Goal: Task Accomplishment & Management: Manage account settings

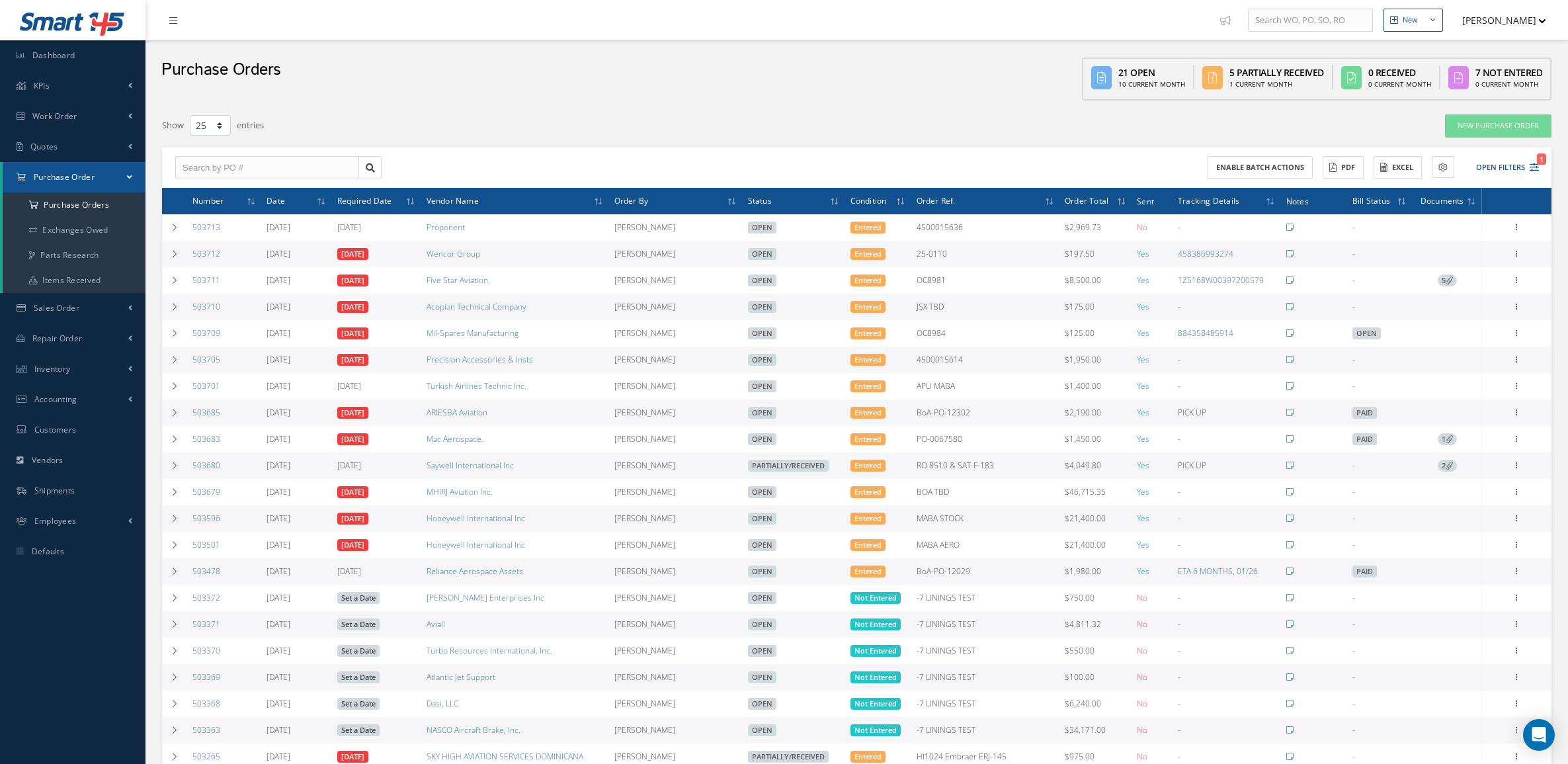
select select "25"
click at [85, 312] on link "Sales Order" at bounding box center [72, 308] width 146 height 30
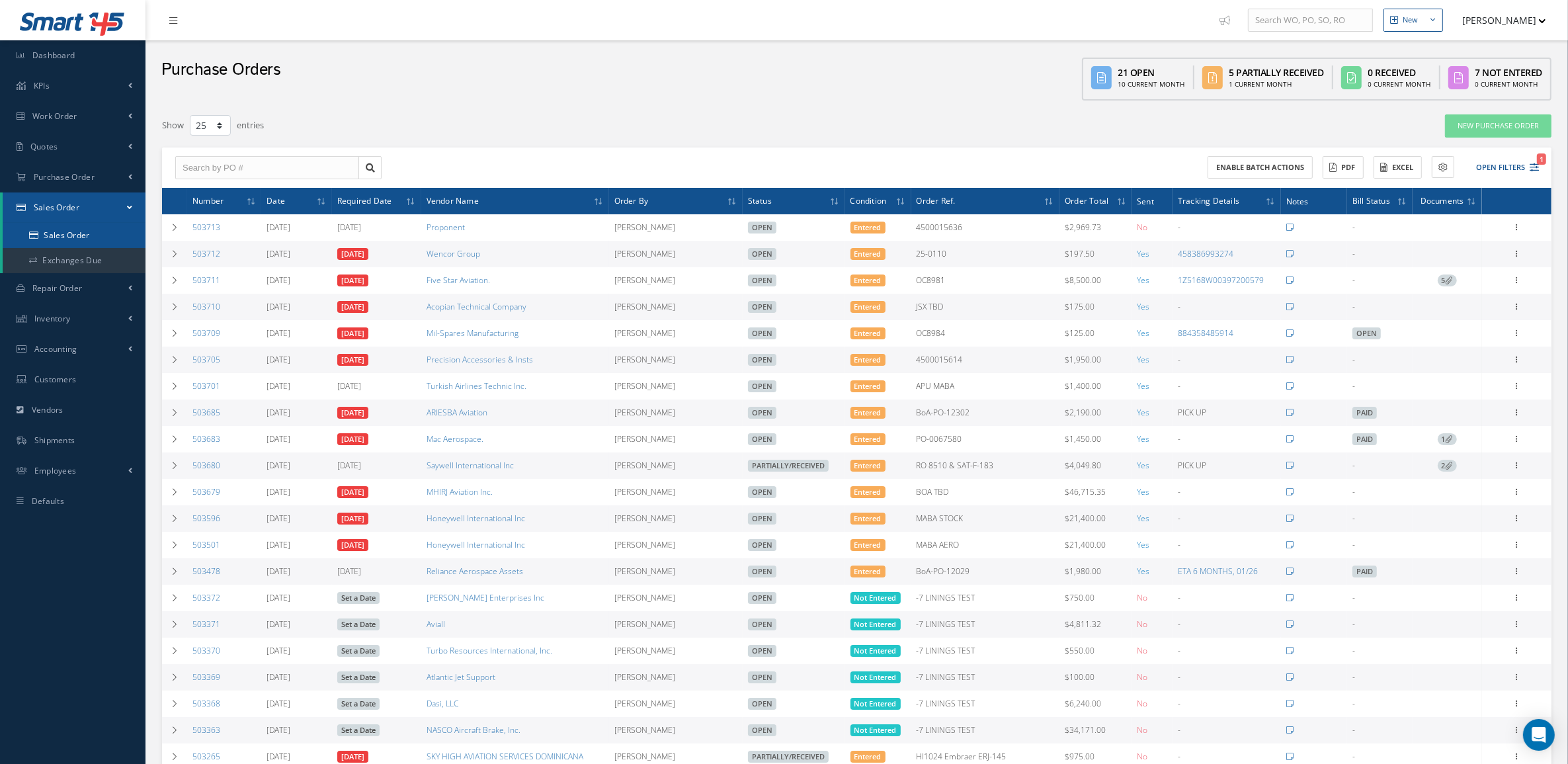
click at [78, 233] on link "Sales Order" at bounding box center [74, 235] width 143 height 25
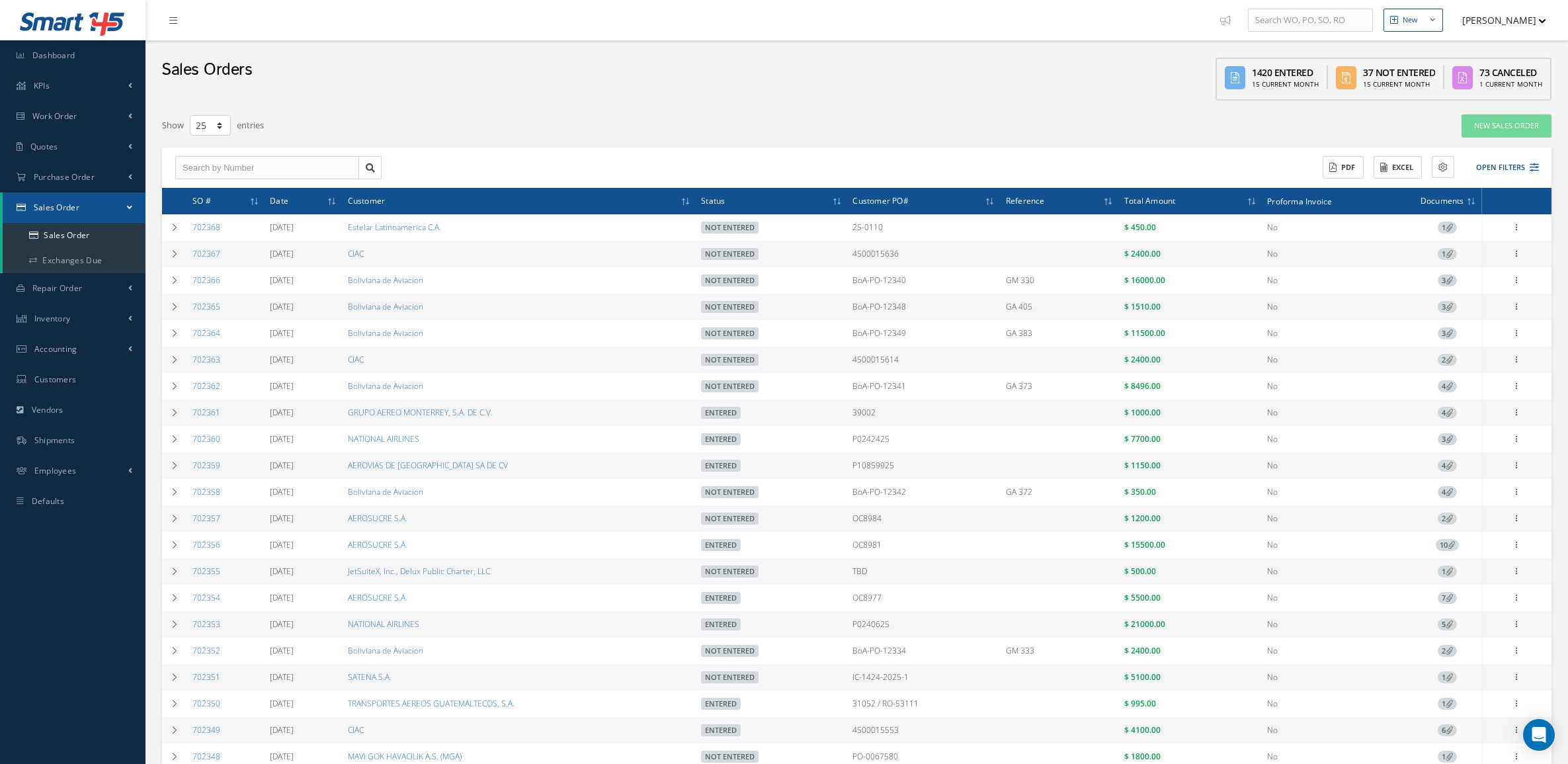
select select "25"
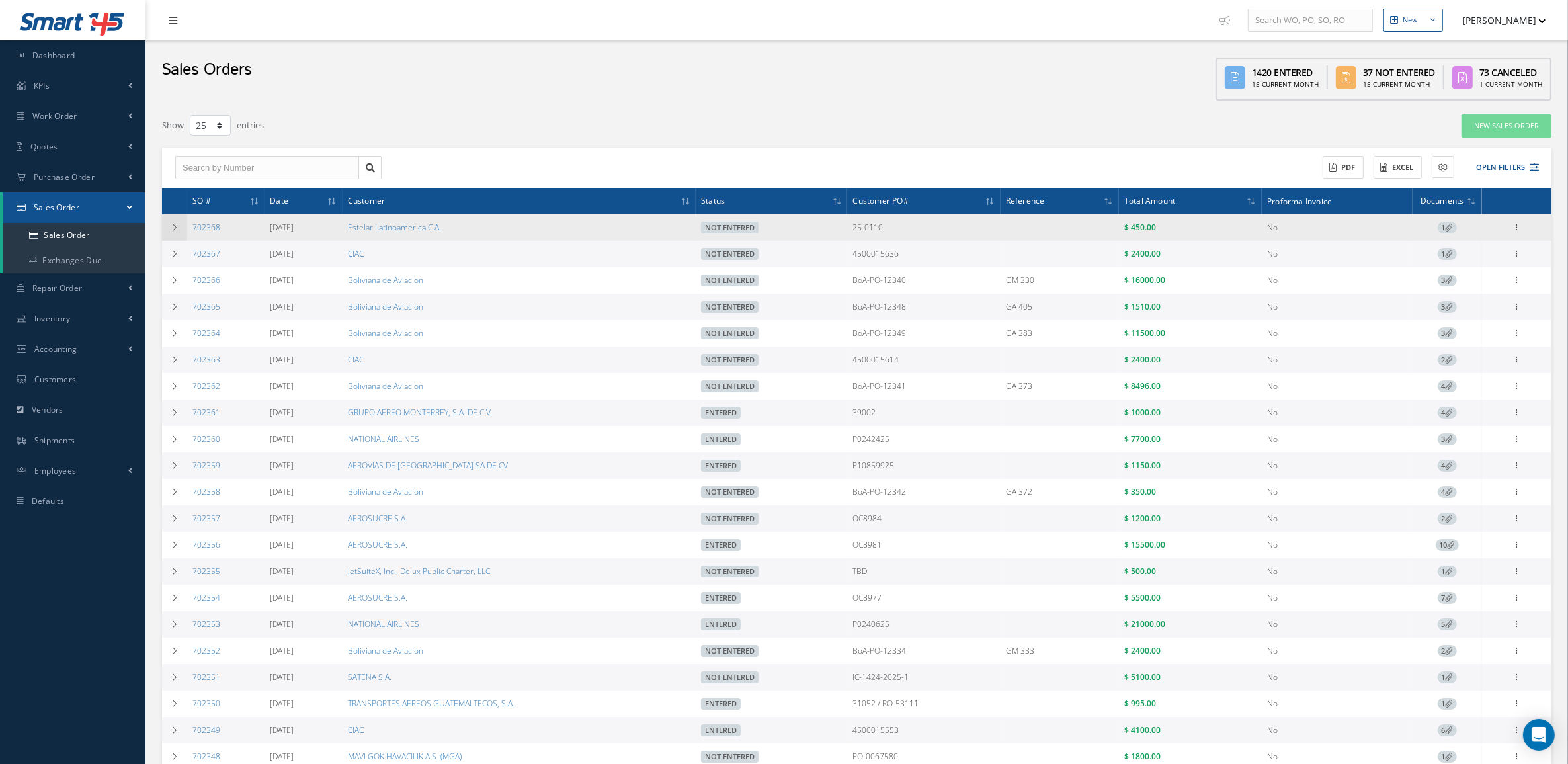
click at [177, 231] on td at bounding box center [174, 228] width 25 height 26
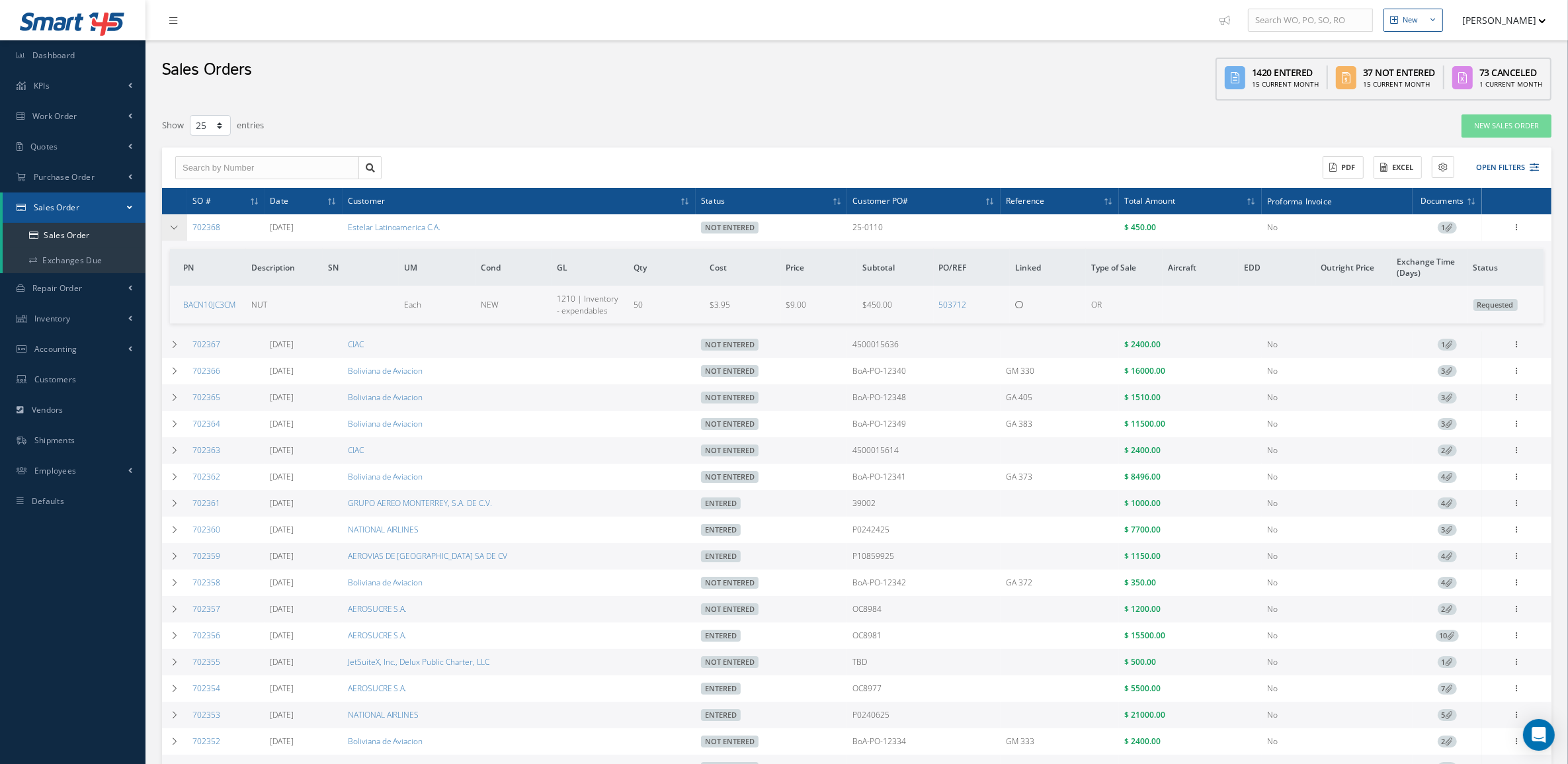
click at [177, 231] on icon at bounding box center [174, 227] width 9 height 8
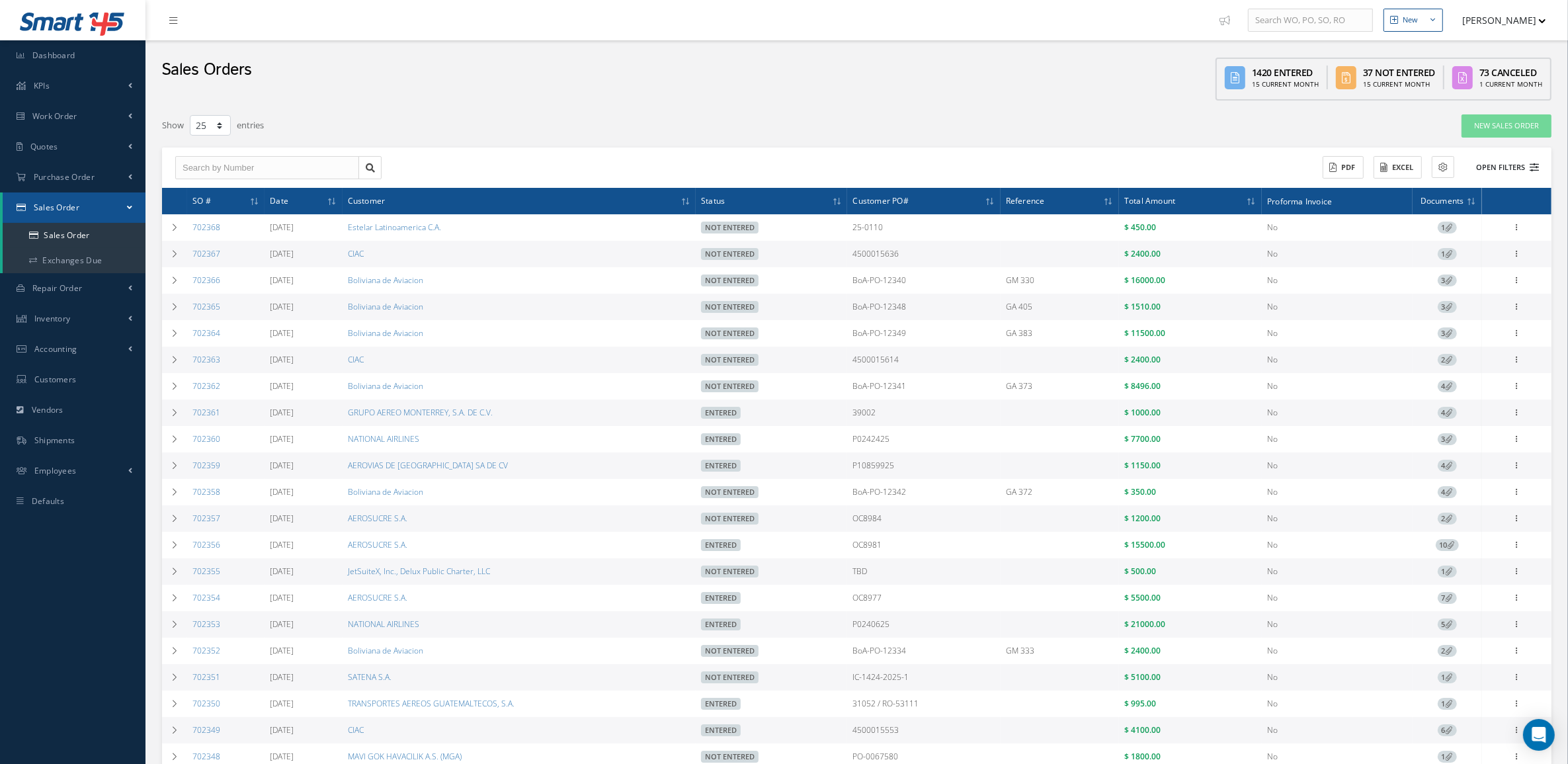
click at [1494, 165] on button "Open Filters" at bounding box center [1501, 167] width 75 height 22
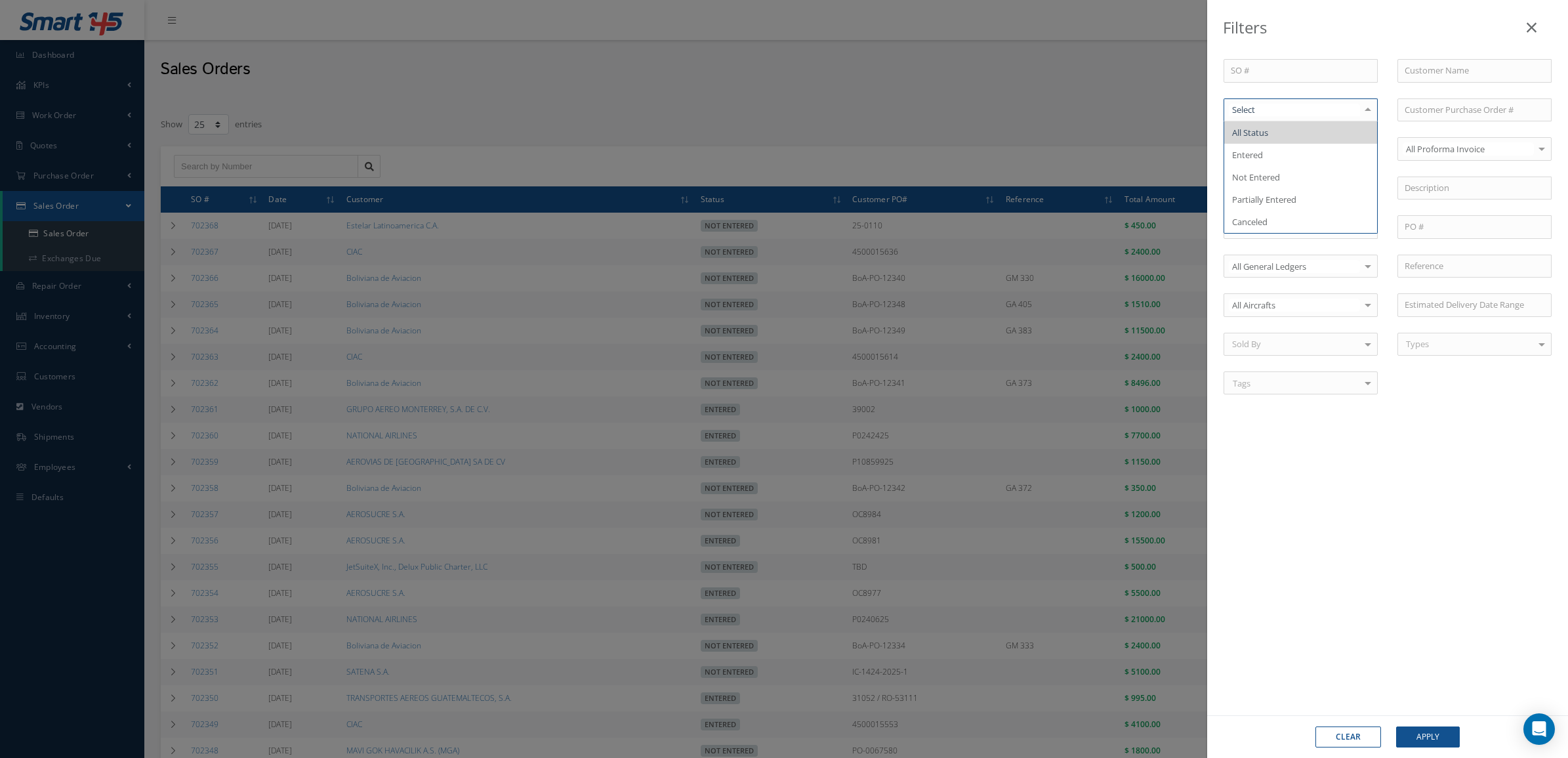
click at [1263, 119] on div at bounding box center [1301, 110] width 154 height 24
click at [1283, 168] on span "Not Entered" at bounding box center [1300, 176] width 152 height 22
click at [1417, 732] on button "Apply" at bounding box center [1428, 737] width 64 height 21
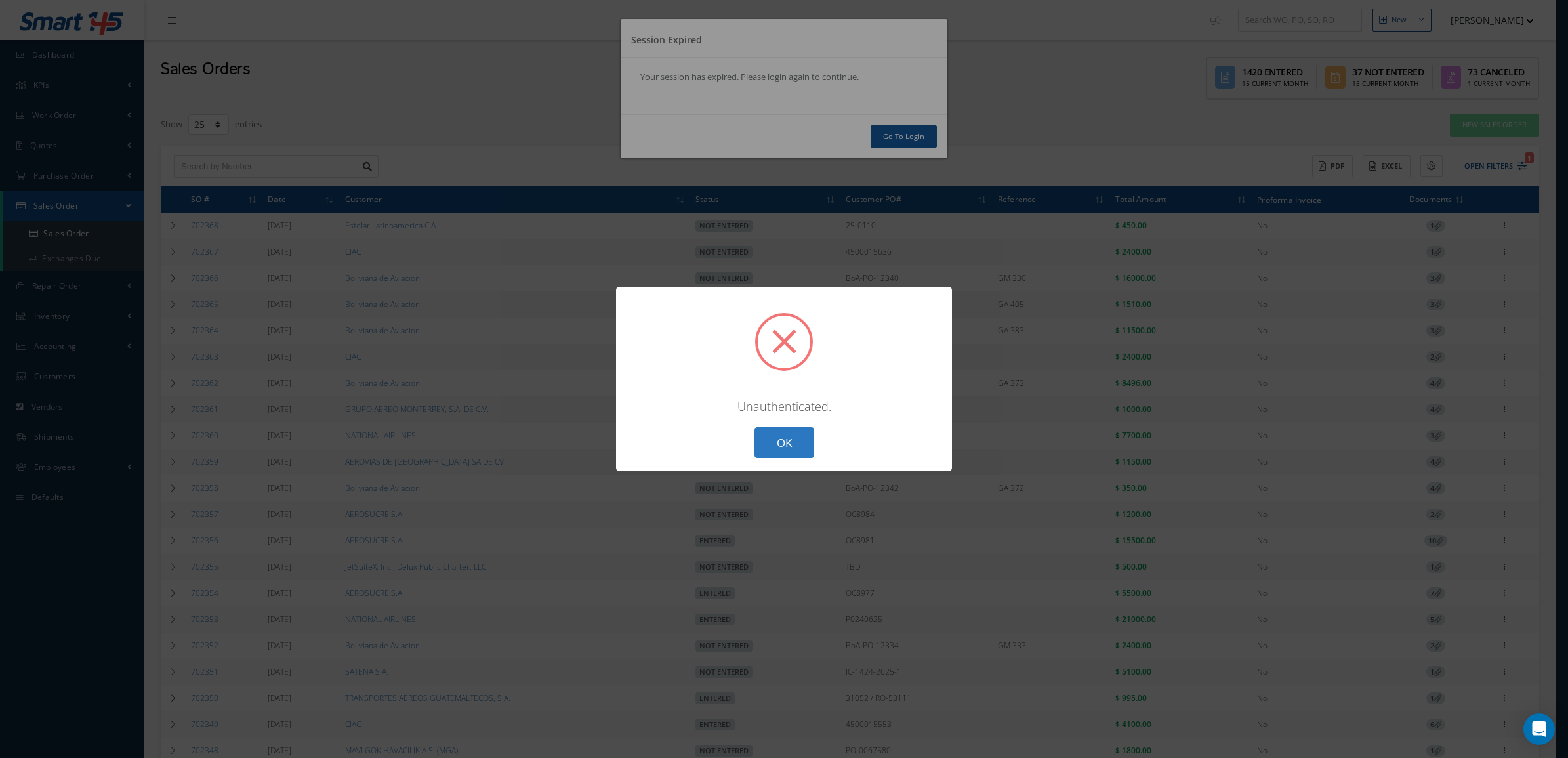
click at [799, 444] on button "OK" at bounding box center [784, 443] width 60 height 31
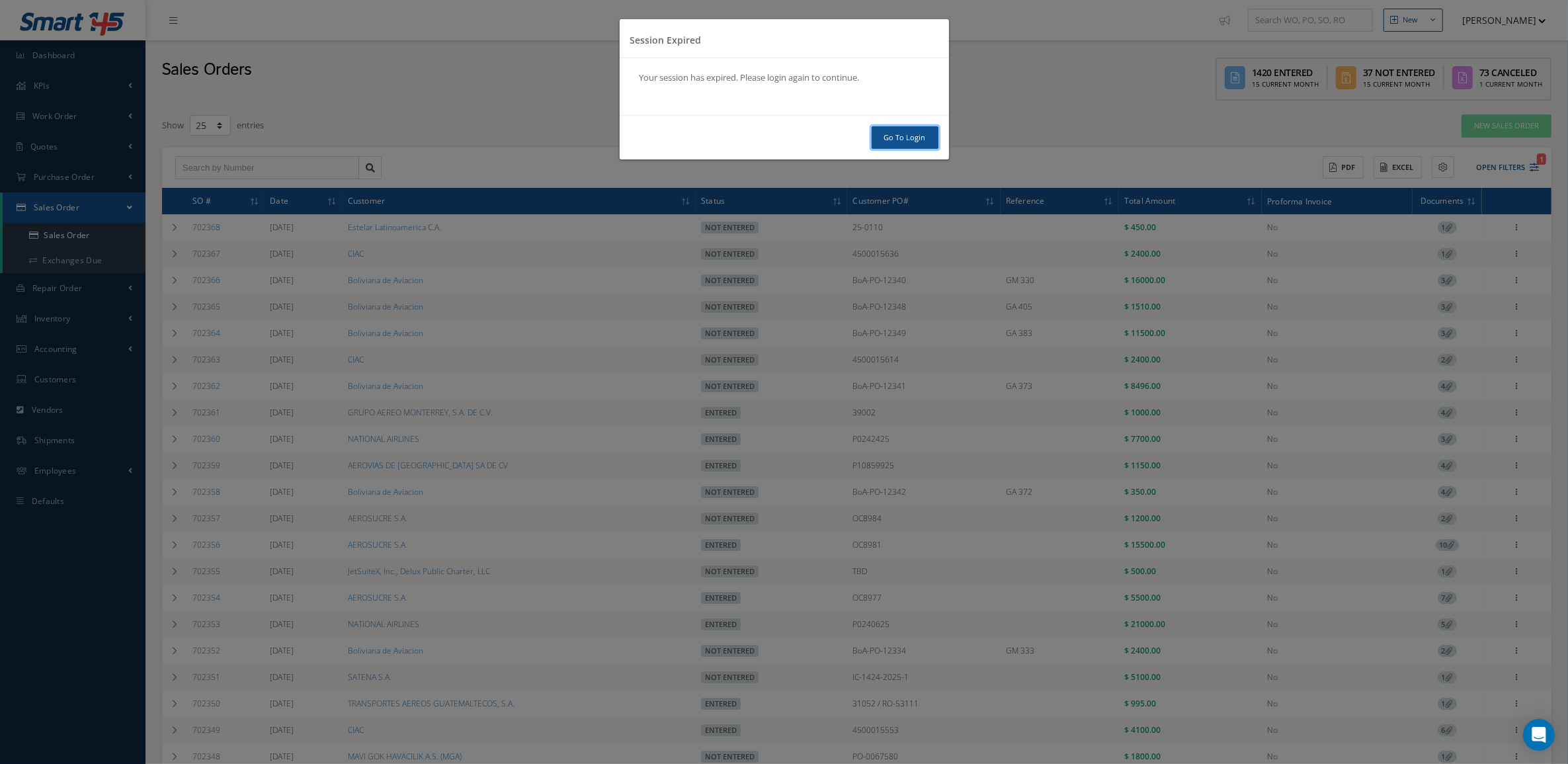
click at [899, 137] on link "Go To Login" at bounding box center [905, 138] width 67 height 23
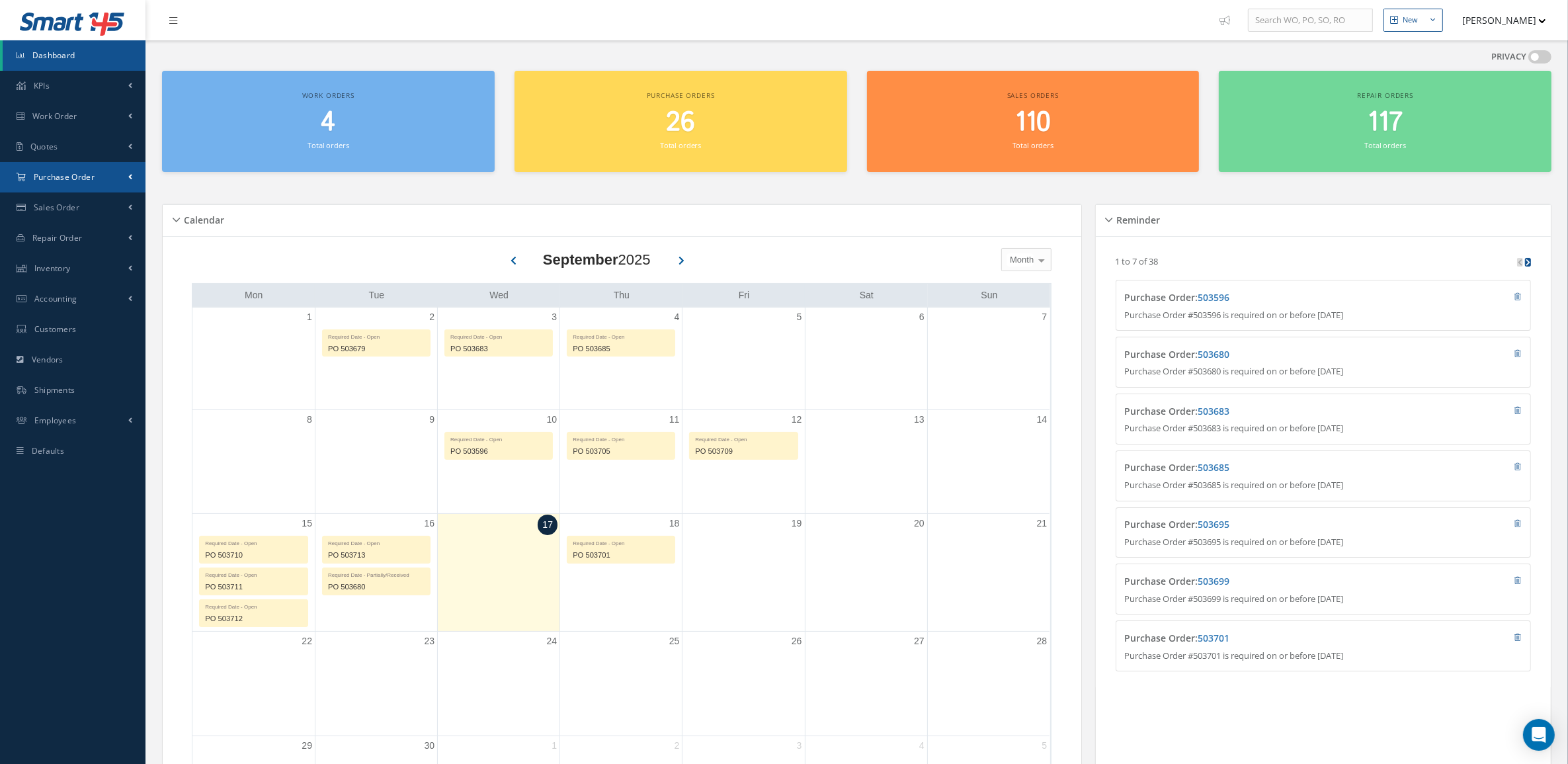
click at [73, 167] on link "Purchase Order" at bounding box center [72, 177] width 146 height 30
click at [83, 199] on a=1&status_id=2&status_id=3&status_id=5&collapsedFilters"] "Purchase Orders" at bounding box center [74, 205] width 143 height 25
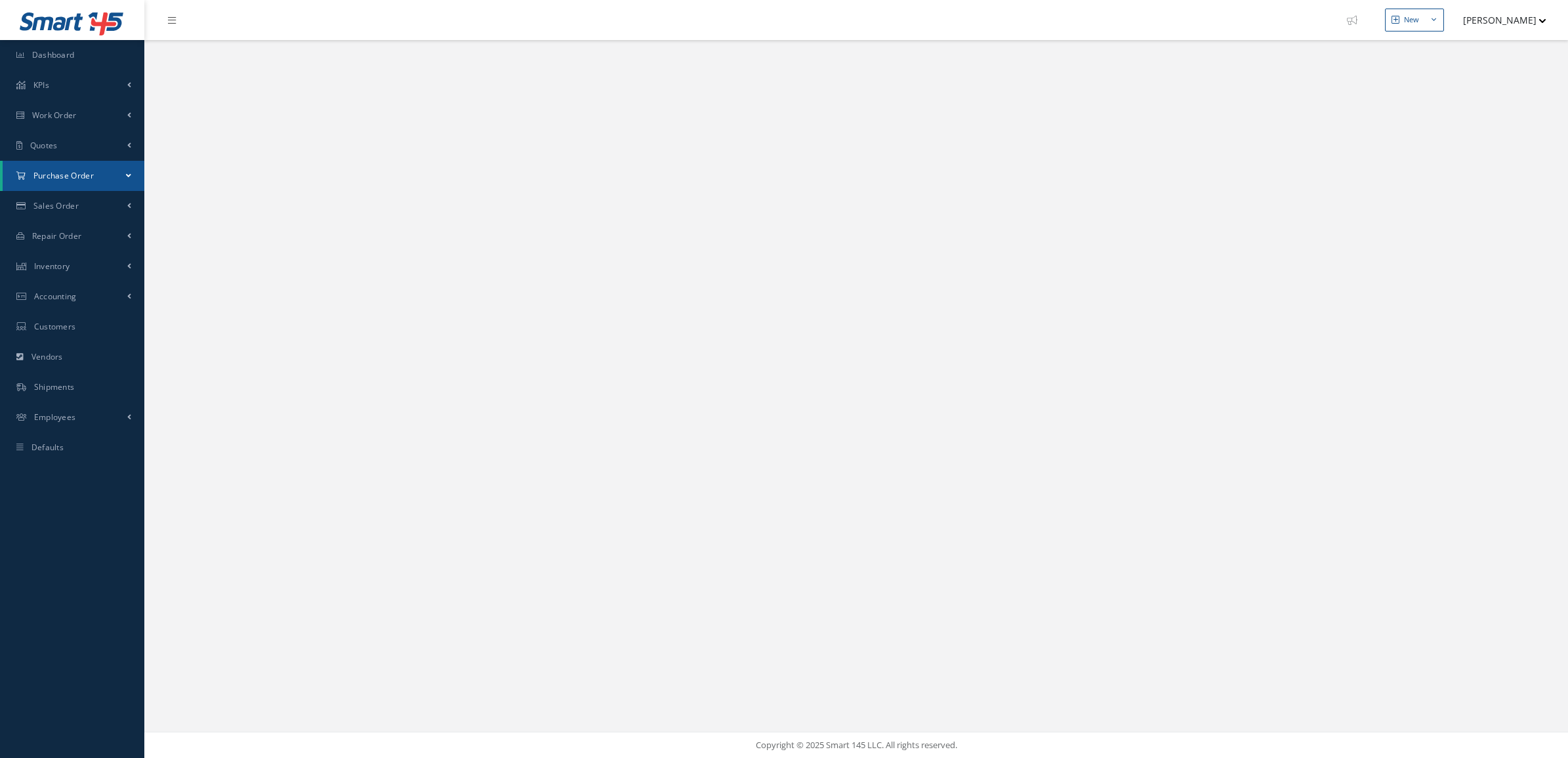
select select "25"
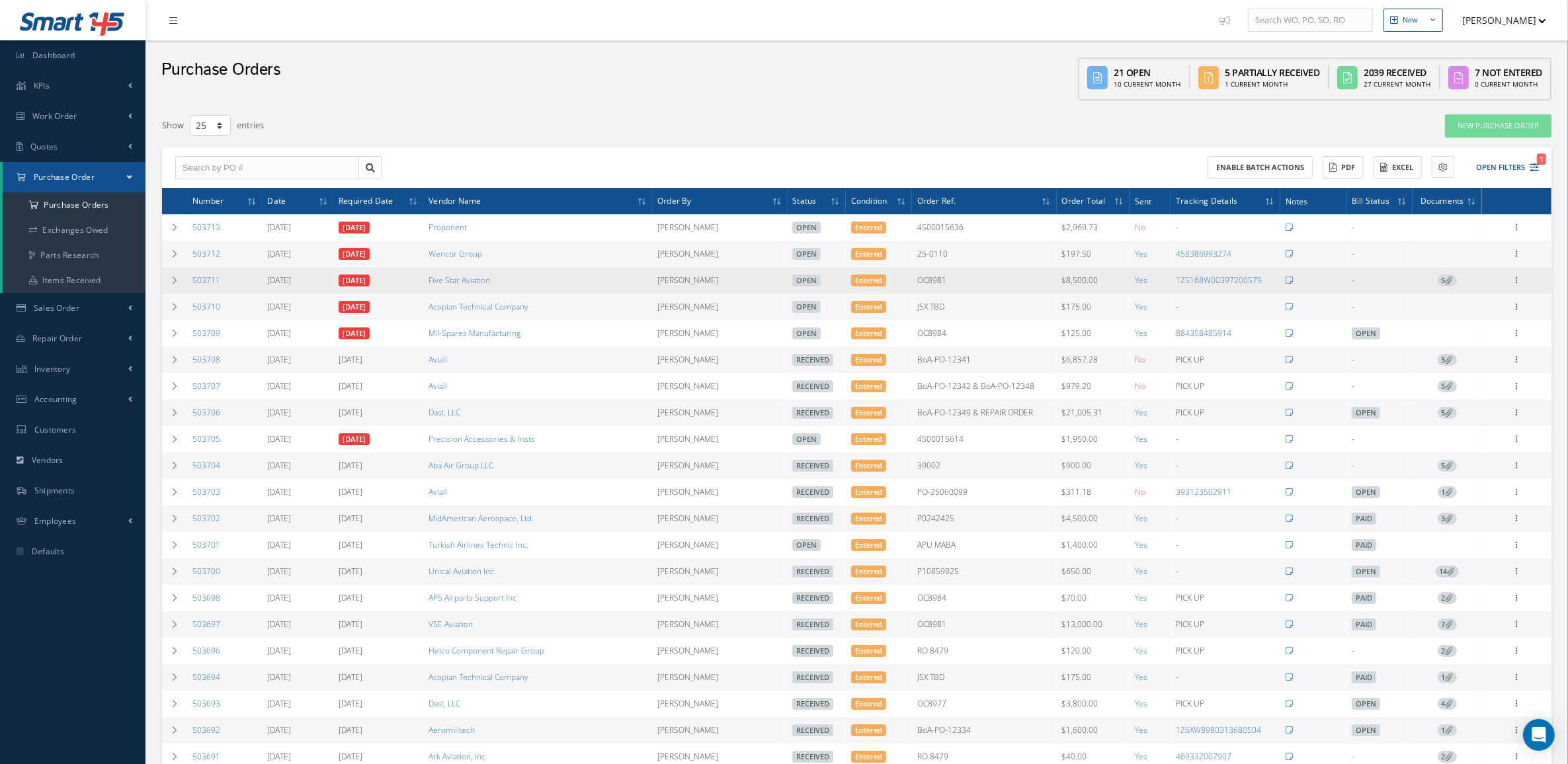
click at [1443, 282] on span "5" at bounding box center [1447, 280] width 19 height 11
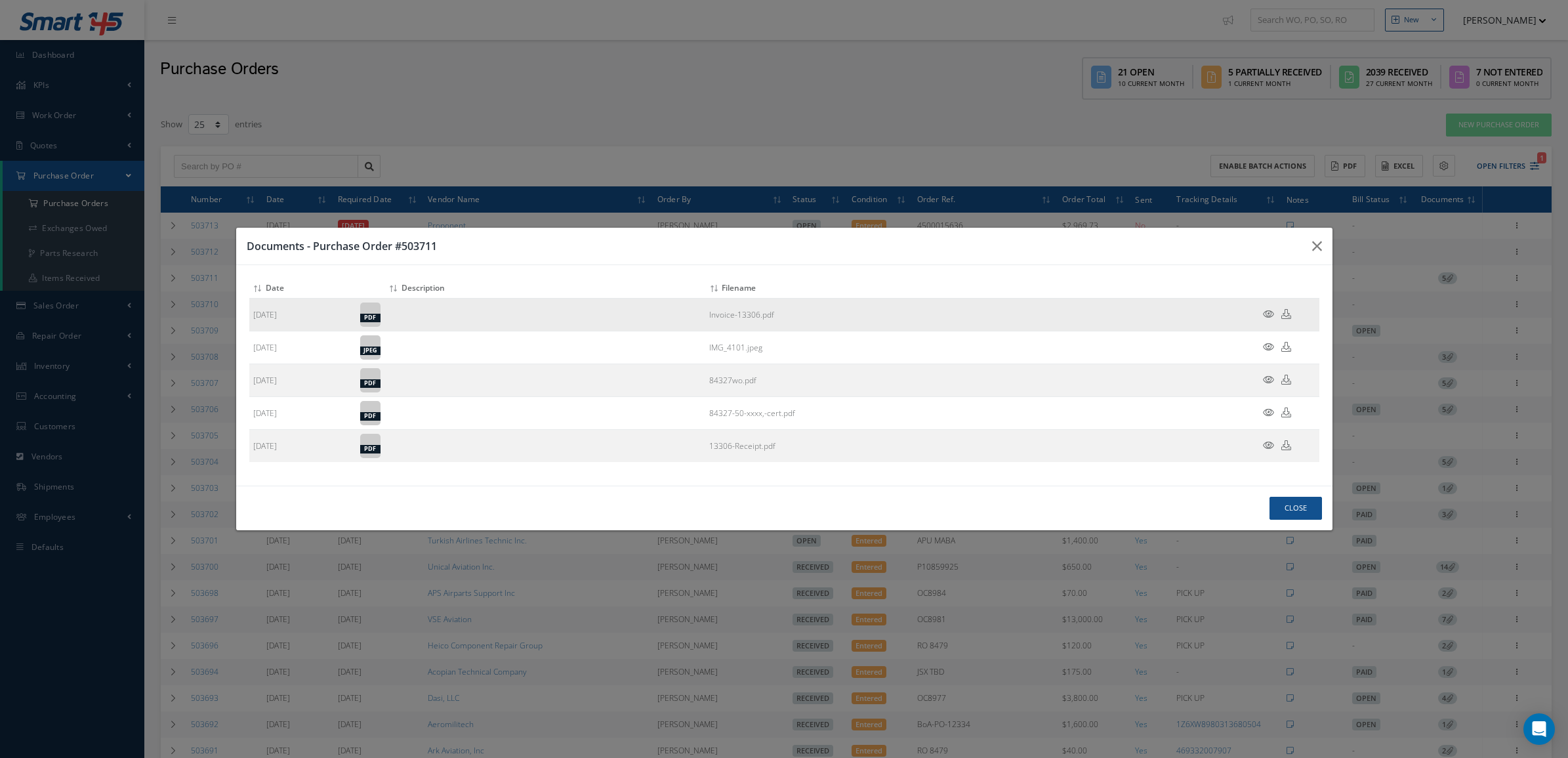
click at [1270, 309] on icon at bounding box center [1268, 314] width 11 height 10
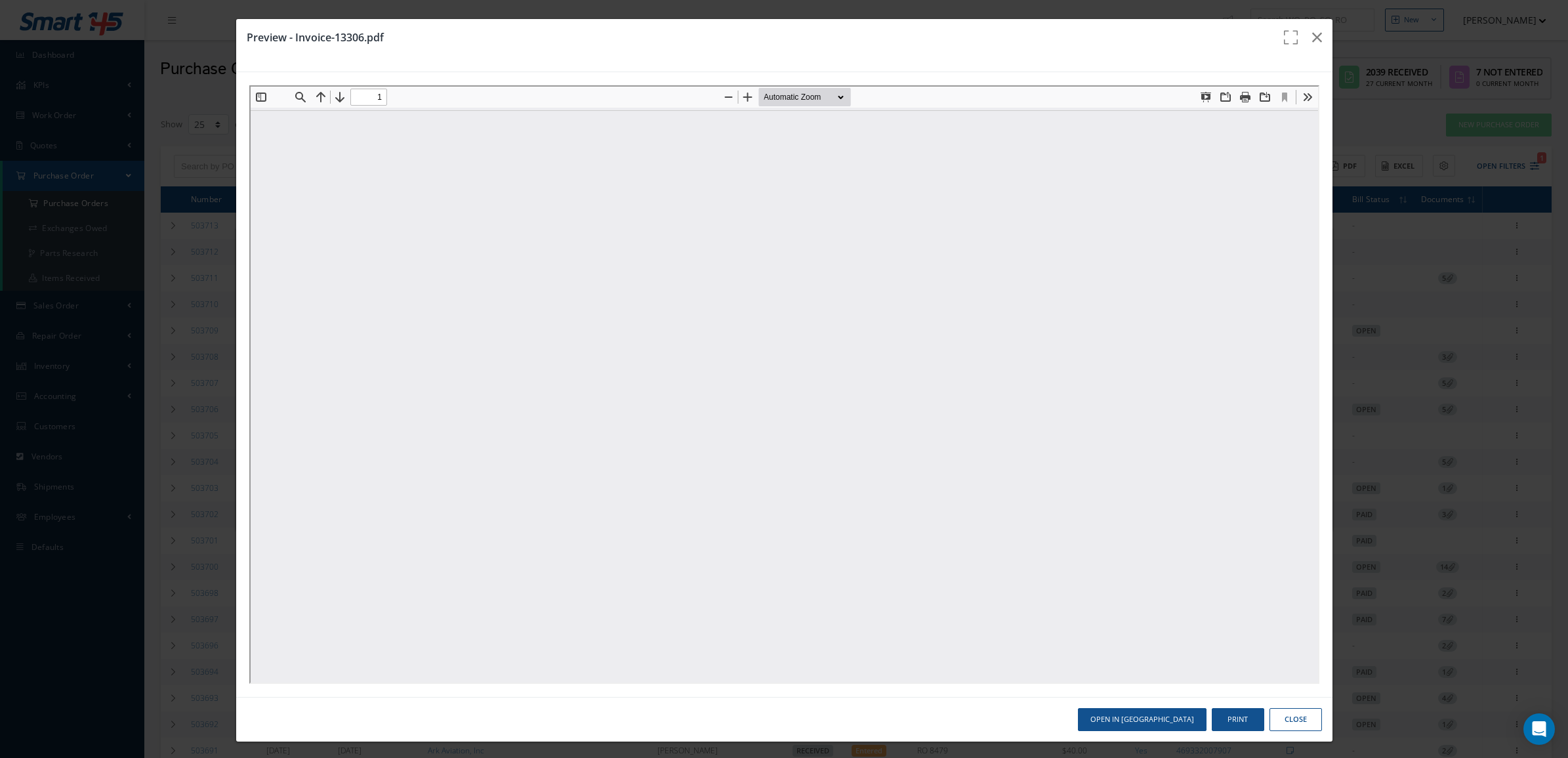
type input "0"
type input "1"
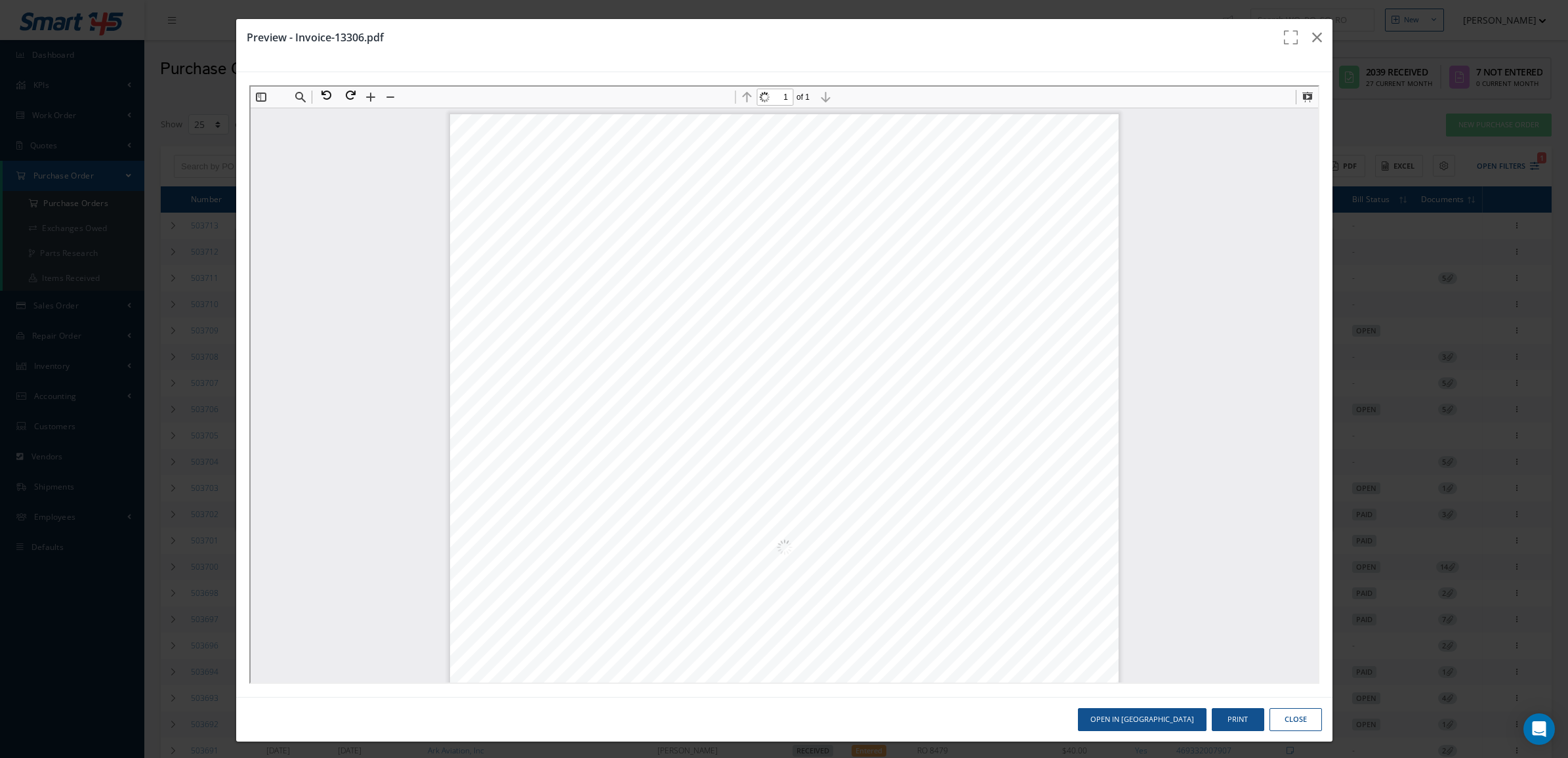
scroll to position [6, 0]
click at [1312, 41] on icon "button" at bounding box center [1317, 38] width 10 height 16
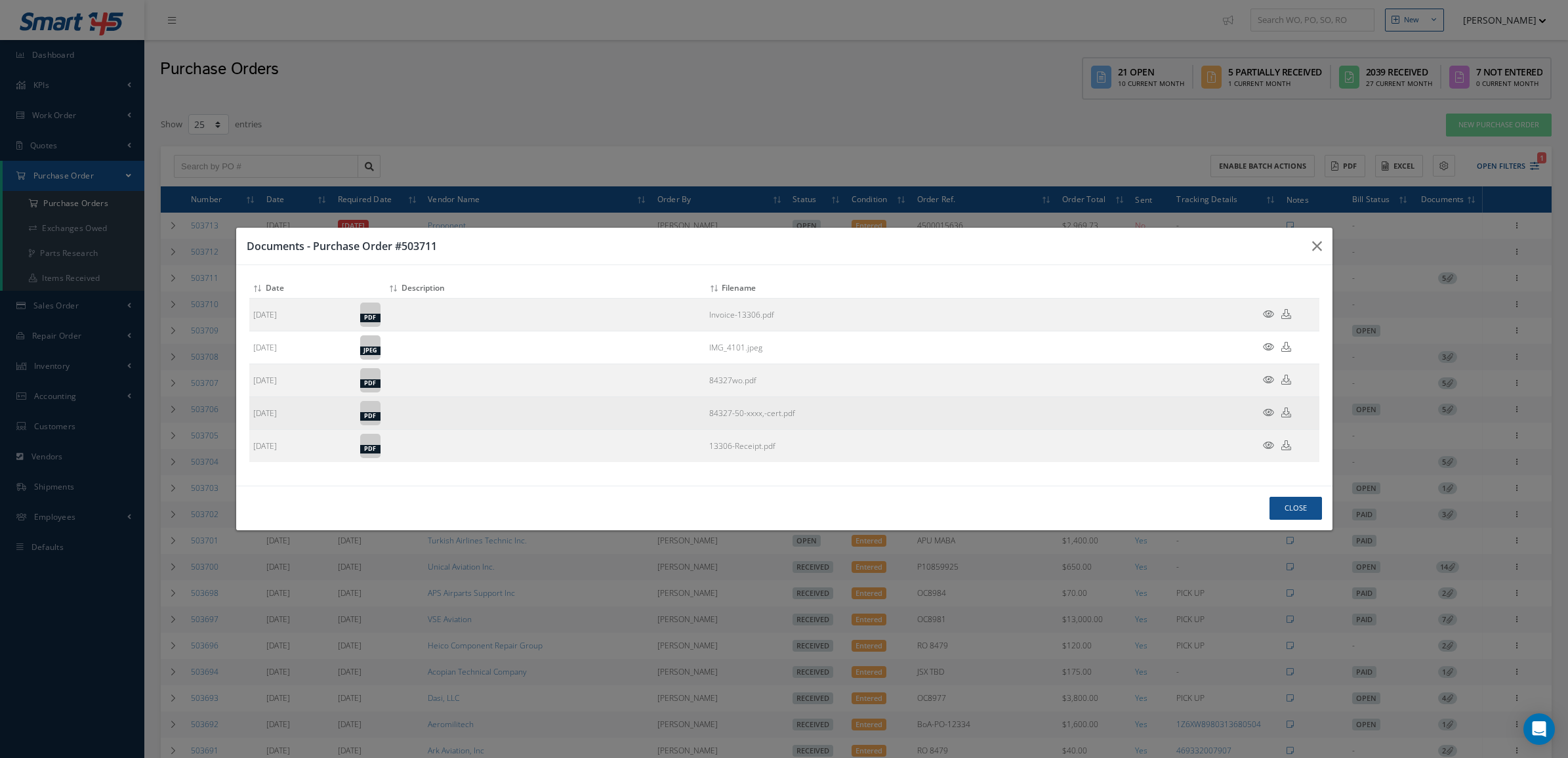
click at [1268, 412] on icon at bounding box center [1268, 412] width 11 height 10
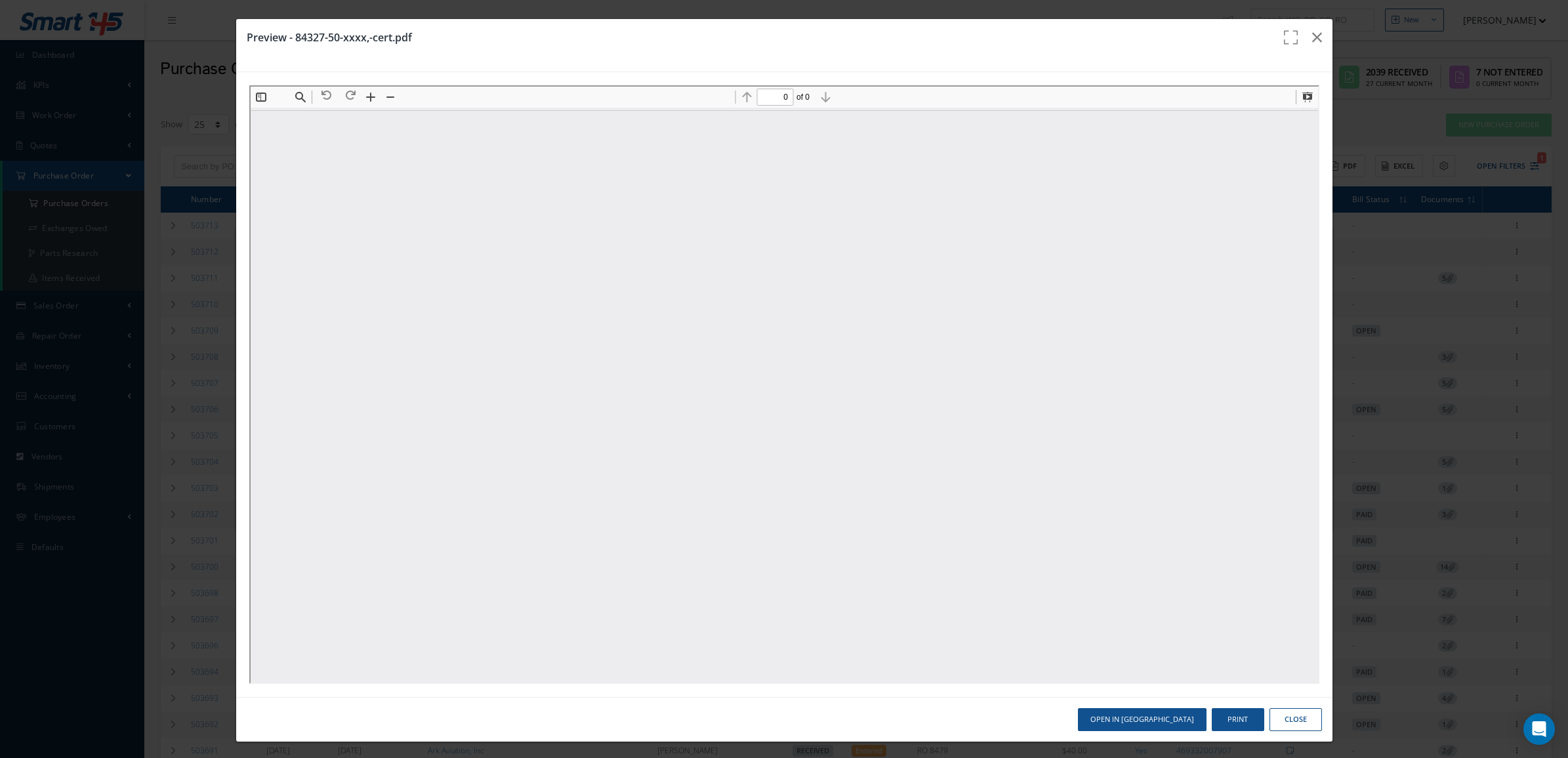
scroll to position [0, 0]
type input "1"
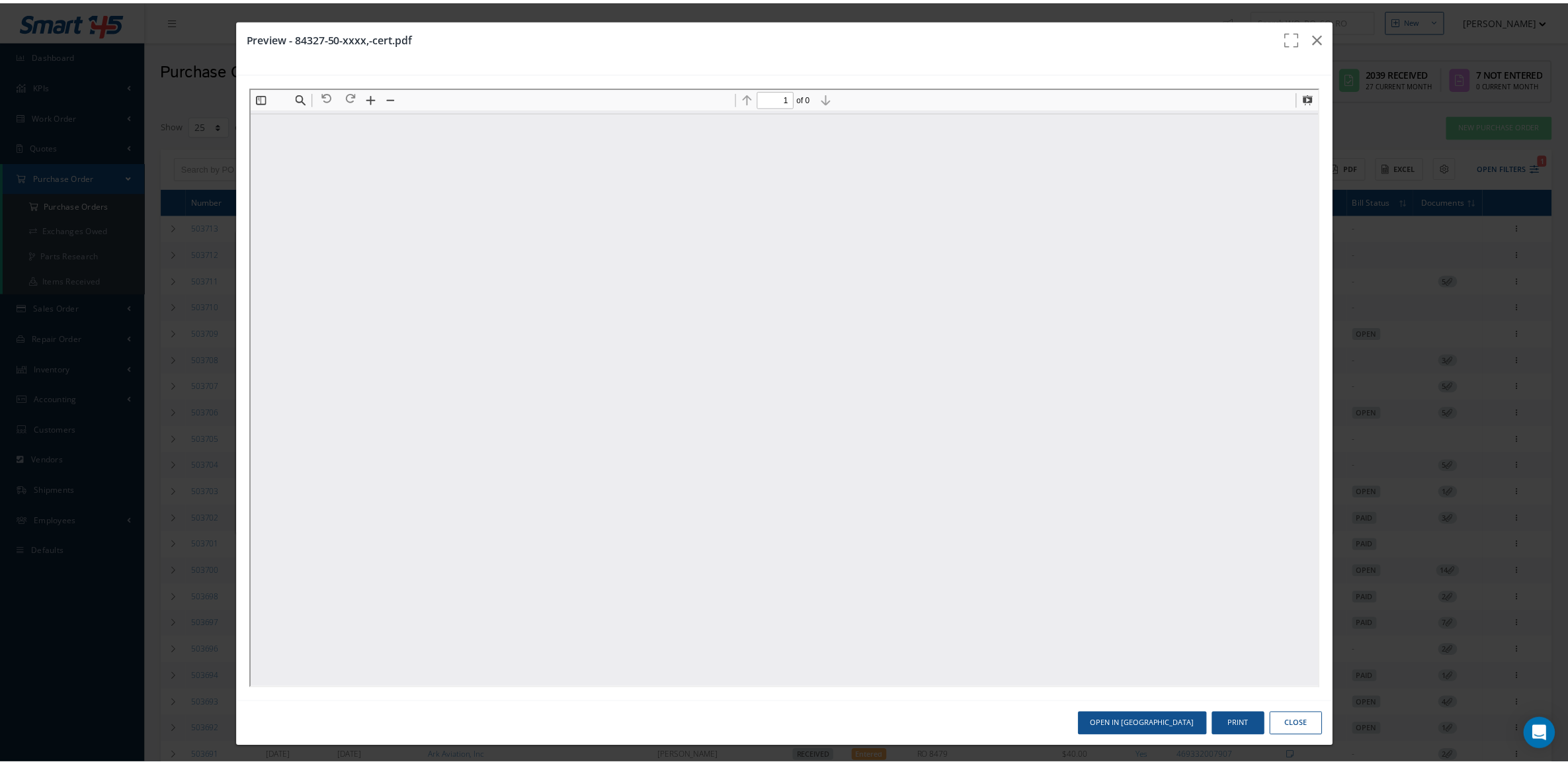
scroll to position [6, 0]
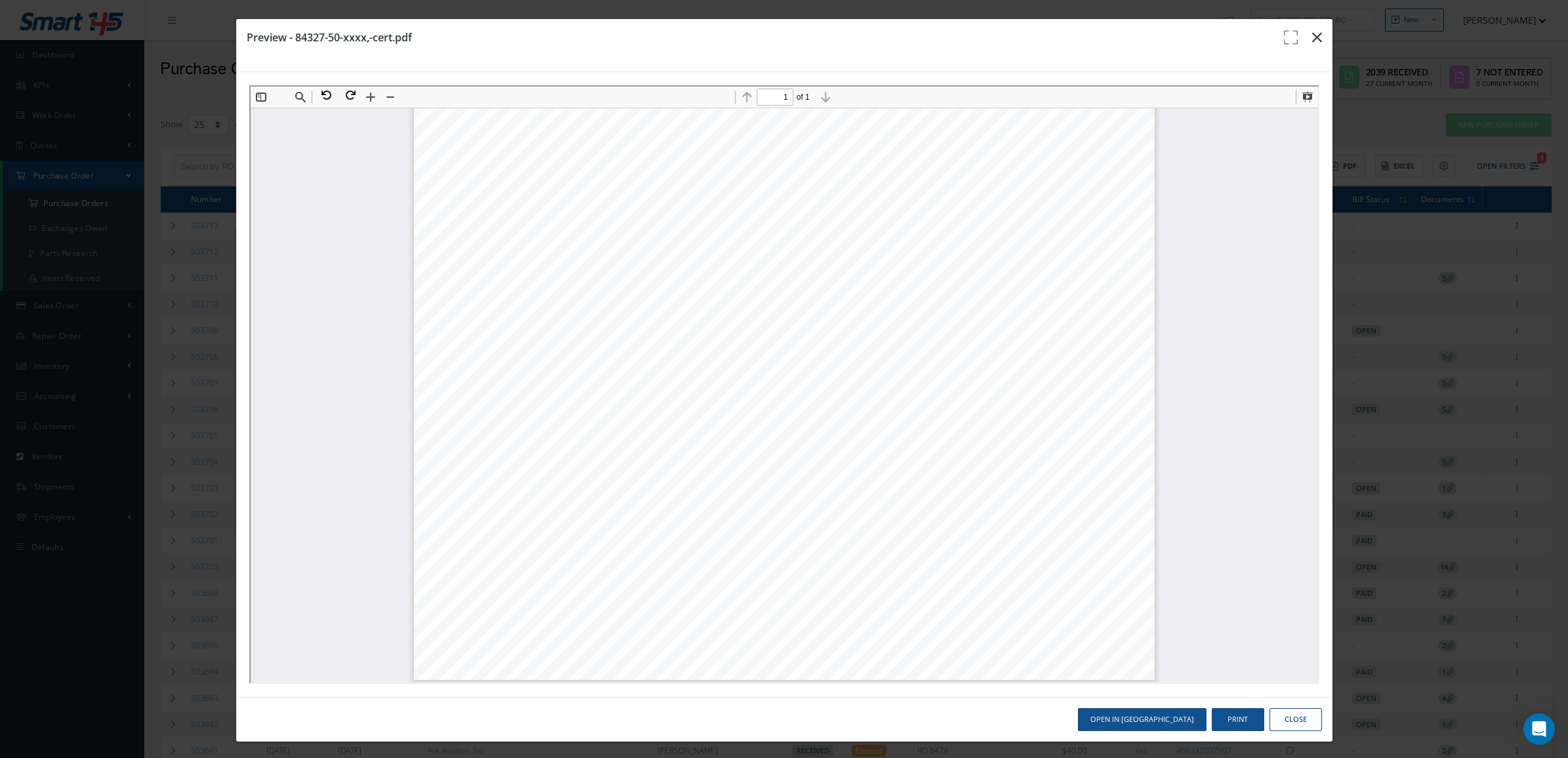
click at [1312, 34] on icon "button" at bounding box center [1317, 38] width 10 height 16
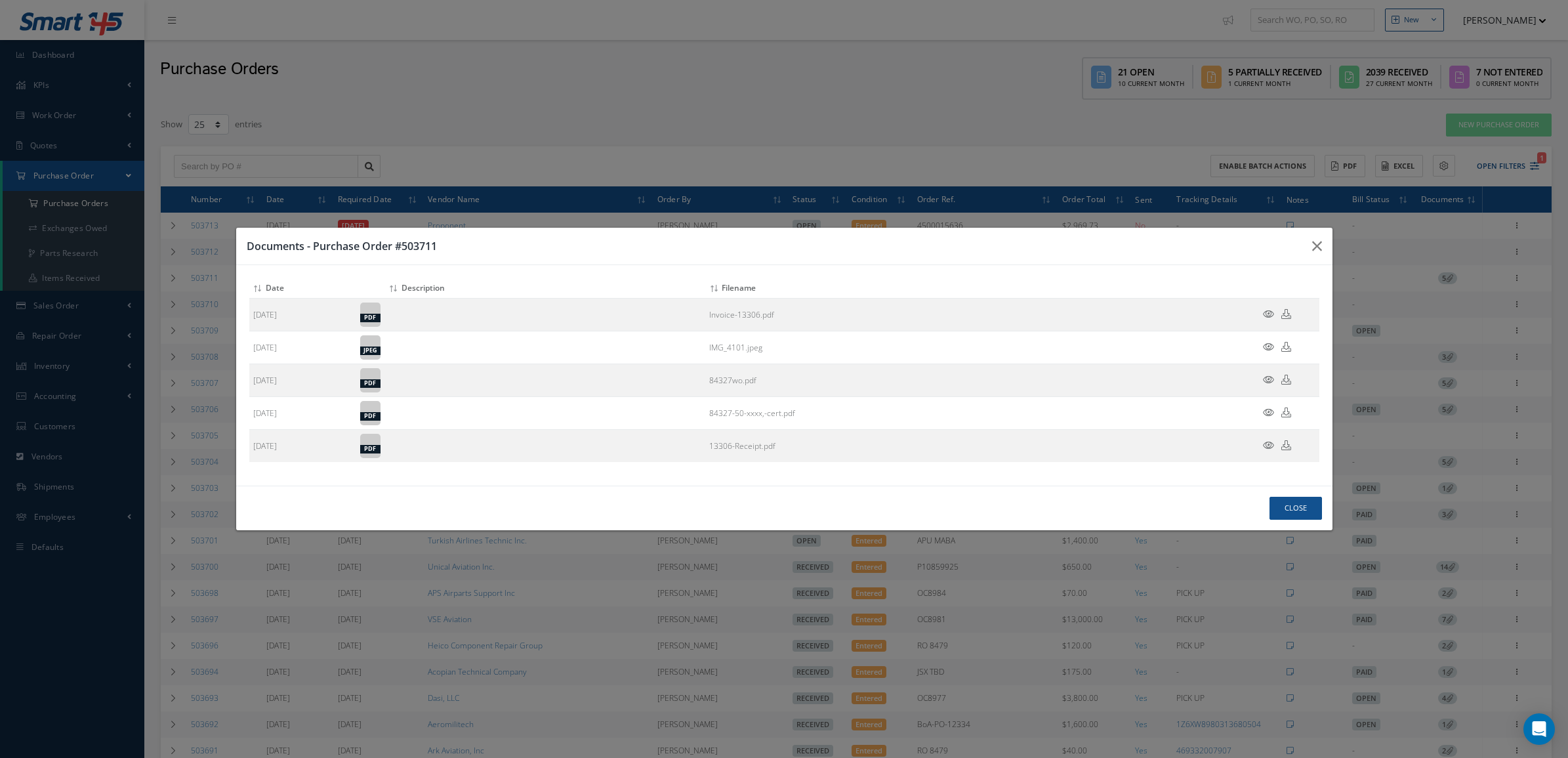
click at [1437, 224] on div "Documents - Purchase Order #503711 Attach File(s) Click inside this area or dra…" at bounding box center [784, 379] width 1568 height 758
click at [1312, 246] on icon "button" at bounding box center [1317, 246] width 10 height 16
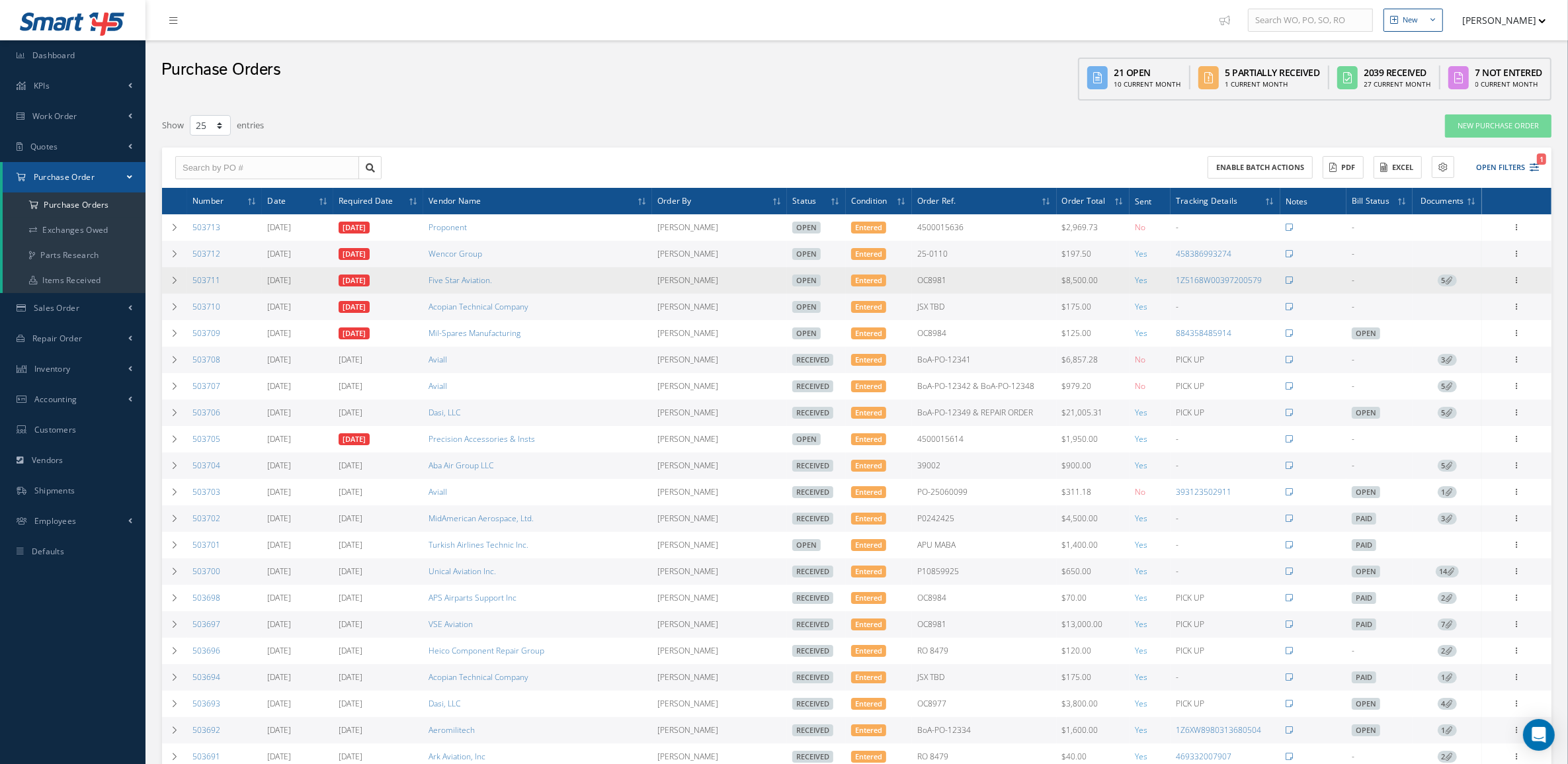
drag, startPoint x: 1055, startPoint y: 282, endPoint x: 1115, endPoint y: 289, distance: 60.4
click at [1115, 289] on tr "503711 09/15/2025 09/15/2025 Five Star Aviation. Candy Augustyniak Open Entered…" at bounding box center [856, 281] width 1389 height 26
copy tr "$8,500.00"
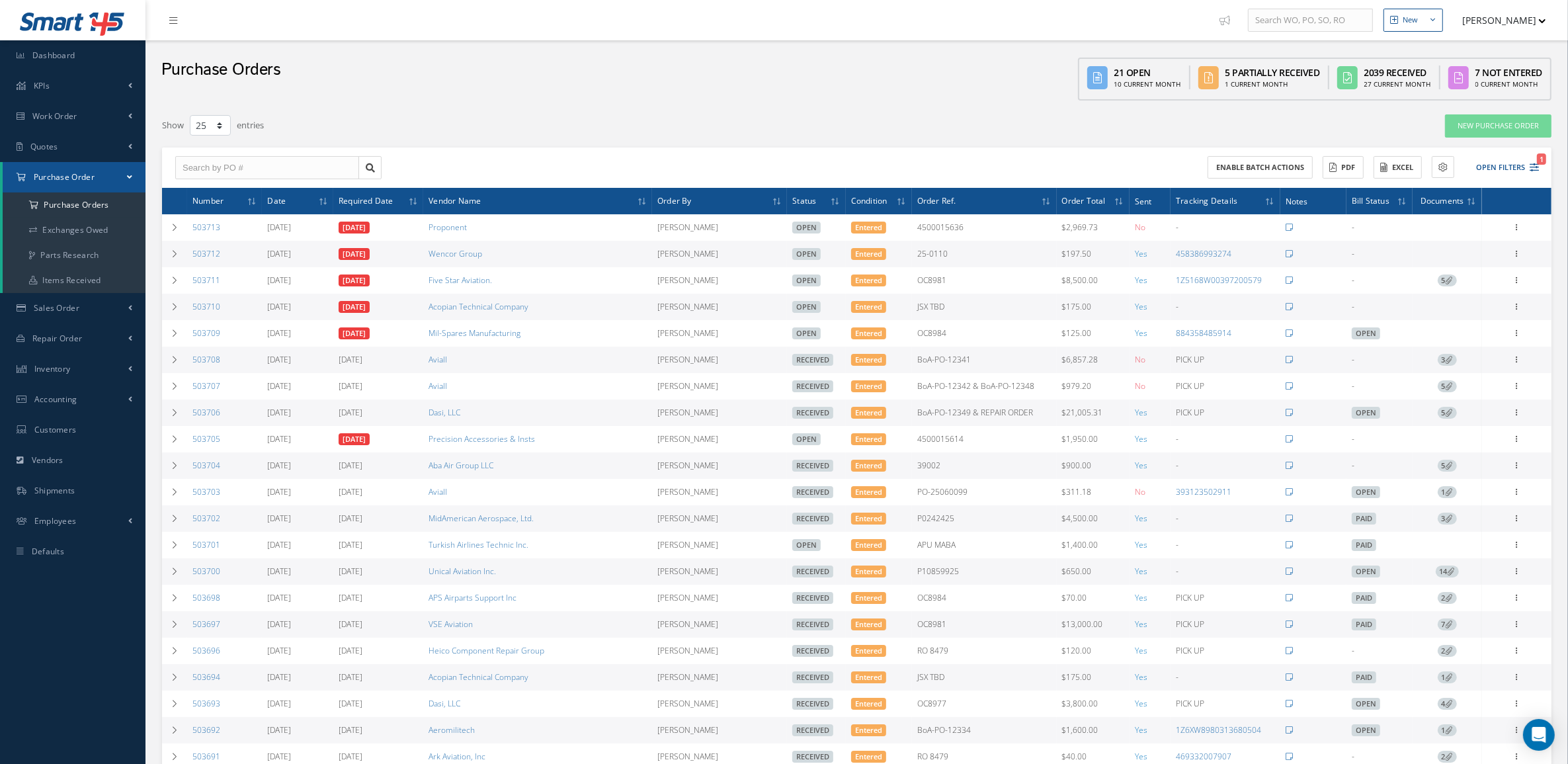
click at [1410, 117] on div "New Purchase Order" at bounding box center [1267, 125] width 587 height 24
click at [66, 114] on span "Work Order" at bounding box center [55, 116] width 45 height 11
click at [70, 147] on link "Work Order Preview" at bounding box center [74, 144] width 143 height 25
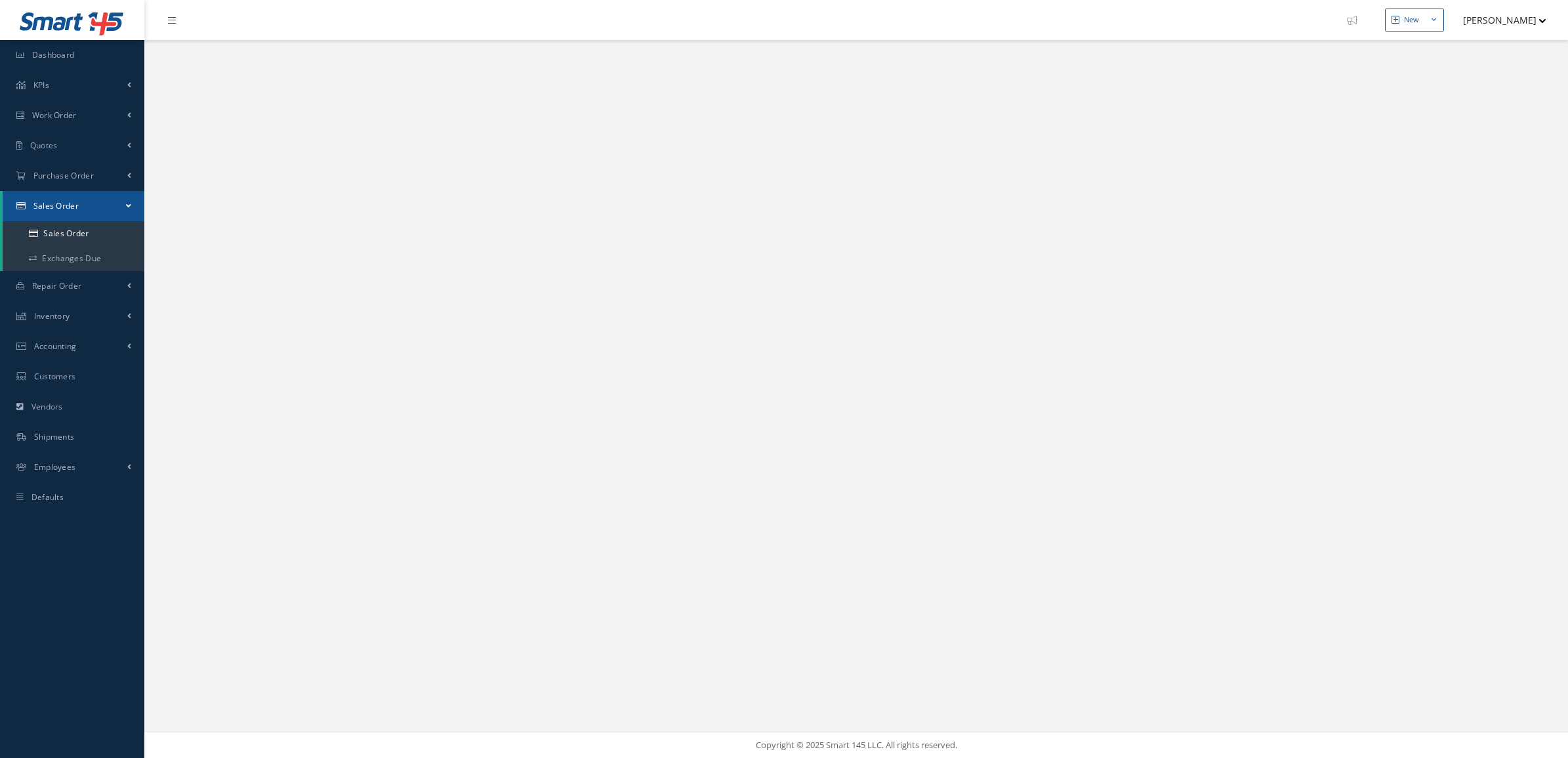
select select "25"
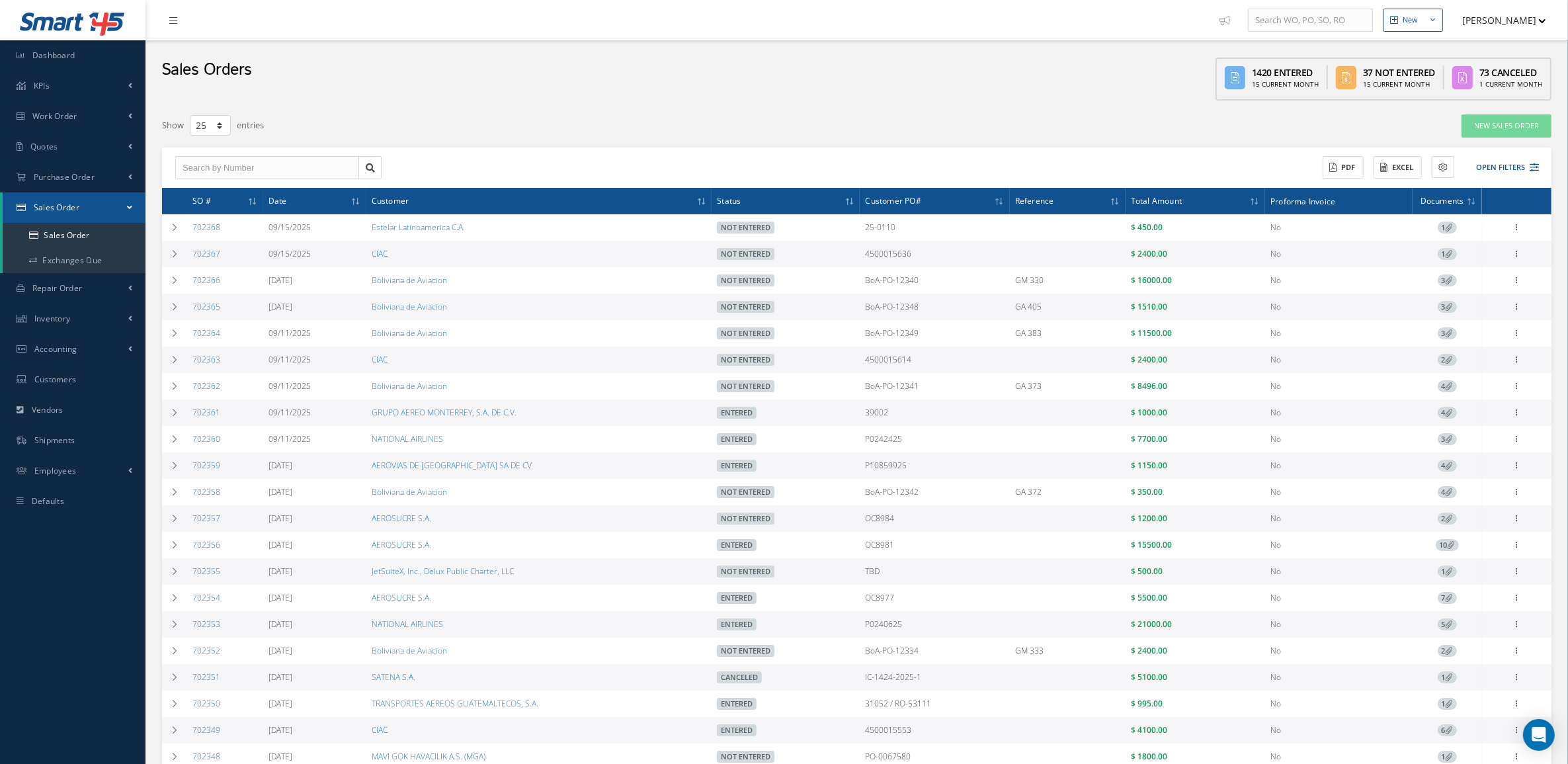
click at [1406, 129] on div "New Sales Order" at bounding box center [1267, 125] width 587 height 24
click at [1489, 161] on button "Open Filters" at bounding box center [1501, 167] width 75 height 22
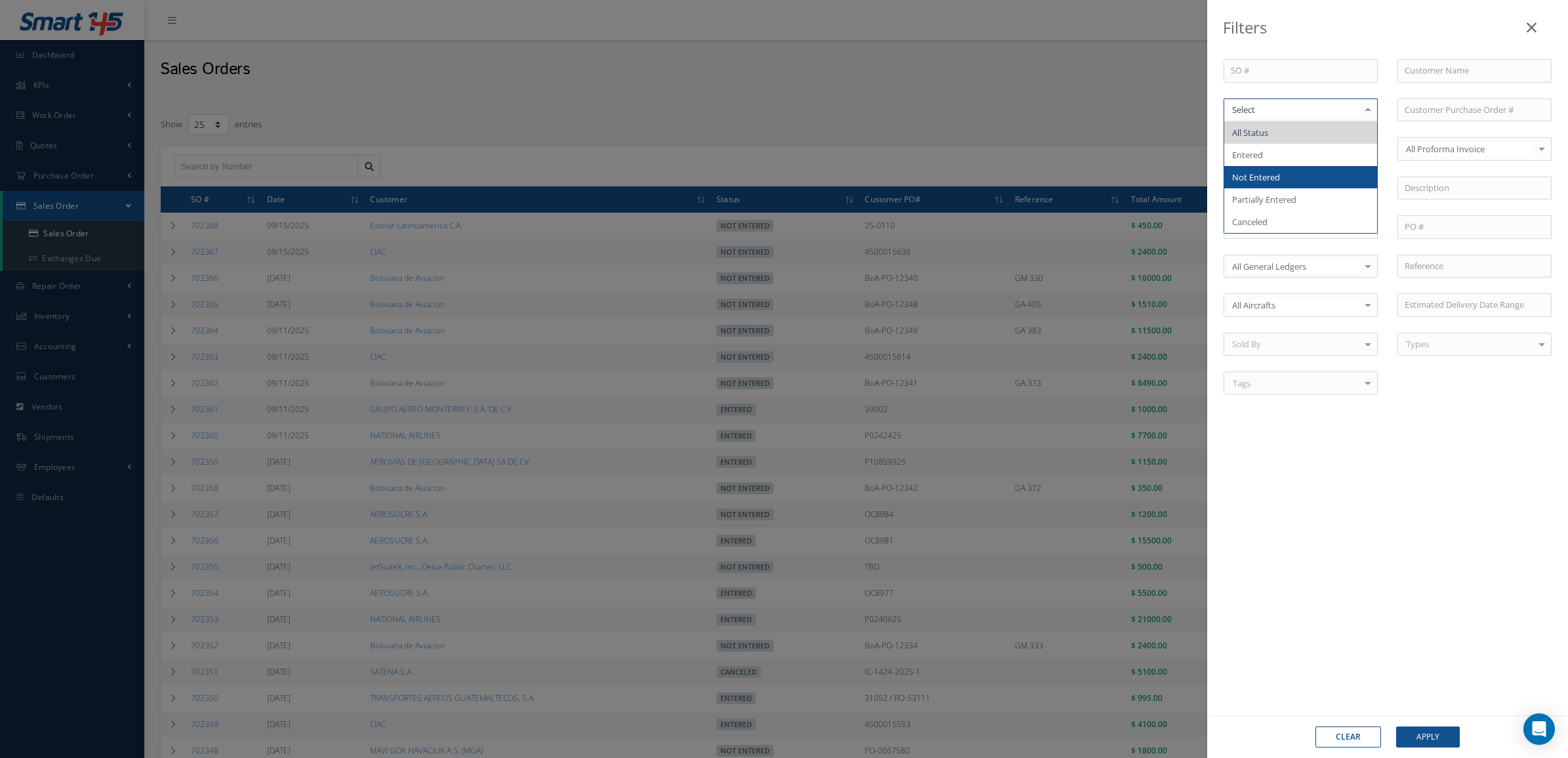
click at [1273, 182] on span "Not Entered" at bounding box center [1255, 176] width 48 height 11
drag, startPoint x: 1415, startPoint y: 752, endPoint x: 1414, endPoint y: 746, distance: 6.1
click at [1415, 749] on div "Clear Apply" at bounding box center [1388, 736] width 361 height 43
click at [1410, 740] on button "Apply" at bounding box center [1428, 737] width 64 height 21
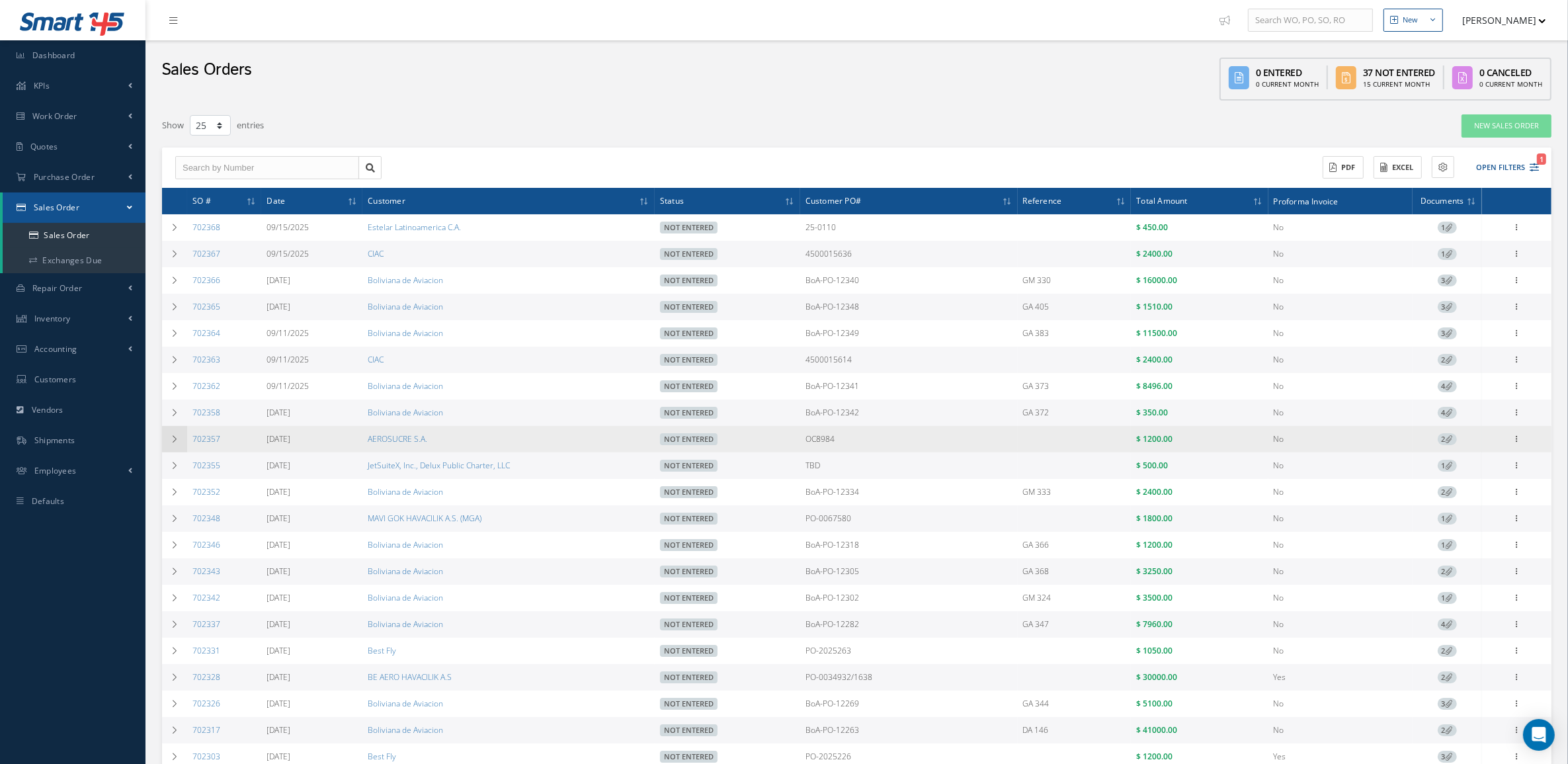
click at [172, 441] on icon at bounding box center [174, 439] width 9 height 8
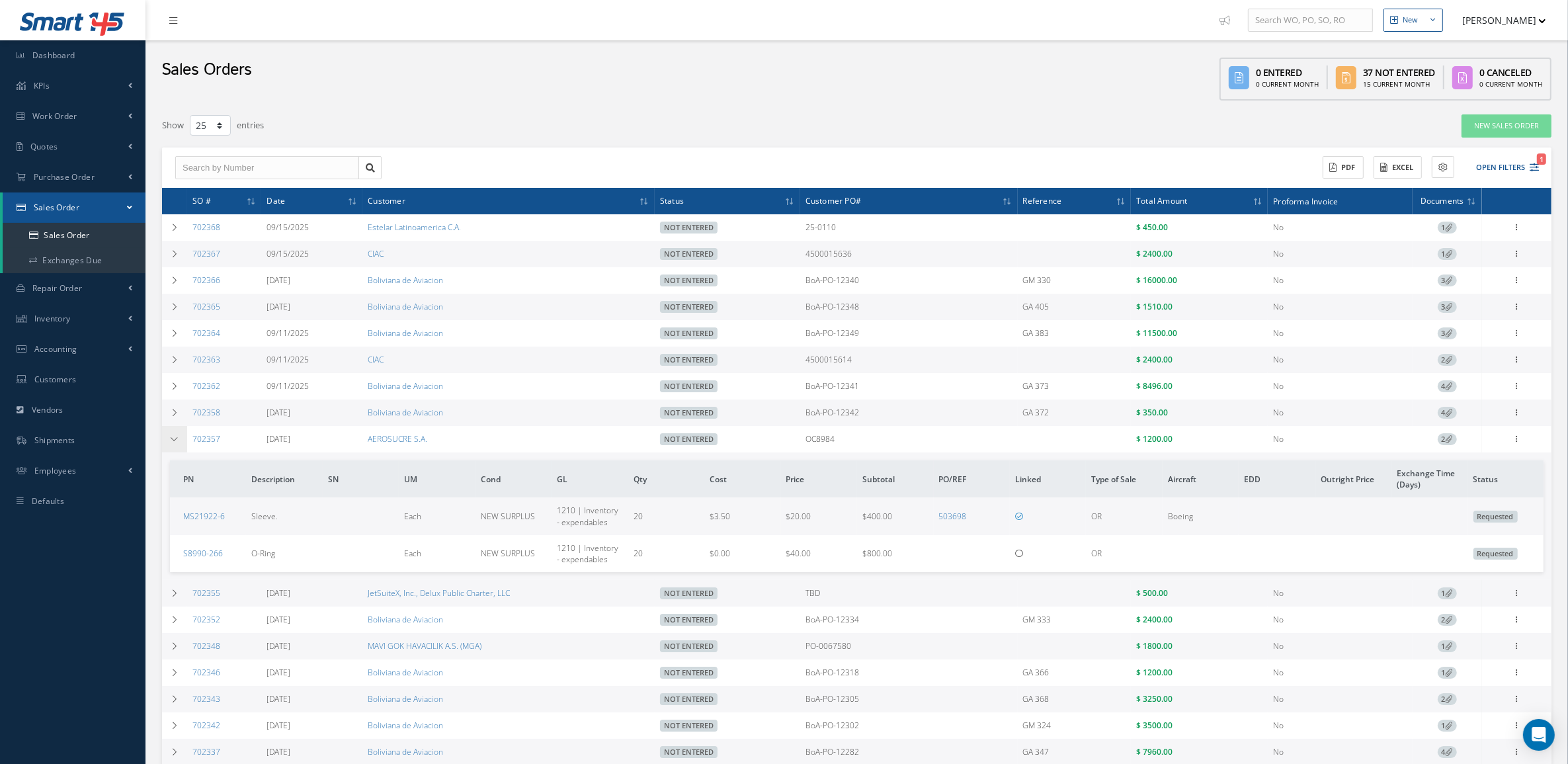
click at [172, 441] on icon at bounding box center [174, 439] width 9 height 8
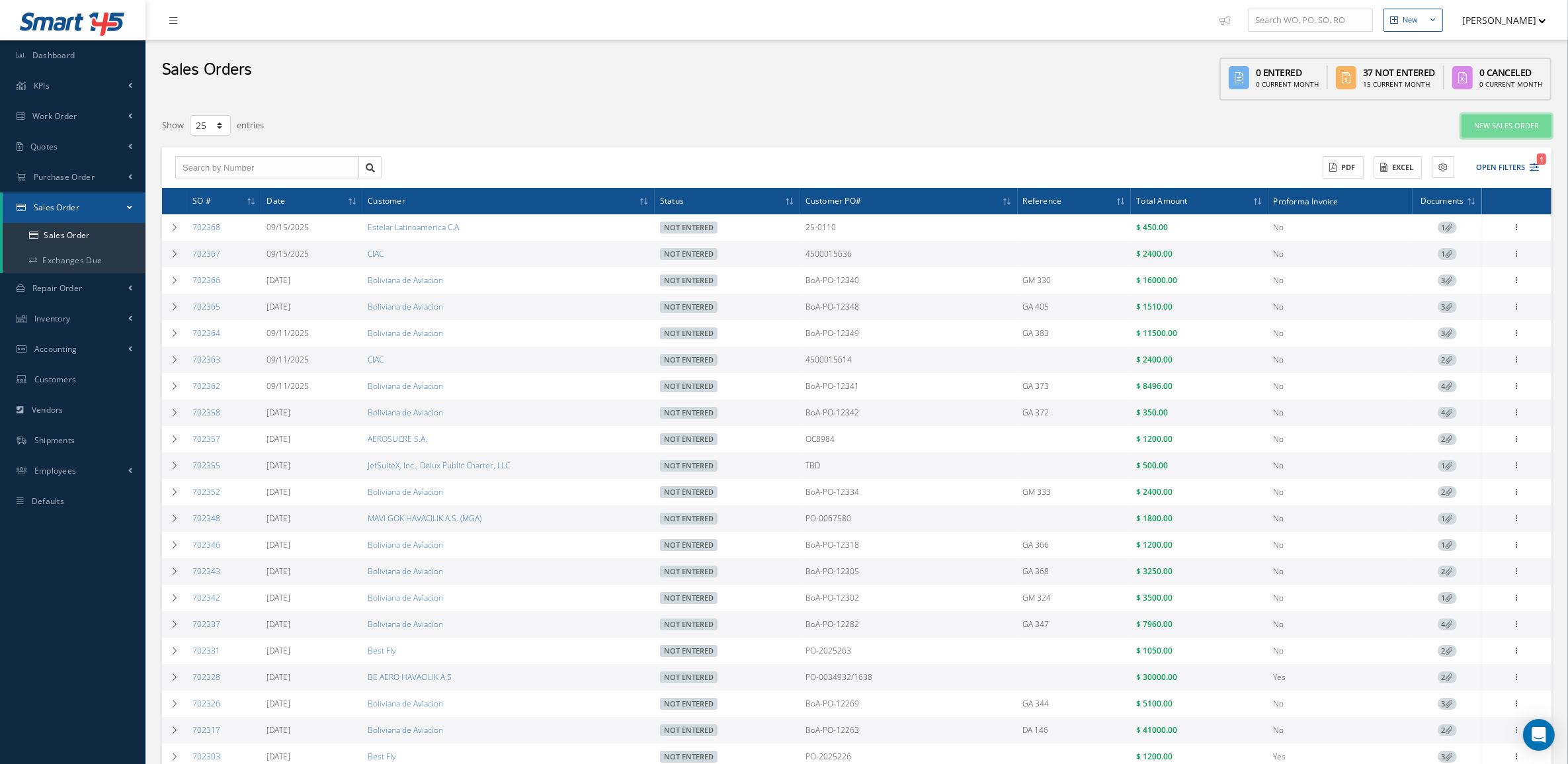
click at [1520, 121] on link "New Sales Order" at bounding box center [1506, 126] width 90 height 23
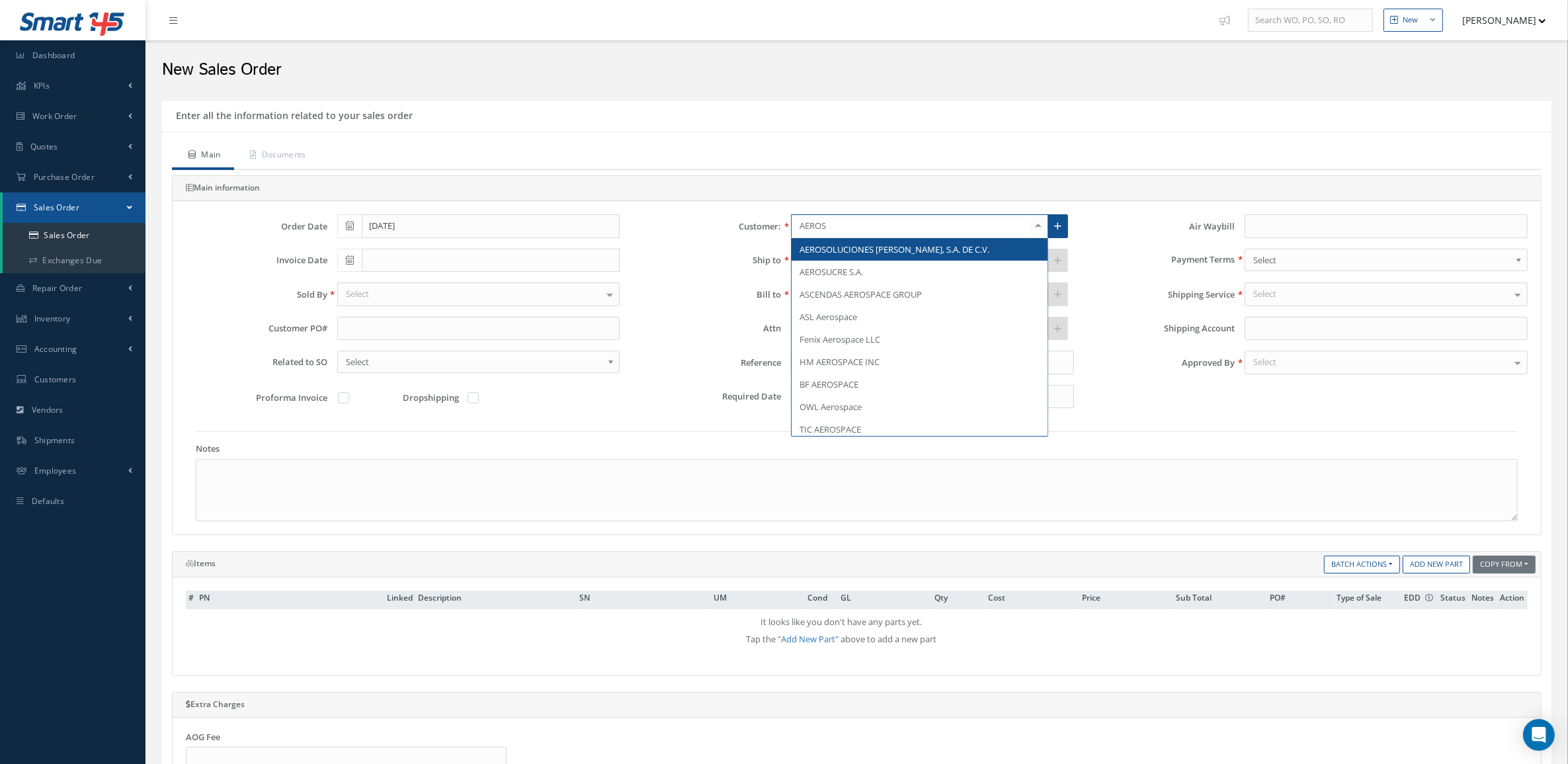
type input "AEROSU"
click at [862, 248] on span "AEROSUCRE S.A." at bounding box center [831, 249] width 64 height 11
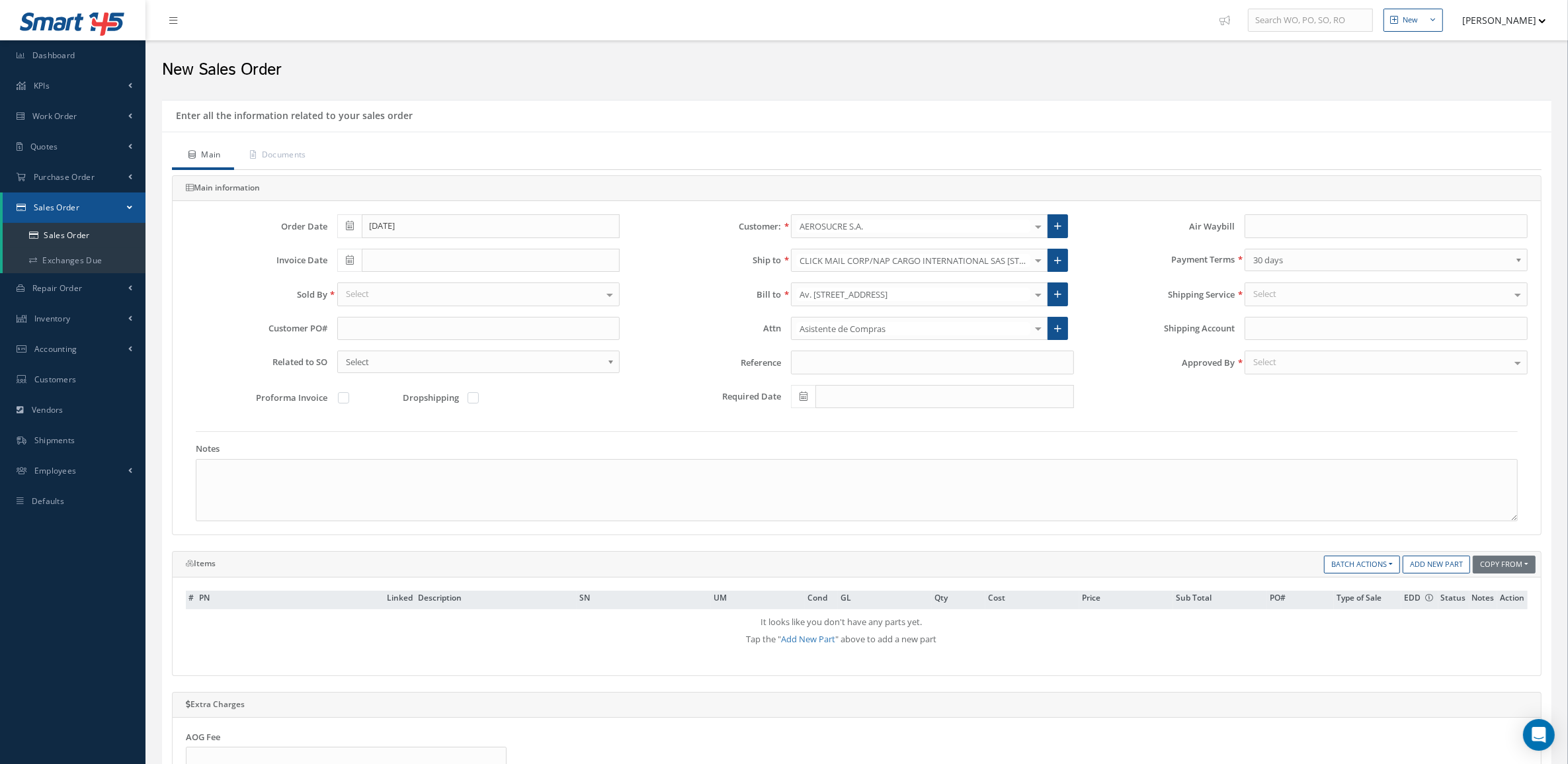
click at [372, 291] on div "Select" at bounding box center [479, 294] width 283 height 24
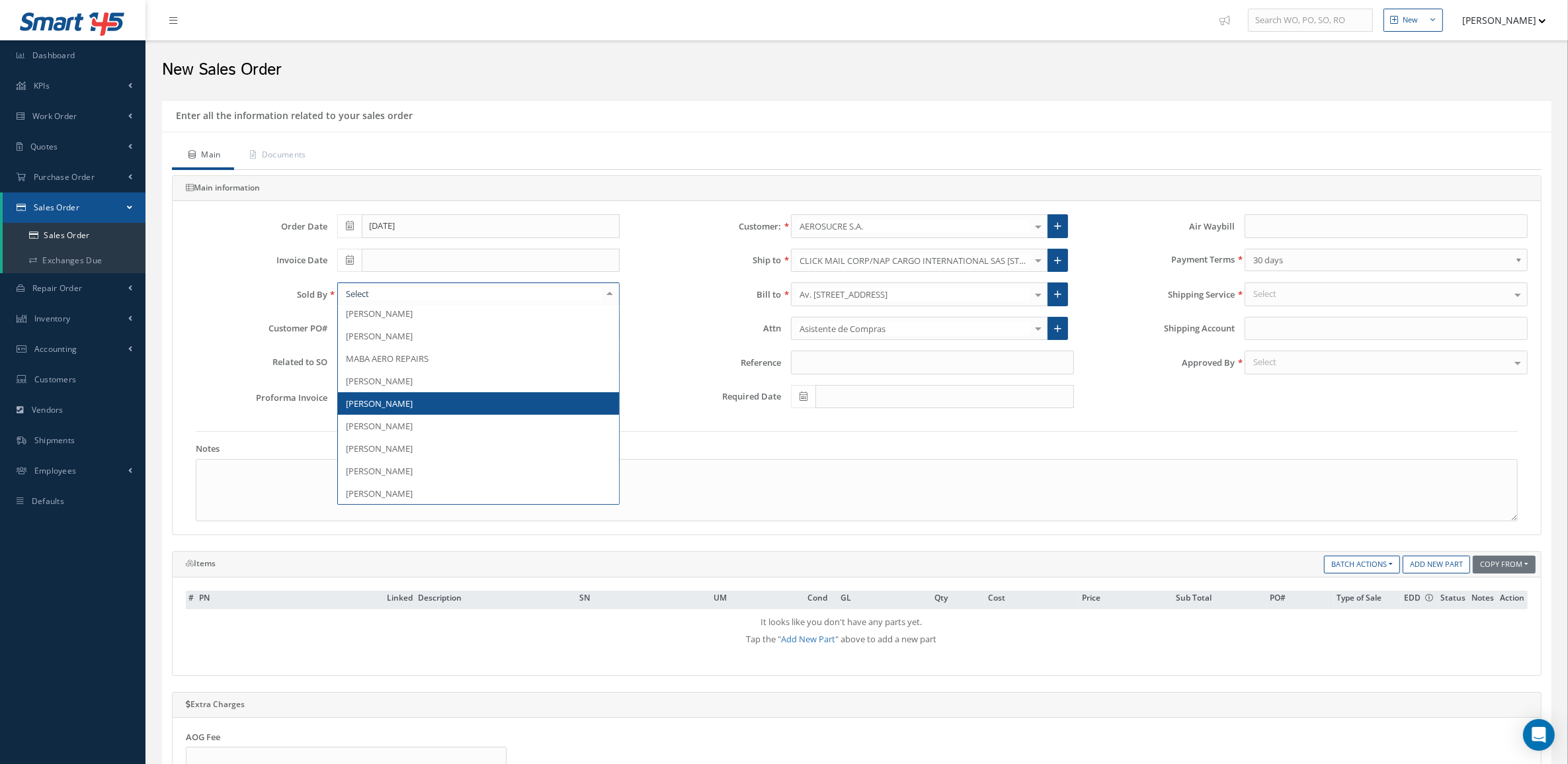
click at [399, 409] on span "[PERSON_NAME]" at bounding box center [380, 403] width 67 height 11
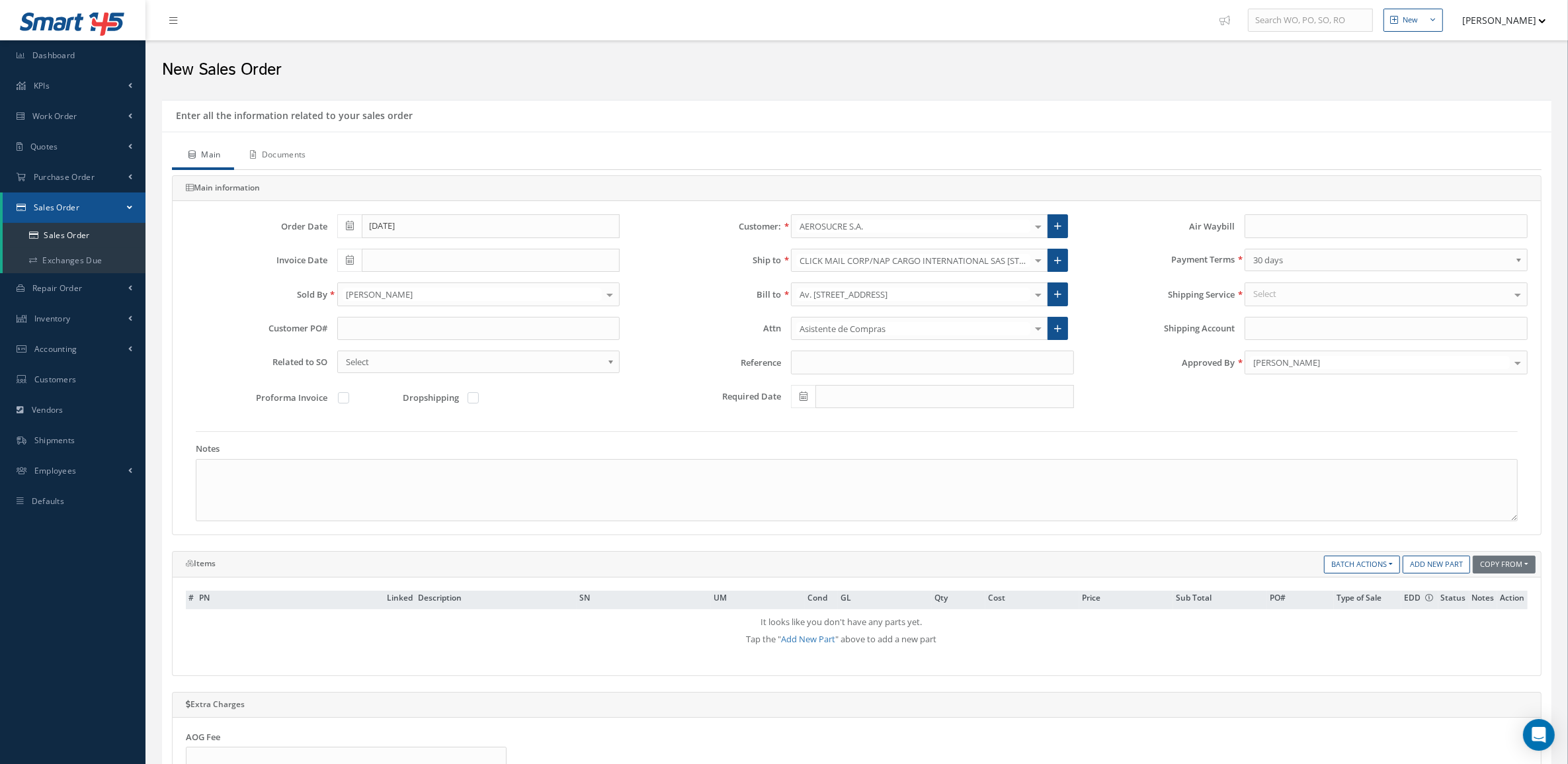
click at [314, 165] on link "Documents" at bounding box center [276, 155] width 86 height 27
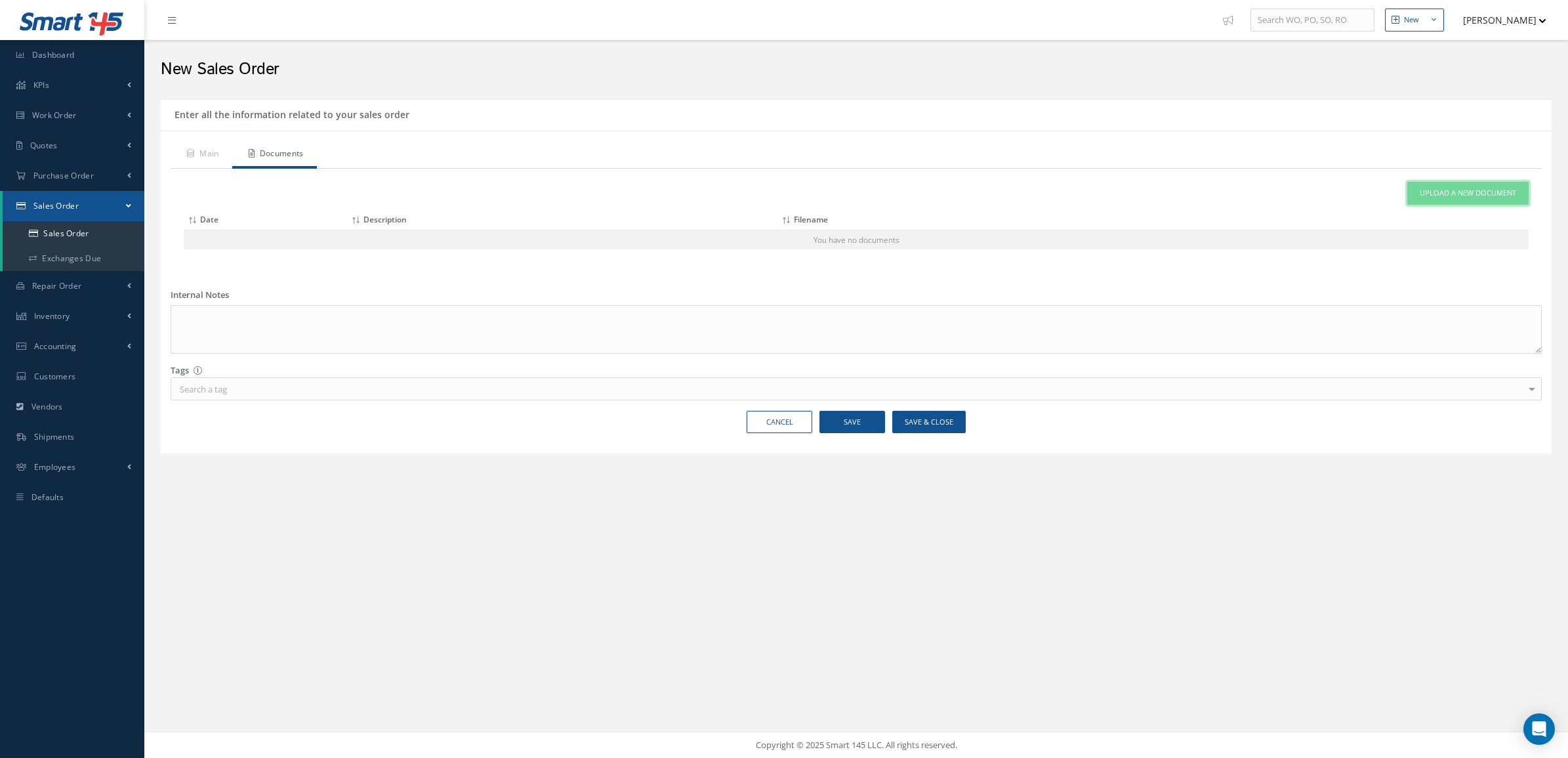
click at [1437, 181] on link "Upload a New Document" at bounding box center [1467, 193] width 122 height 23
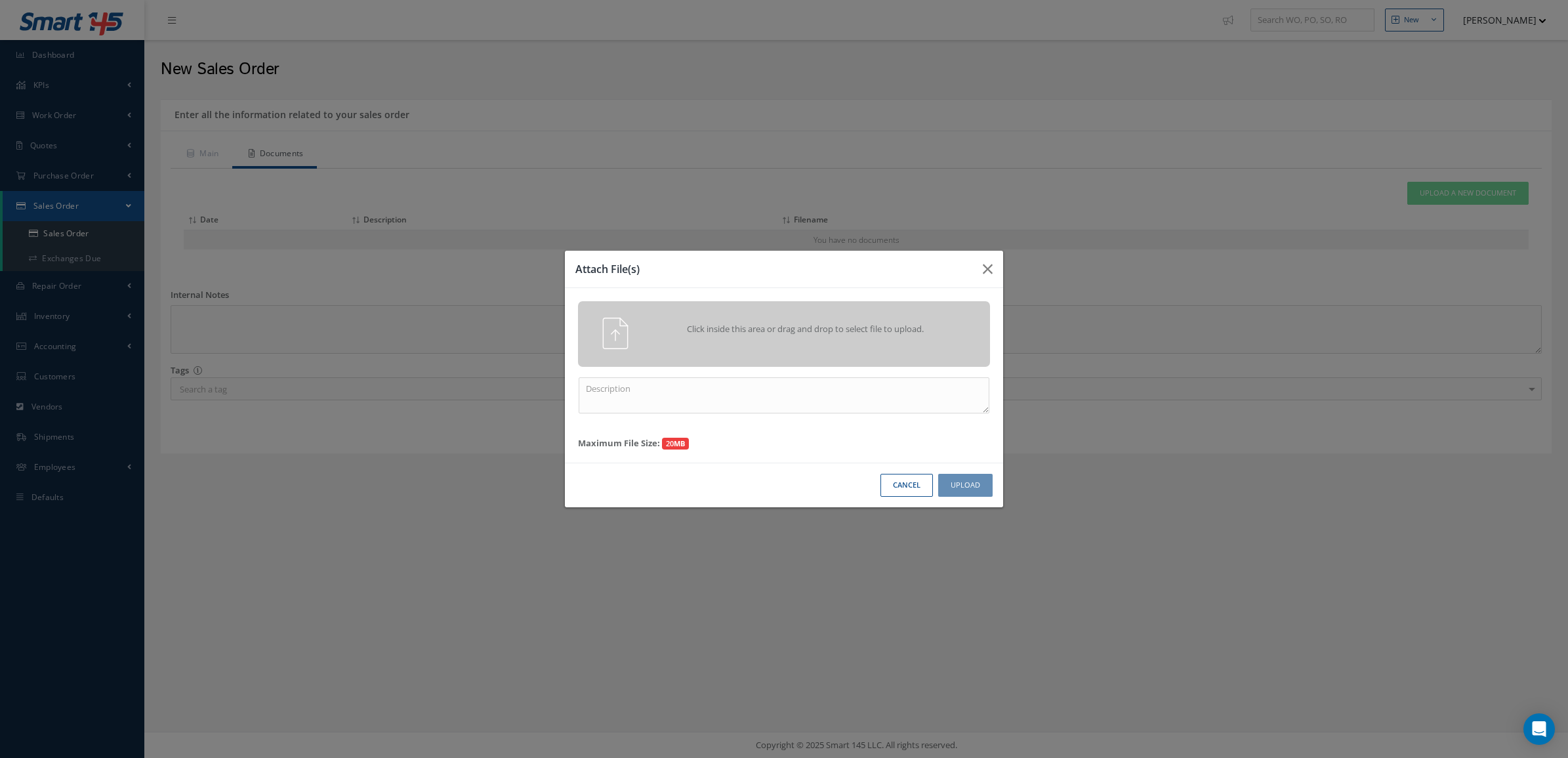
click at [918, 325] on span "Click inside this area or drag and drop to select file to upload." at bounding box center [806, 329] width 298 height 13
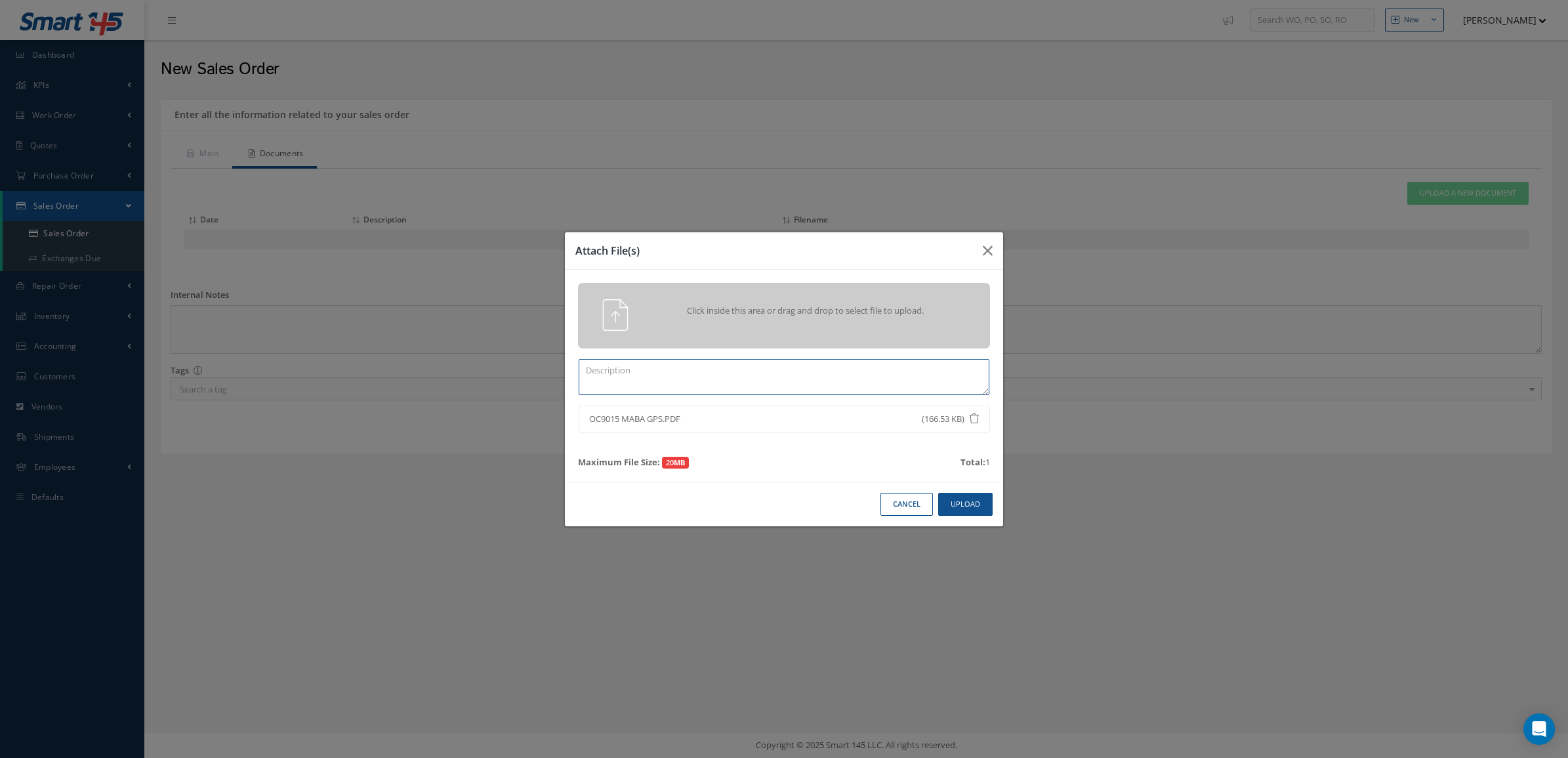
click at [929, 379] on textarea at bounding box center [783, 377] width 411 height 36
type textarea "PO"
click at [952, 497] on button "Upload" at bounding box center [965, 504] width 54 height 23
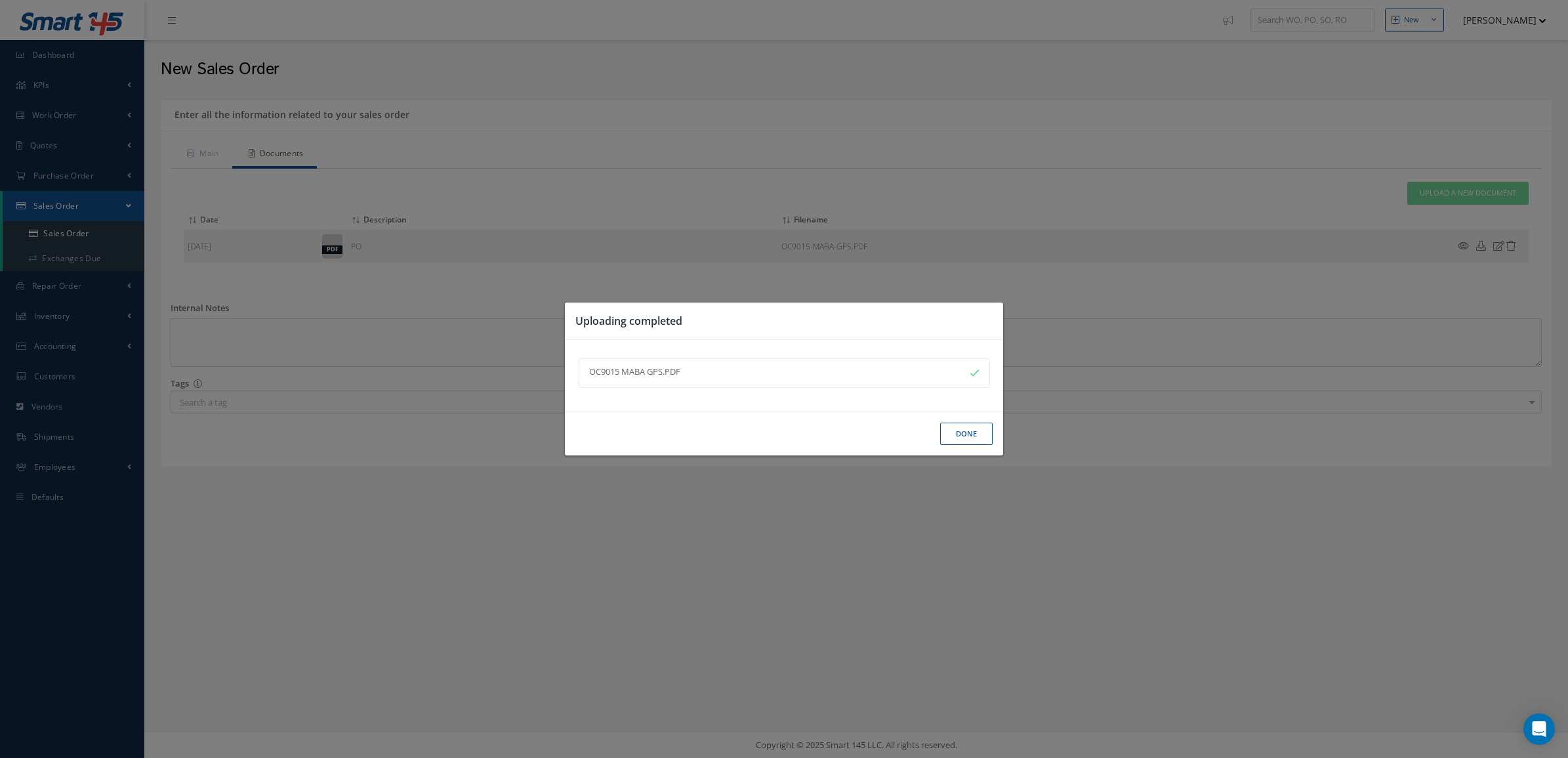
click at [956, 434] on button "Done" at bounding box center [966, 434] width 53 height 23
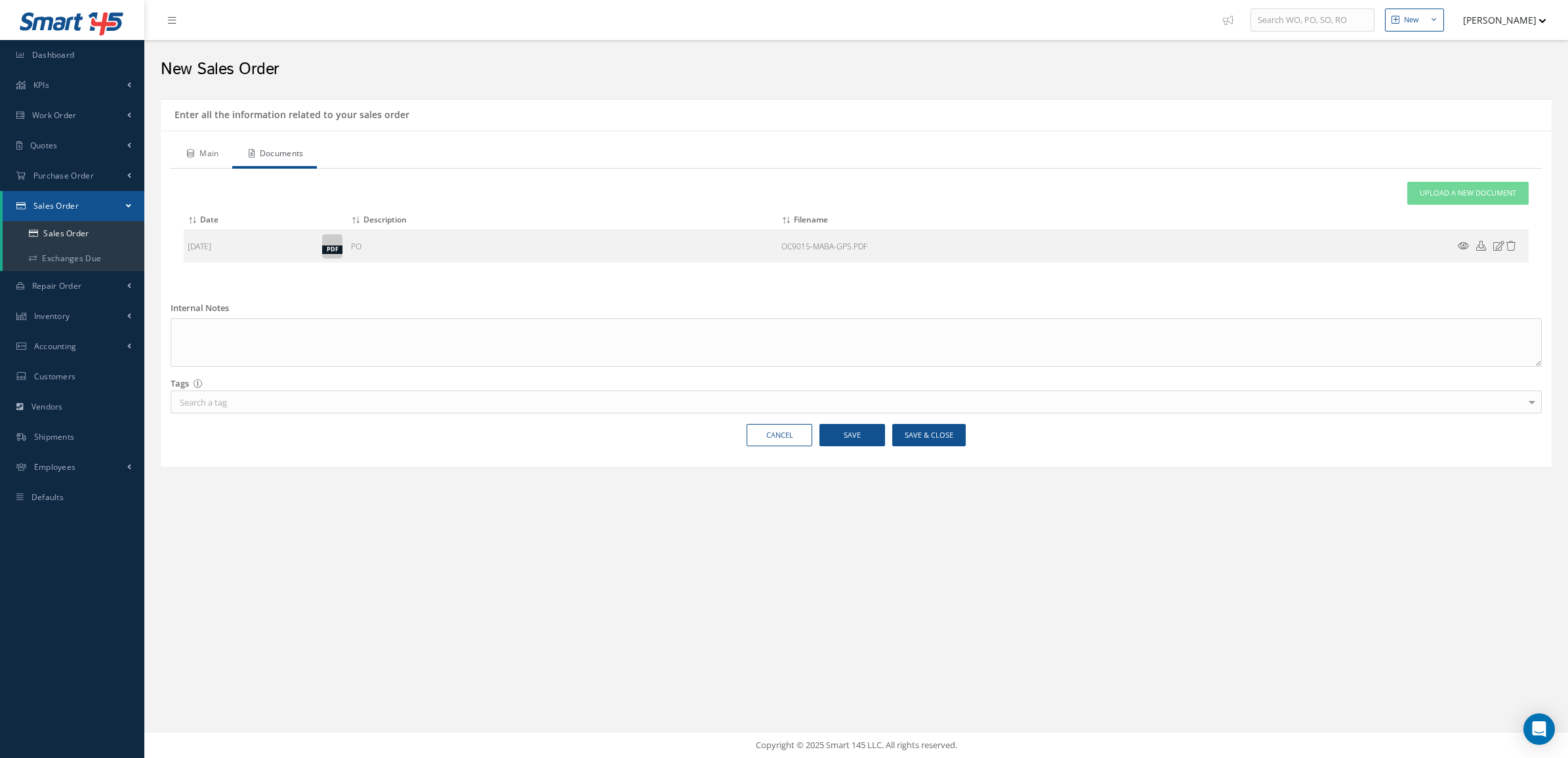
click at [223, 159] on link "Main" at bounding box center [201, 154] width 61 height 27
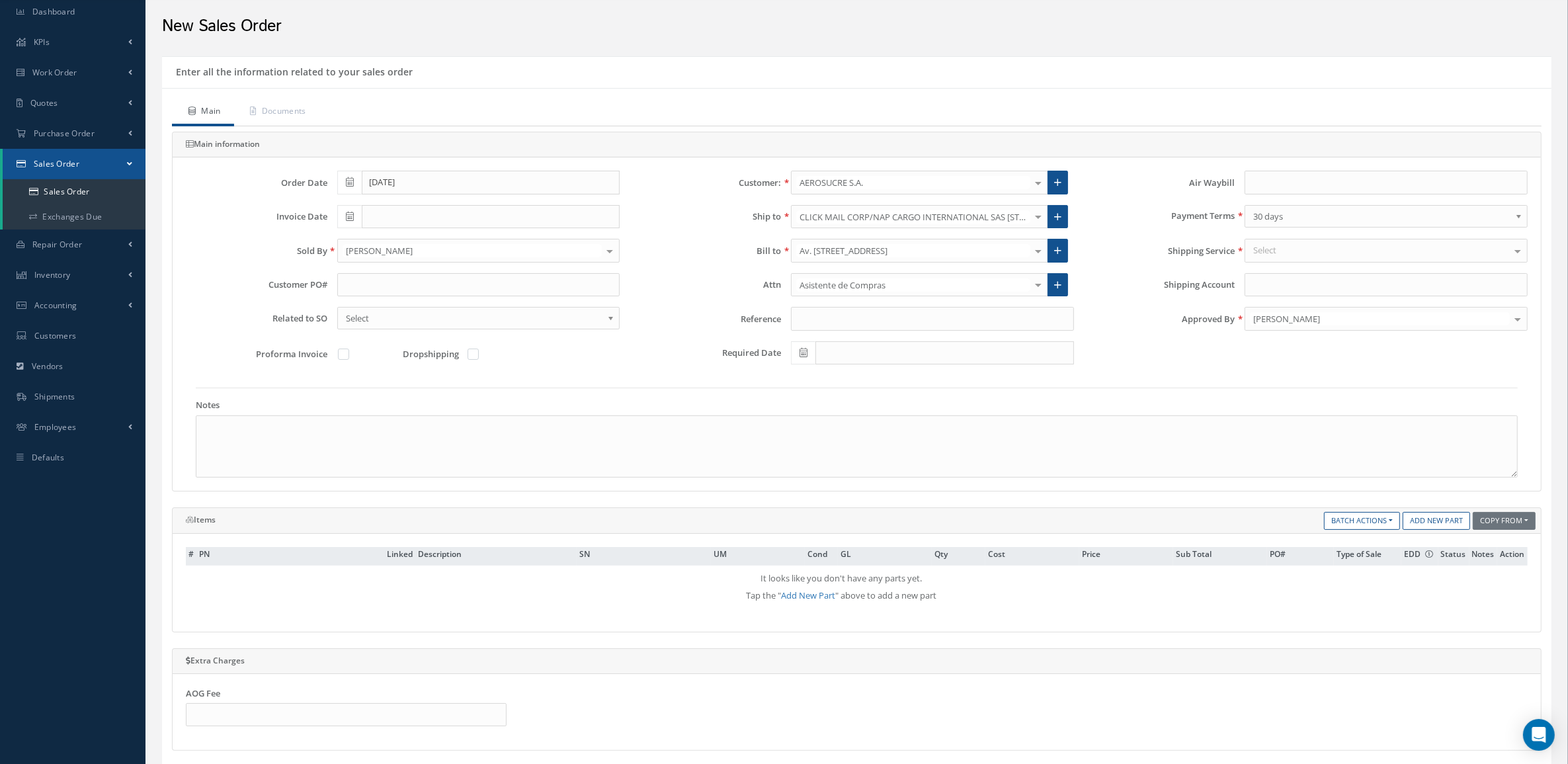
scroll to position [83, 0]
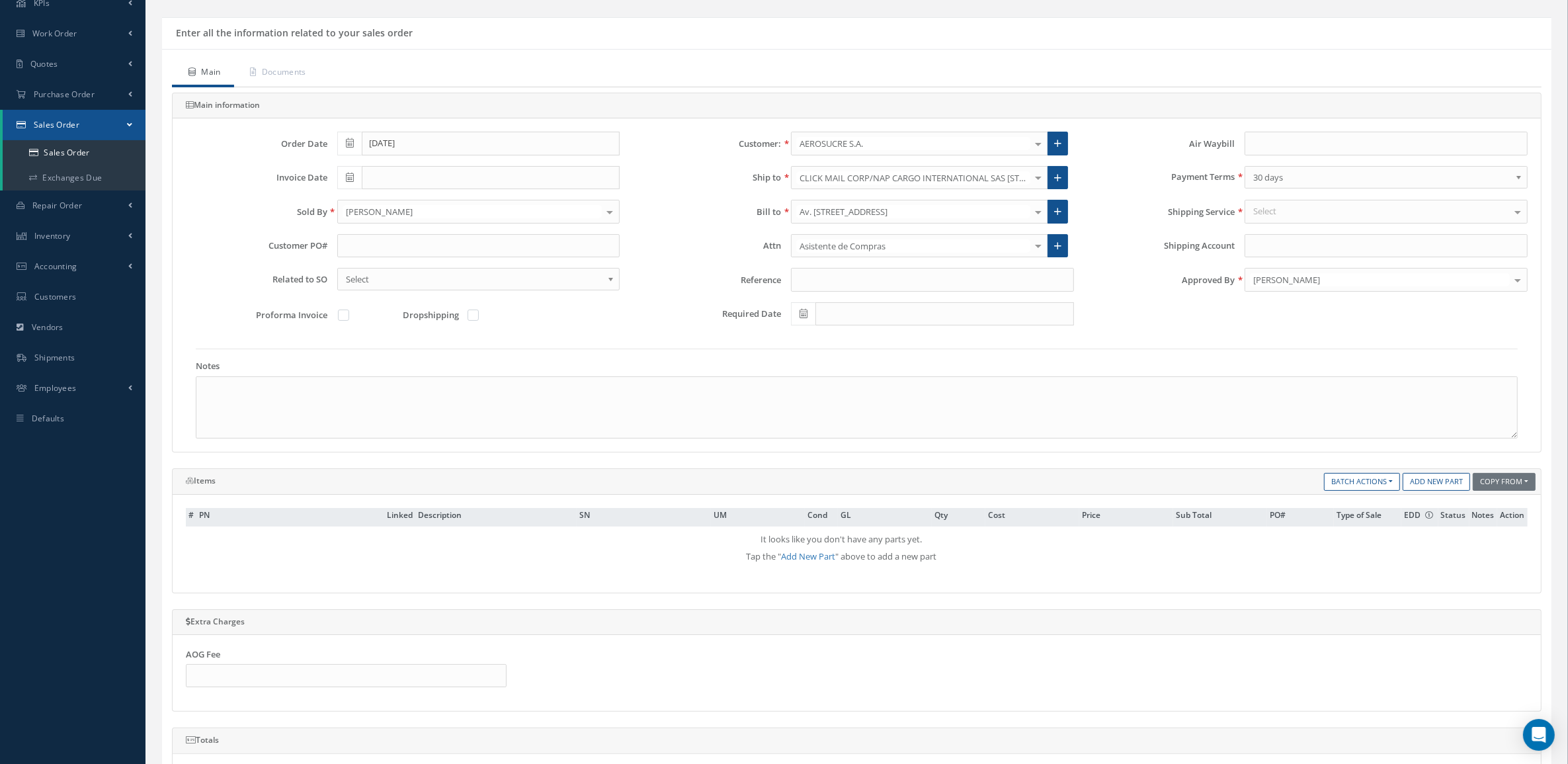
click at [1417, 473] on div "Items Copy From Purchase Order Customer Quotation Sales Order Add New Part Batc…" at bounding box center [856, 481] width 1368 height 25
click at [1419, 483] on link "Add New Part" at bounding box center [1436, 481] width 67 height 18
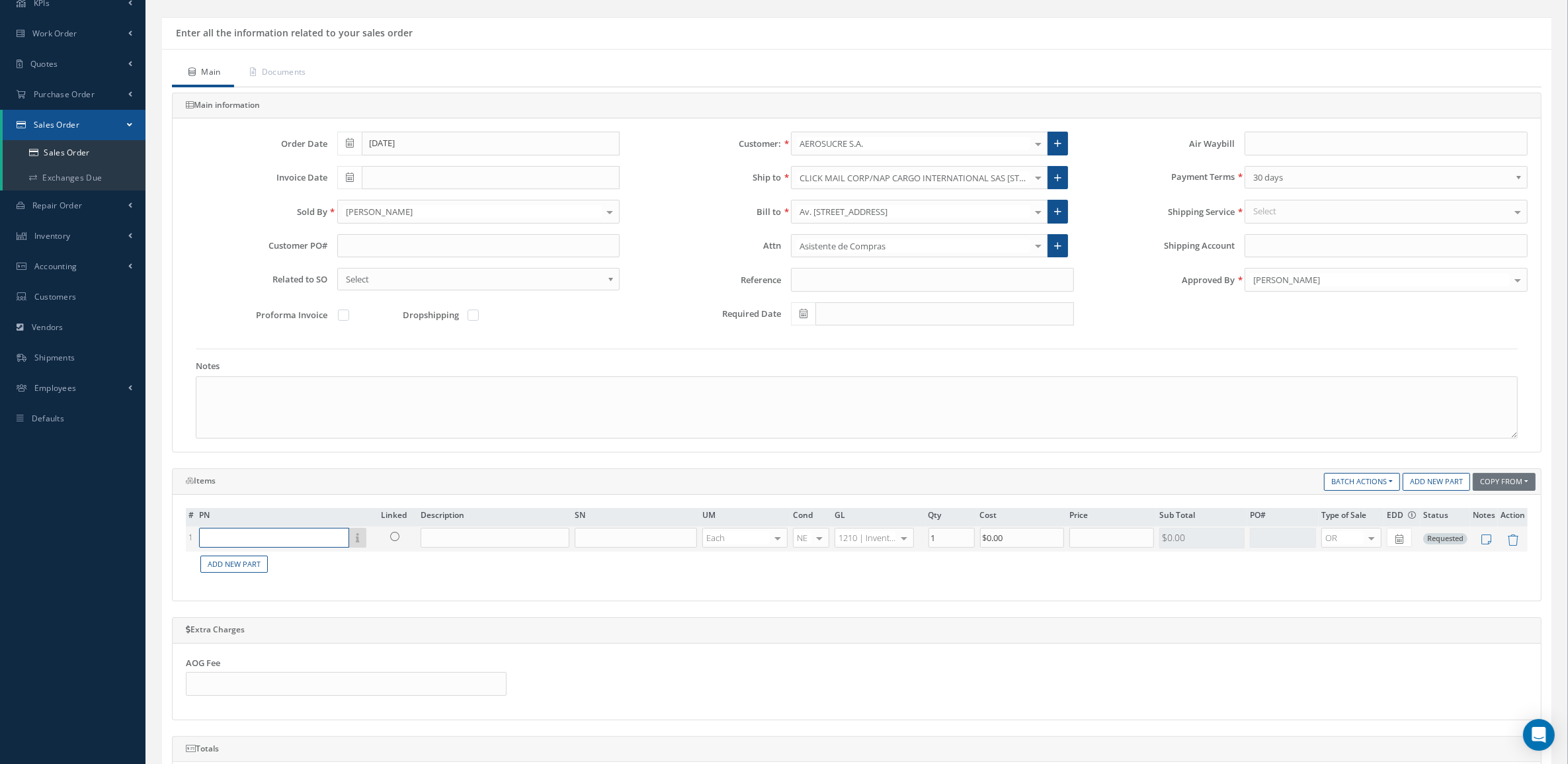
click at [280, 543] on input "text" at bounding box center [274, 538] width 150 height 19
type input "84327-50-XXXX"
click at [299, 531] on input "84327-50-XXXX" at bounding box center [274, 538] width 150 height 19
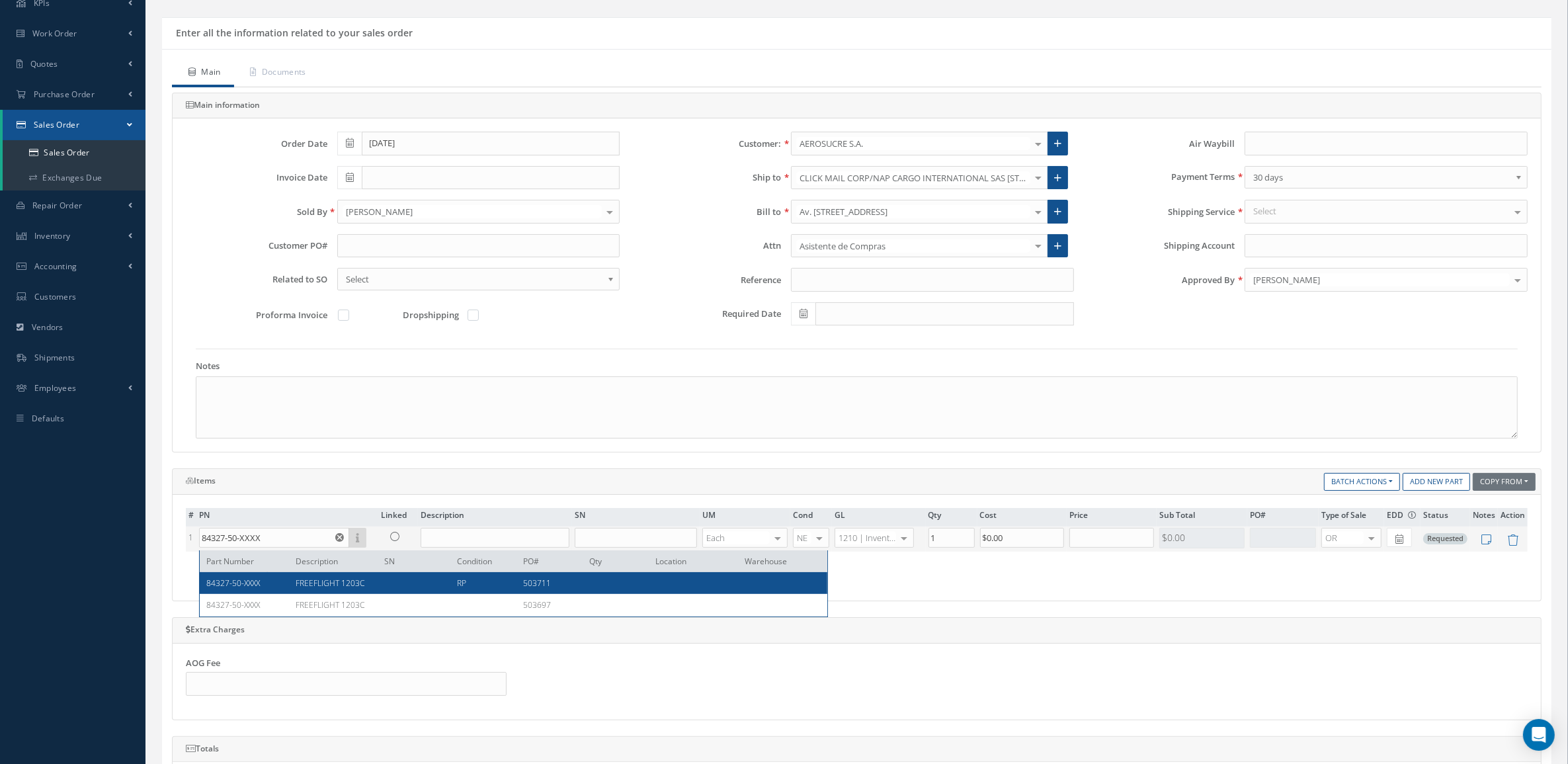
click at [312, 580] on span "FREEFLIGHT 1203C" at bounding box center [330, 583] width 69 height 11
type input "FREEFLIGHT 1203C"
type input "$8,500"
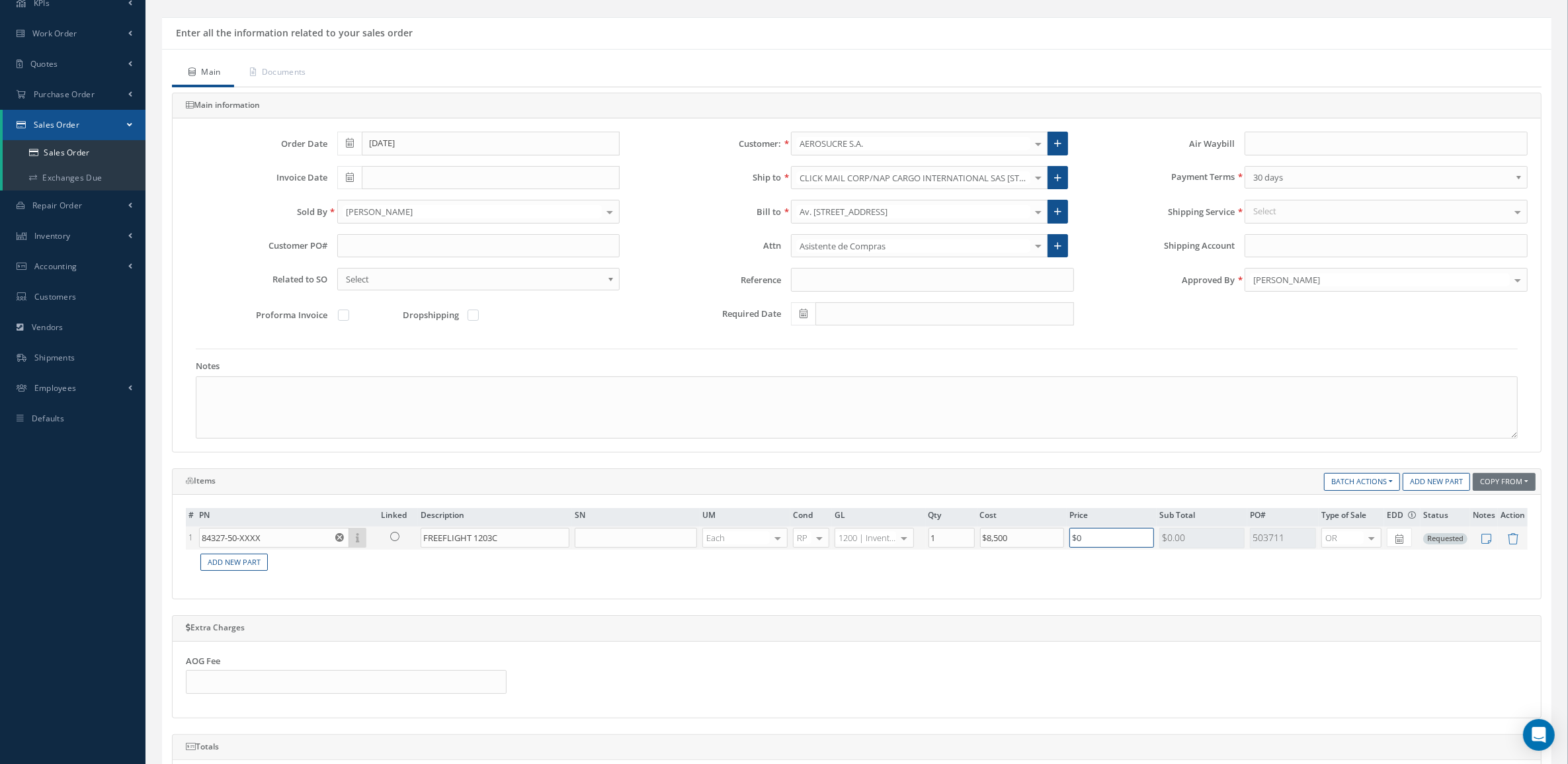
drag, startPoint x: 1108, startPoint y: 547, endPoint x: 1043, endPoint y: 538, distance: 65.6
click at [1043, 538] on tr "1 84327-50-XXXX Part Number Description SN Condition PO# Qty Location Warehouse…" at bounding box center [856, 538] width 1341 height 23
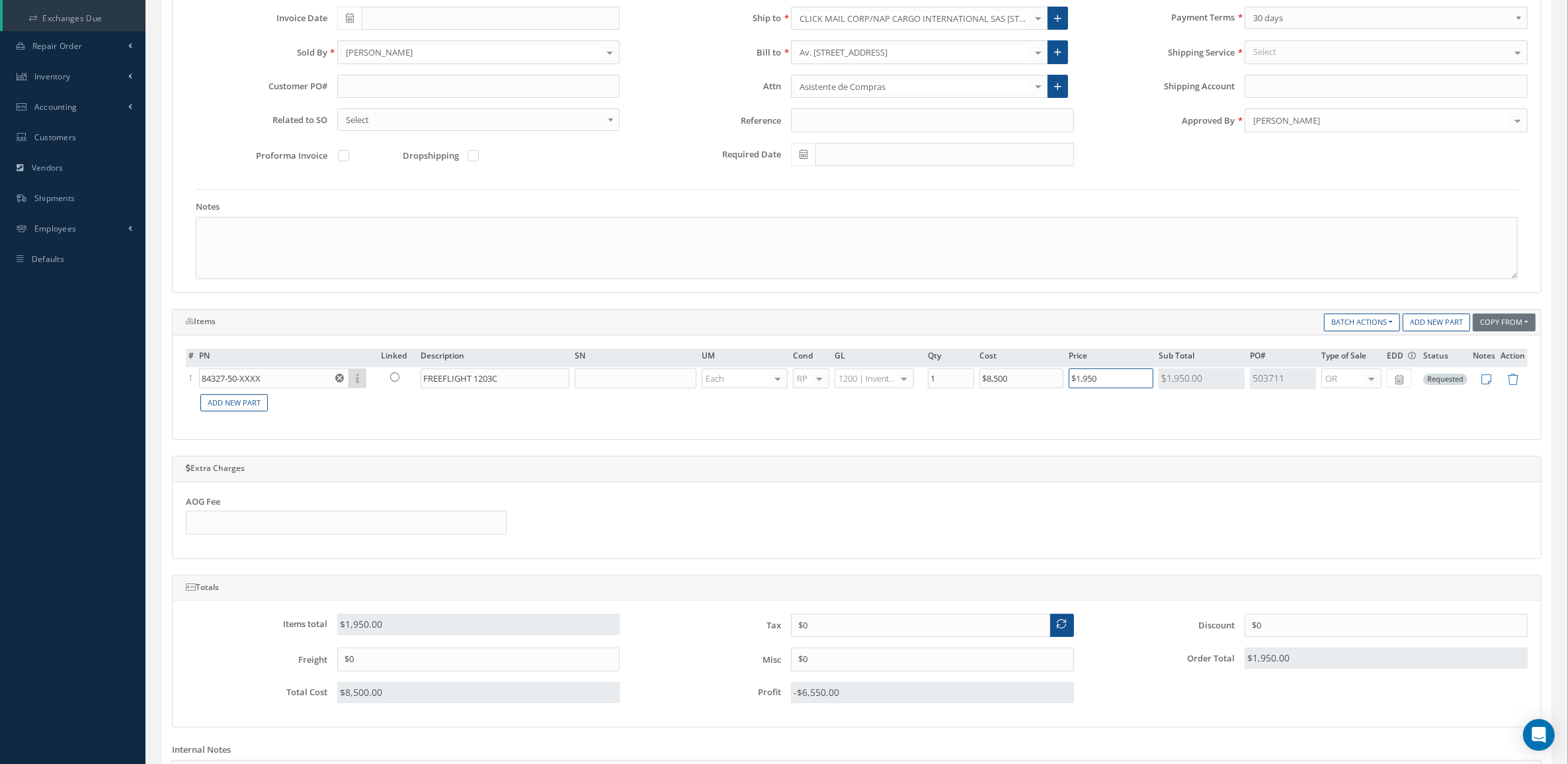
scroll to position [248, 0]
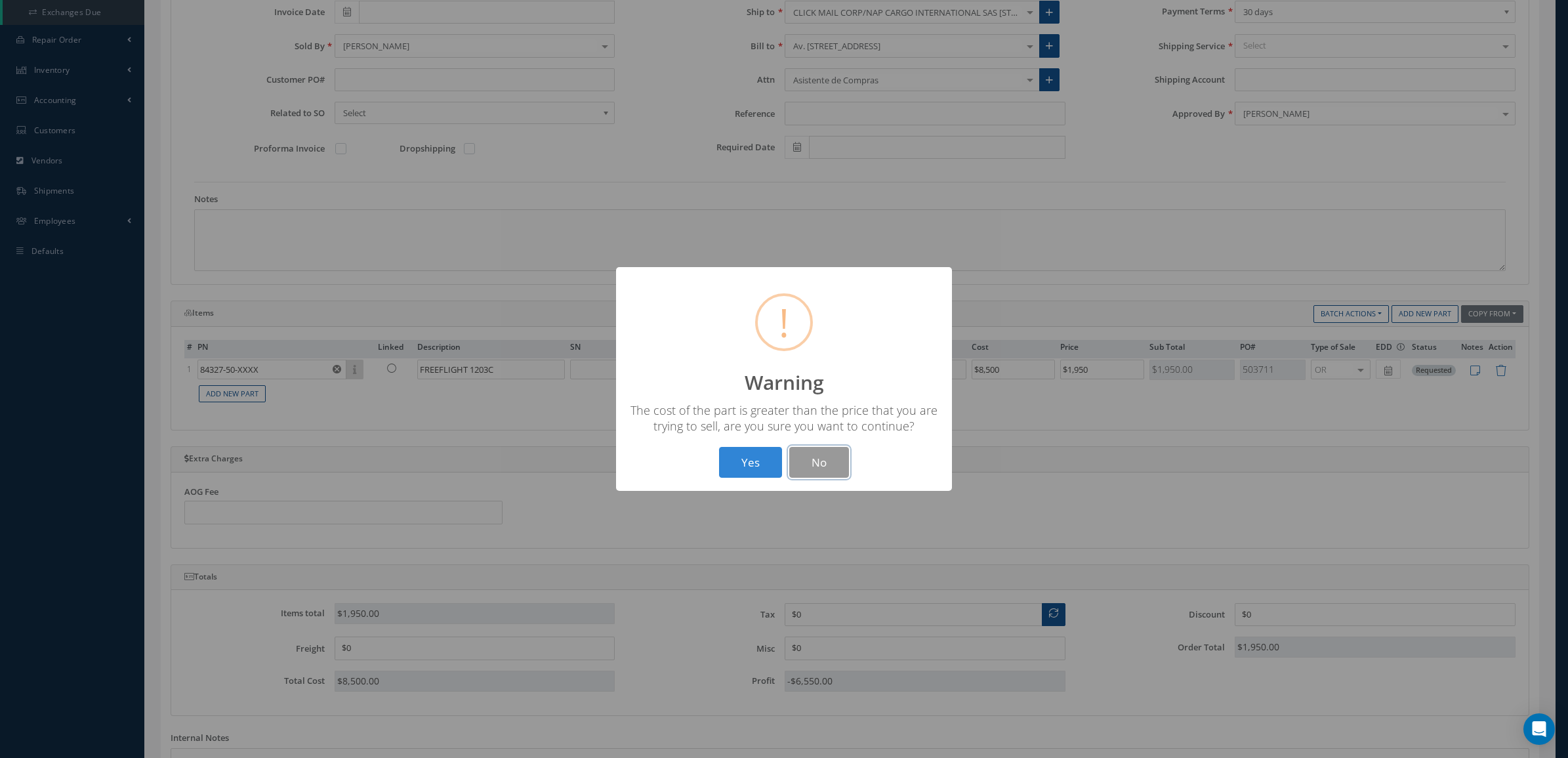
click at [802, 461] on button "No" at bounding box center [819, 462] width 60 height 31
type input "$0"
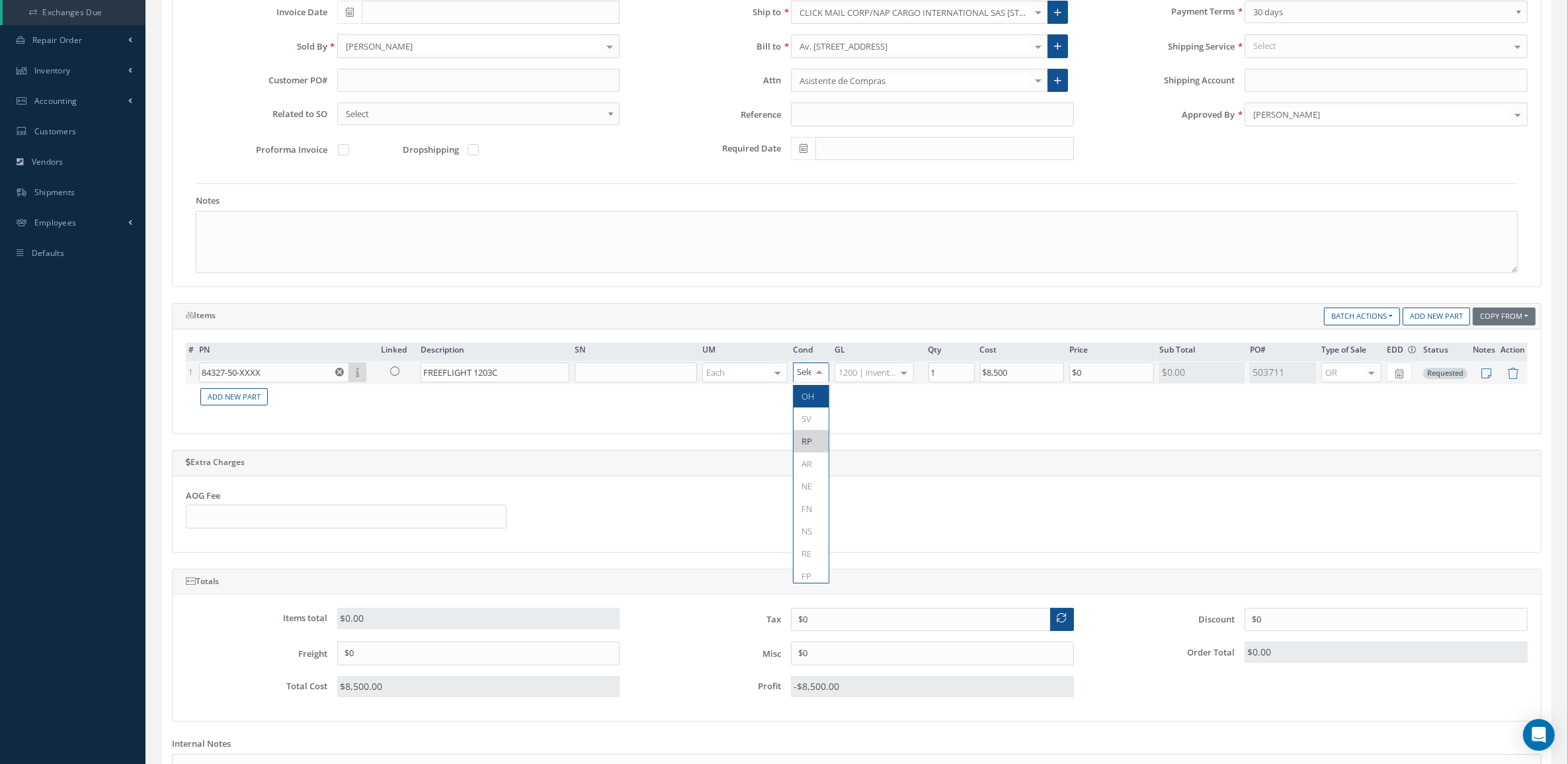
click at [818, 379] on div at bounding box center [818, 373] width 19 height 19
click at [916, 420] on div "# PN Linked Description SN UM Cond GL Qty Cost Price Sub Total PO# Type of Sale…" at bounding box center [856, 382] width 1341 height 78
click at [373, 87] on input "text" at bounding box center [479, 80] width 283 height 24
paste input "OC9015"
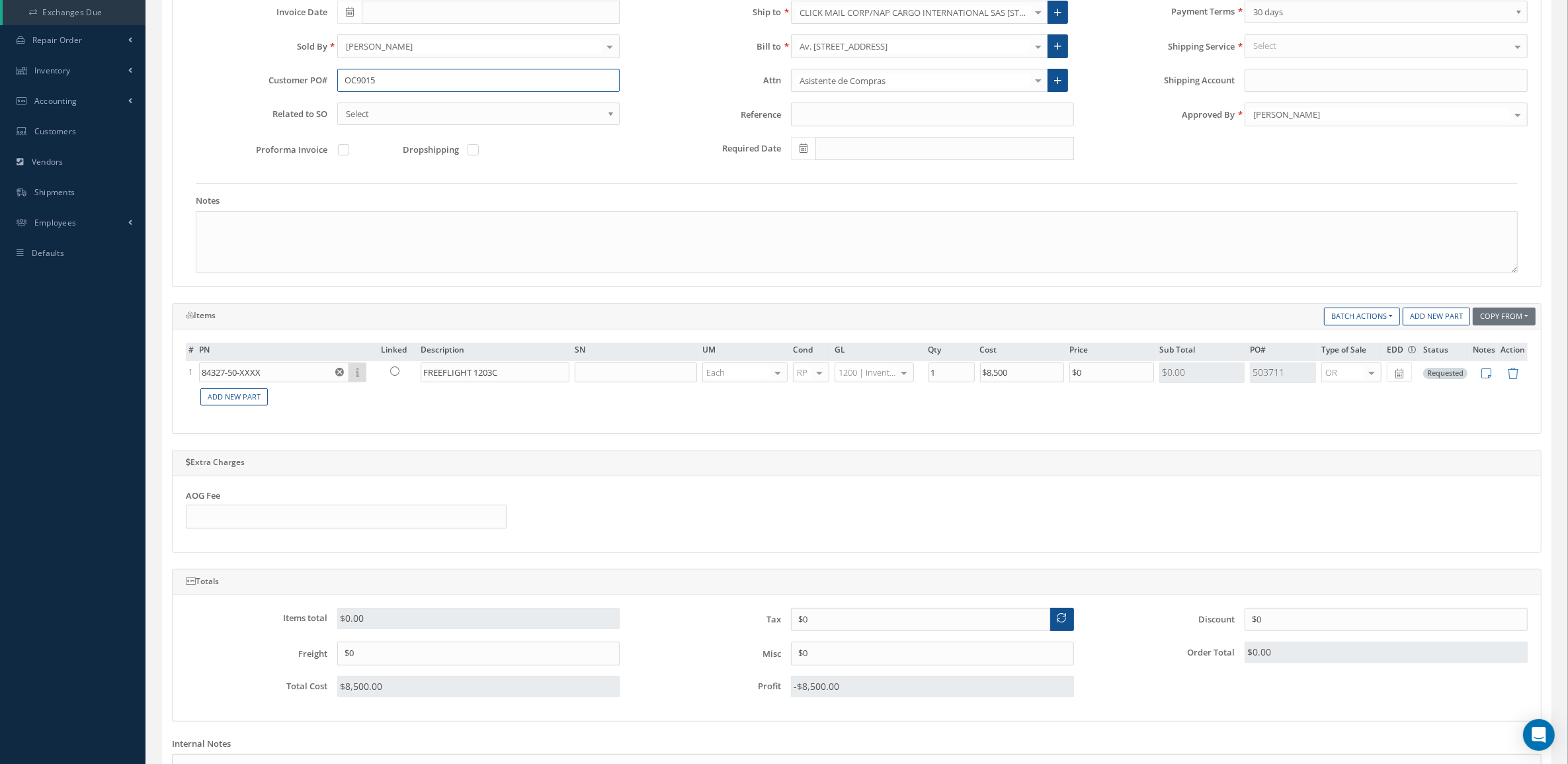
type input "OC9015"
click at [933, 410] on td "Add New Part" at bounding box center [861, 397] width 1331 height 26
click at [1444, 161] on div "Order Date 09/17/2025 Customer: AEROSUCRE S.A. MABA AERO LLC 21 AIR ABR AVIATIO…" at bounding box center [856, 70] width 1361 height 207
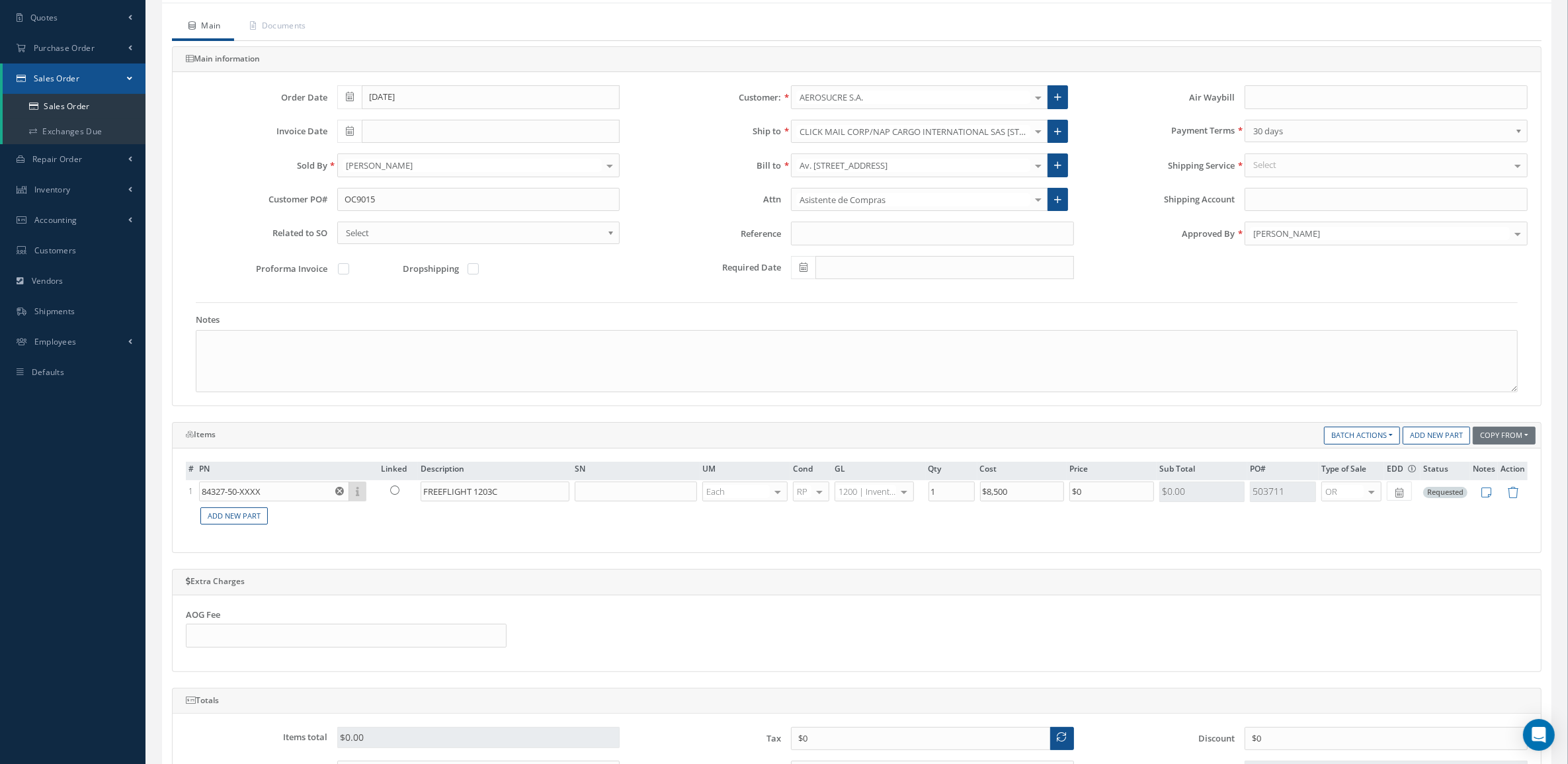
scroll to position [0, 0]
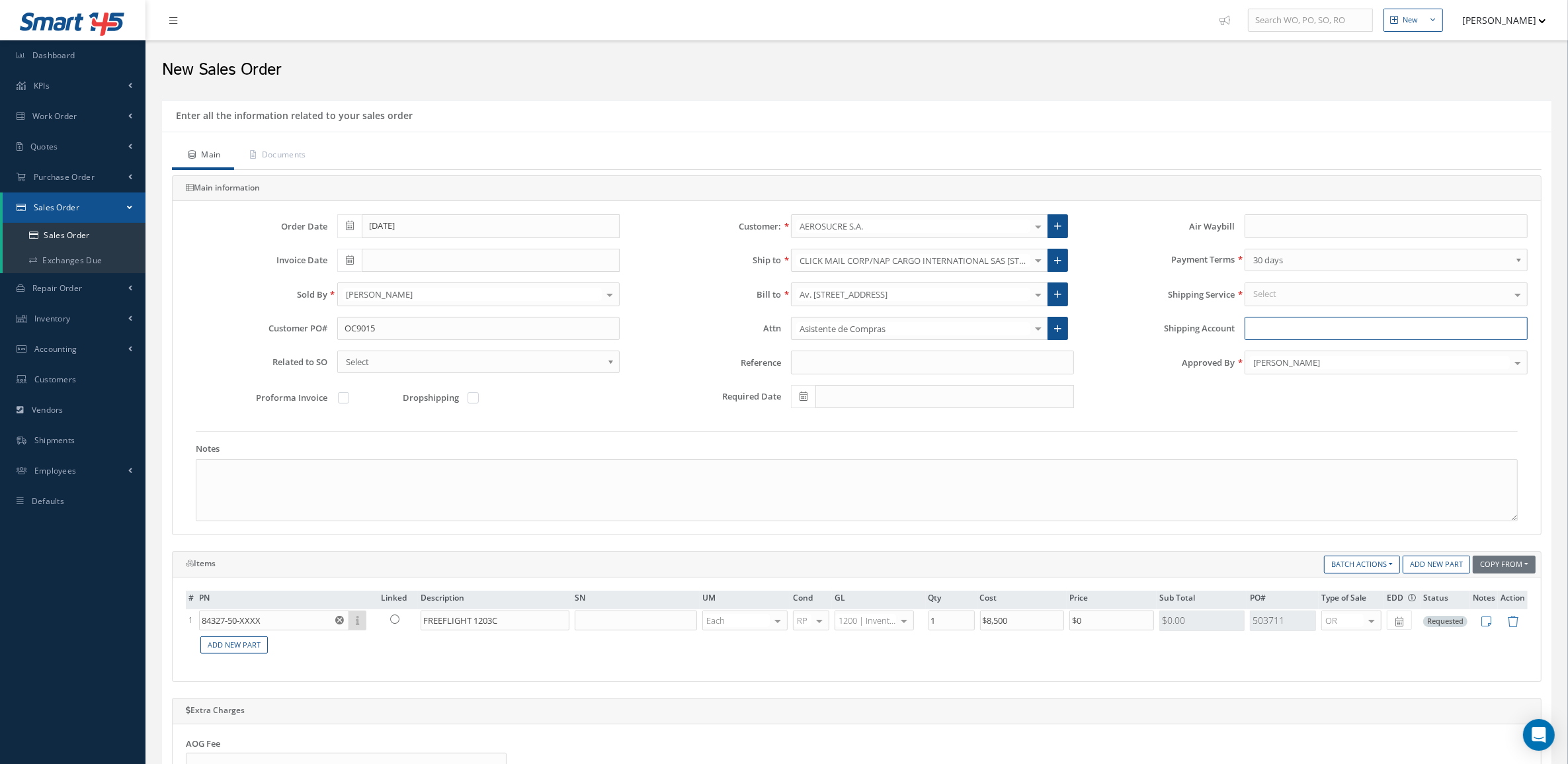
click at [1324, 333] on input "Shipping Account" at bounding box center [1385, 329] width 283 height 24
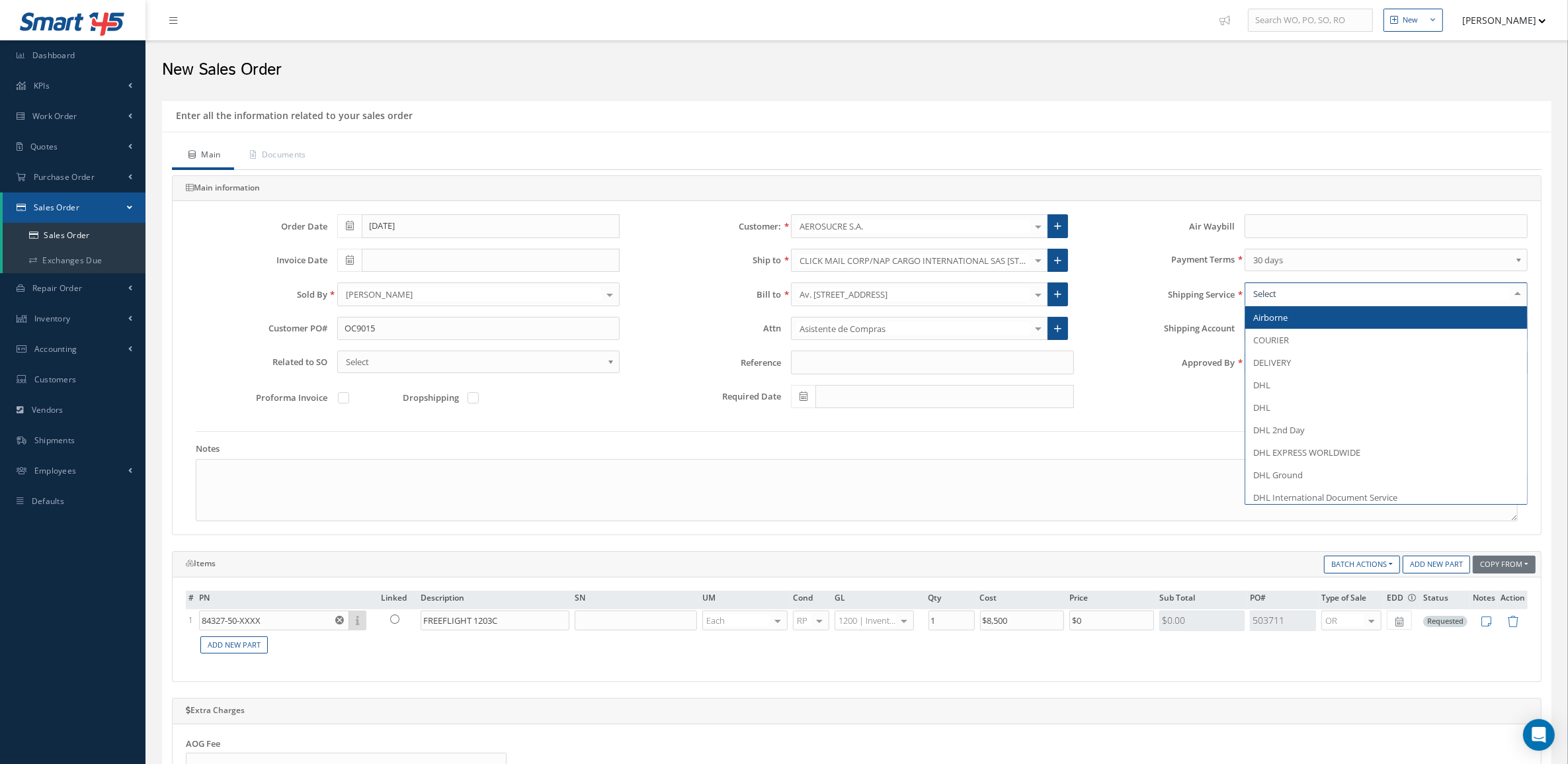
click at [1304, 296] on div at bounding box center [1385, 294] width 283 height 24
type input "del"
click at [1308, 325] on span "DELIVERY" at bounding box center [1385, 317] width 282 height 22
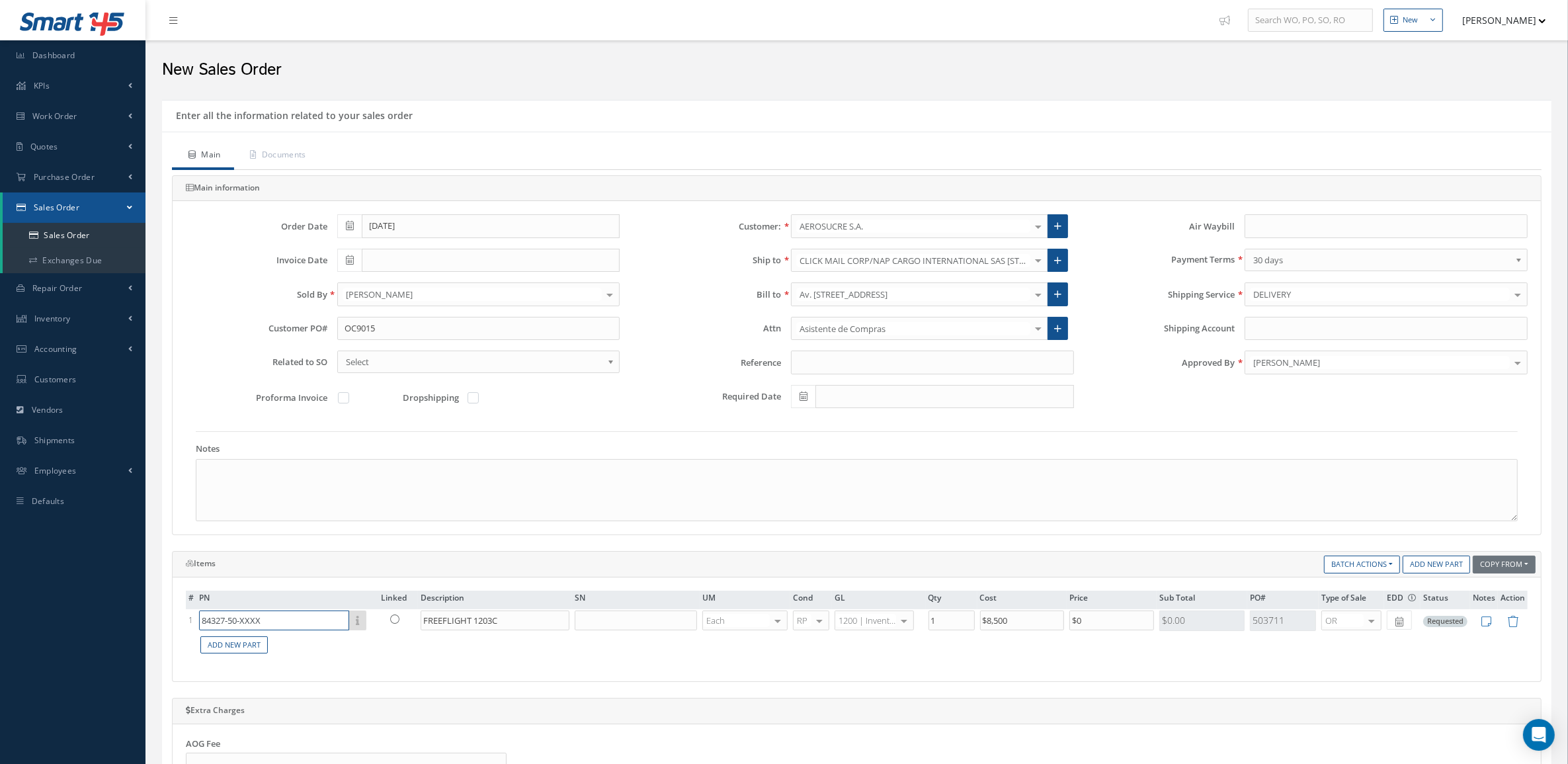
drag, startPoint x: 291, startPoint y: 620, endPoint x: 85, endPoint y: 627, distance: 206.1
click at [85, 627] on div "Smart 145 Dashboard KPIs Accounting Work Order Work Order Preview" at bounding box center [784, 597] width 1568 height 1194
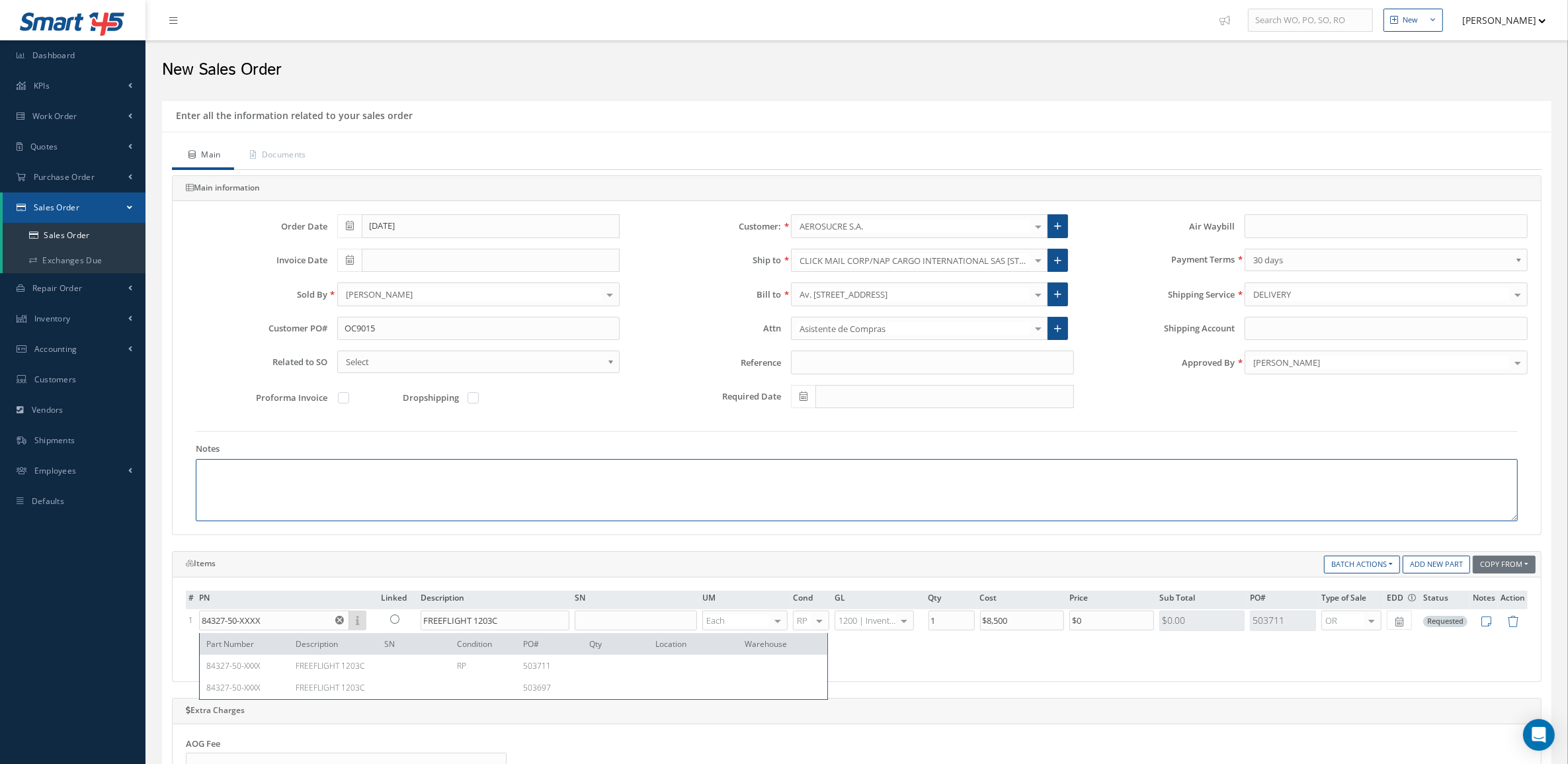
click at [413, 497] on textarea at bounding box center [856, 490] width 1322 height 62
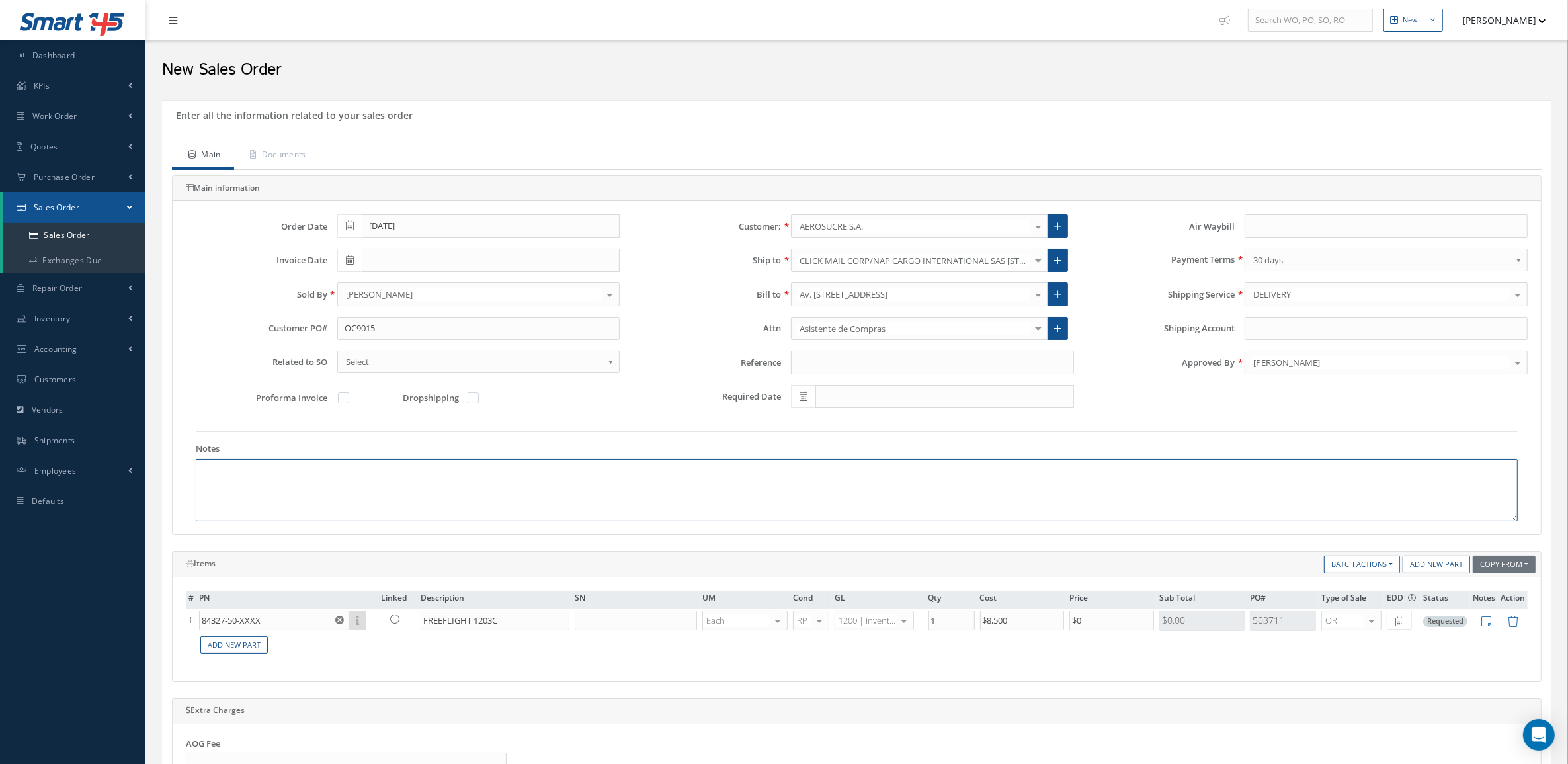
paste textarea "INCOTERM: FCA-MIA MONEDA DE NEGOCIACIÓN: USD"
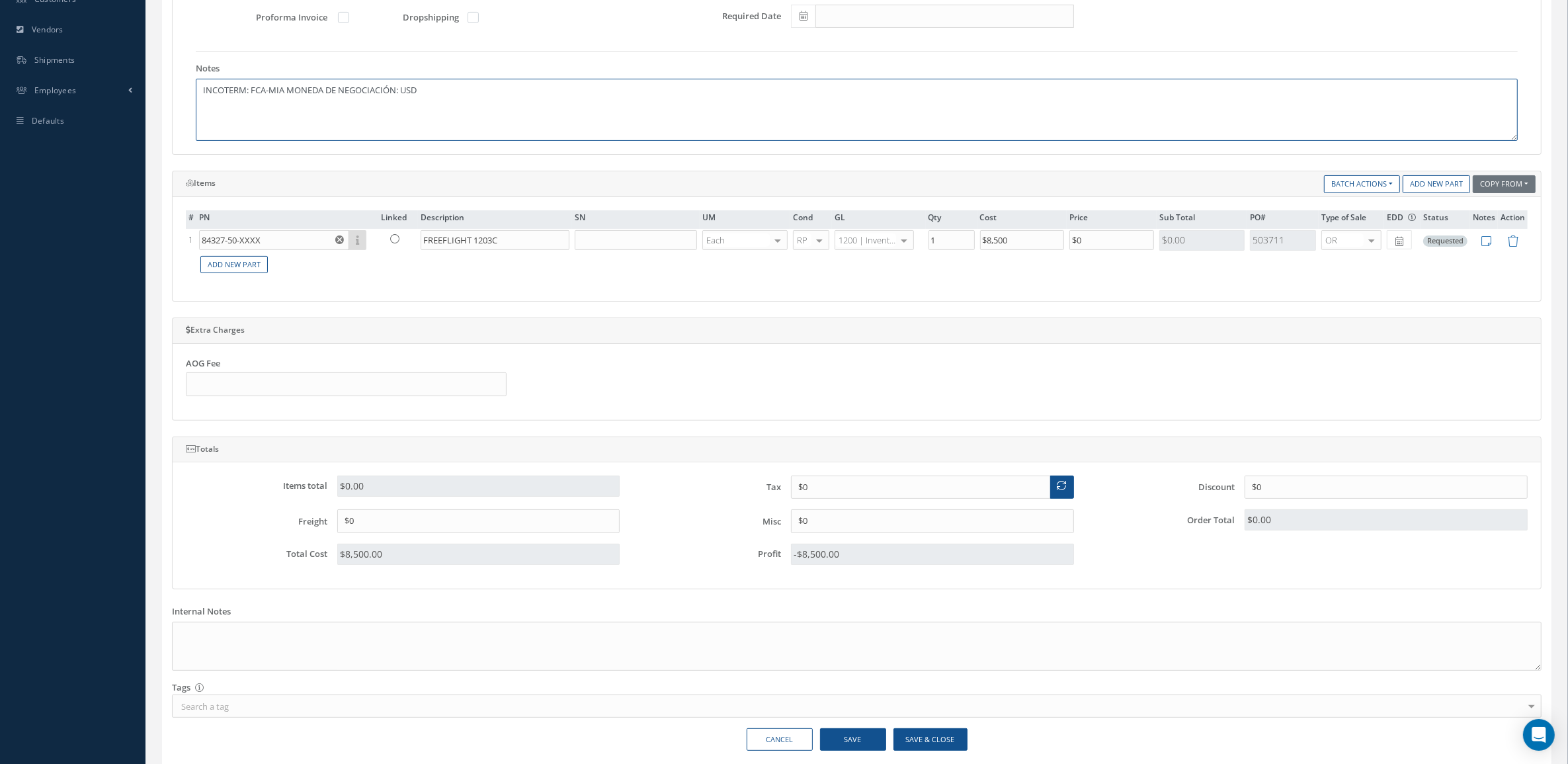
scroll to position [436, 0]
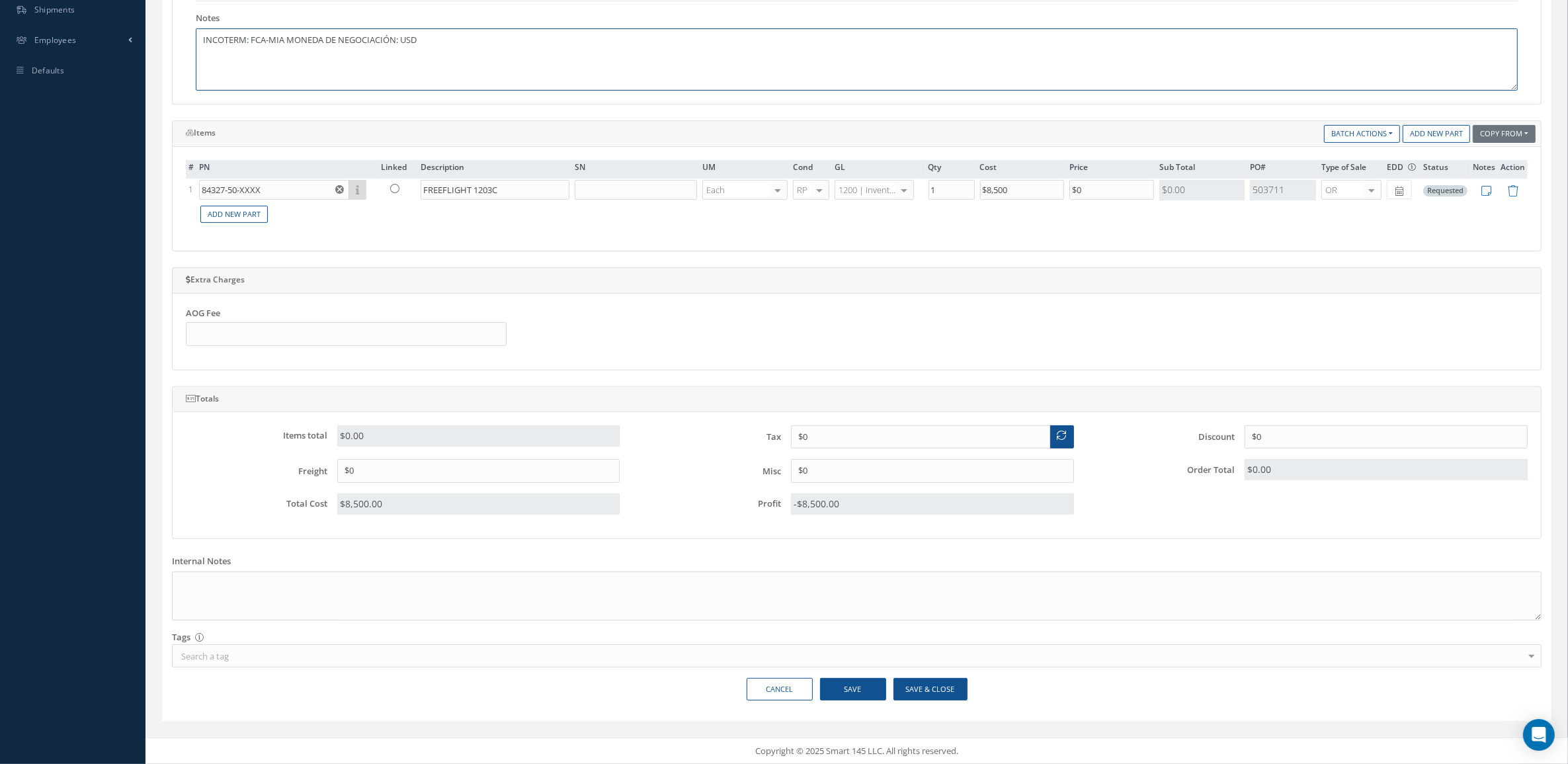
type textarea "INCOTERM: FCA-MIA MONEDA DE NEGOCIACIÓN: USD"
click at [939, 692] on button "Save & Close" at bounding box center [931, 690] width 74 height 23
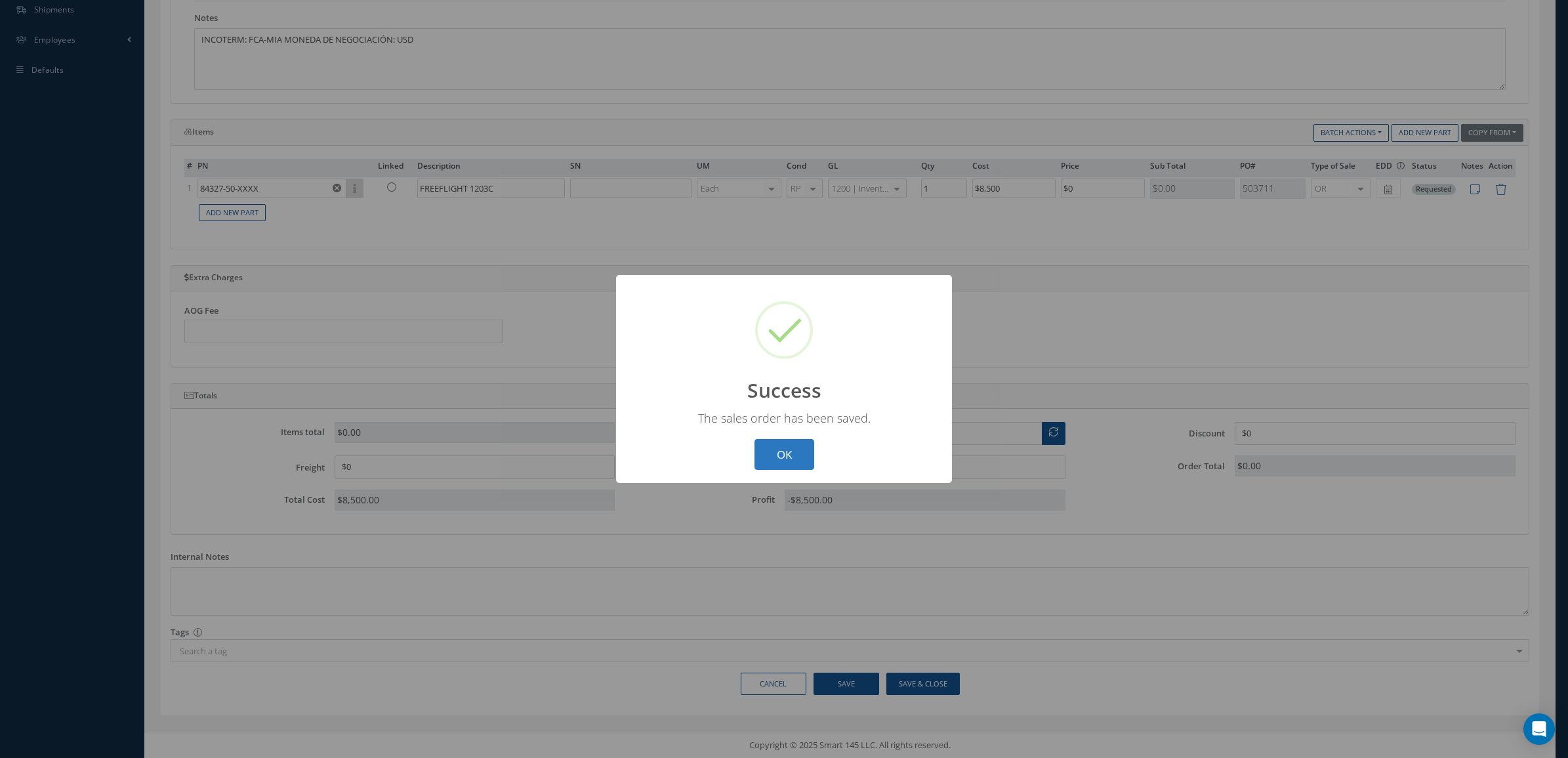
click at [775, 453] on button "OK" at bounding box center [784, 454] width 60 height 31
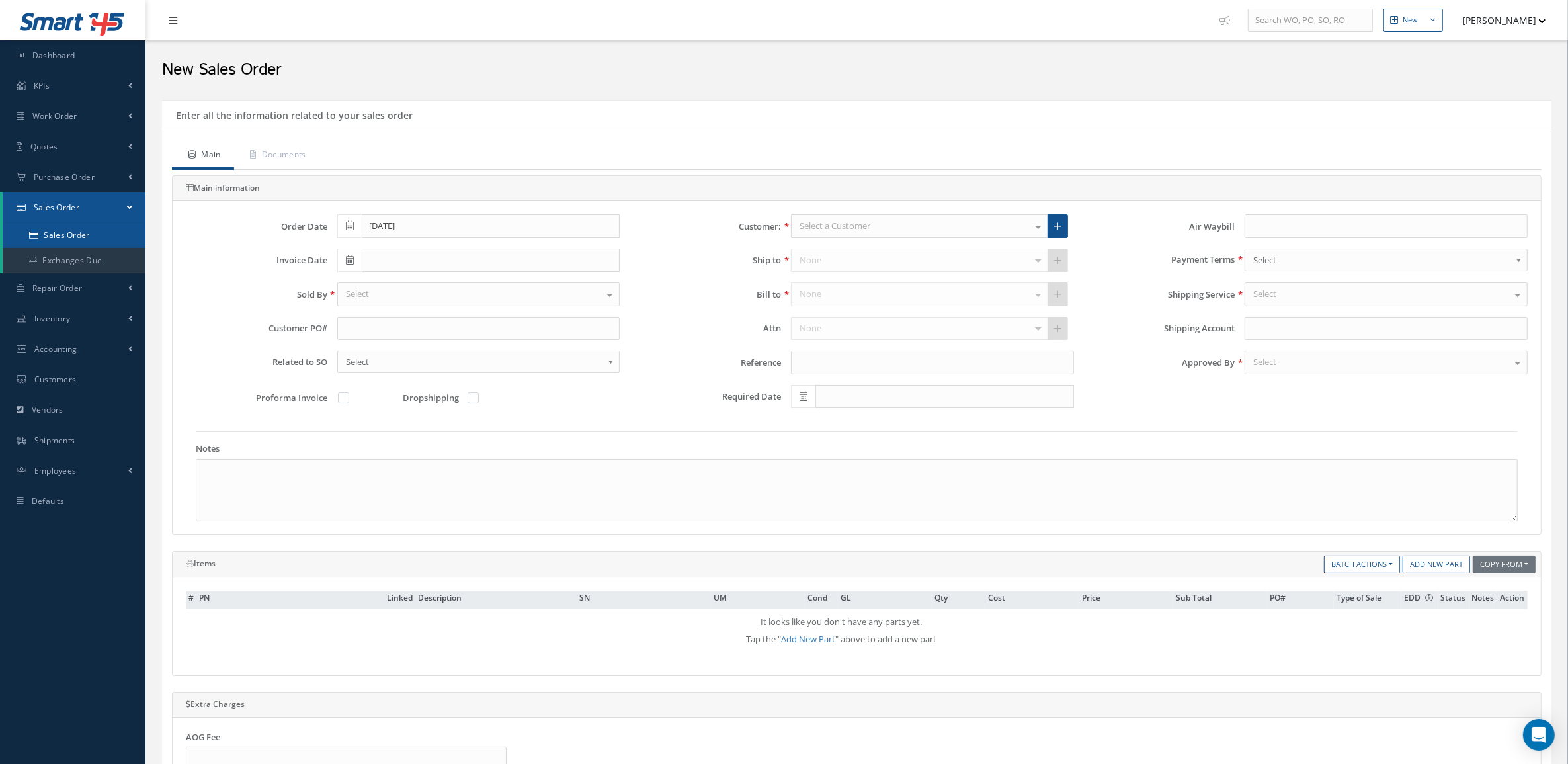
click at [81, 238] on link "Sales Order" at bounding box center [74, 235] width 143 height 25
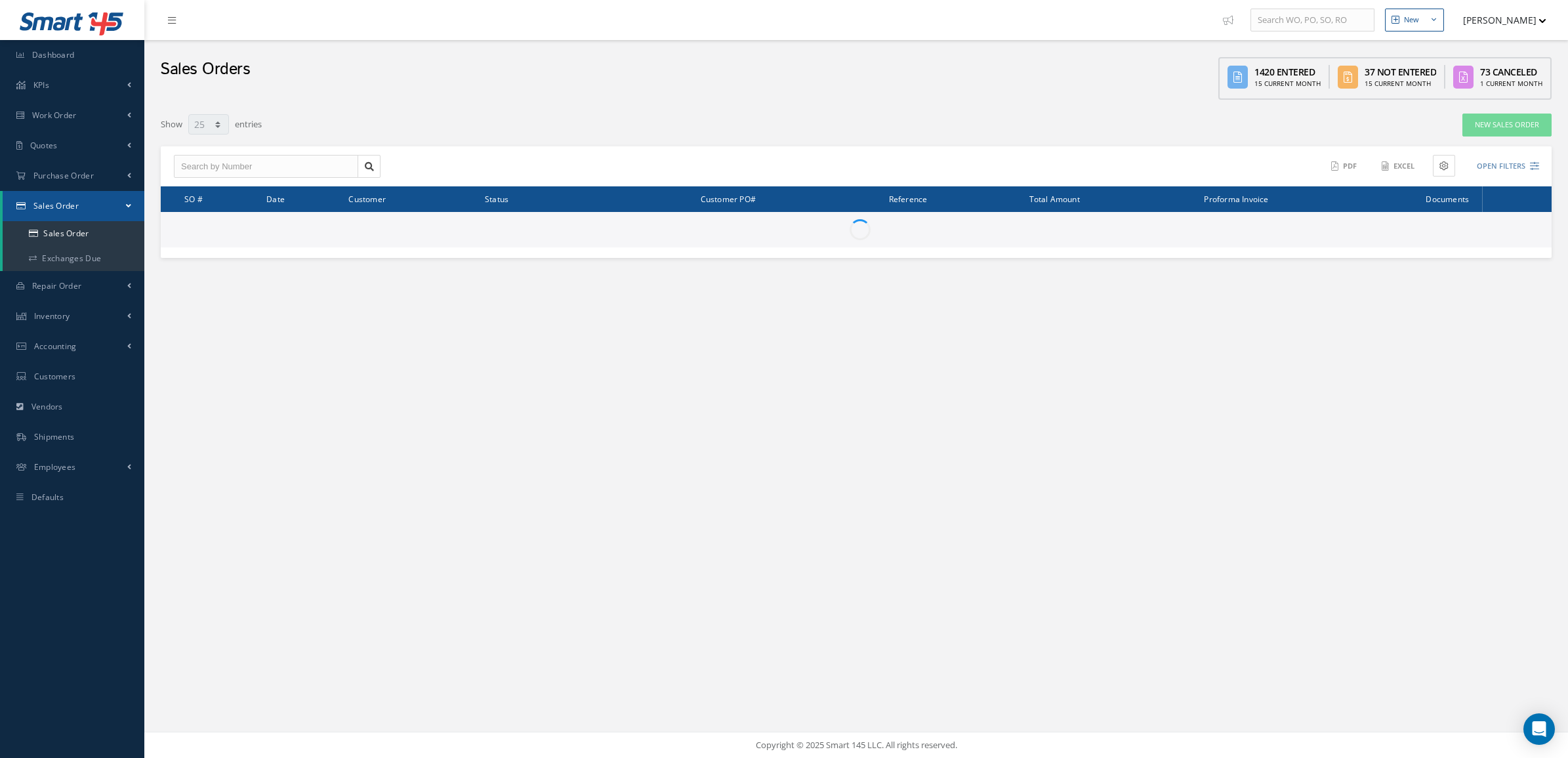
select select "25"
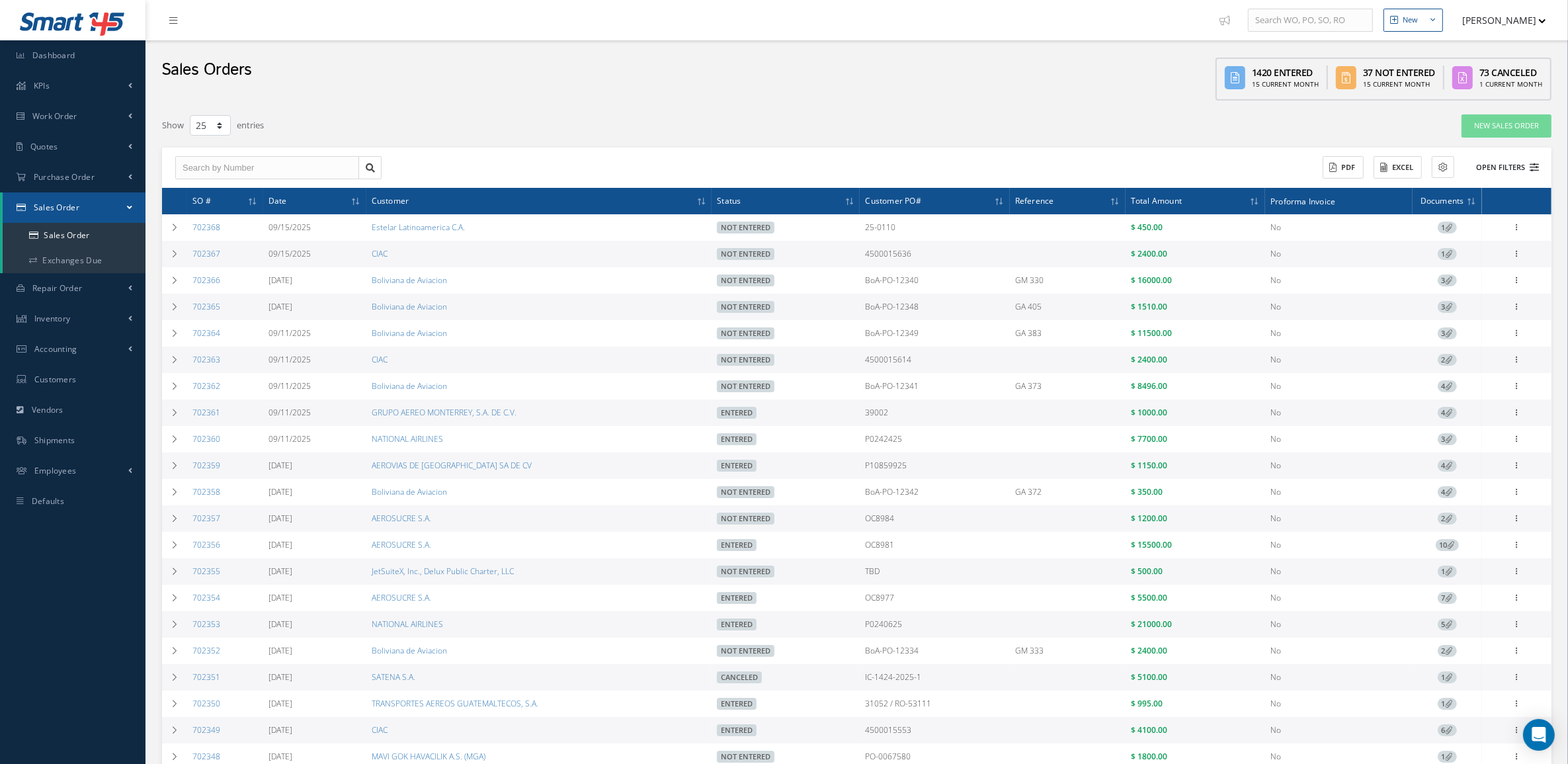
click at [1527, 161] on button "Open Filters" at bounding box center [1501, 167] width 75 height 22
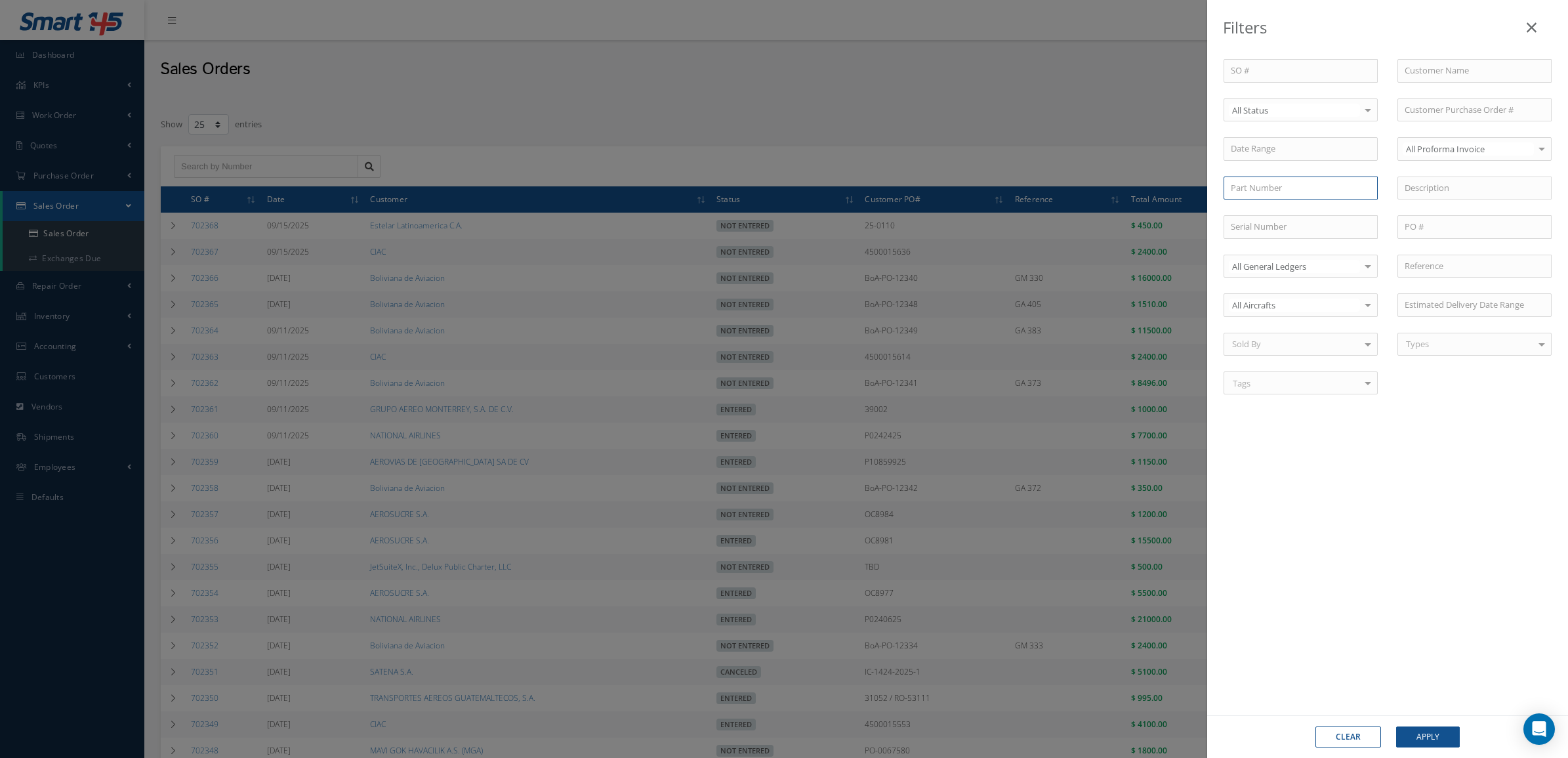
click at [1290, 181] on input "text" at bounding box center [1301, 188] width 154 height 24
paste input "84327-50-XXXX"
type input "84327-50-XXXX"
click at [1396, 726] on button "Apply" at bounding box center [1428, 737] width 64 height 21
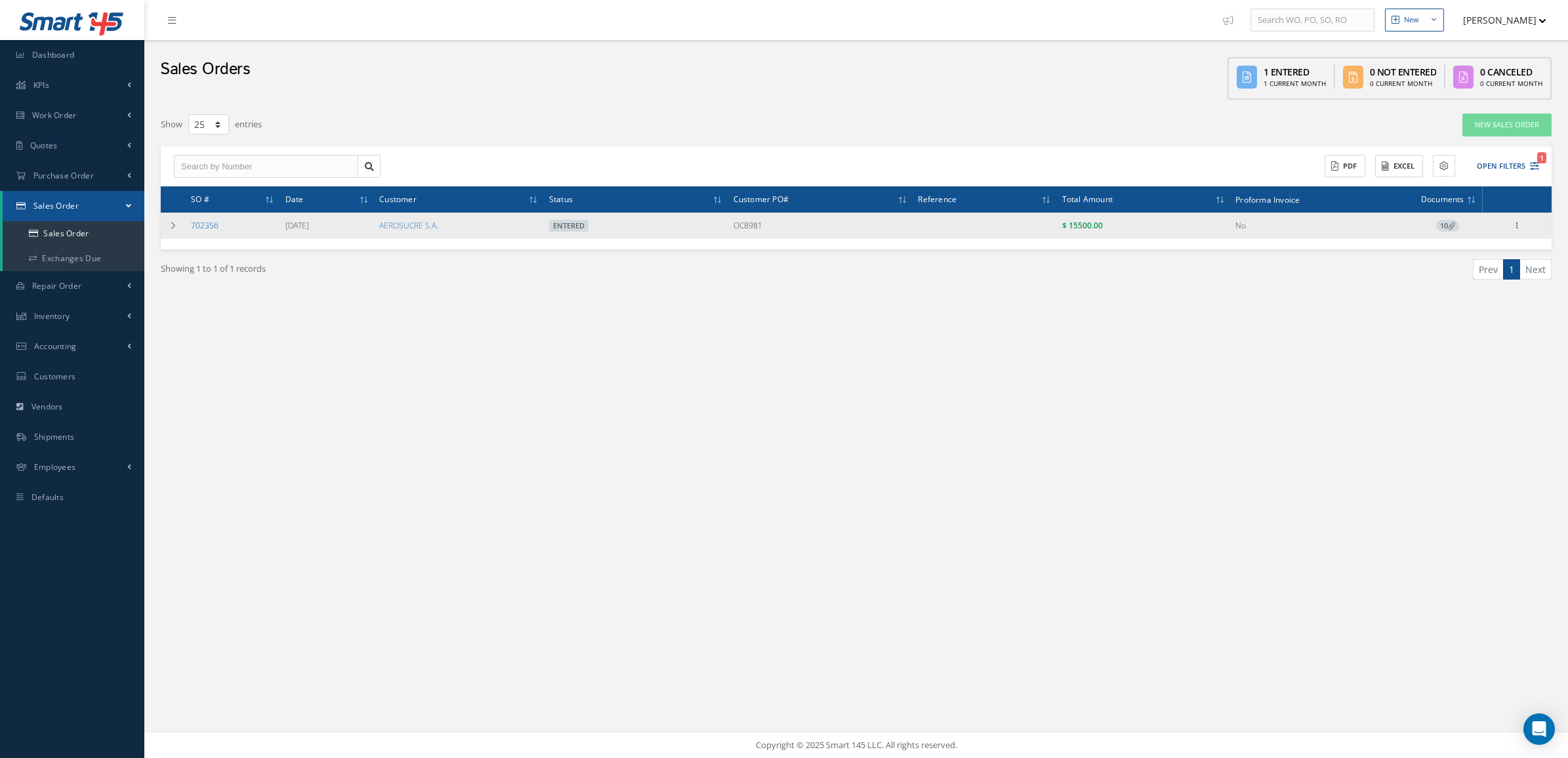
click at [207, 229] on link "702356" at bounding box center [204, 225] width 27 height 11
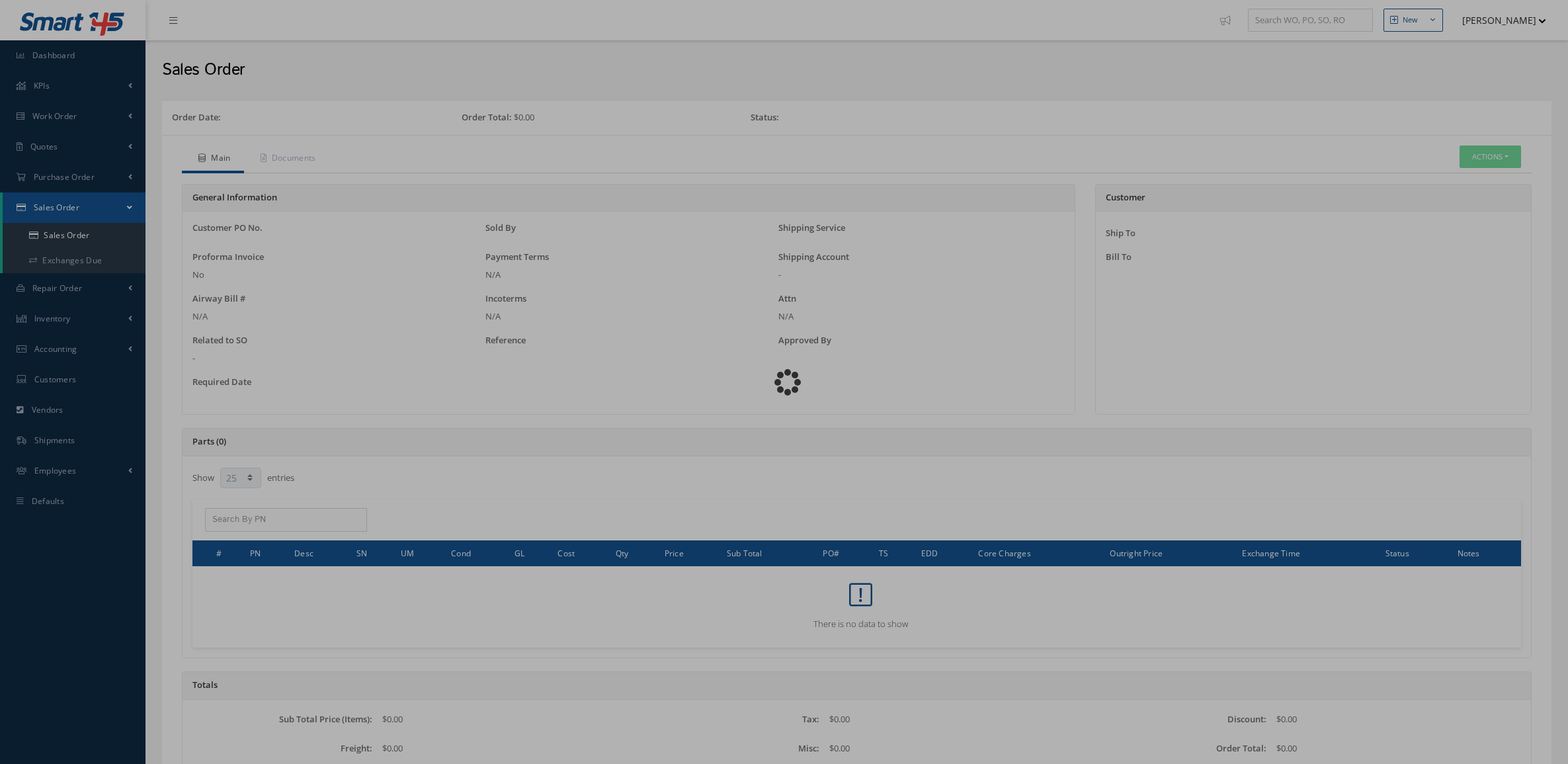
select select "25"
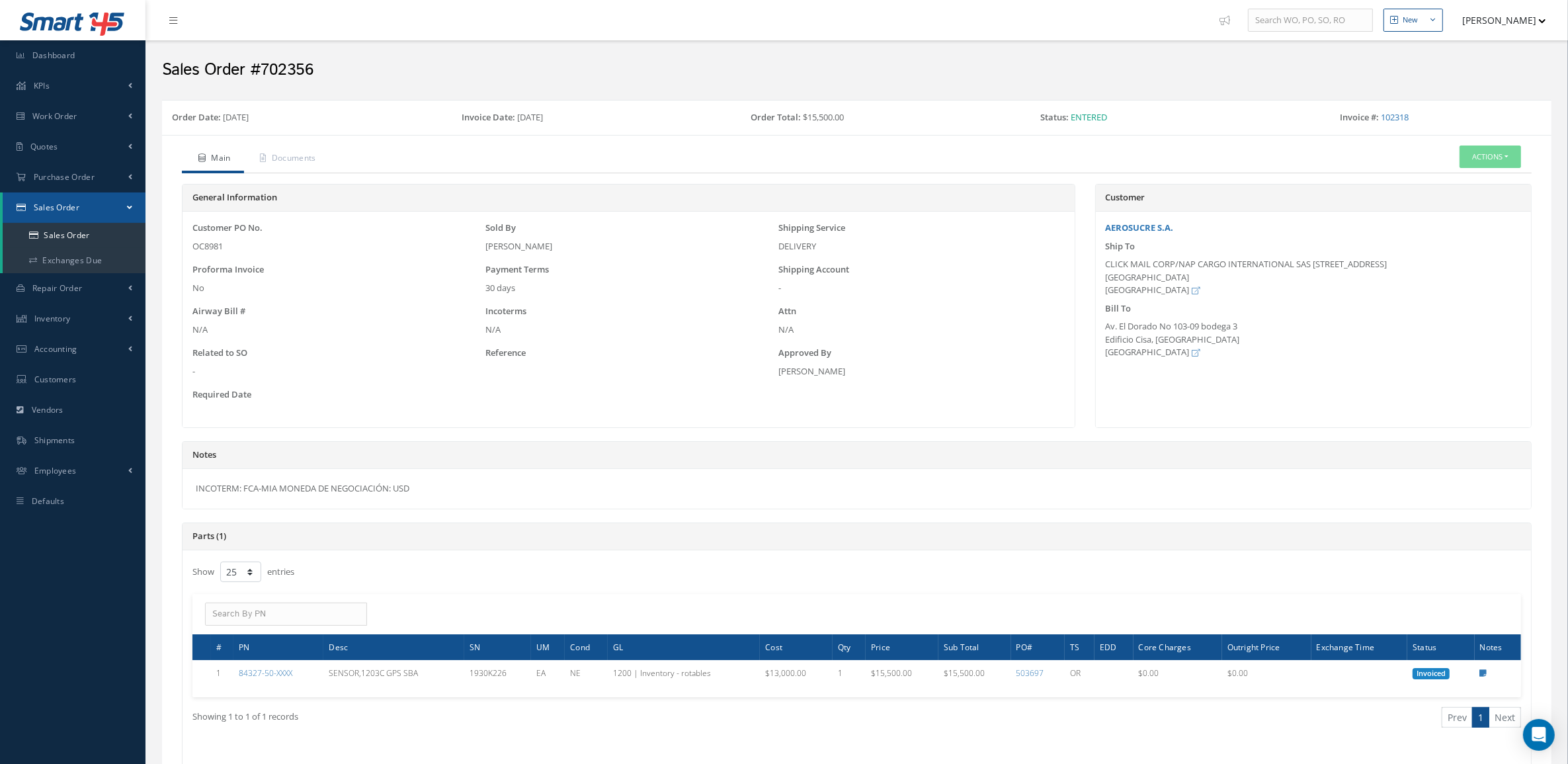
drag, startPoint x: 426, startPoint y: 491, endPoint x: 161, endPoint y: 478, distance: 265.3
click at [161, 478] on div "Order Date: [DATE] Invoice Date: [DATE] Order Total: $15,500.00 Status: Entered…" at bounding box center [856, 600] width 1409 height 1000
copy div "INCOTERM: FCA-MIA MONEDA DE NEGOCIACIÓN: USD"
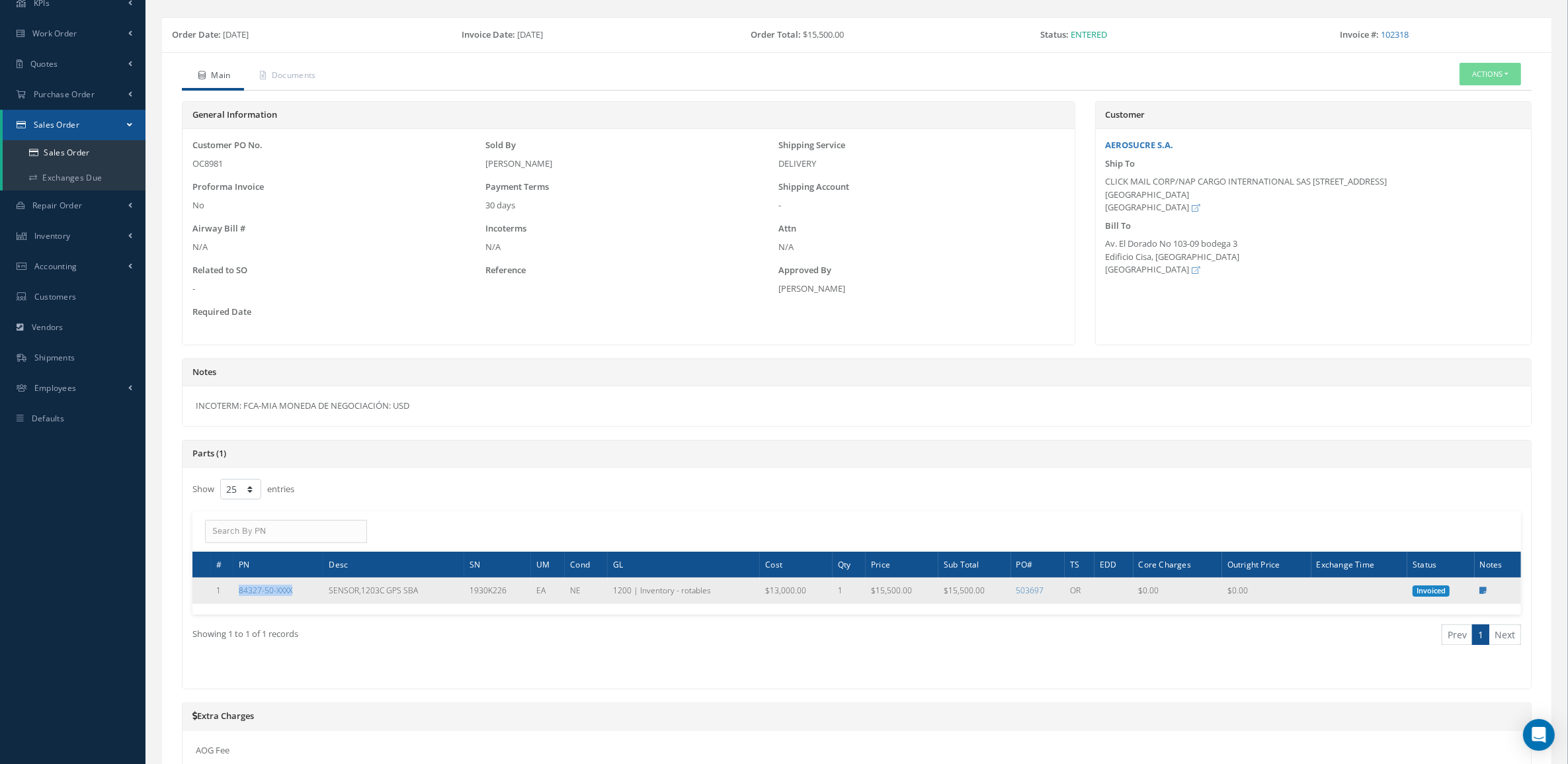
drag, startPoint x: 304, startPoint y: 595, endPoint x: 236, endPoint y: 599, distance: 68.1
click at [236, 599] on td "84327-50-XXXX" at bounding box center [278, 591] width 90 height 26
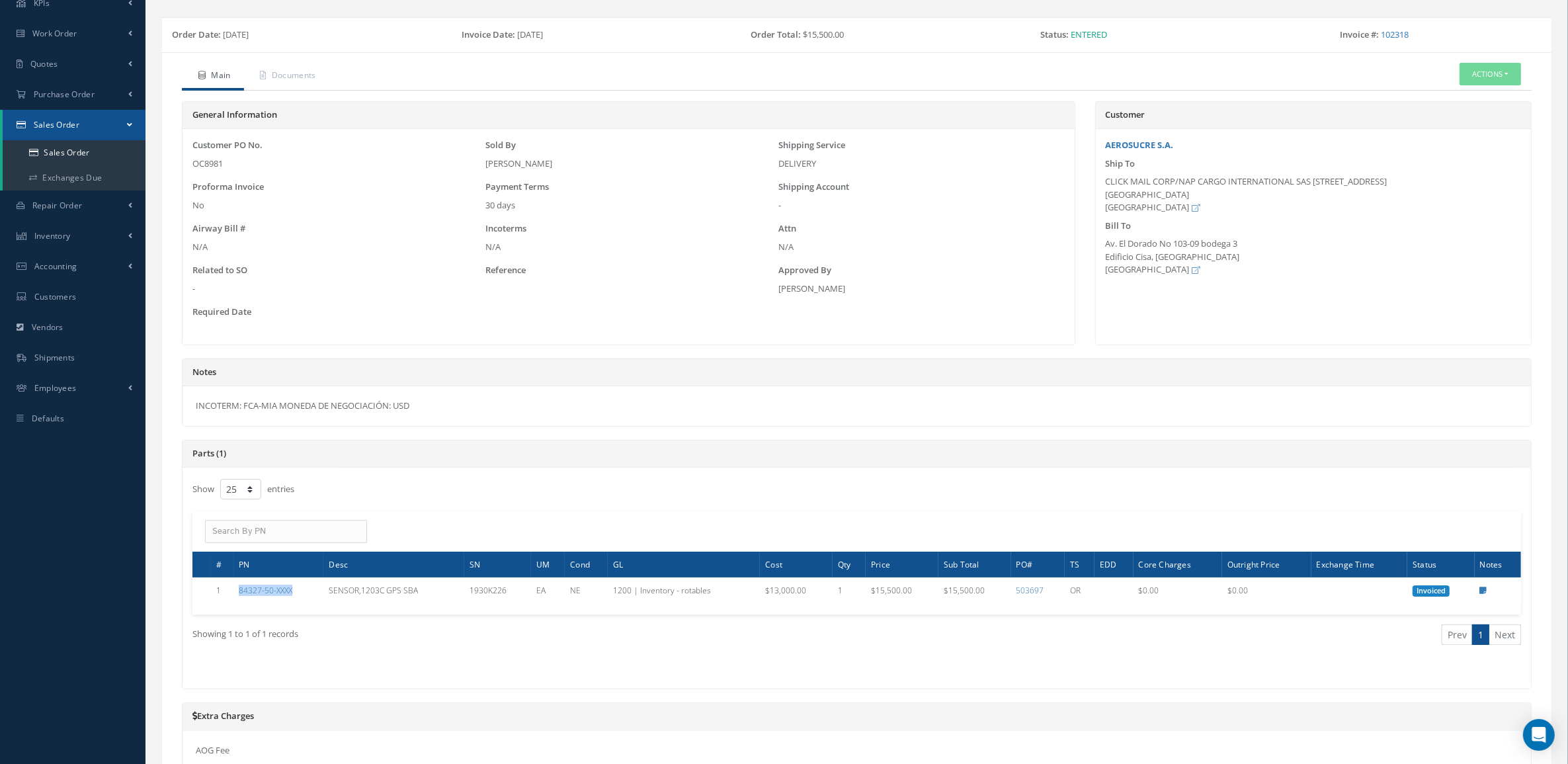
copy link "84327-50-XXXX"
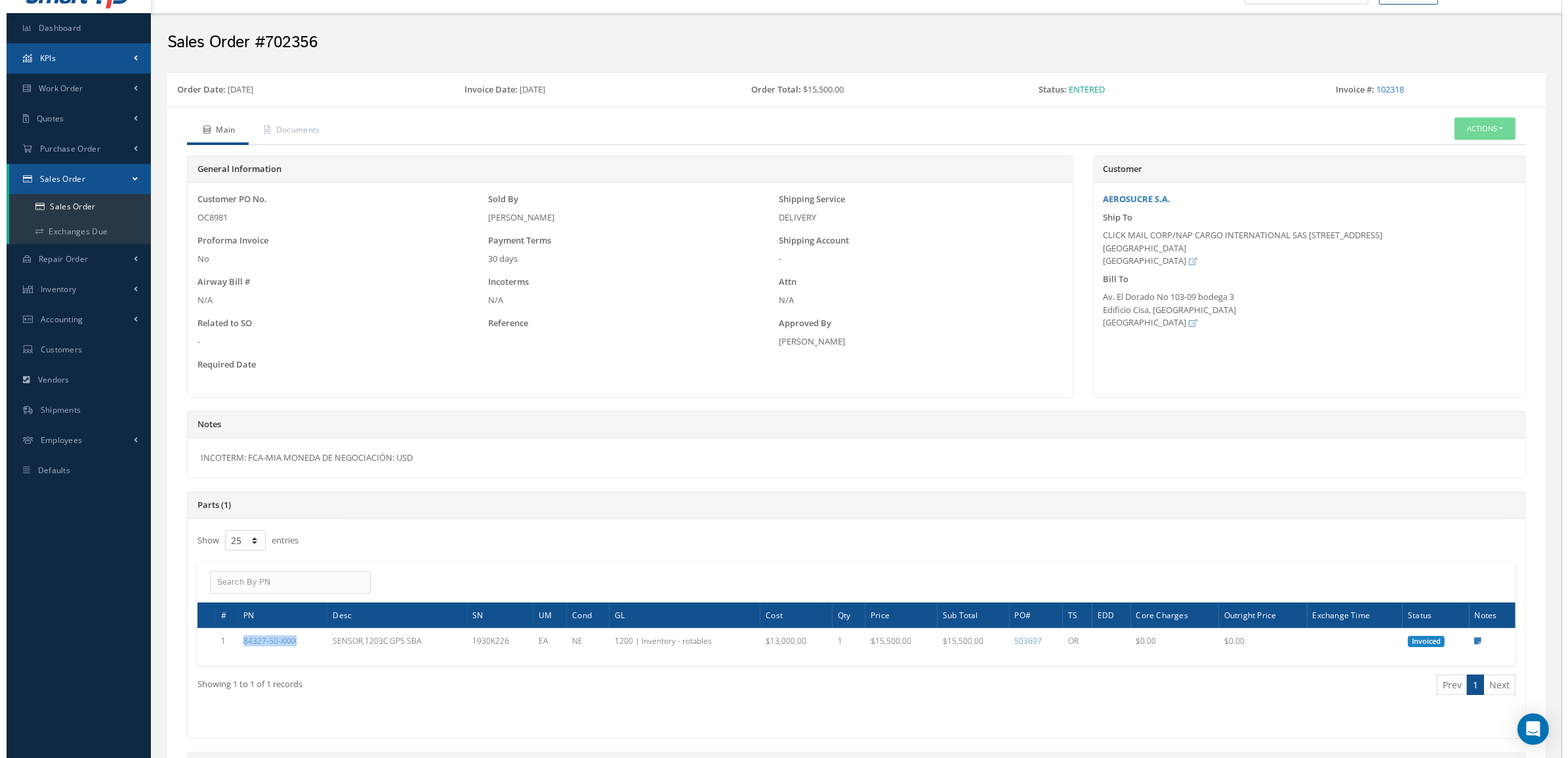
scroll to position [0, 0]
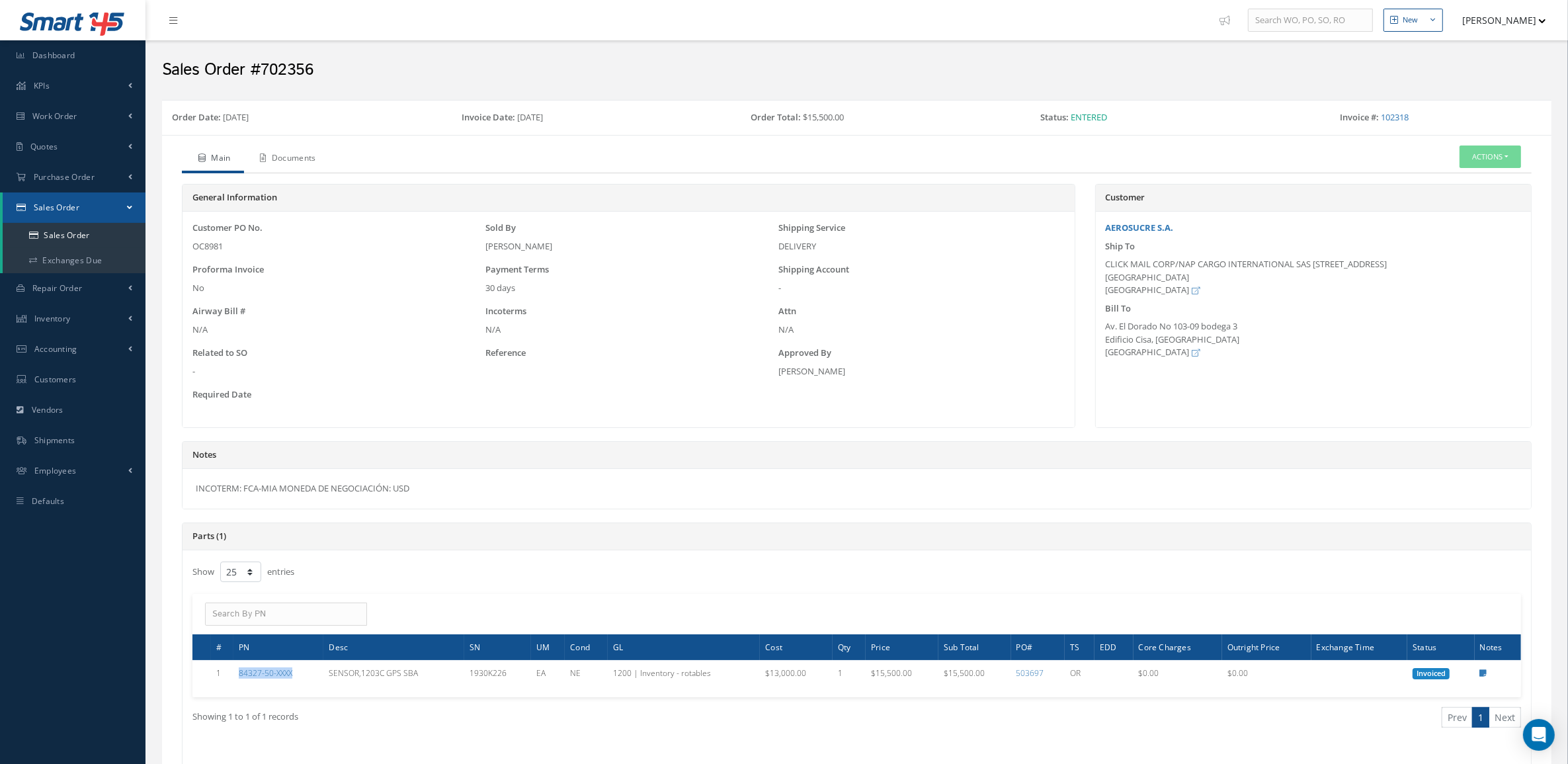
click at [288, 159] on link "Documents" at bounding box center [286, 159] width 86 height 27
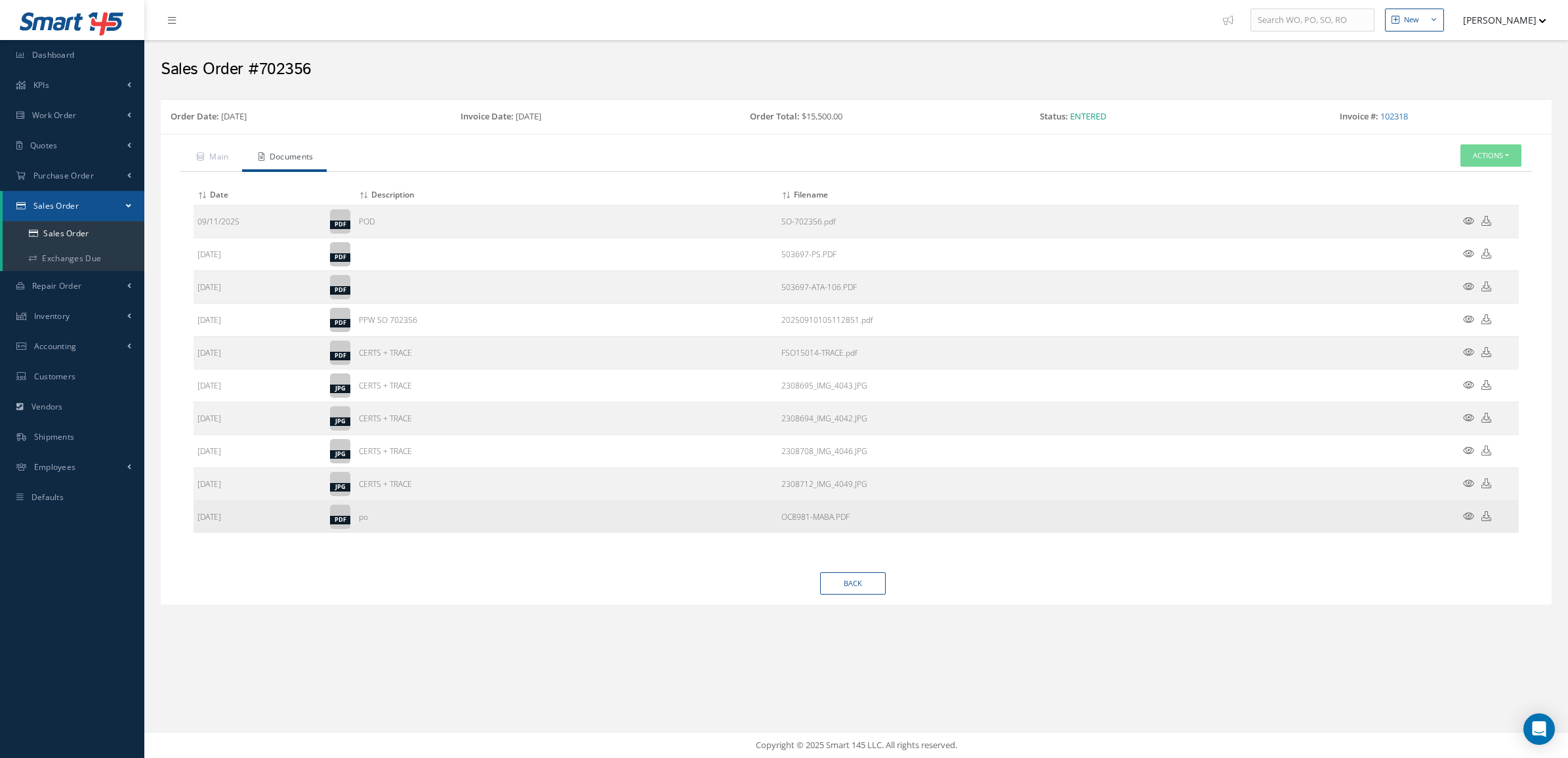
click at [1468, 516] on icon at bounding box center [1468, 515] width 11 height 10
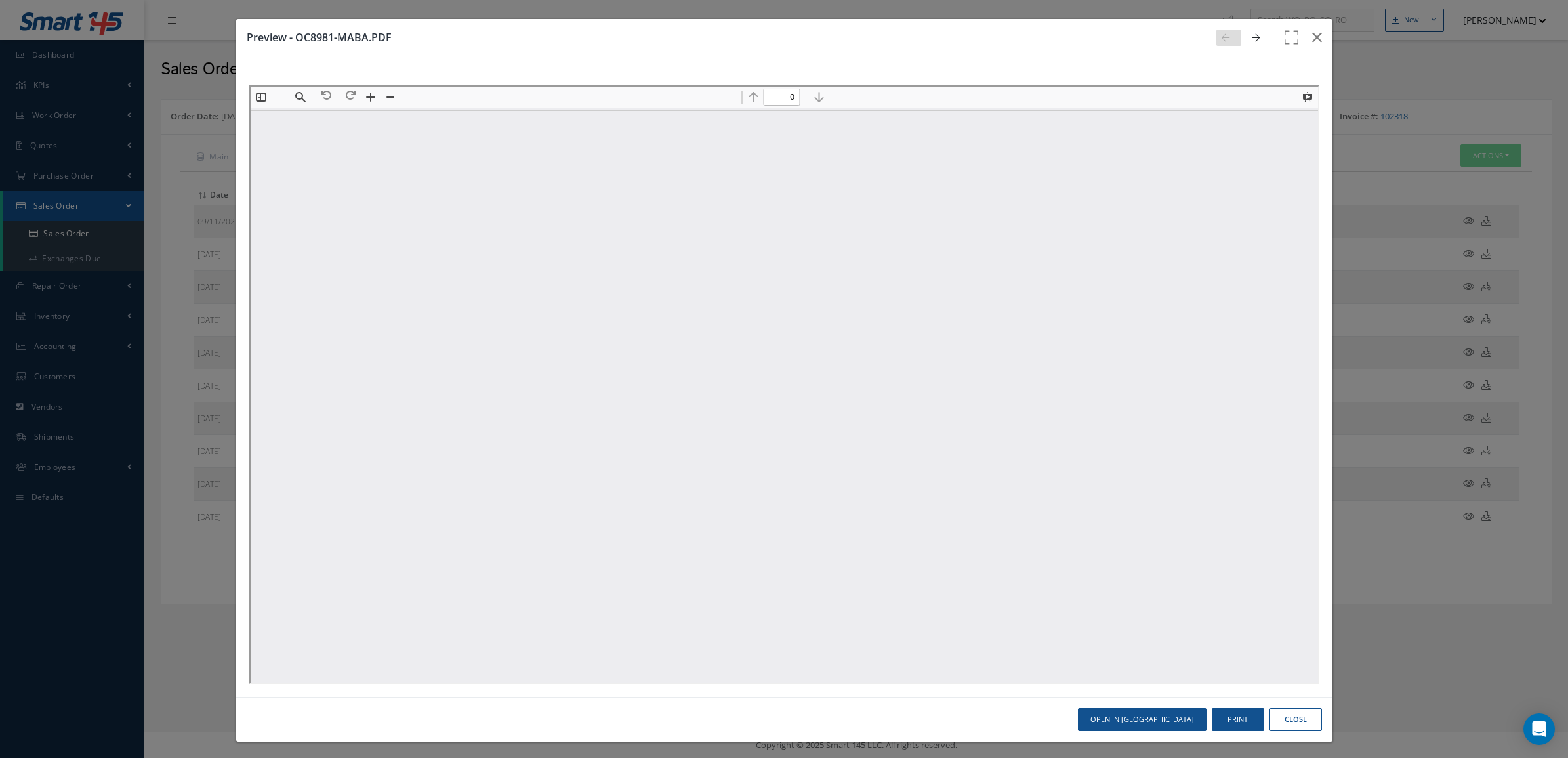
type input "1"
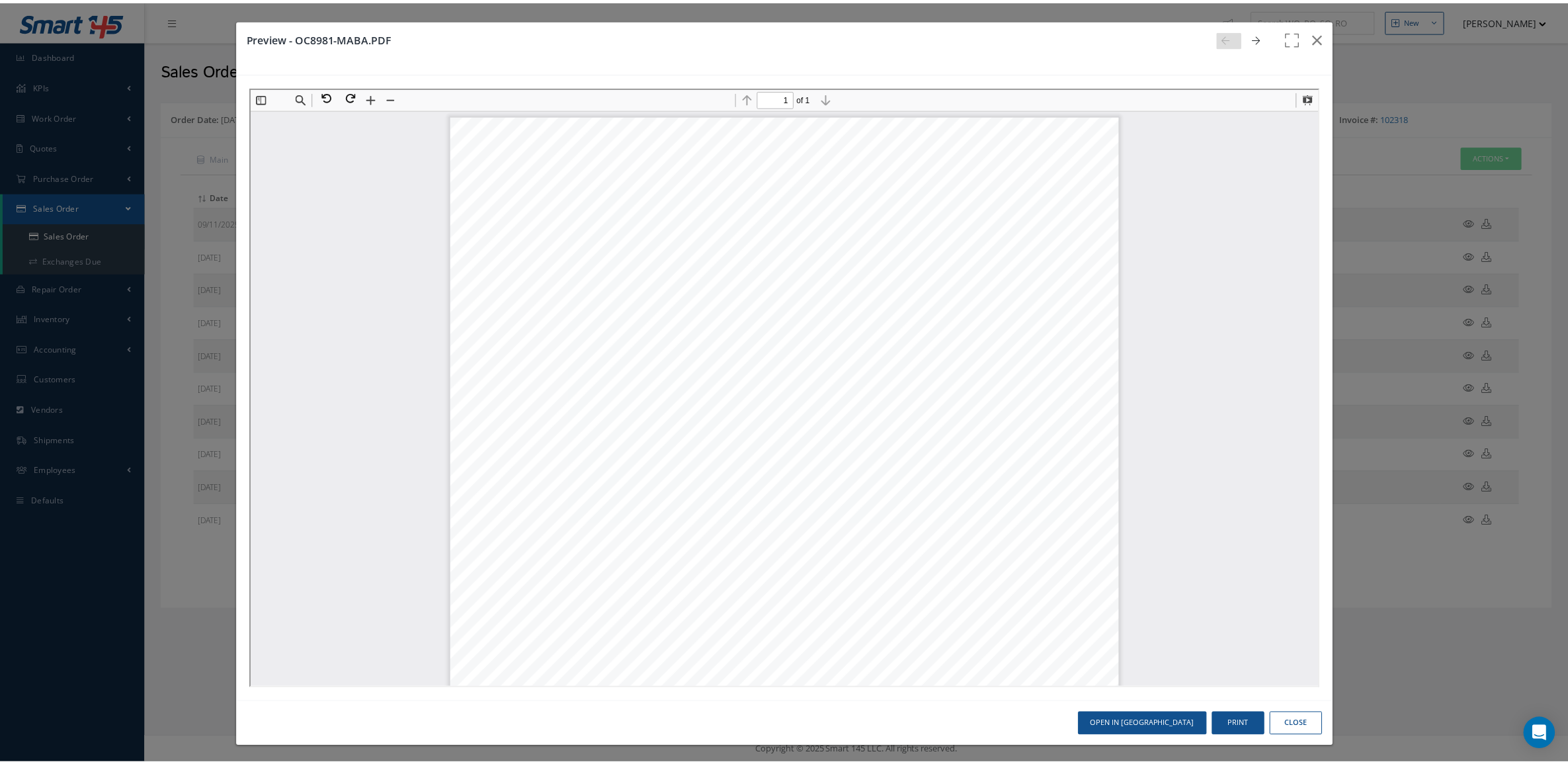
scroll to position [6, 0]
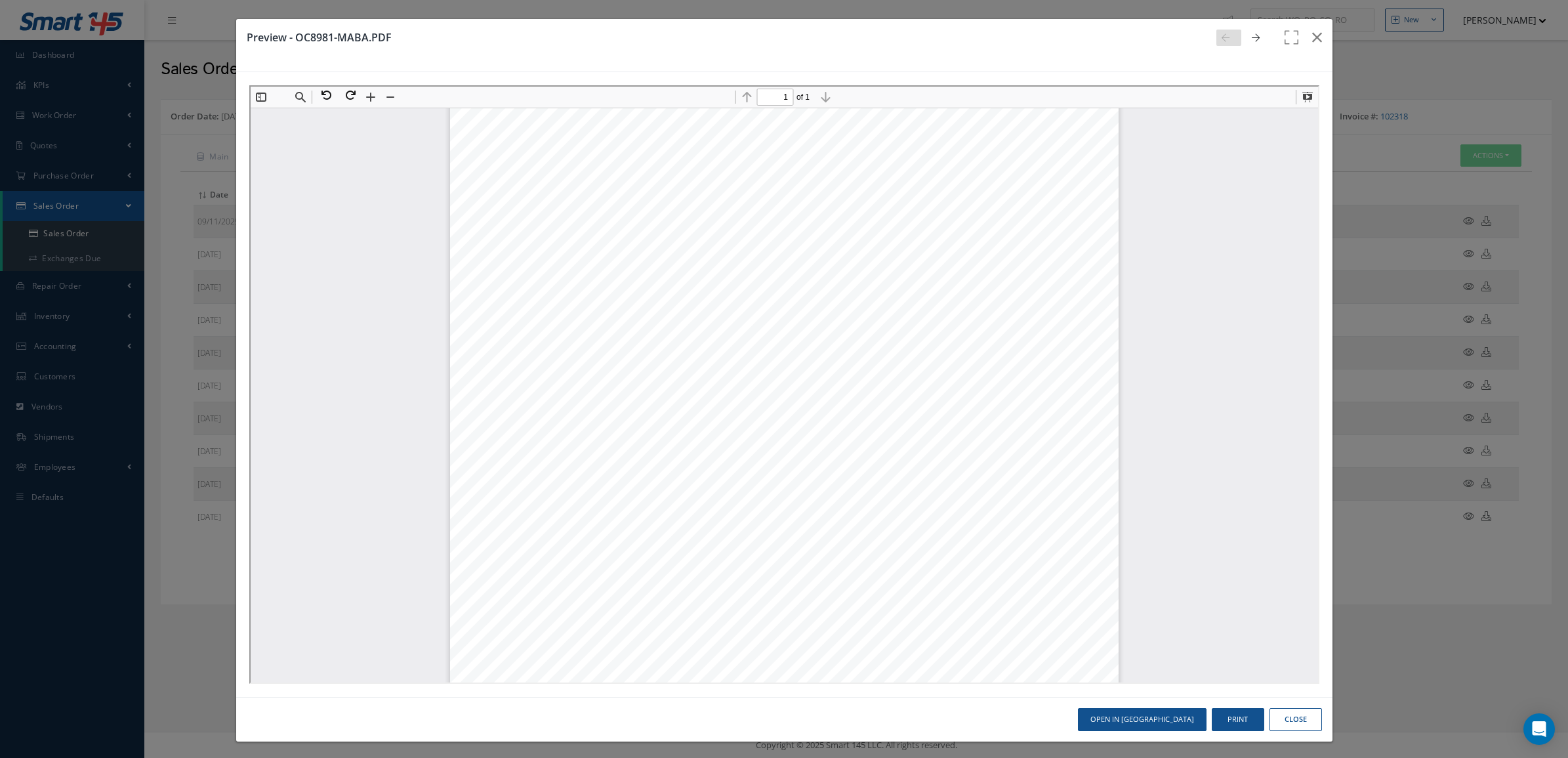
click at [1286, 717] on button "Close" at bounding box center [1296, 719] width 53 height 23
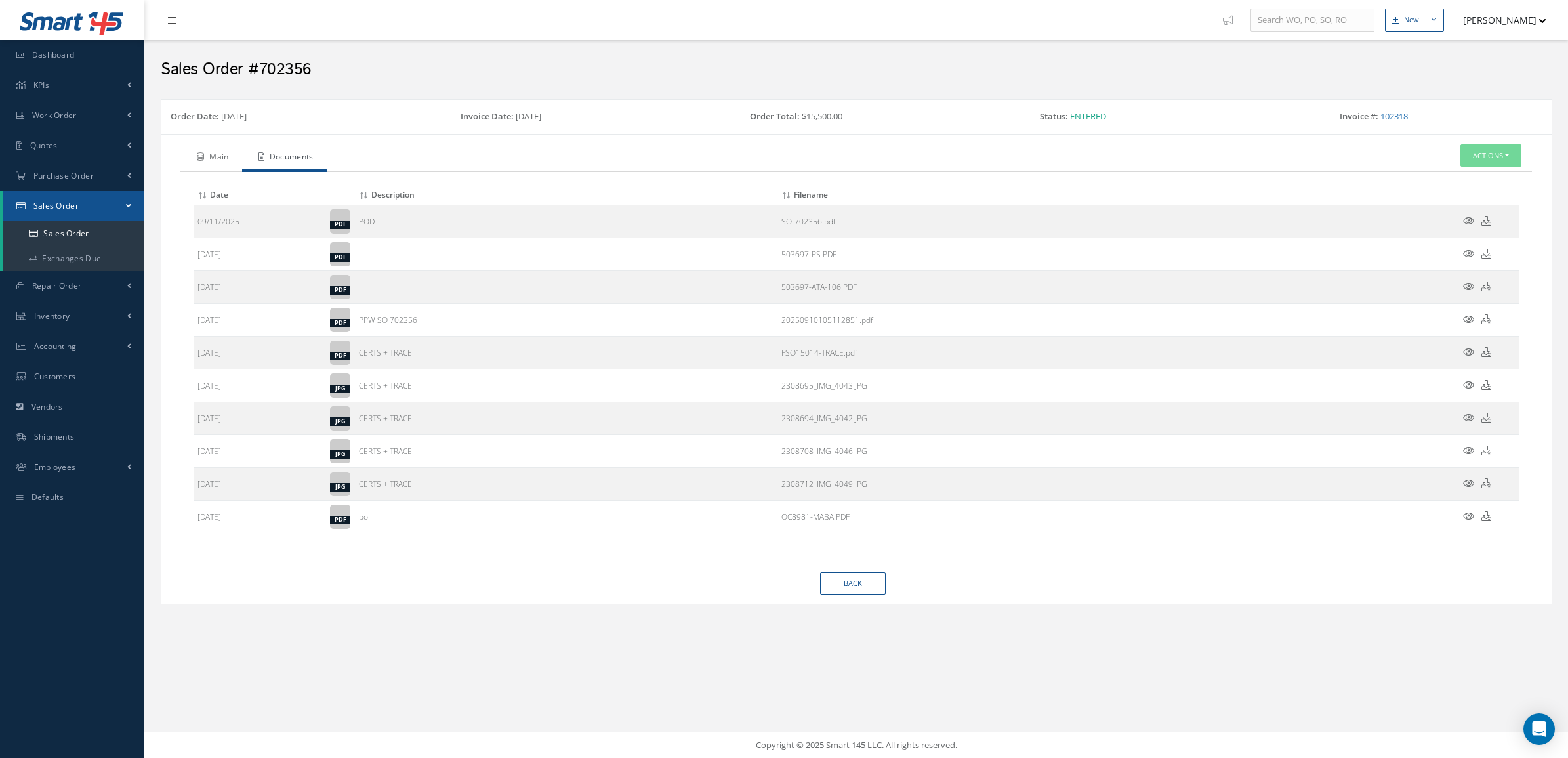
click at [213, 160] on link "Main" at bounding box center [211, 158] width 61 height 27
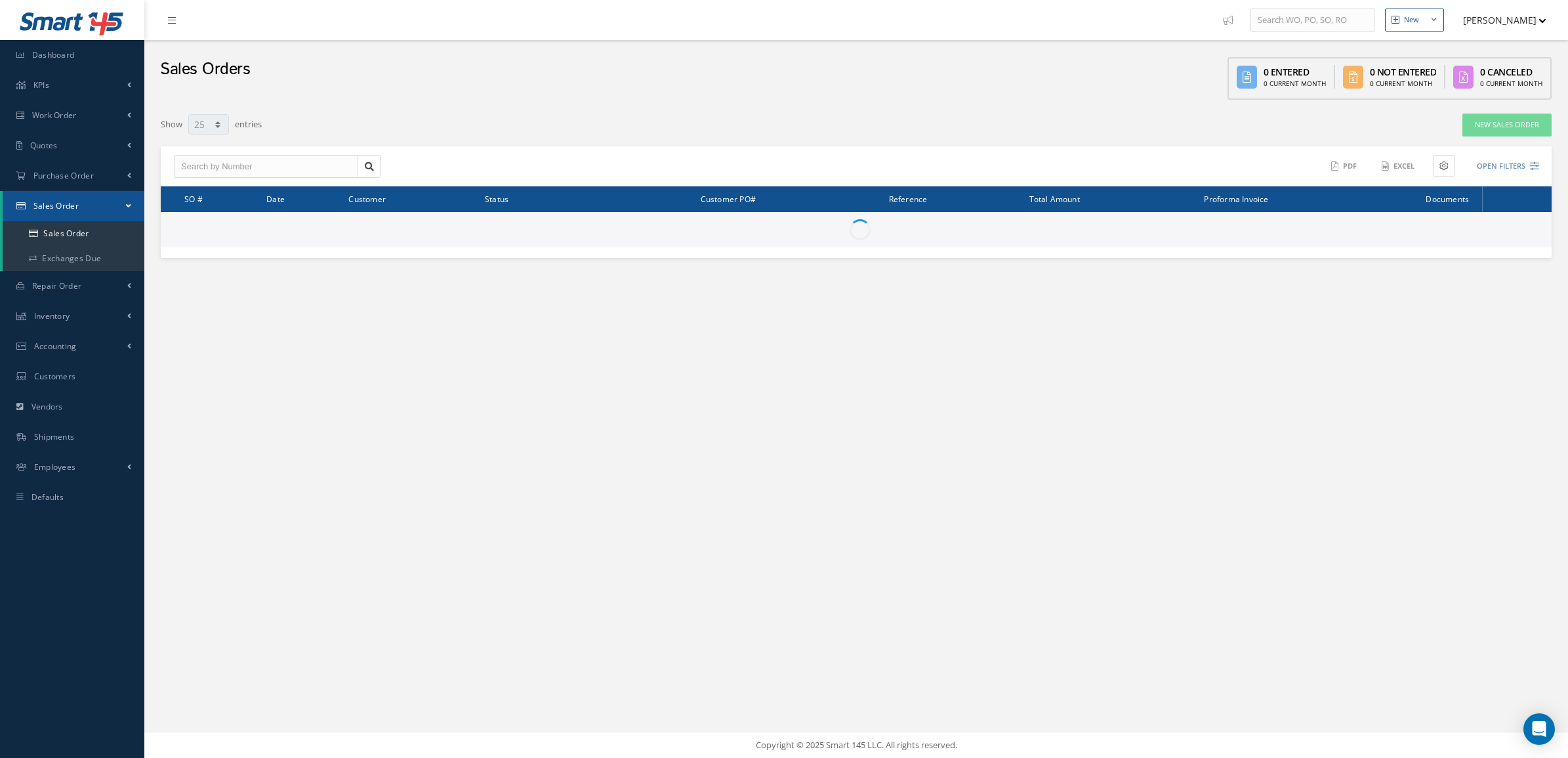
select select "25"
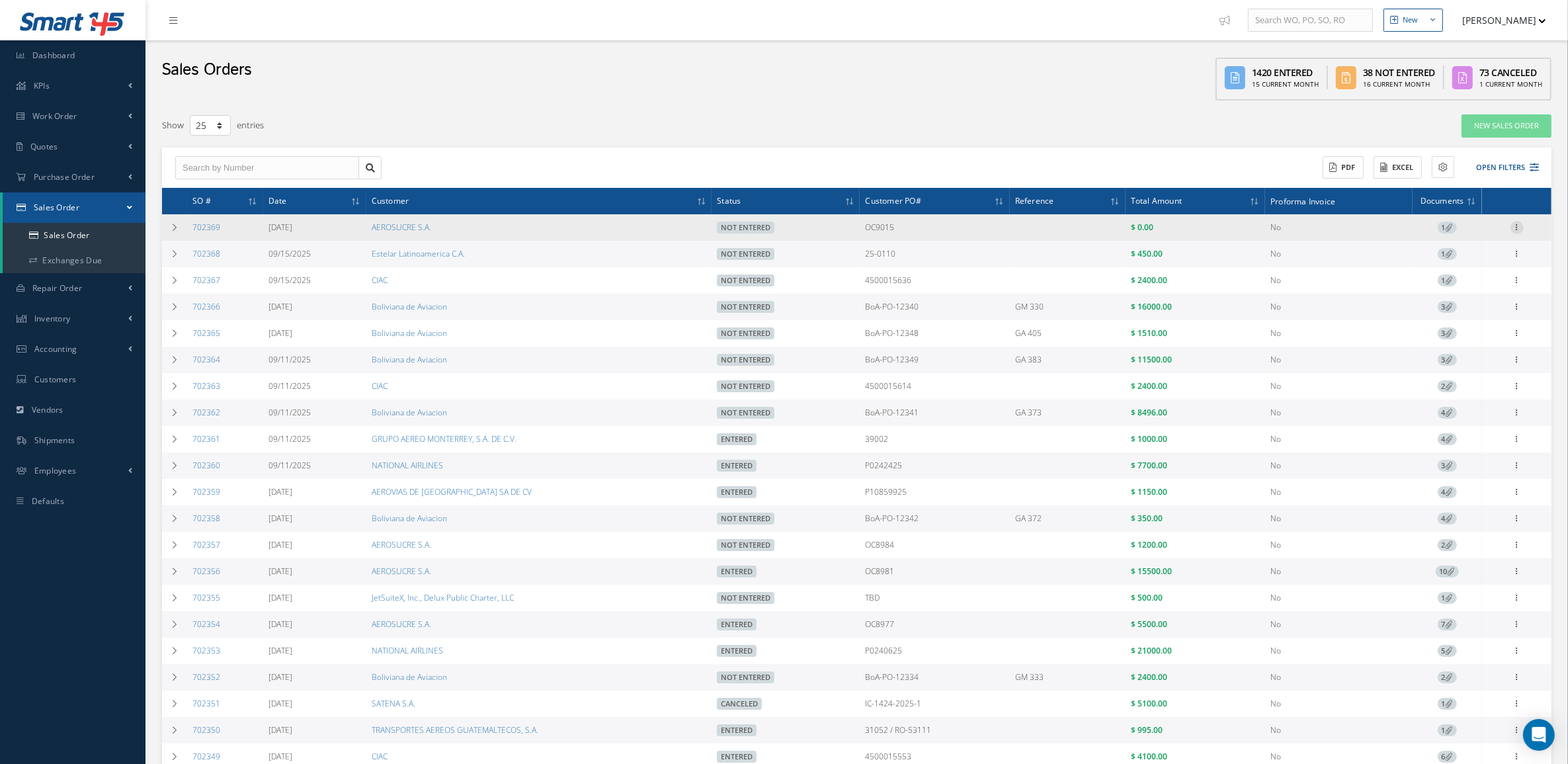
click at [1516, 223] on icon at bounding box center [1516, 226] width 13 height 11
click at [1458, 246] on link "Edit" at bounding box center [1456, 253] width 104 height 17
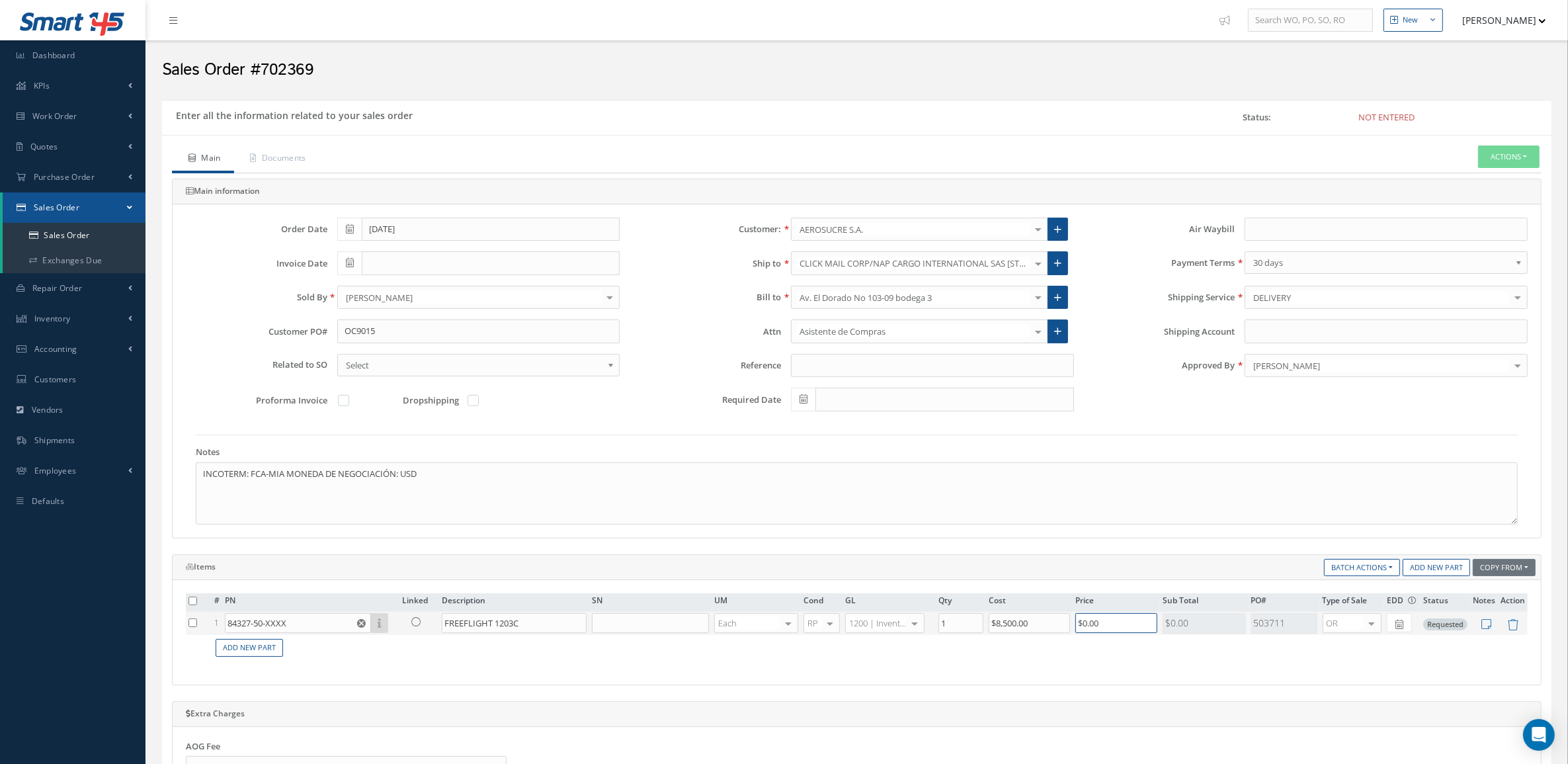
drag, startPoint x: 1114, startPoint y: 632, endPoint x: 1008, endPoint y: 623, distance: 106.4
click at [1008, 623] on tr "1 84327-50-XXXX Part Number Description SN Condition PO# Qty Location Warehouse…" at bounding box center [856, 624] width 1341 height 23
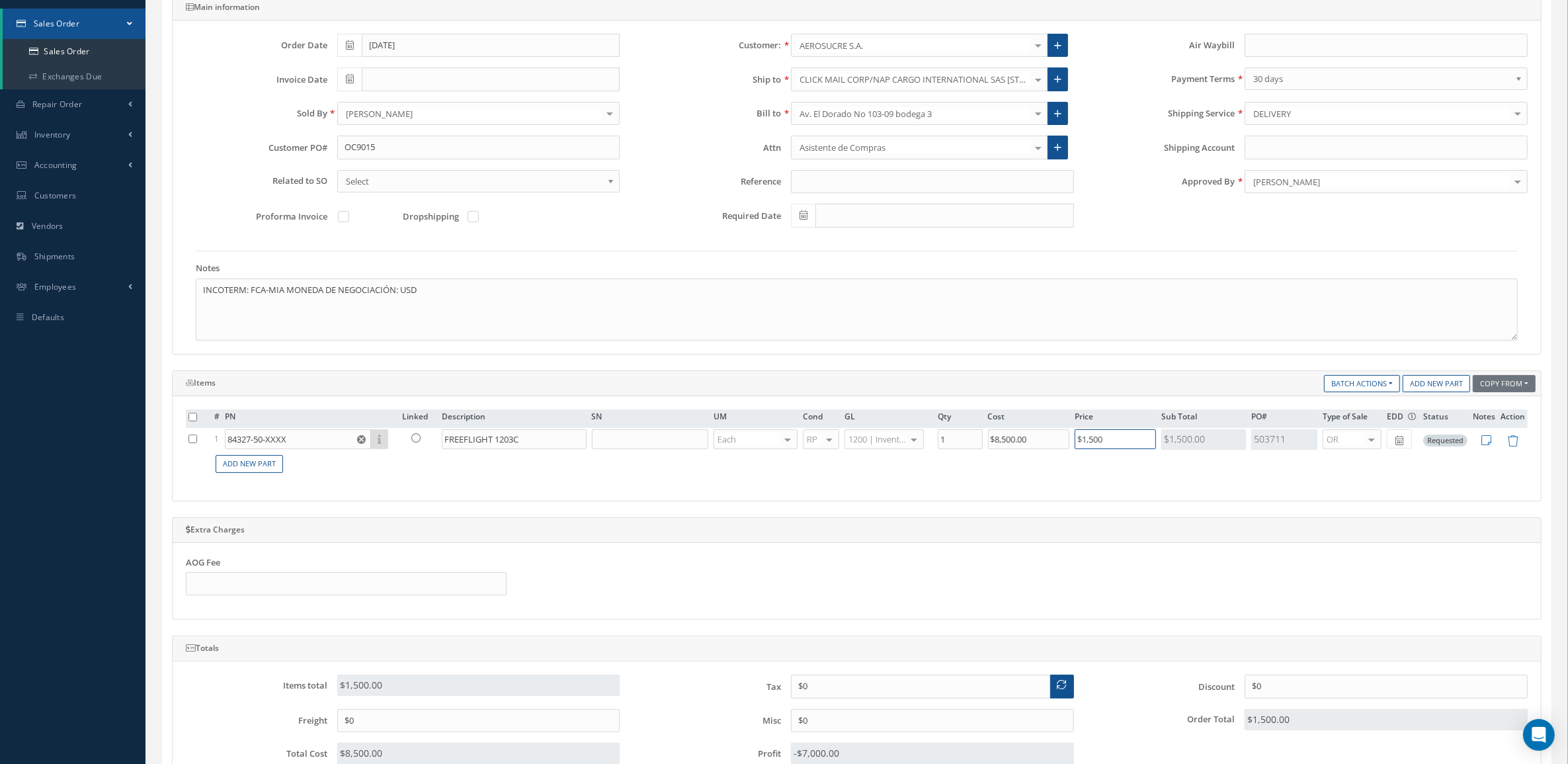
scroll to position [413, 0]
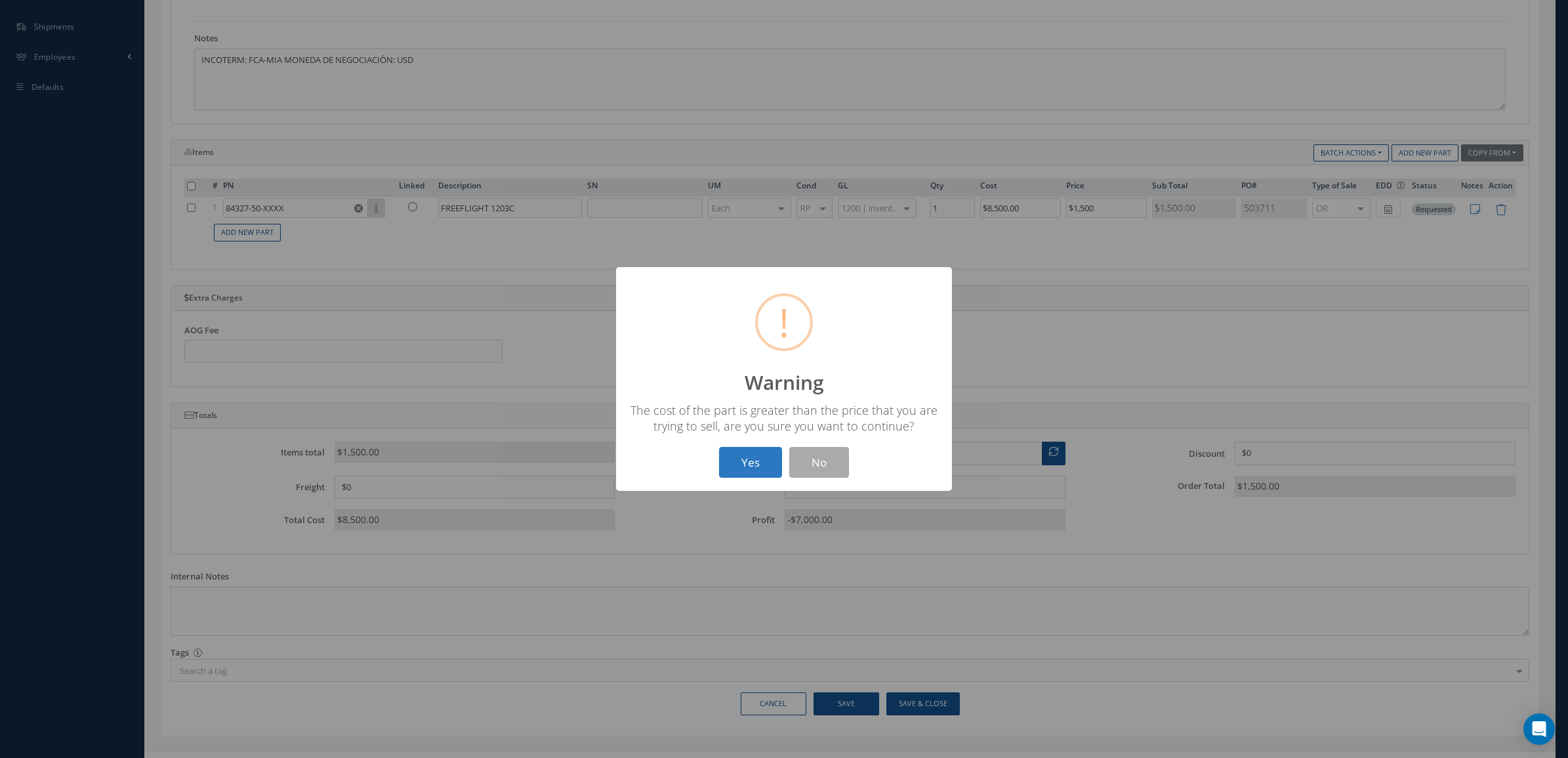
click at [749, 471] on button "Yes" at bounding box center [751, 462] width 63 height 31
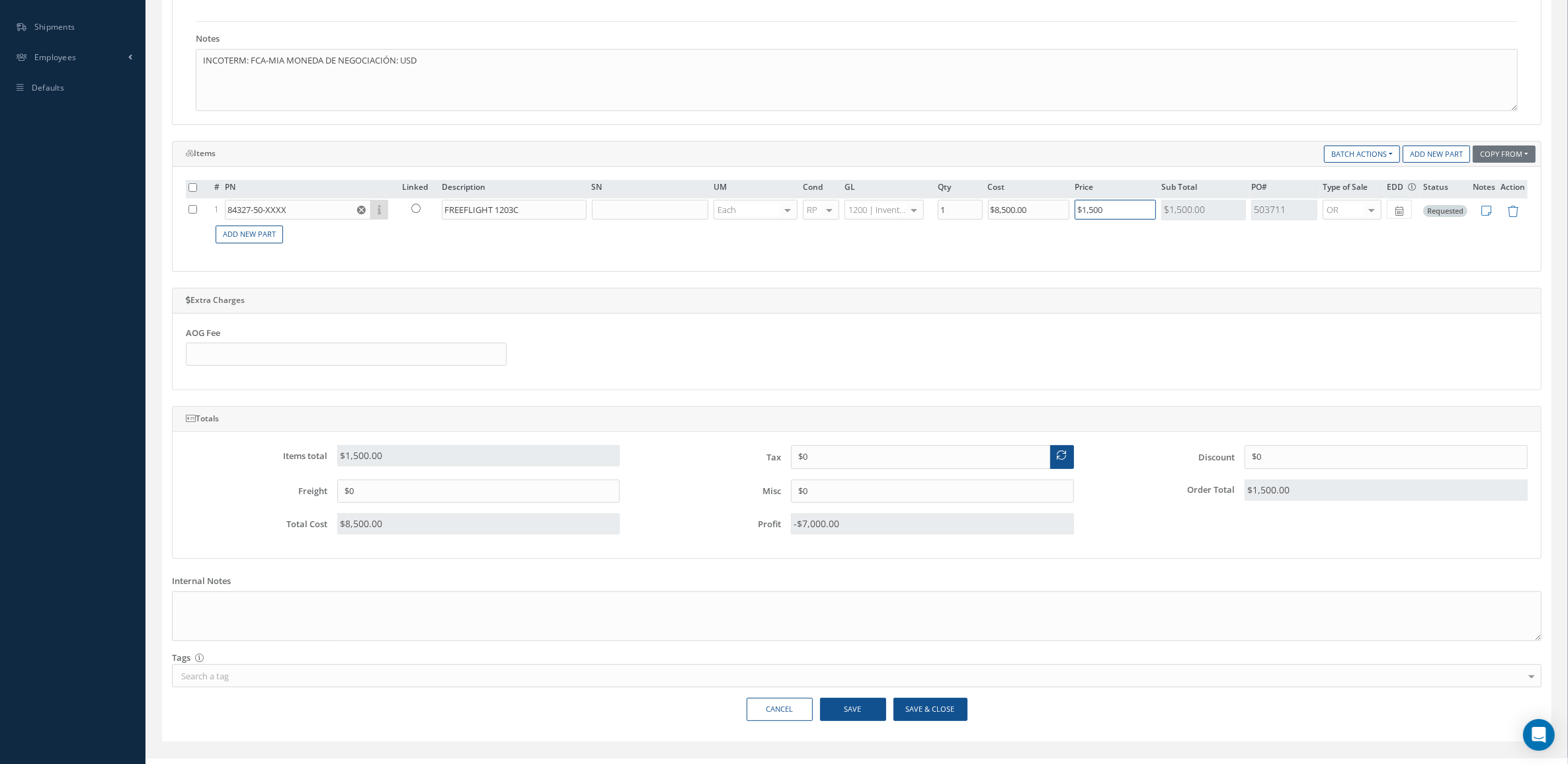
drag, startPoint x: 1133, startPoint y: 215, endPoint x: 876, endPoint y: 252, distance: 259.6
click at [881, 253] on div "# PN Linked Description SN UM Cond GL Qty Cost Price Sub Total PO# Type of Sale…" at bounding box center [856, 219] width 1341 height 78
type input "$1,950"
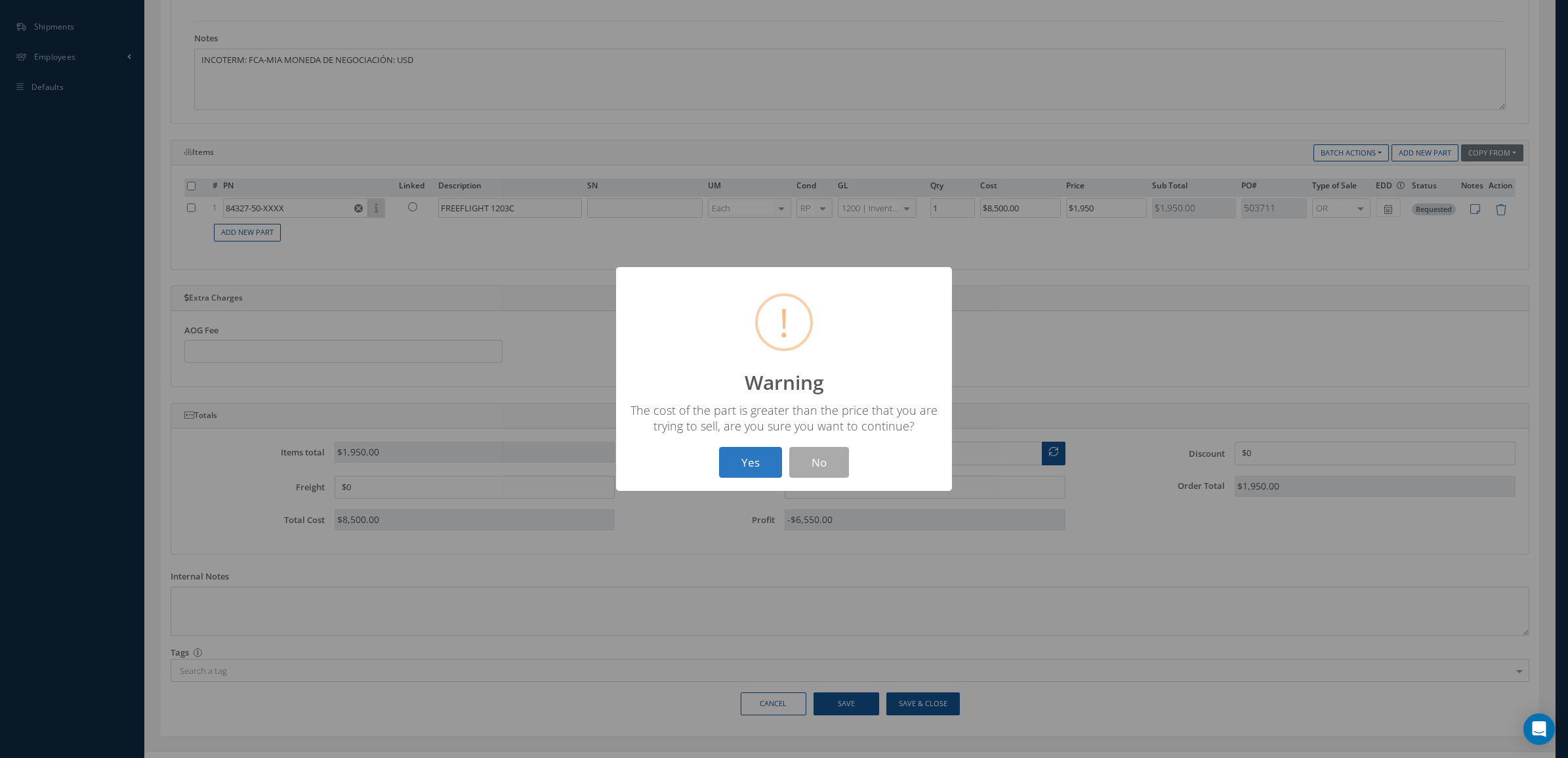
click at [754, 453] on button "Yes" at bounding box center [751, 462] width 63 height 31
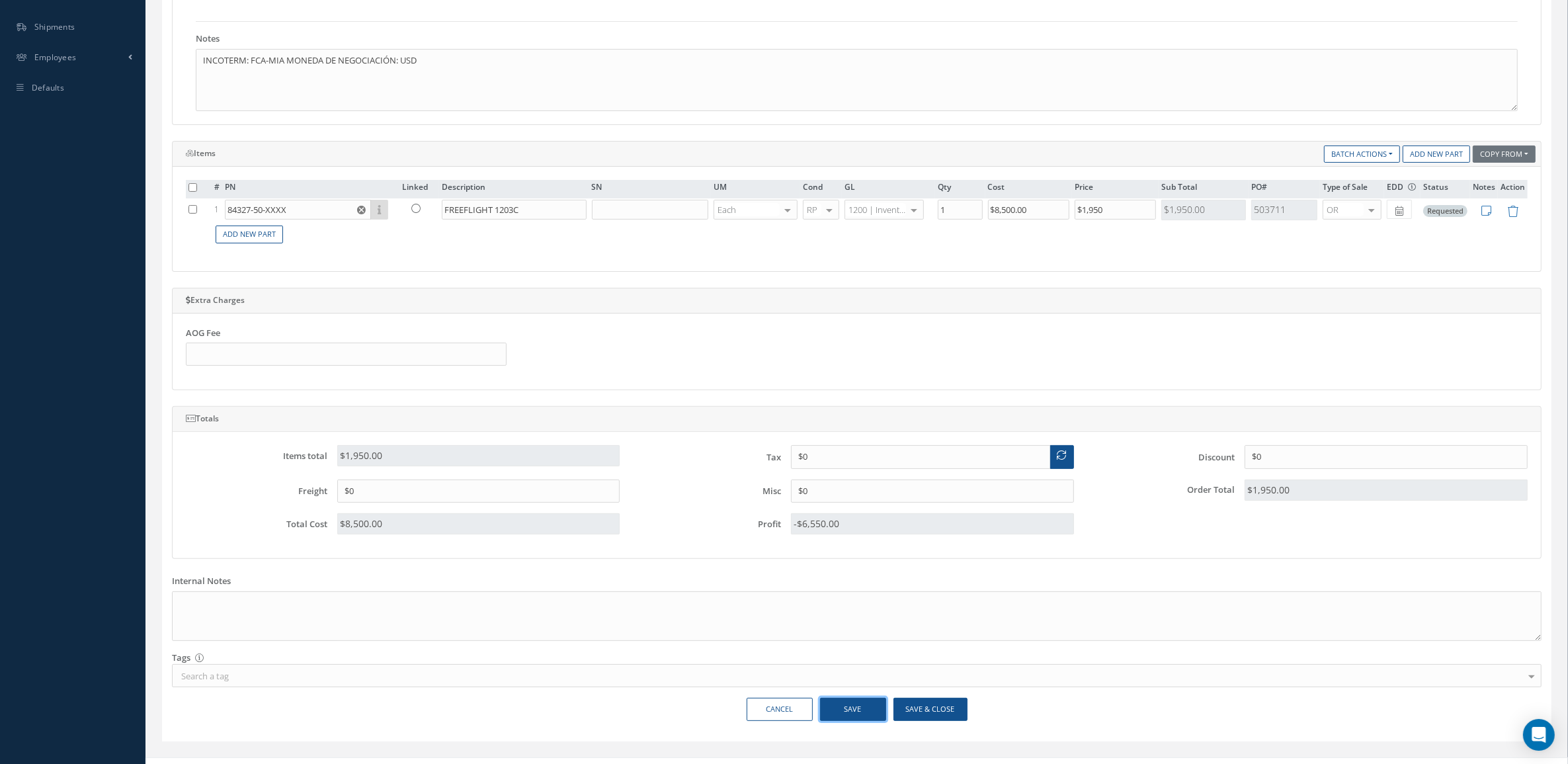
click at [857, 718] on button "Save" at bounding box center [853, 709] width 66 height 23
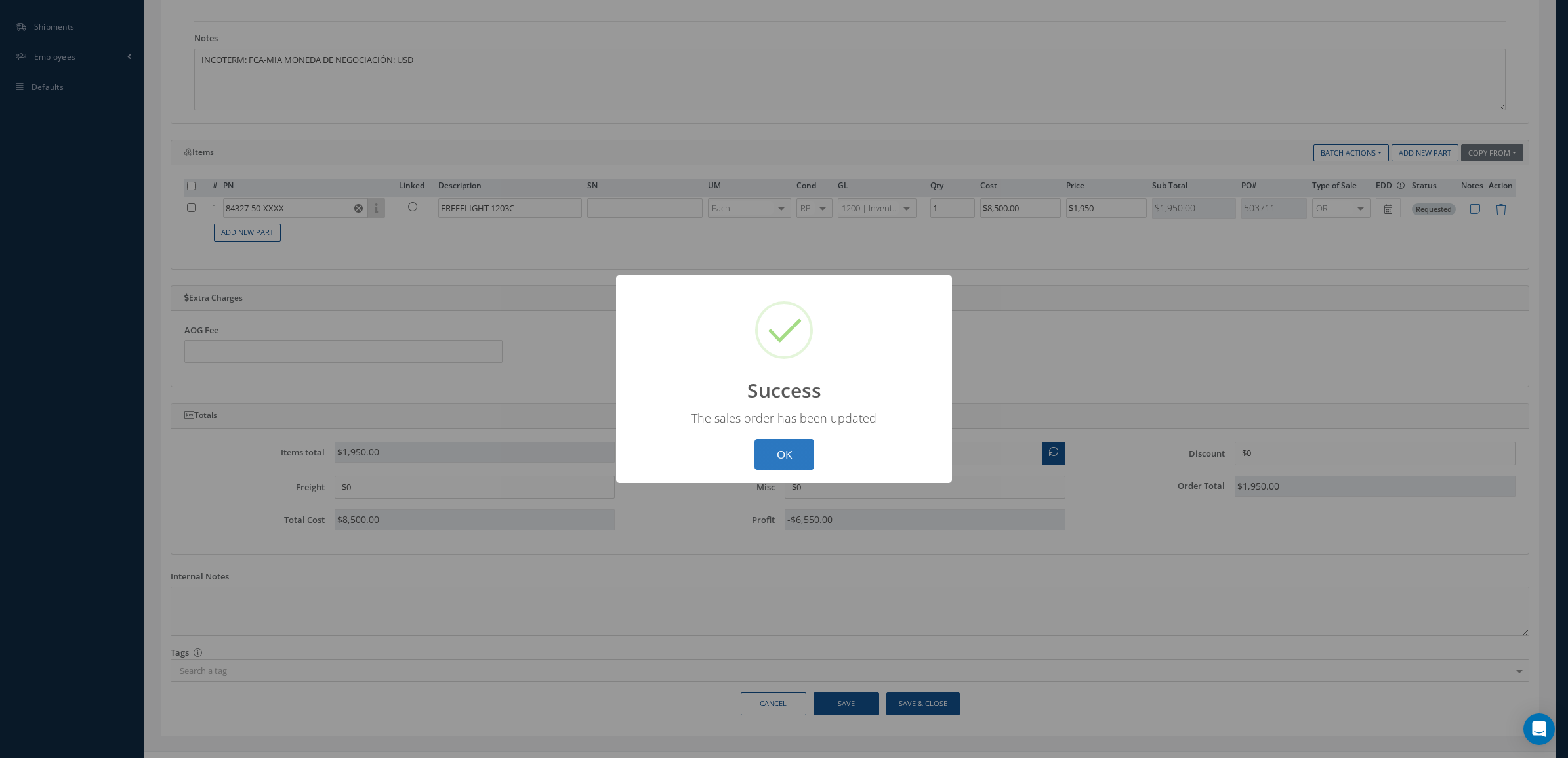
click at [805, 448] on button "OK" at bounding box center [784, 454] width 60 height 31
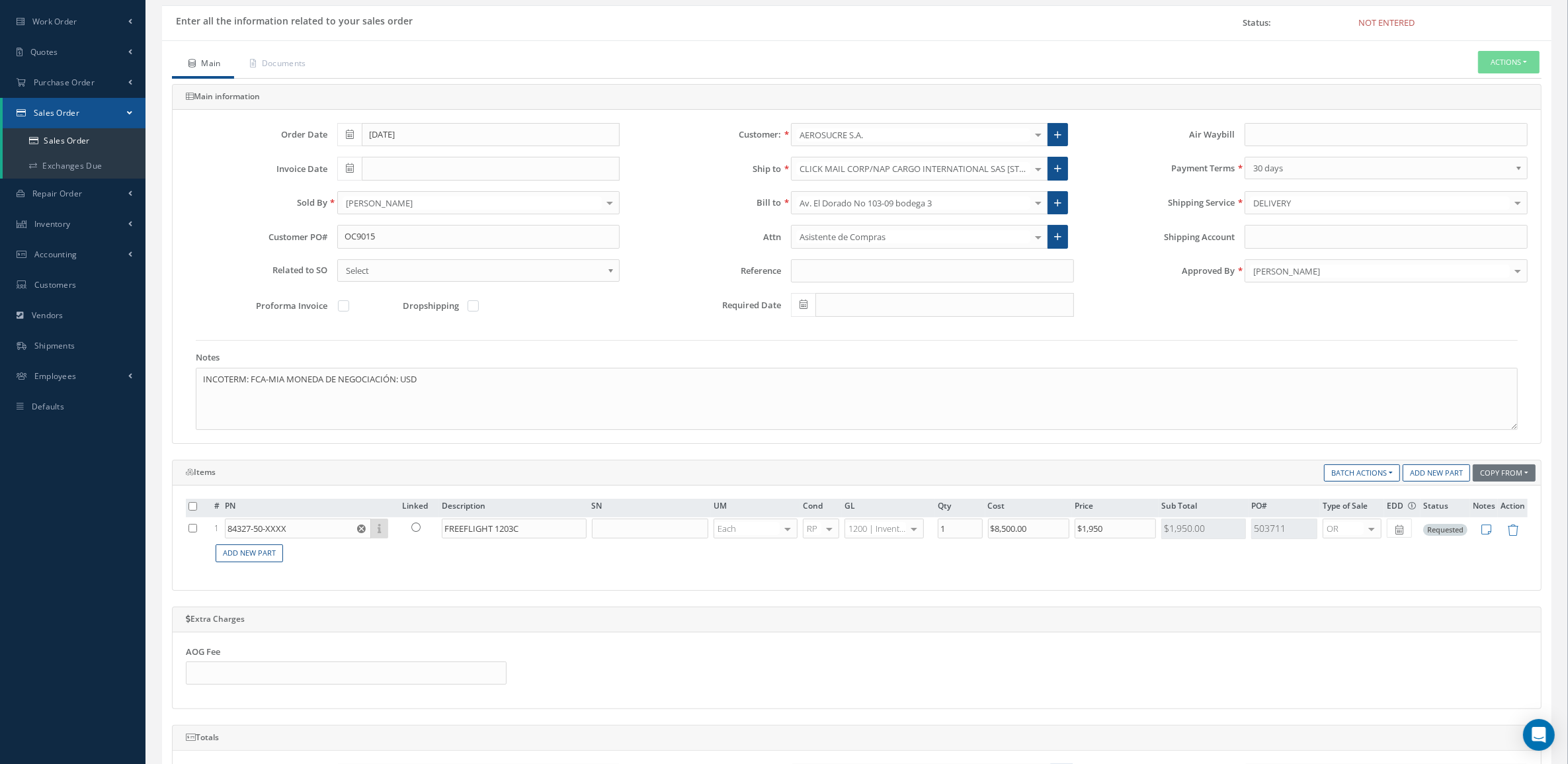
scroll to position [83, 0]
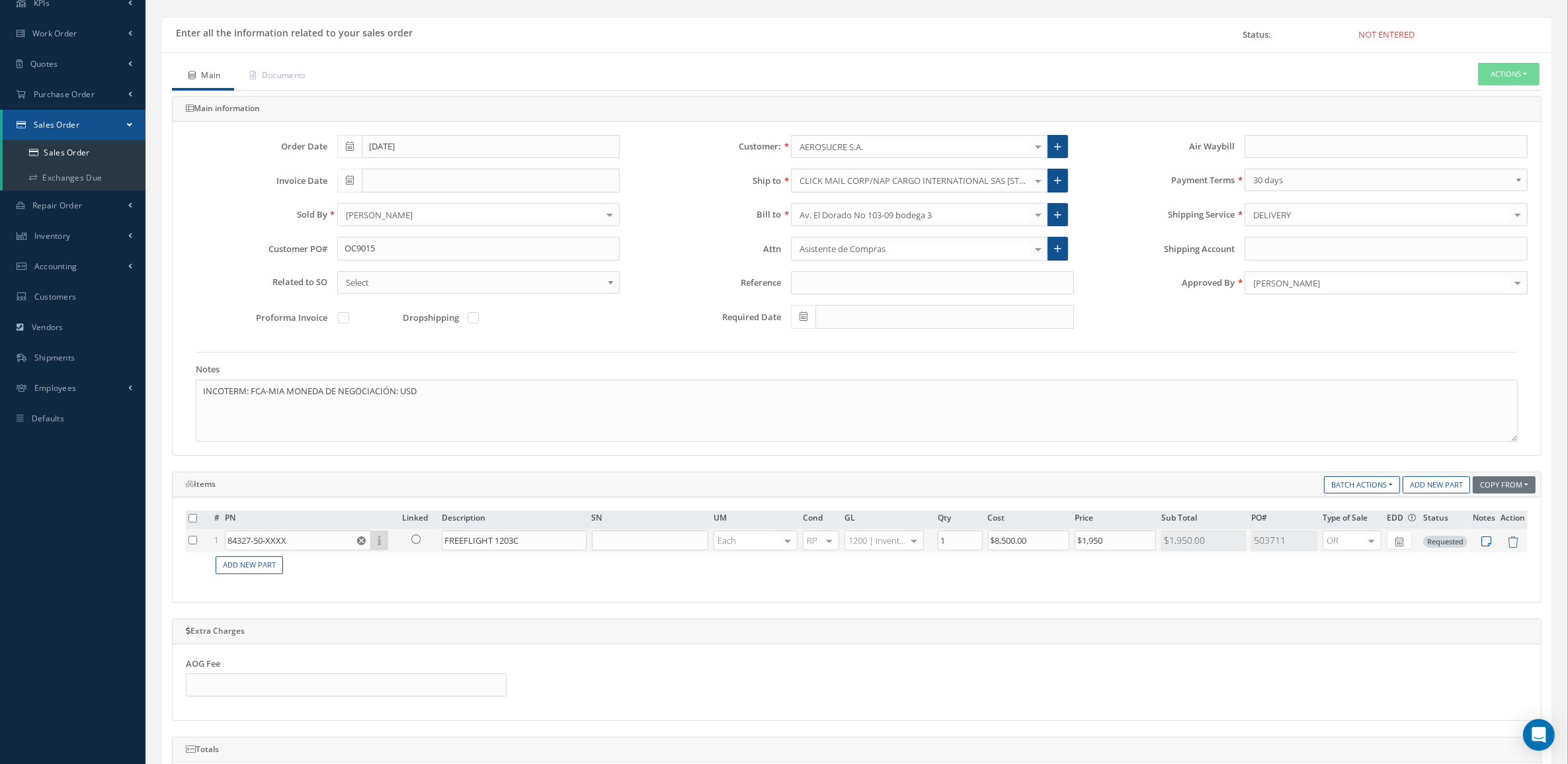
click at [1489, 541] on icon at bounding box center [1486, 541] width 10 height 11
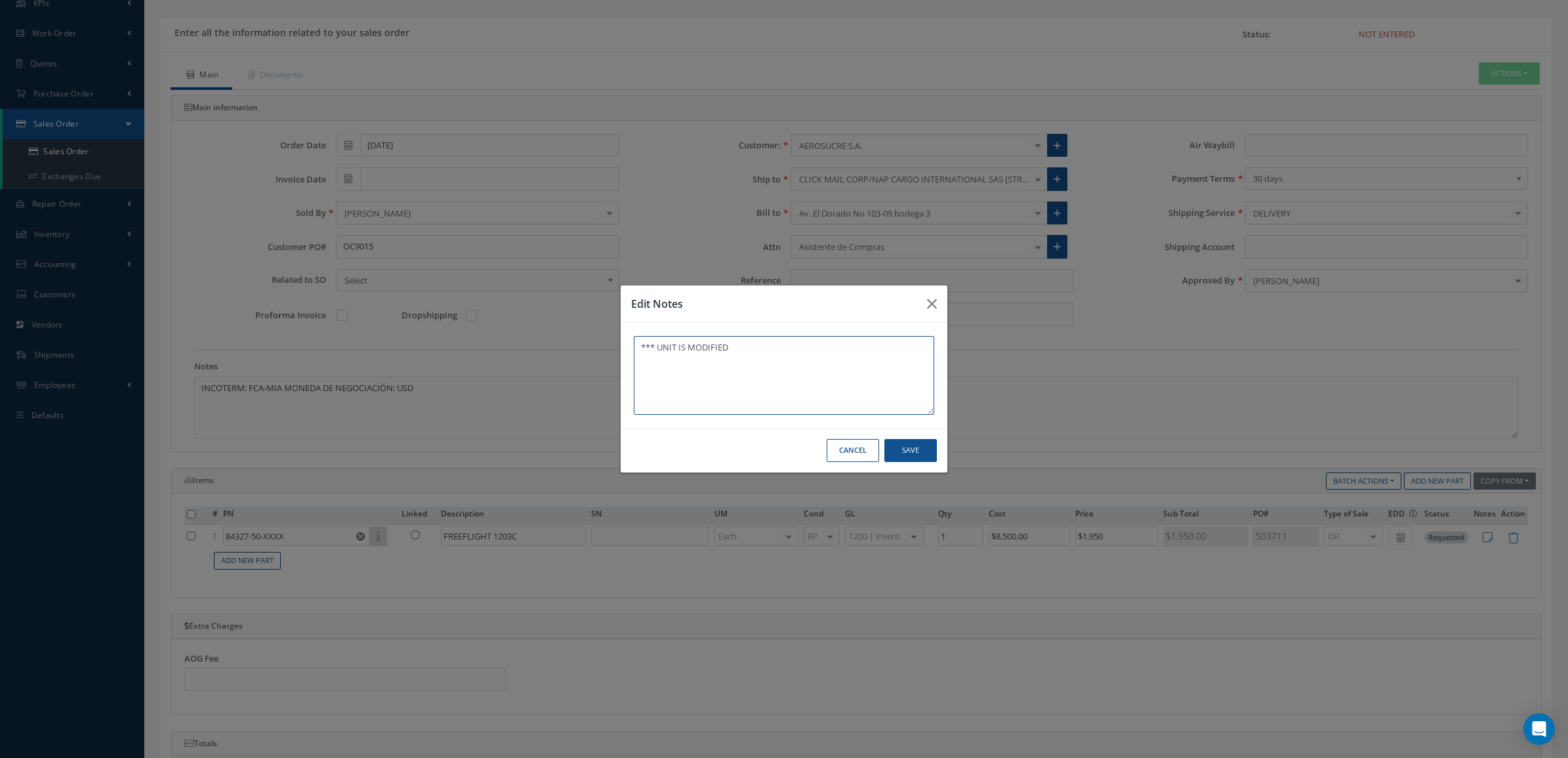
click at [679, 340] on textarea "*** UNIT IS MODIFIED" at bounding box center [783, 375] width 300 height 79
type textarea "*** UNIT CONDITION IS MODIFIED"
click at [925, 445] on button "Save" at bounding box center [910, 450] width 53 height 23
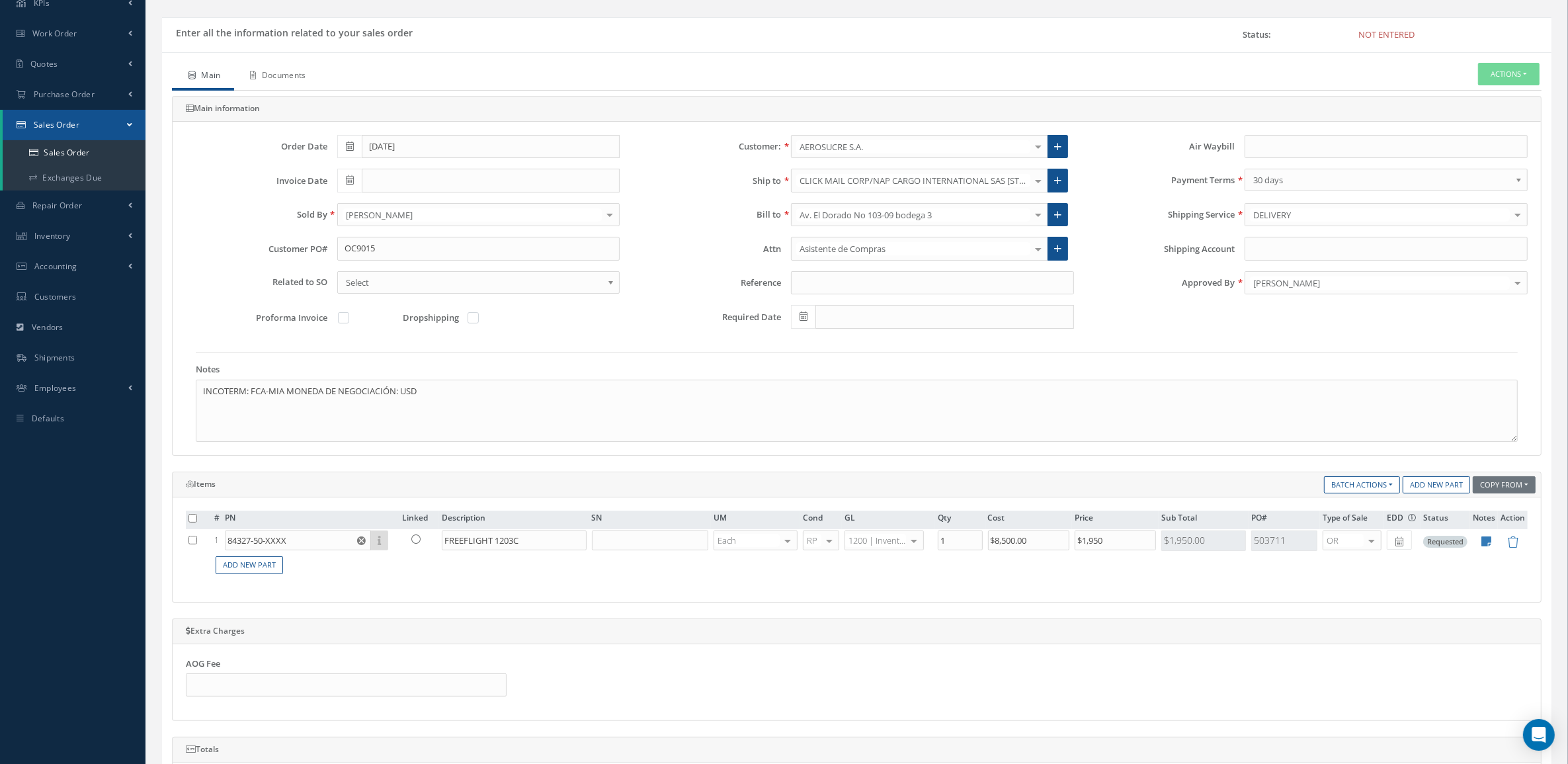
click at [309, 77] on link "Documents" at bounding box center [276, 76] width 86 height 27
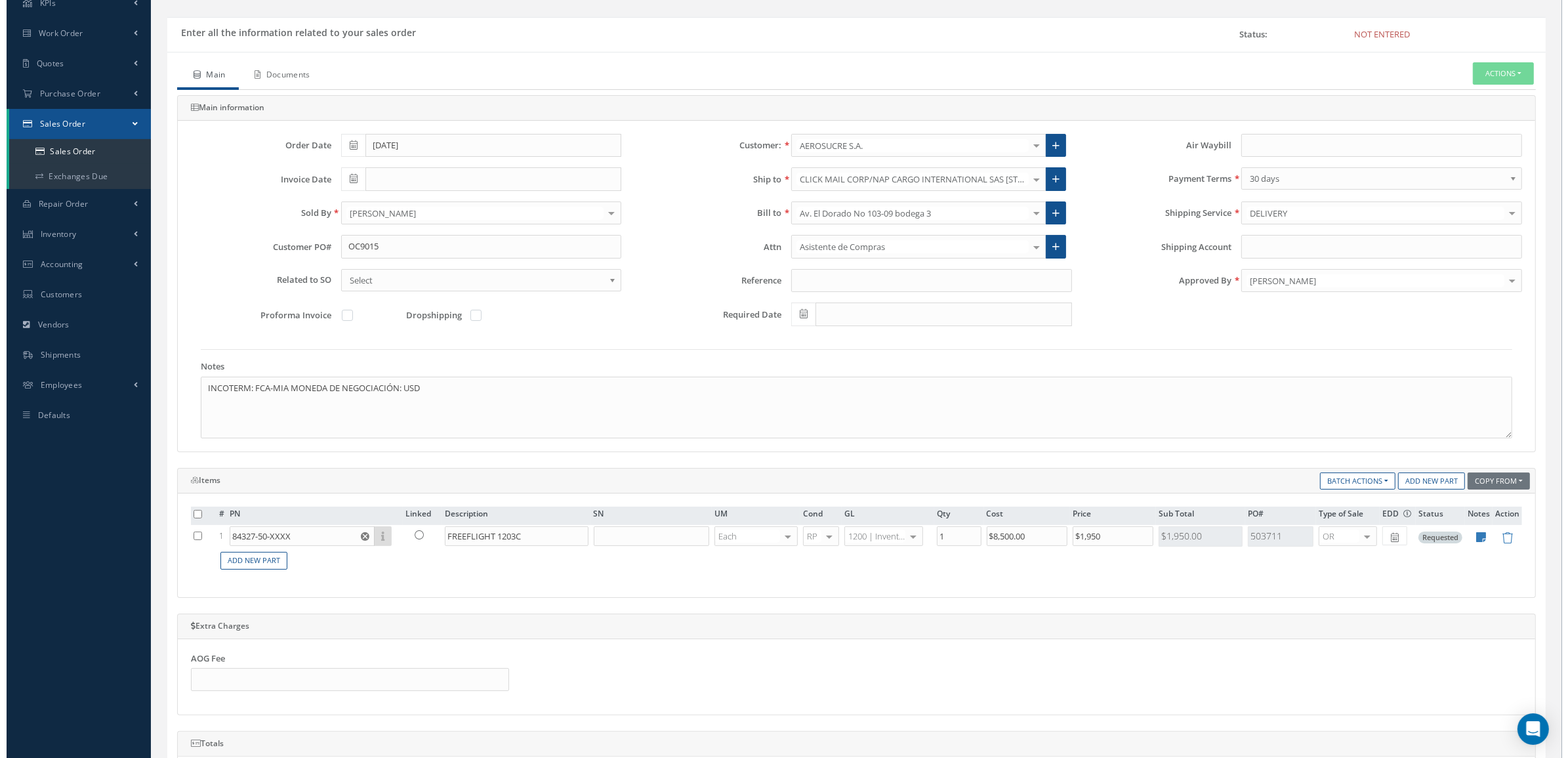
scroll to position [0, 0]
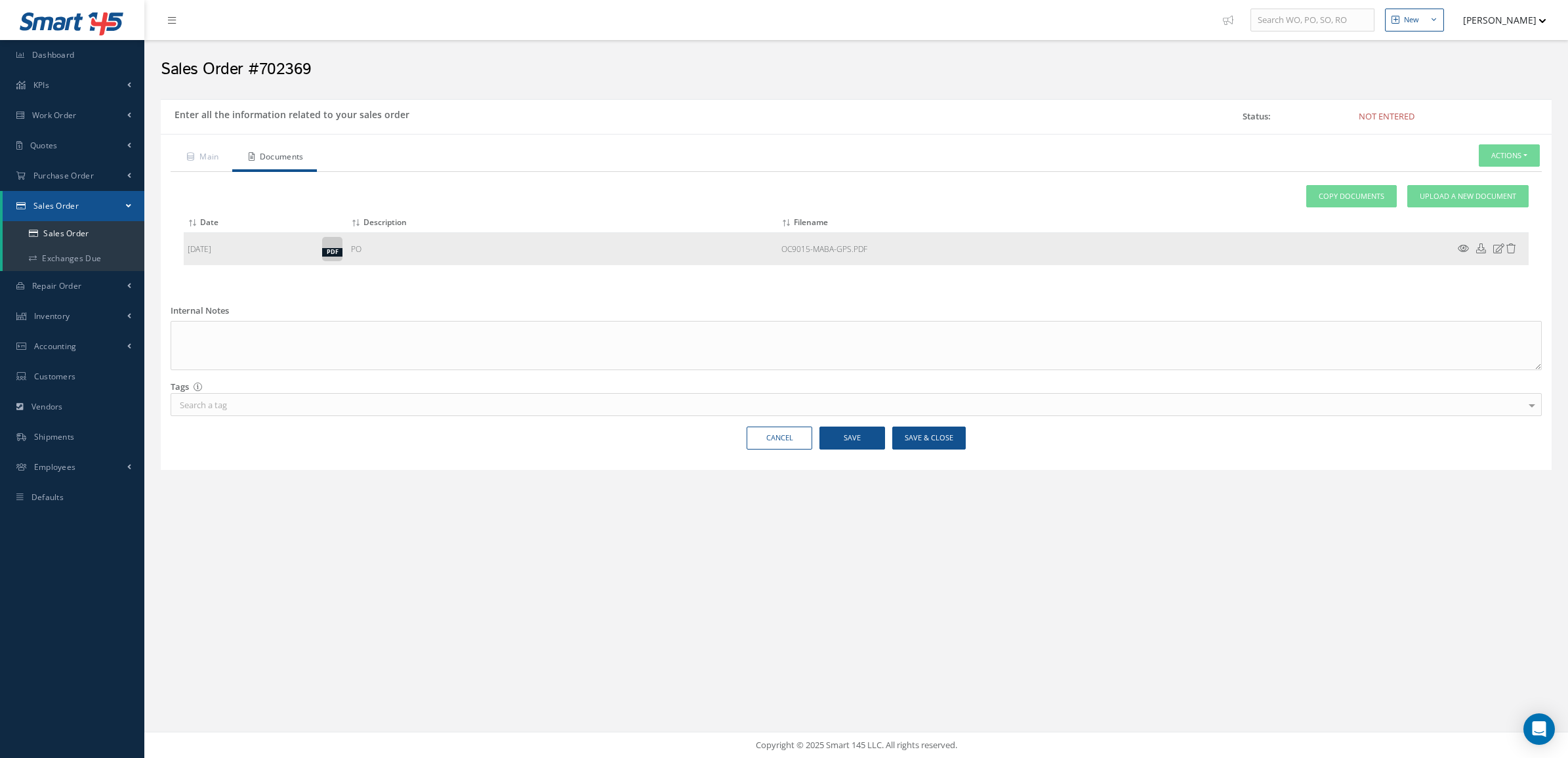
click at [1464, 248] on icon at bounding box center [1463, 248] width 11 height 10
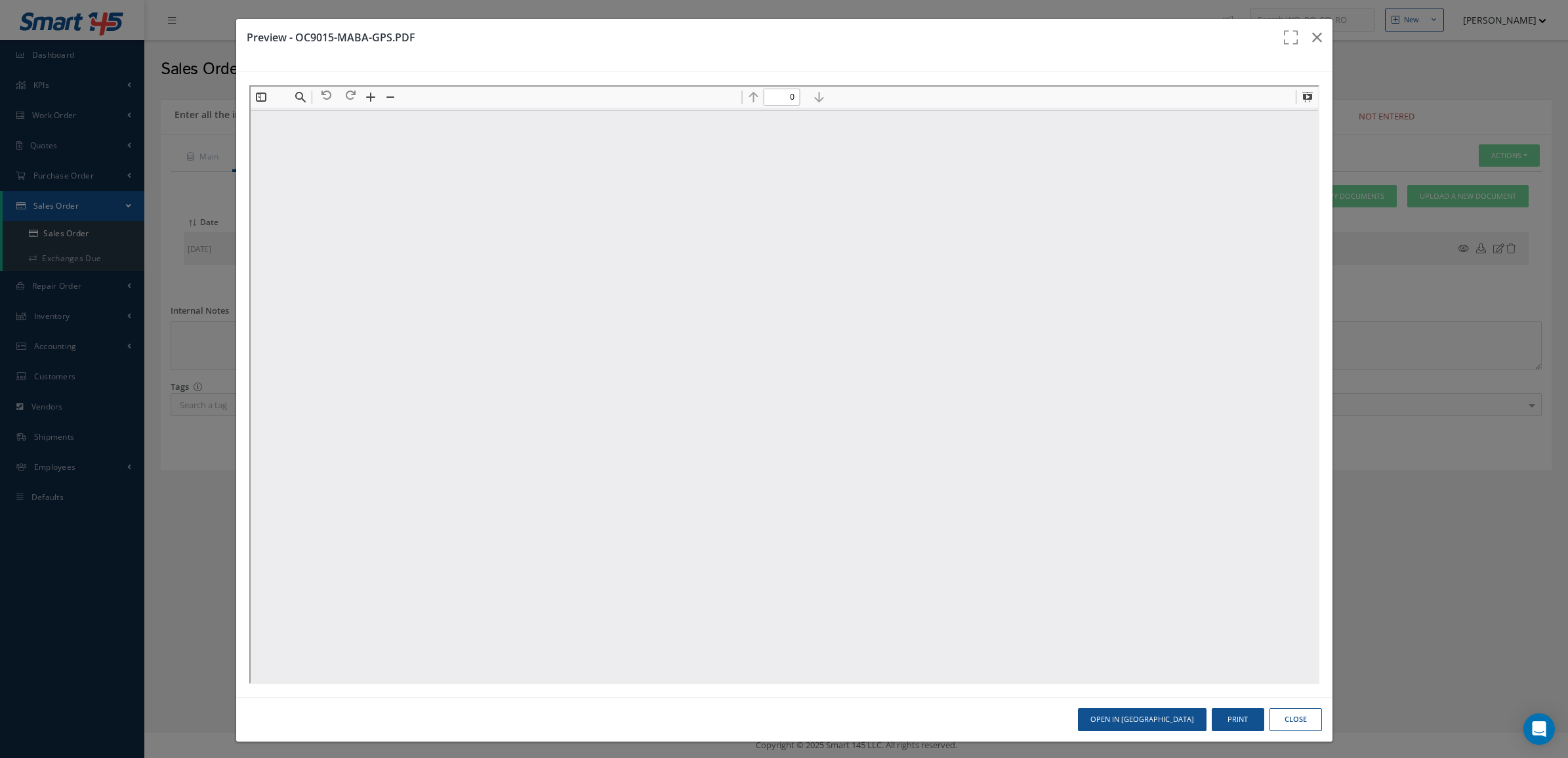
type input "1"
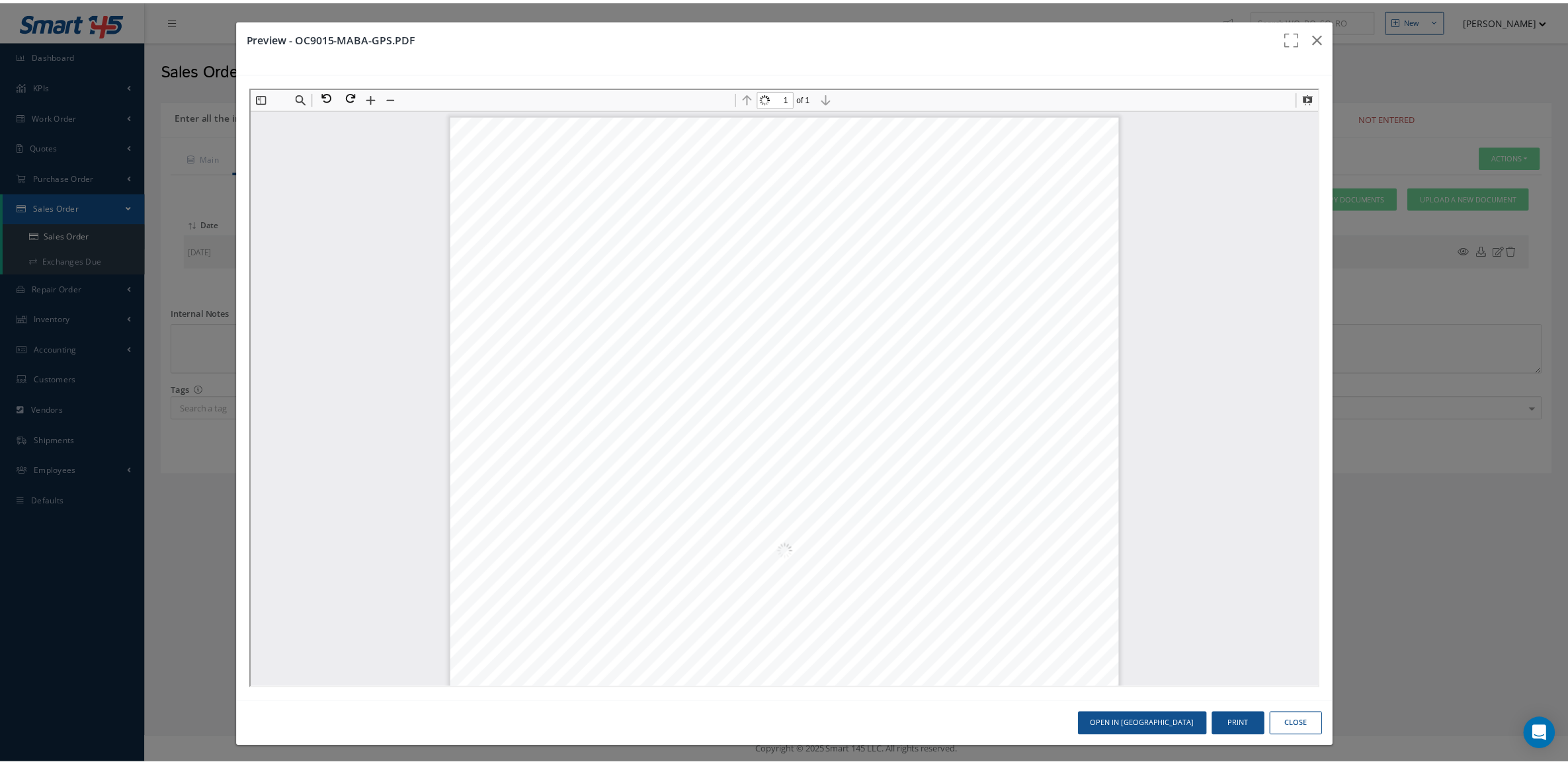
scroll to position [6, 0]
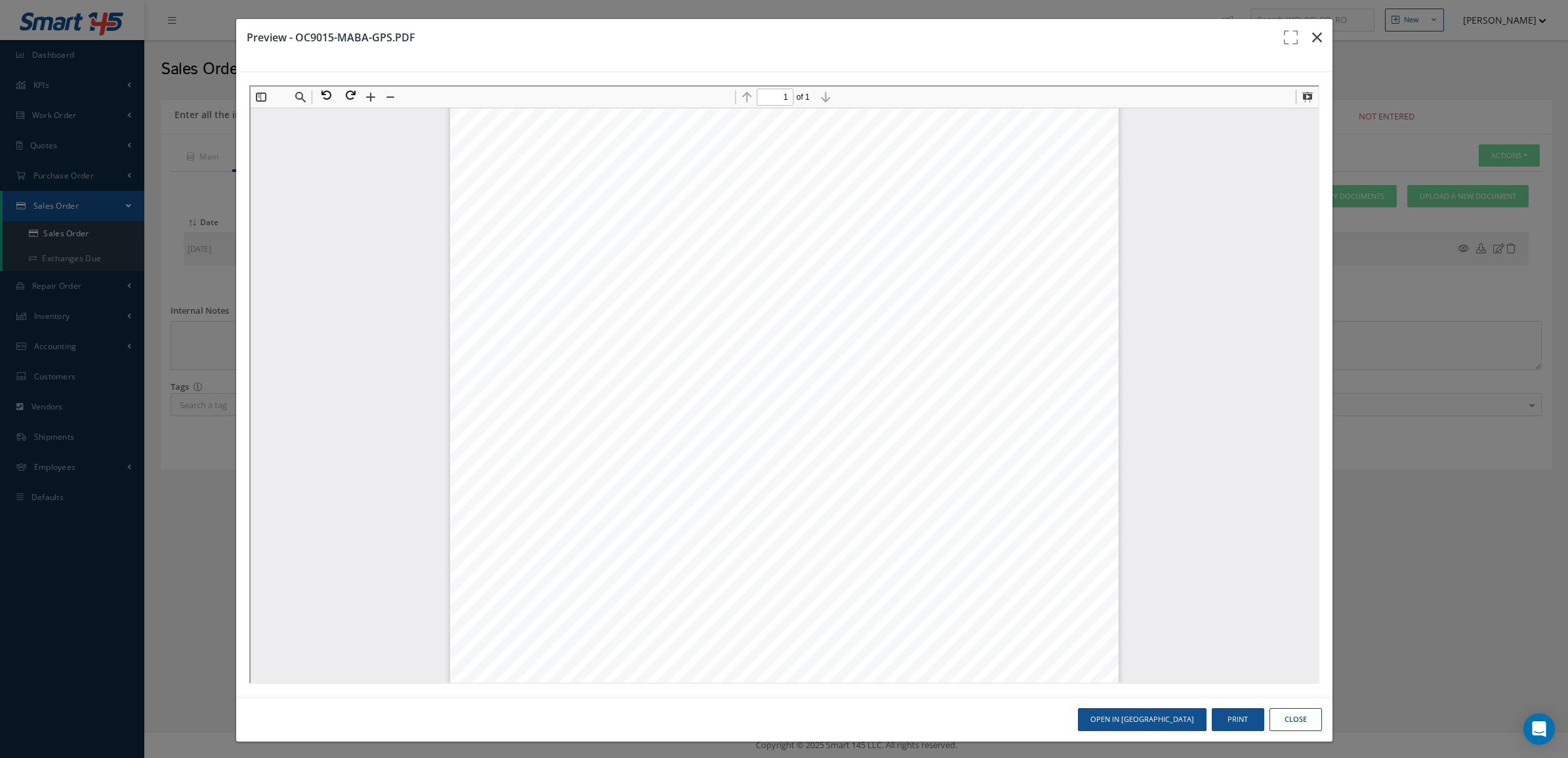
click at [1312, 36] on icon "button" at bounding box center [1317, 38] width 10 height 16
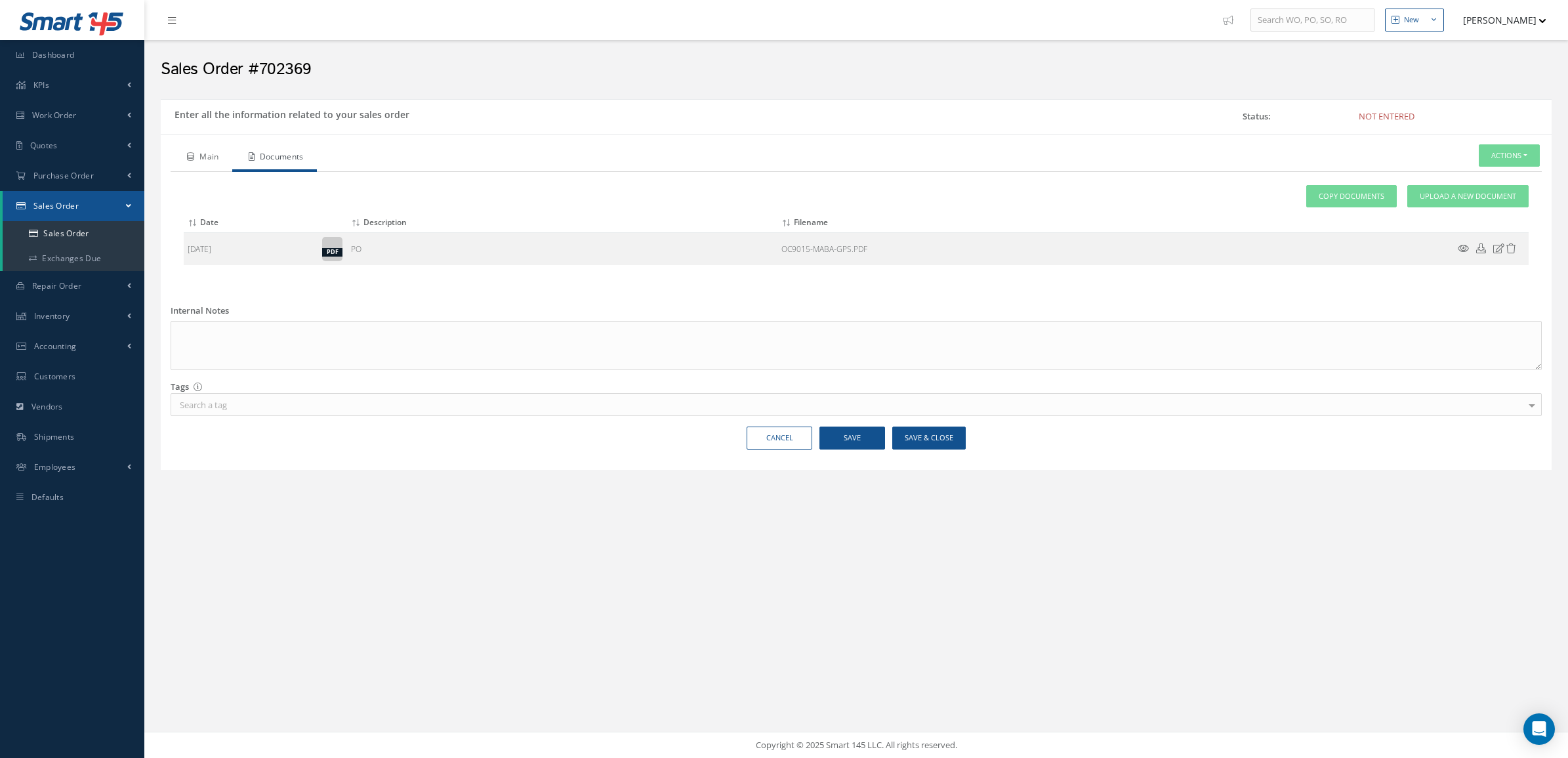
click at [213, 164] on link "Main" at bounding box center [201, 158] width 61 height 27
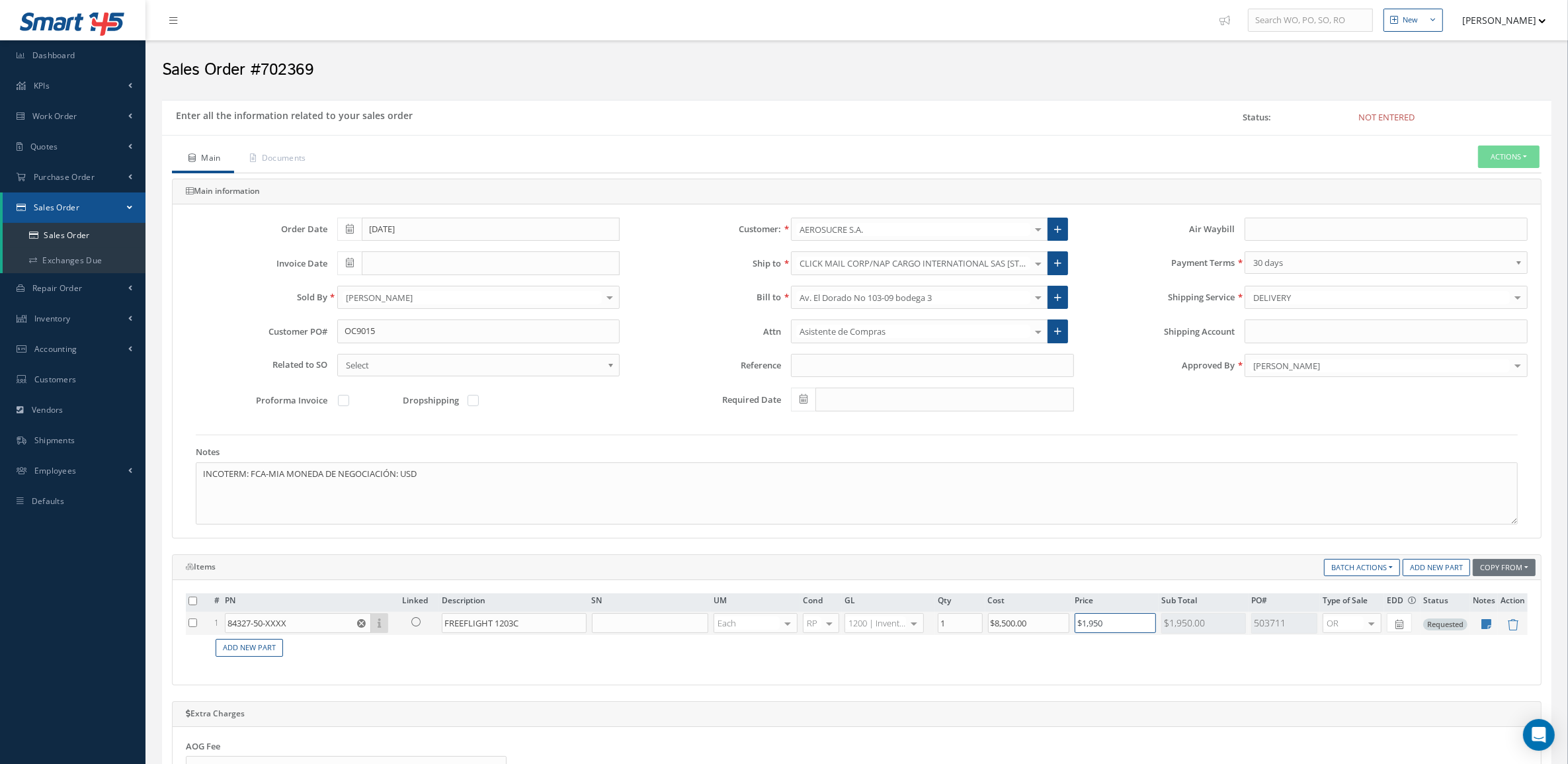
drag, startPoint x: 1116, startPoint y: 623, endPoint x: 1035, endPoint y: 626, distance: 81.1
click at [1035, 626] on tr "1 84327-50-XXXX Part Number Description SN Condition PO# Qty Location Warehouse…" at bounding box center [856, 624] width 1341 height 23
drag, startPoint x: 1125, startPoint y: 626, endPoint x: 965, endPoint y: 539, distance: 182.1
click at [910, 615] on tr "1 84327-50-XXXX Part Number Description SN Condition PO# Qty Location Warehouse…" at bounding box center [856, 624] width 1341 height 23
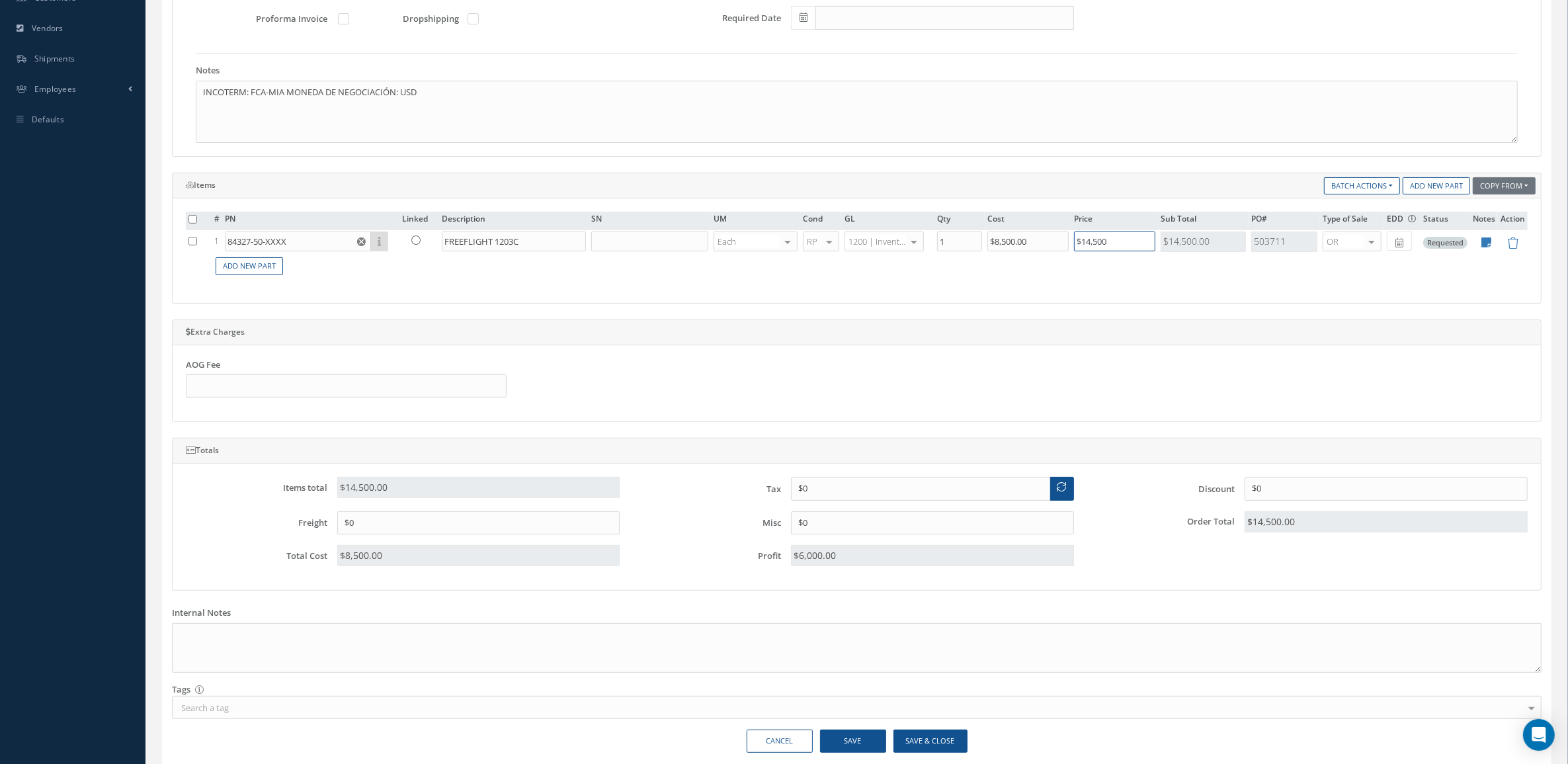
scroll to position [413, 0]
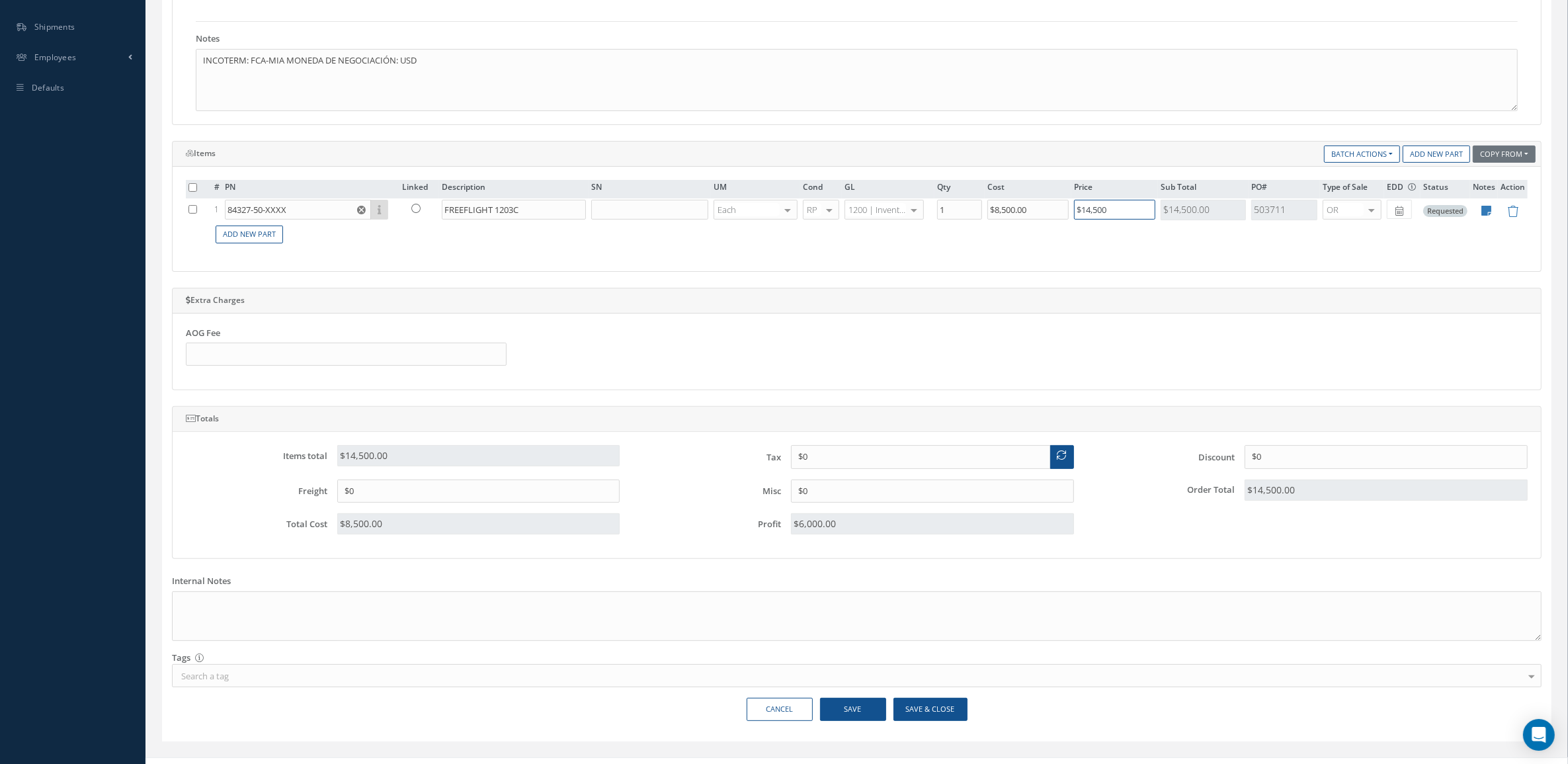
type input "$14,500"
click at [858, 711] on button "Save" at bounding box center [853, 709] width 66 height 23
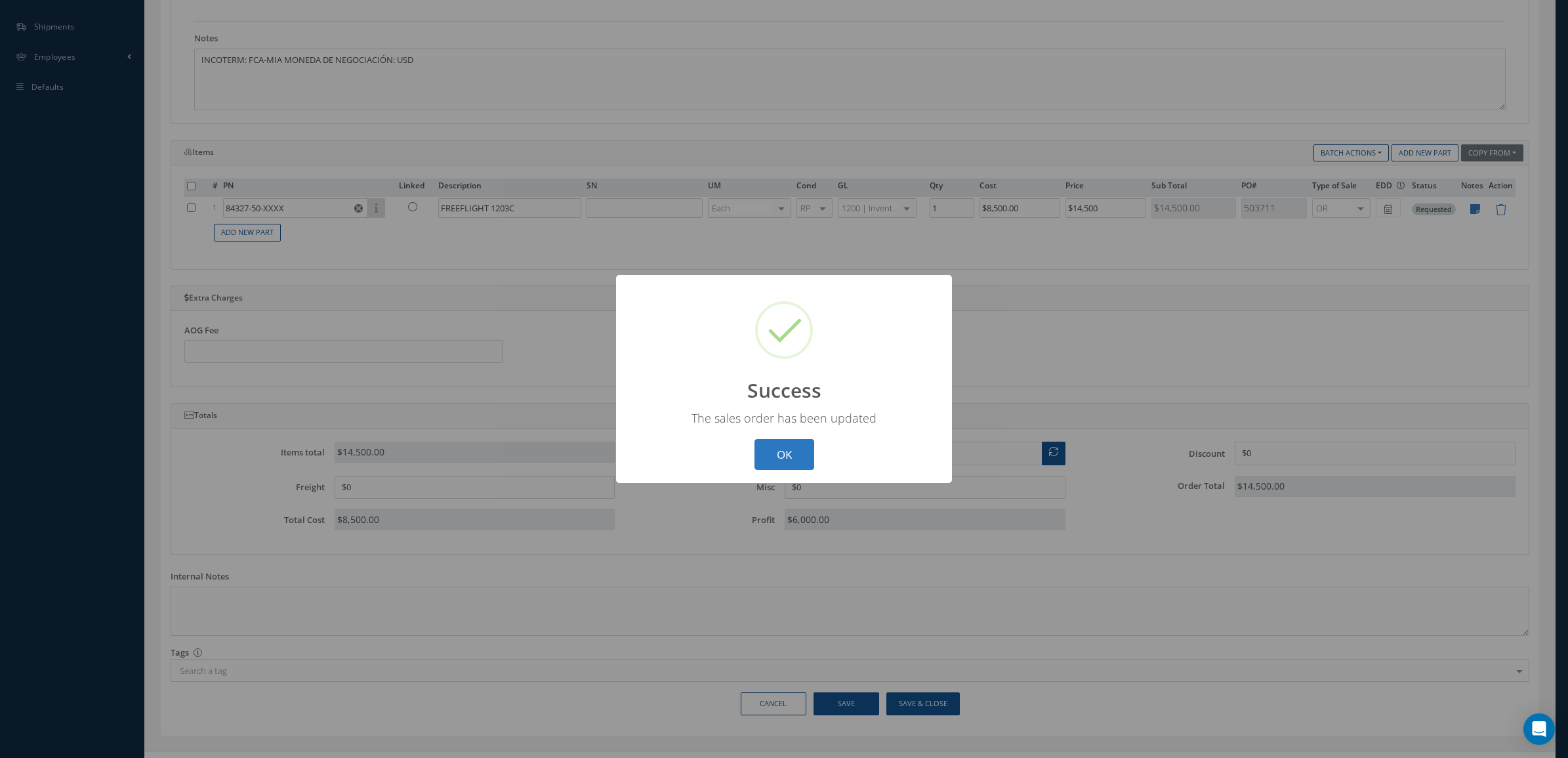
click at [789, 448] on button "OK" at bounding box center [784, 454] width 60 height 31
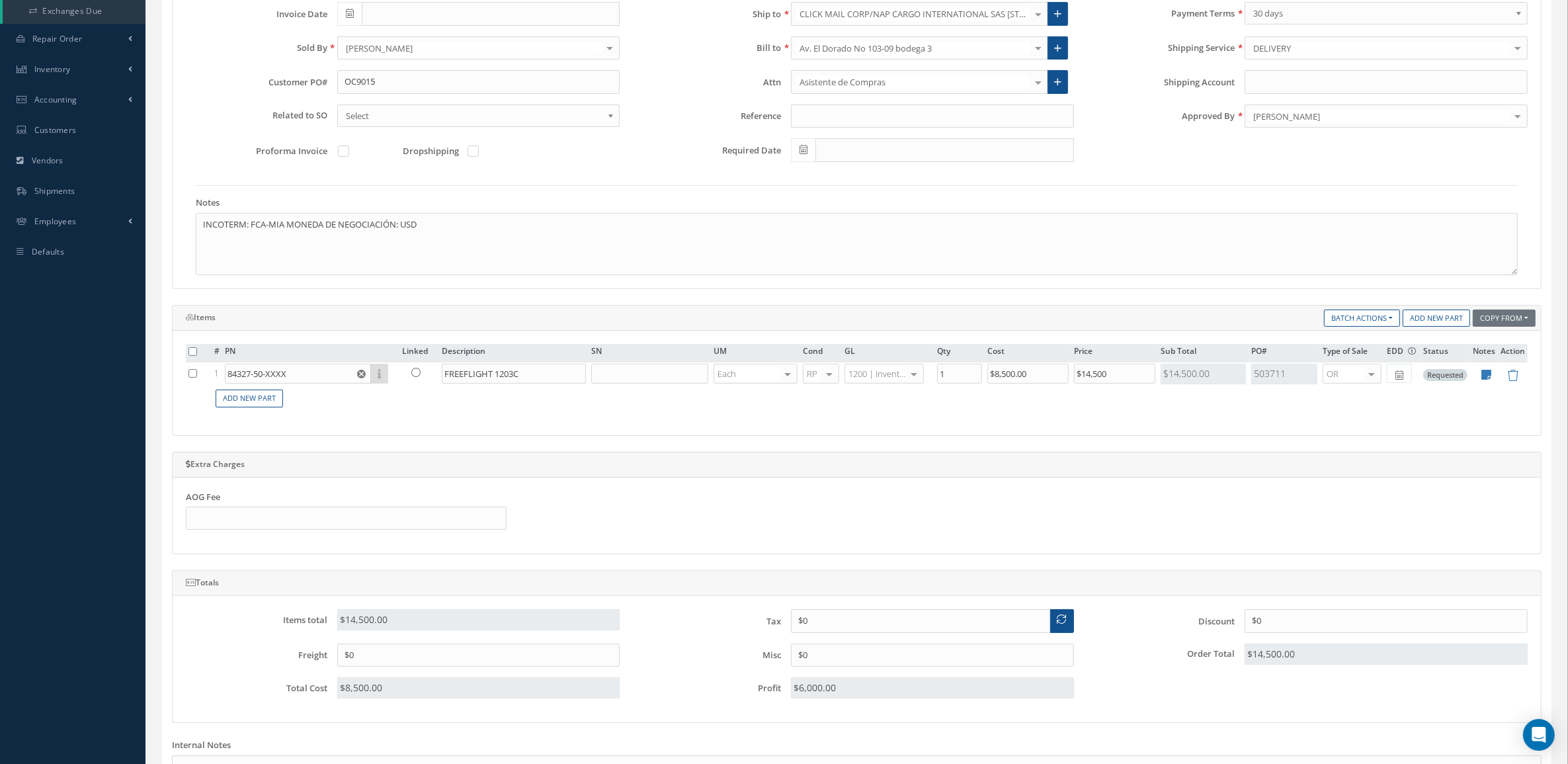
scroll to position [248, 0]
click at [1484, 381] on icon at bounding box center [1486, 375] width 10 height 11
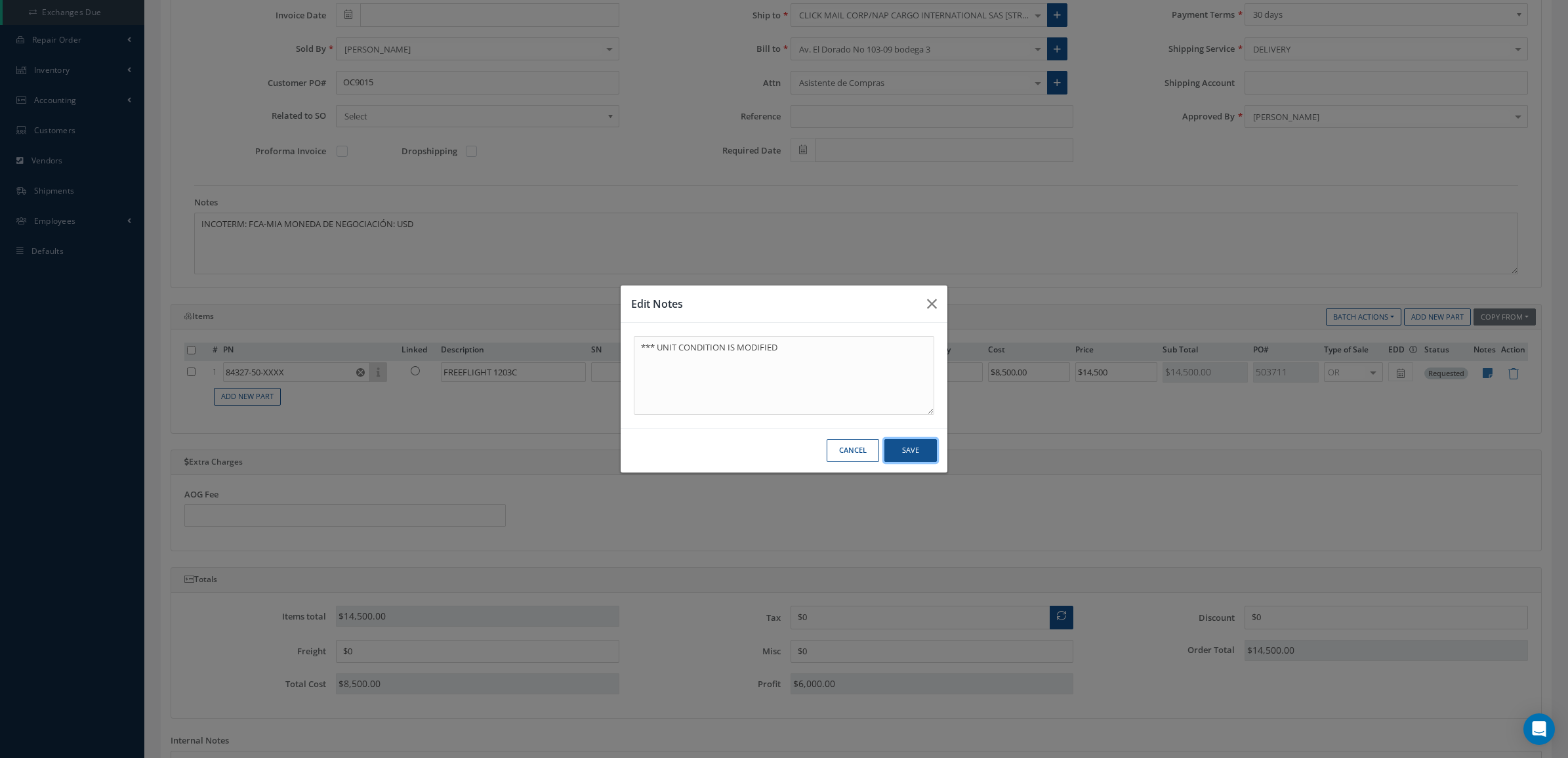
click at [901, 448] on button "Save" at bounding box center [910, 450] width 53 height 23
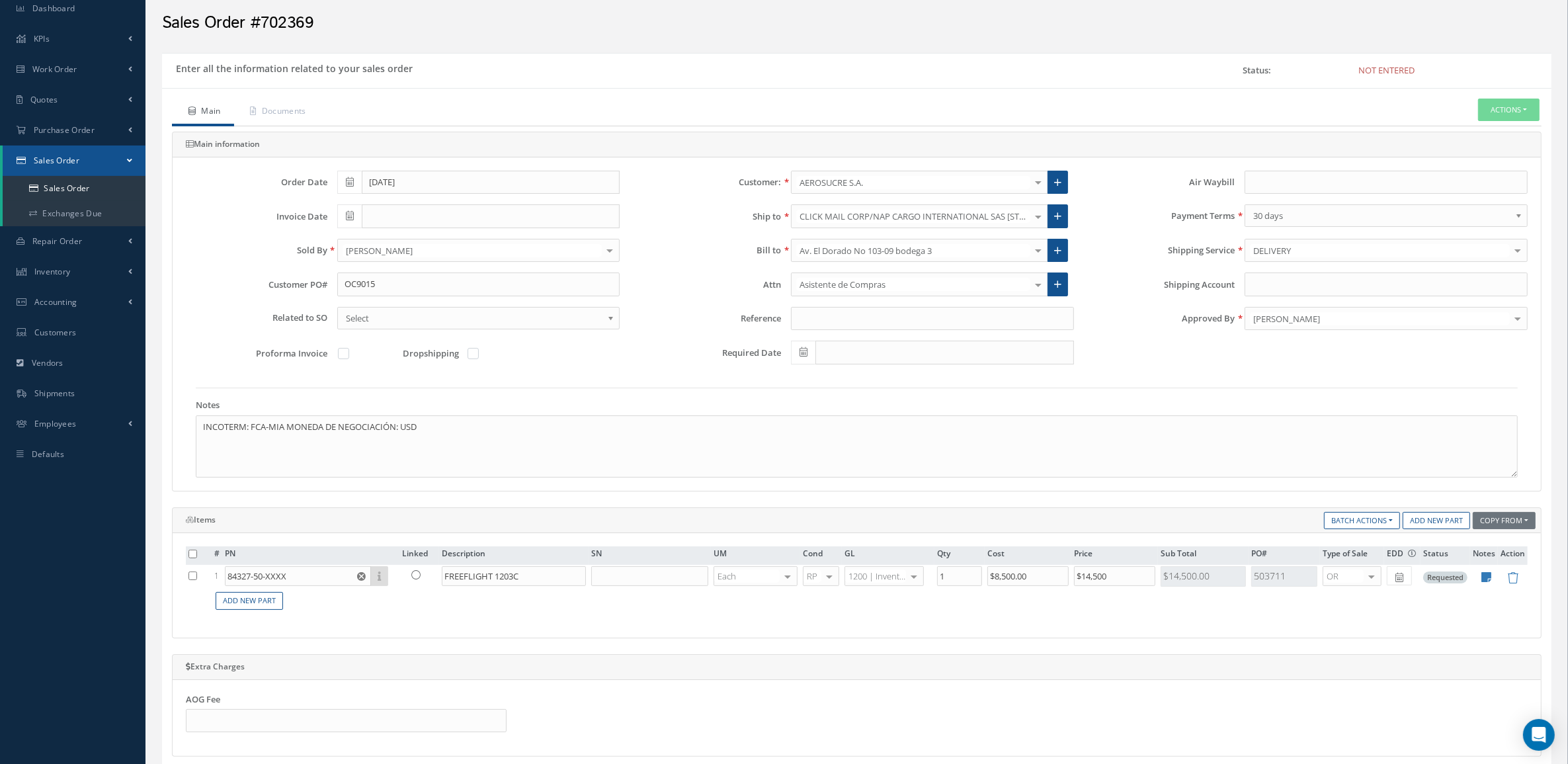
scroll to position [0, 0]
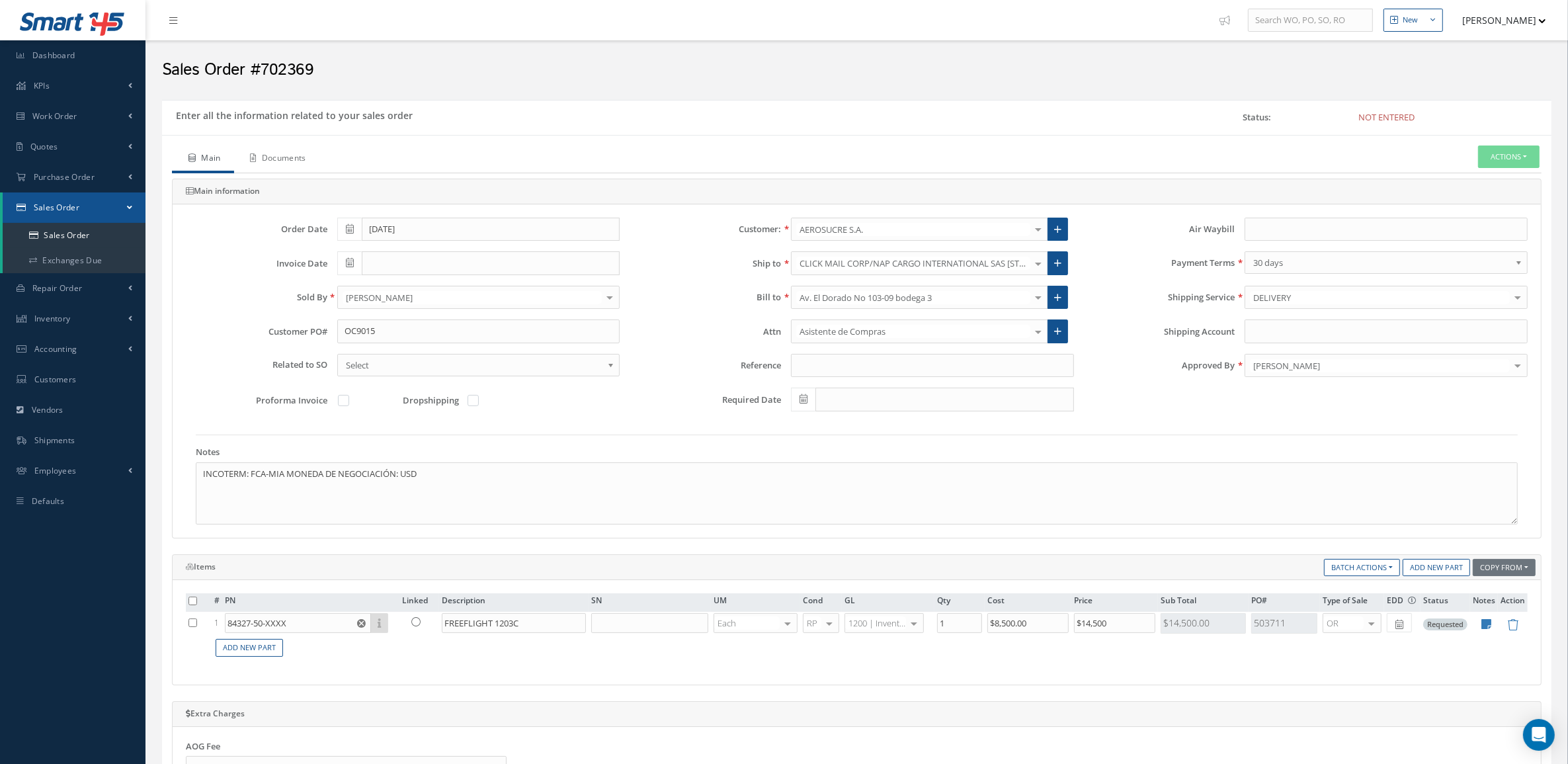
click at [267, 164] on link "Documents" at bounding box center [276, 159] width 86 height 27
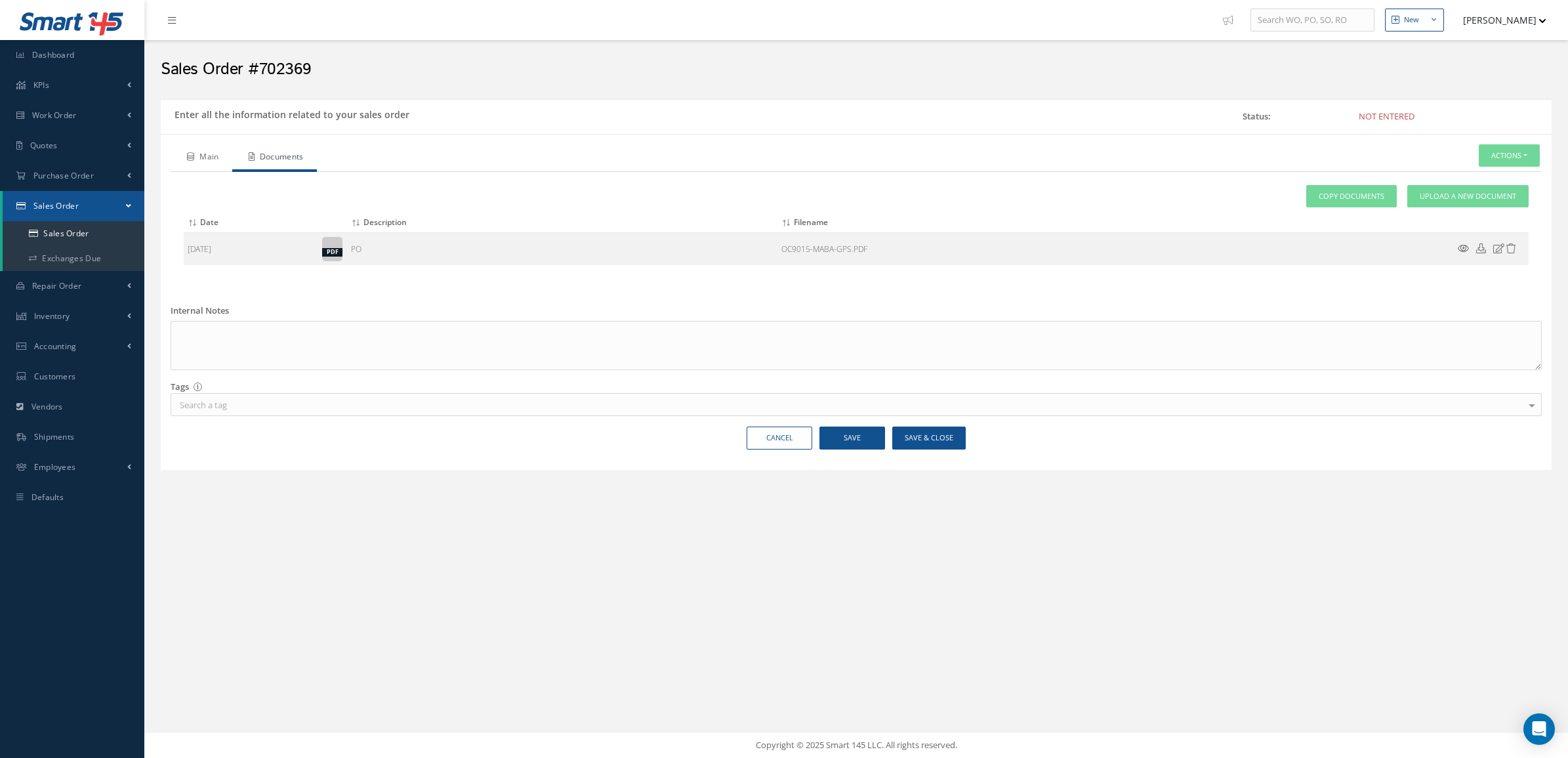
click at [192, 152] on link "Main" at bounding box center [201, 158] width 61 height 27
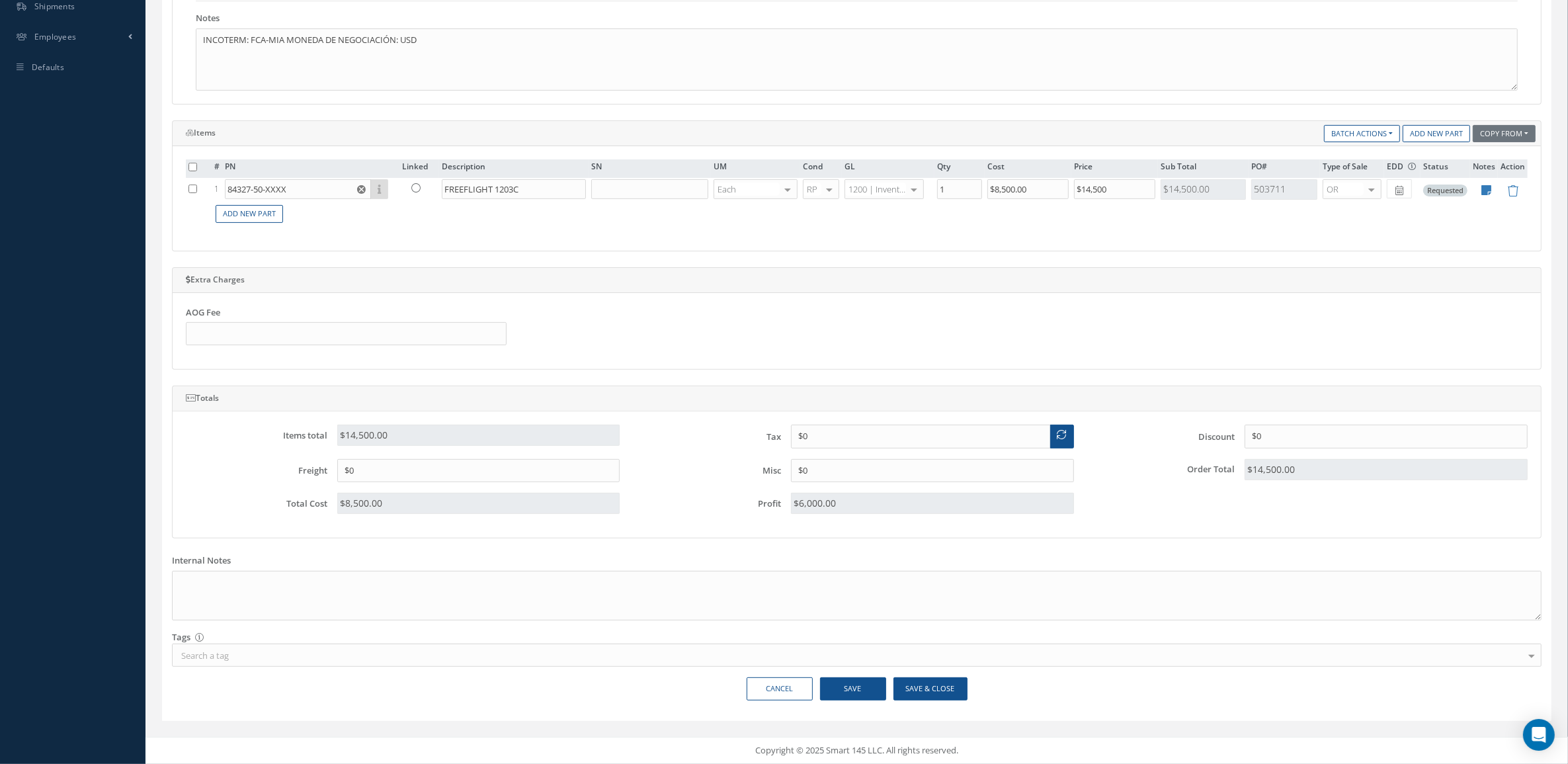
scroll to position [440, 0]
click at [916, 686] on button "Save & Close" at bounding box center [931, 689] width 74 height 23
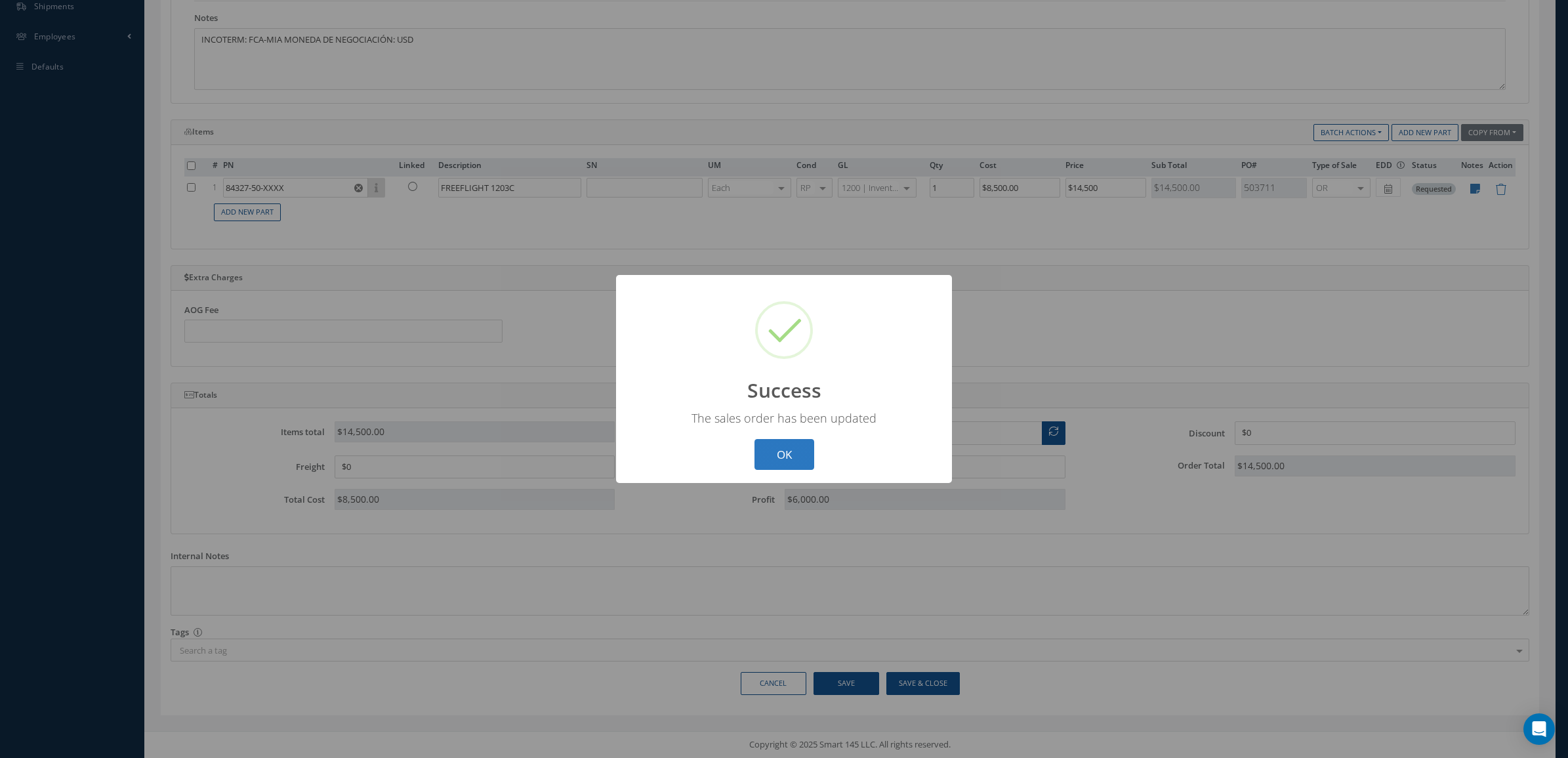
click at [782, 459] on button "OK" at bounding box center [784, 454] width 60 height 31
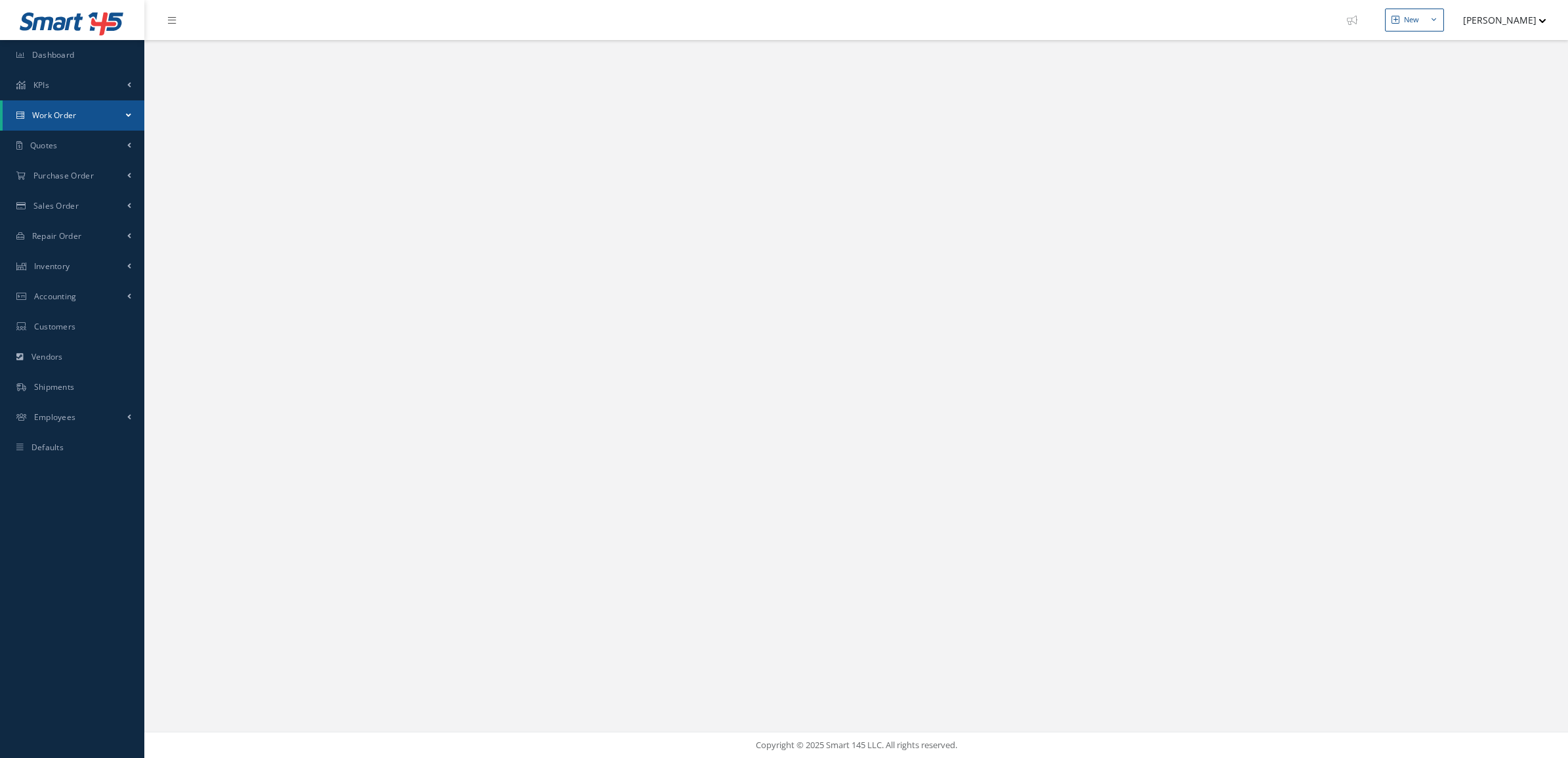
select select "25"
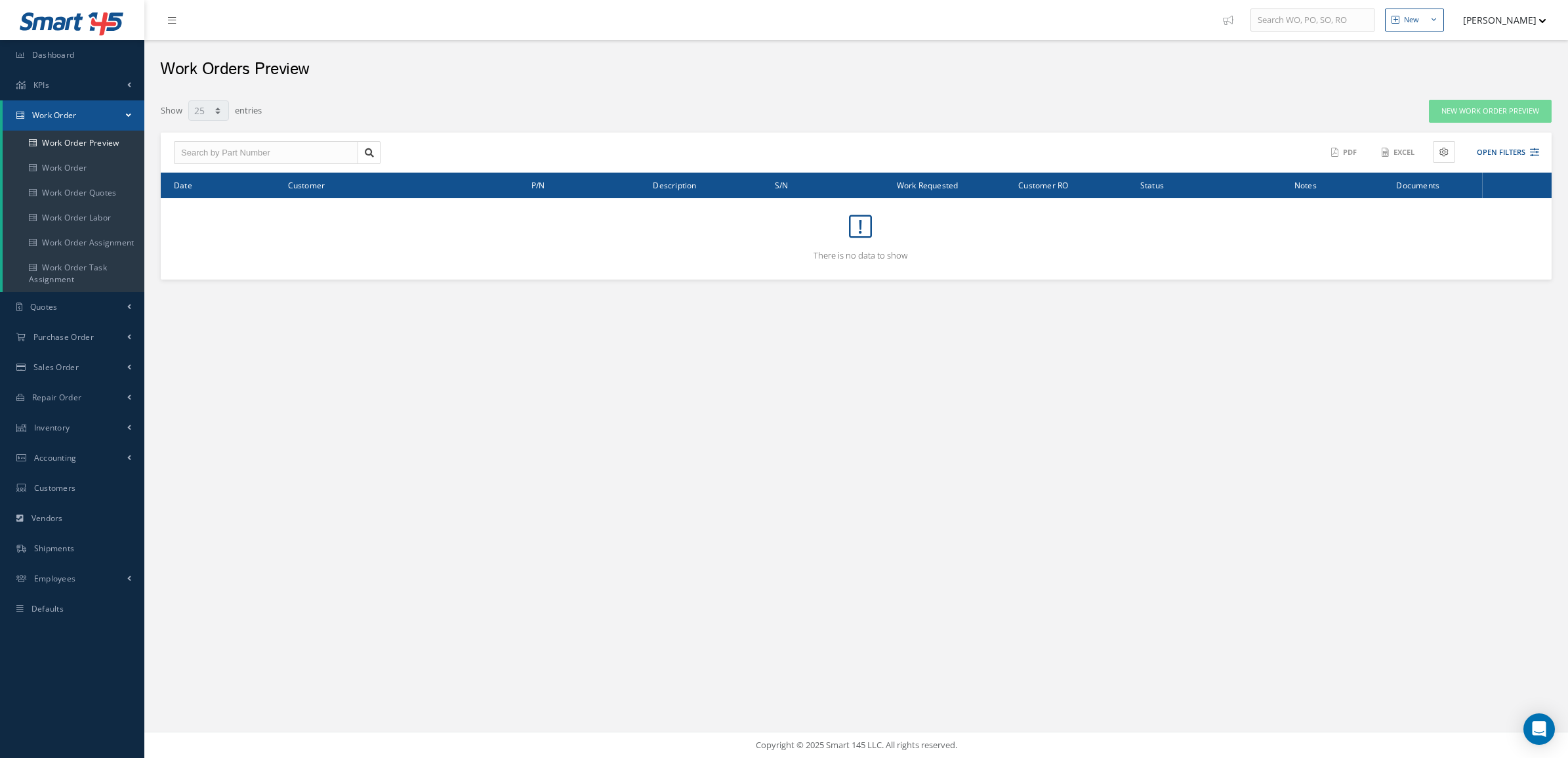
click at [66, 111] on span "Work Order" at bounding box center [54, 115] width 45 height 11
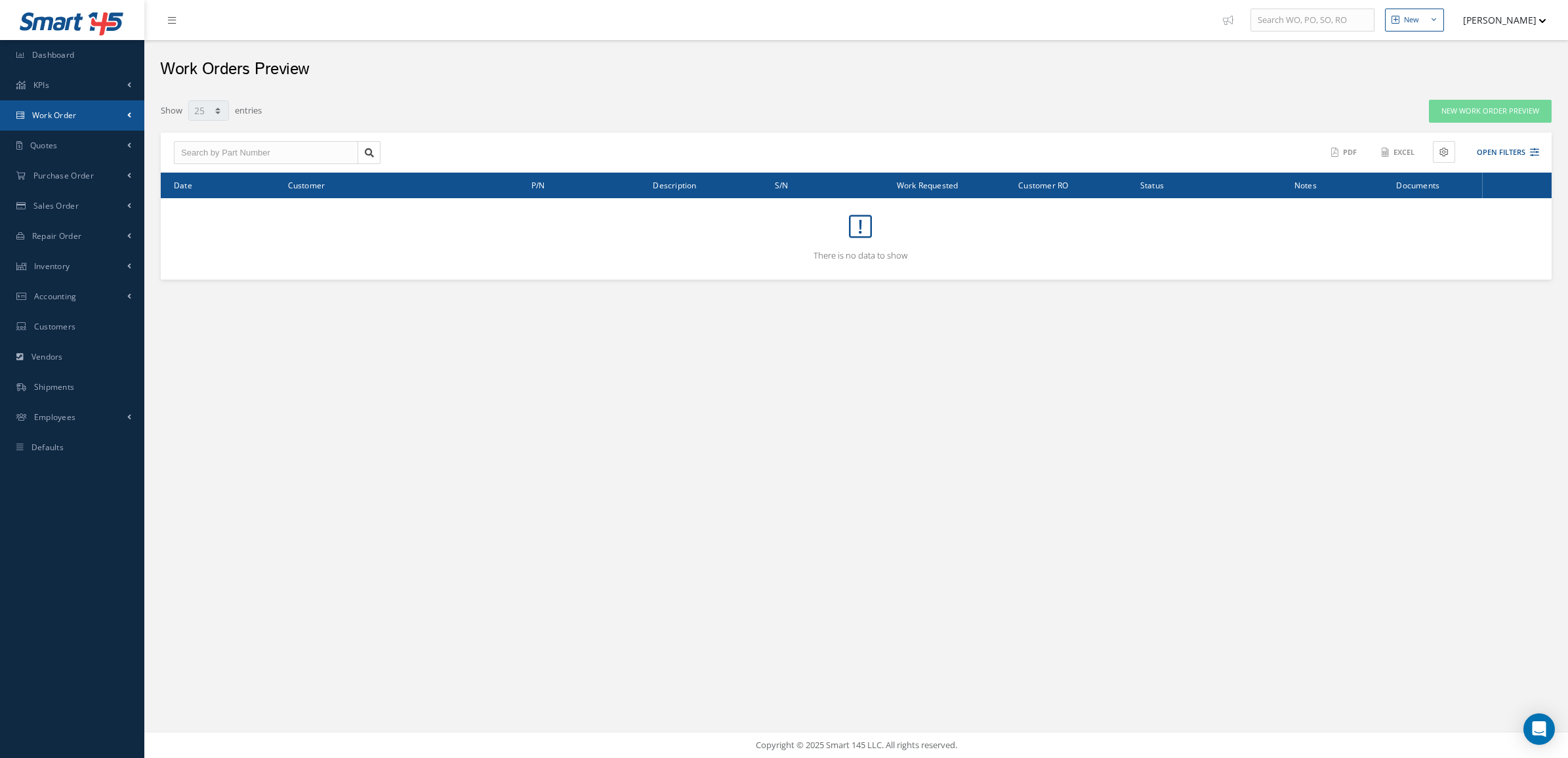
click at [66, 111] on span "Work Order" at bounding box center [54, 115] width 45 height 11
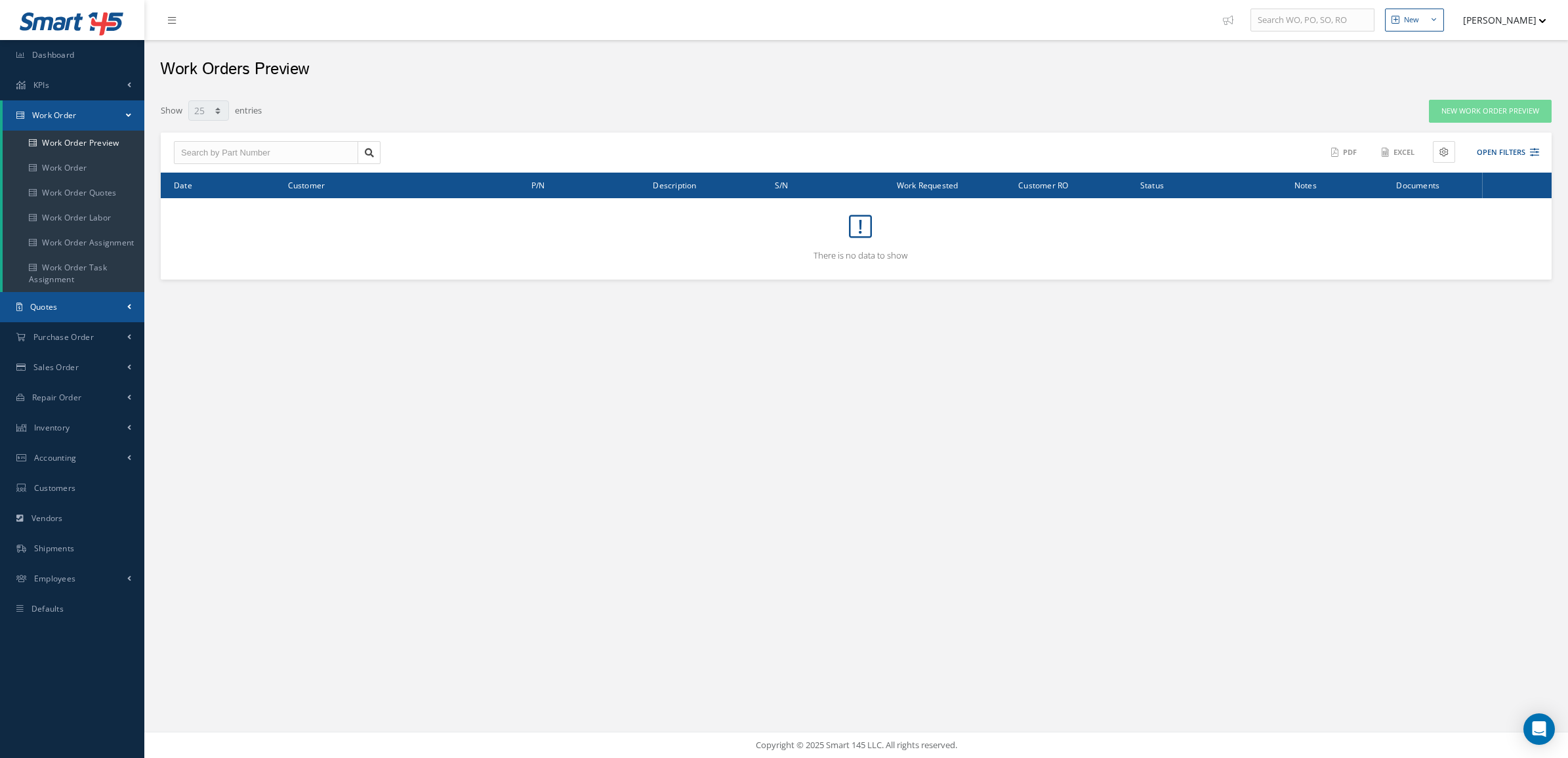
click at [64, 310] on link "Quotes" at bounding box center [72, 307] width 145 height 30
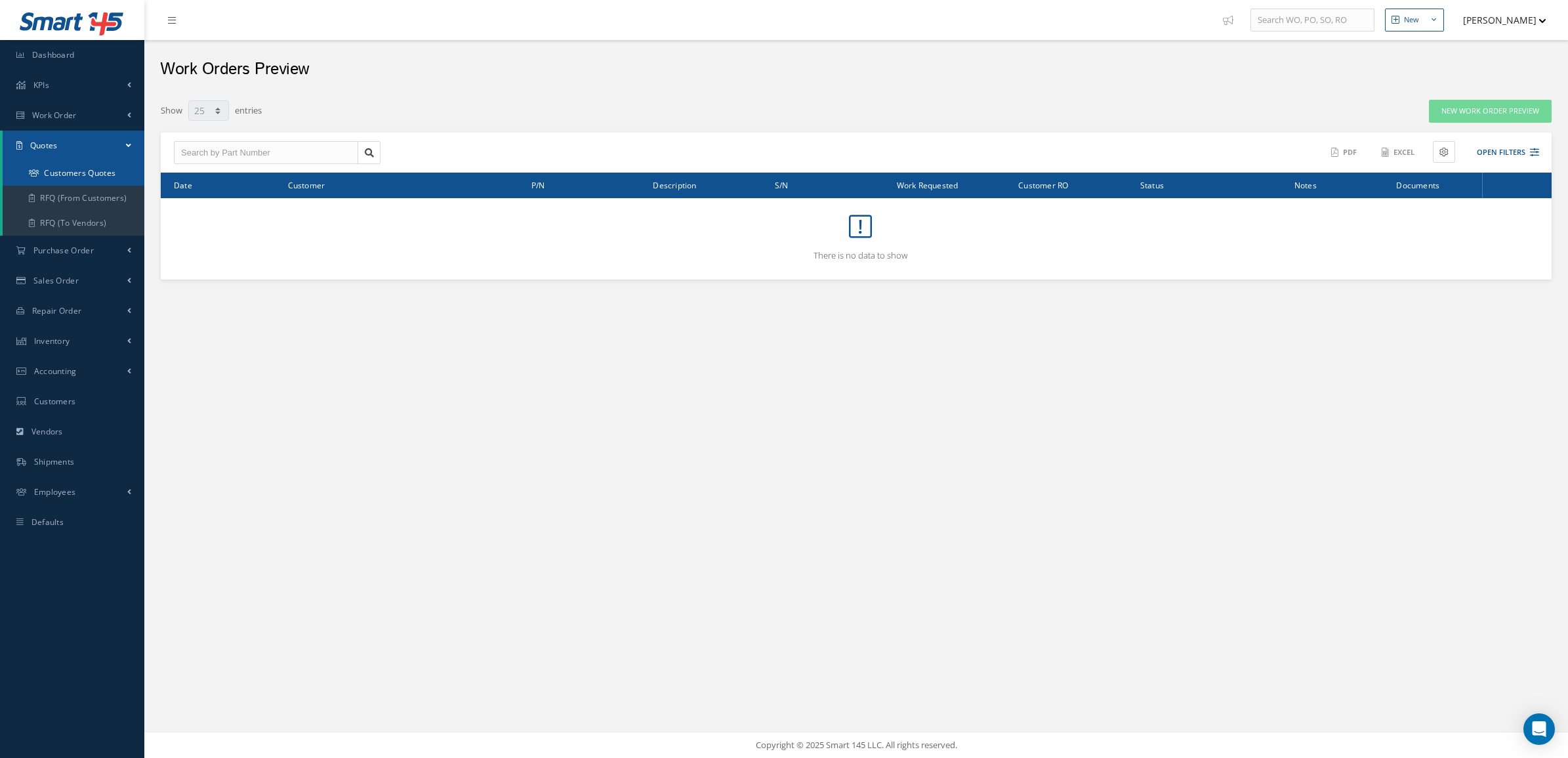
click at [57, 178] on link "Customers Quotes" at bounding box center [74, 173] width 142 height 25
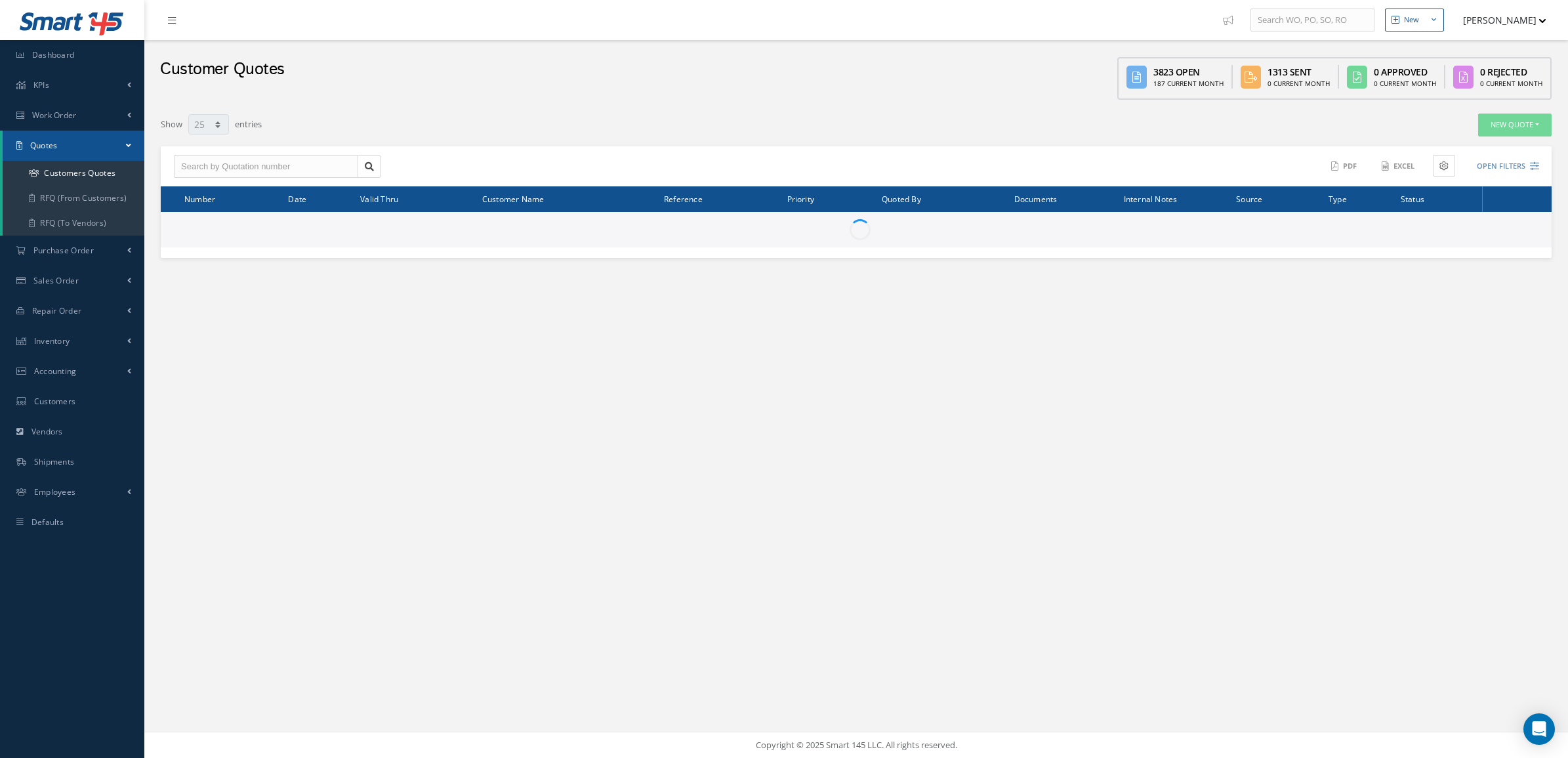
select select "25"
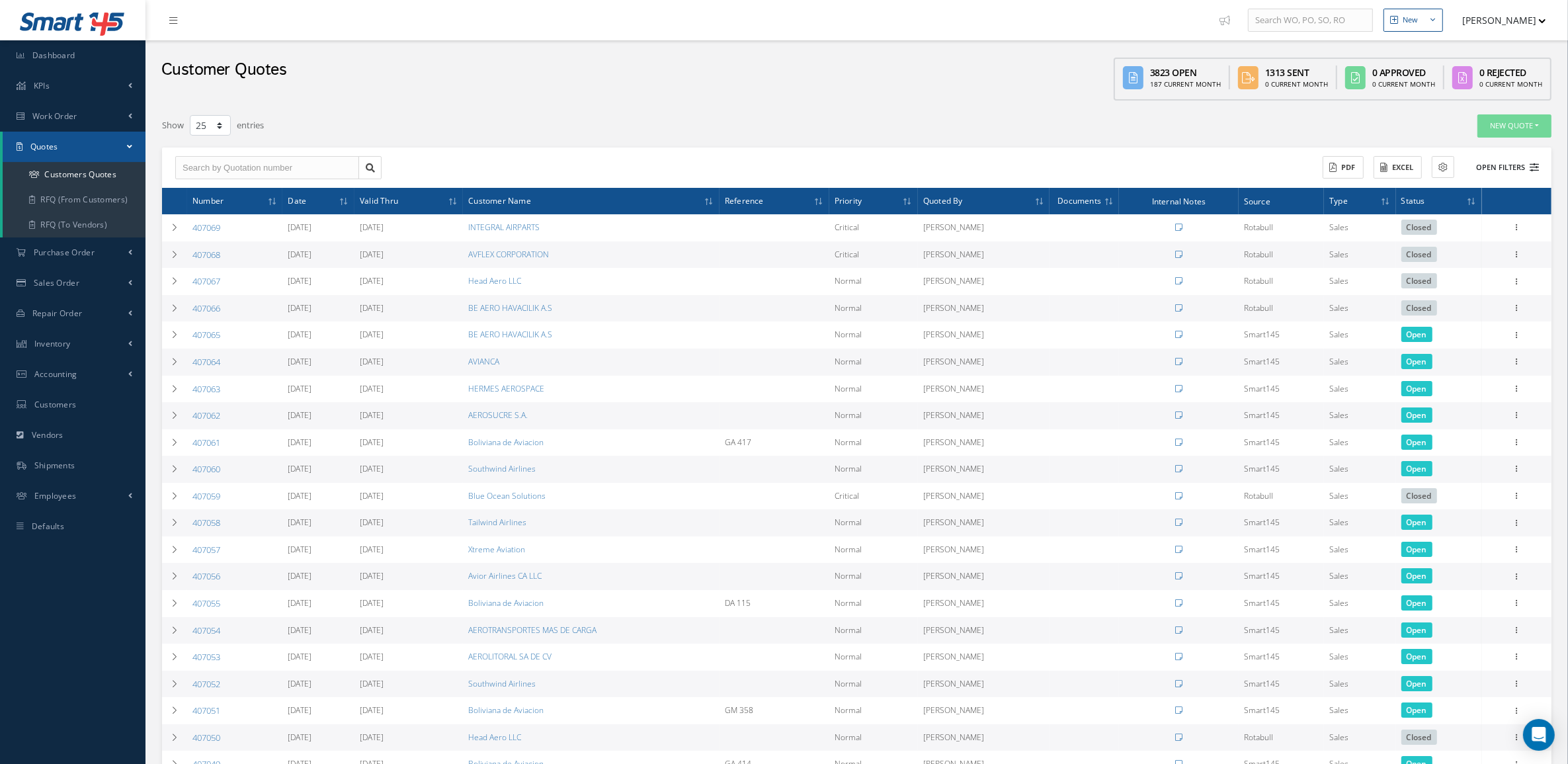
click at [1515, 167] on button "Open Filters" at bounding box center [1501, 167] width 75 height 22
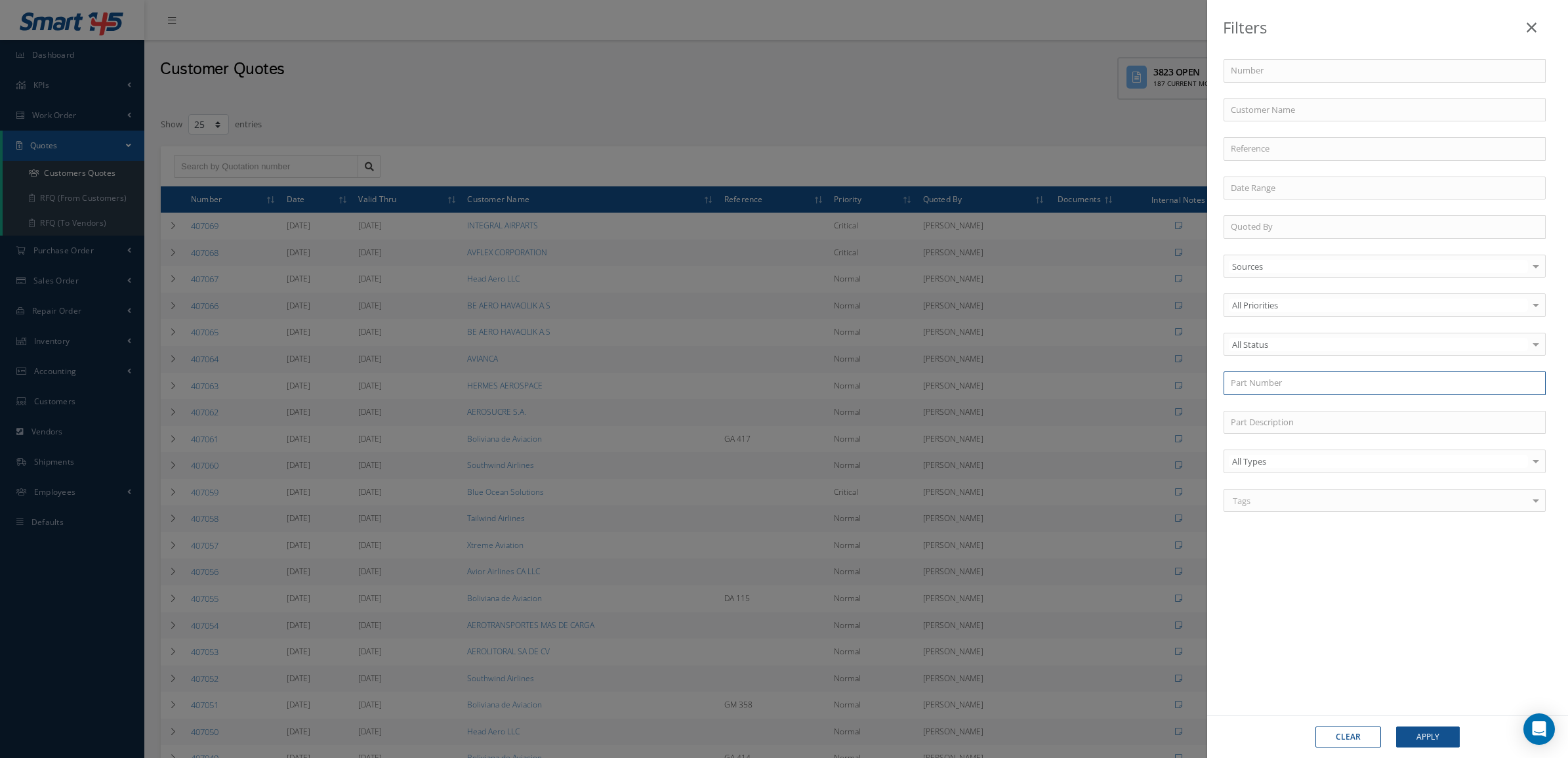
click at [1269, 378] on input "text" at bounding box center [1385, 383] width 322 height 24
paste input "84327-50-XXXX"
type input "84327-50-XXXX"
click at [1396, 726] on button "Apply" at bounding box center [1428, 737] width 64 height 21
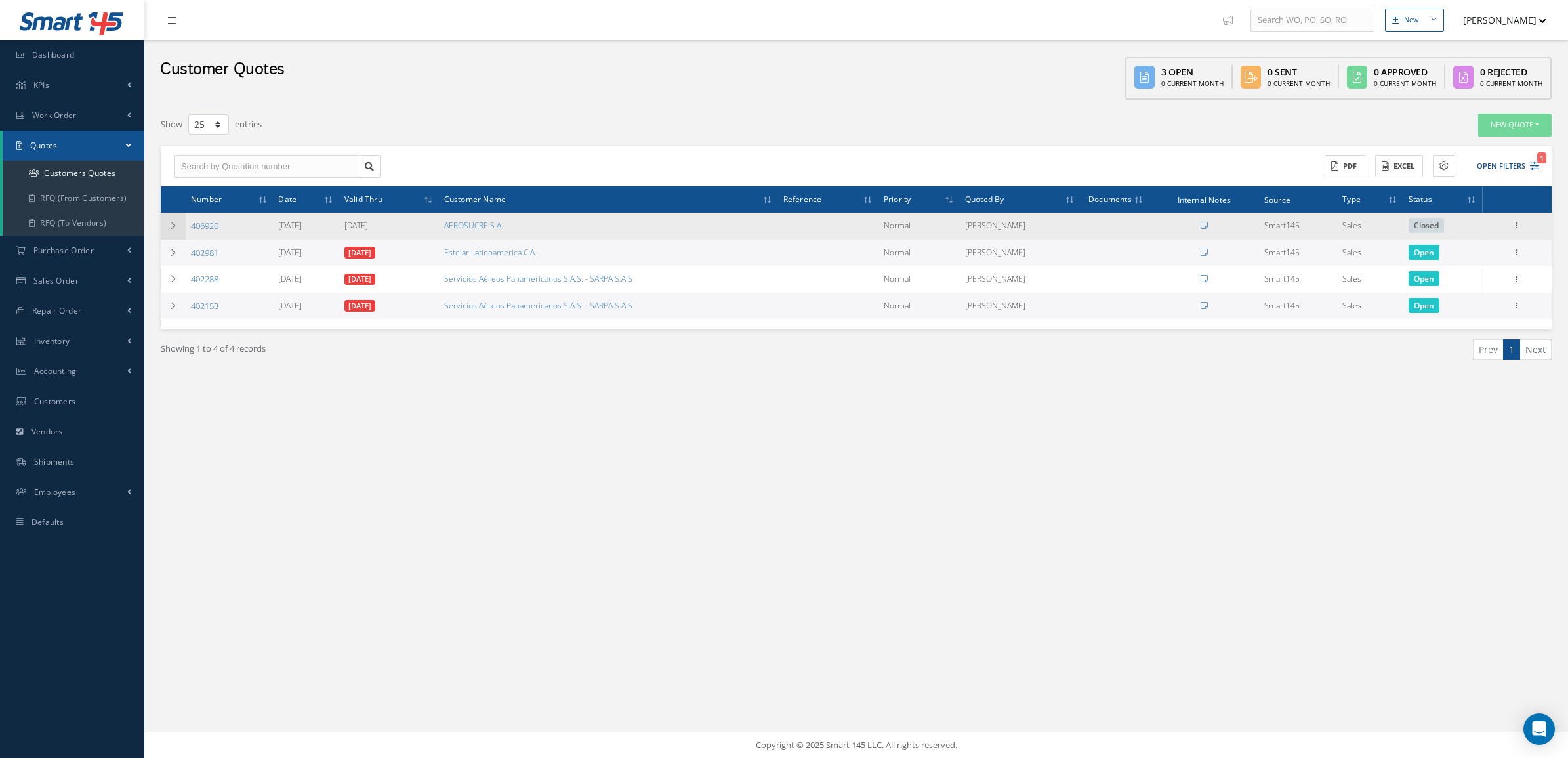
click at [179, 224] on td at bounding box center [173, 226] width 25 height 27
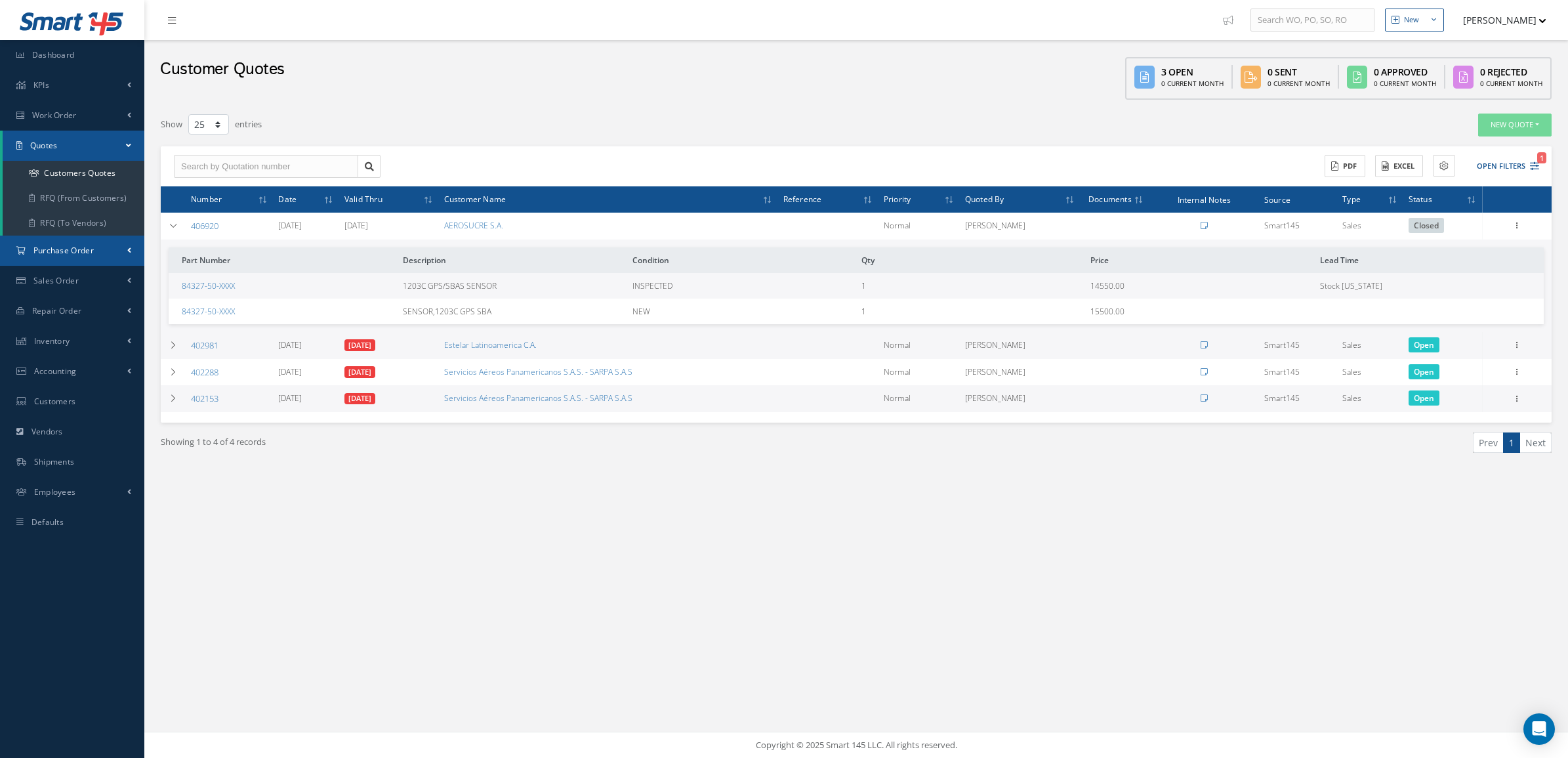
click at [51, 247] on span "Purchase Order" at bounding box center [63, 250] width 60 height 11
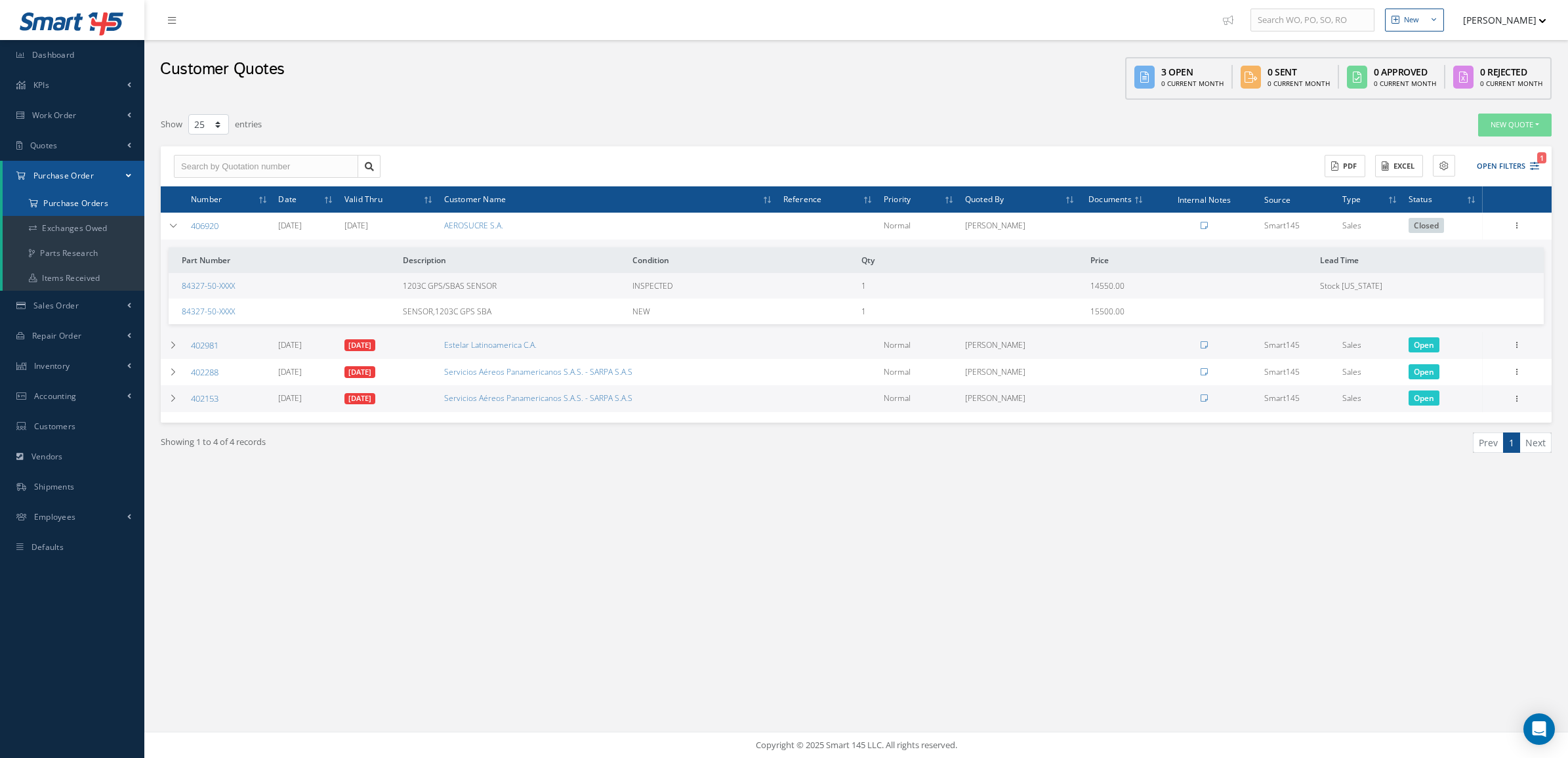
click at [53, 210] on a=1&status_id=2&status_id=3&status_id=5&collapsedFilters"] "Purchase Orders" at bounding box center [74, 203] width 142 height 25
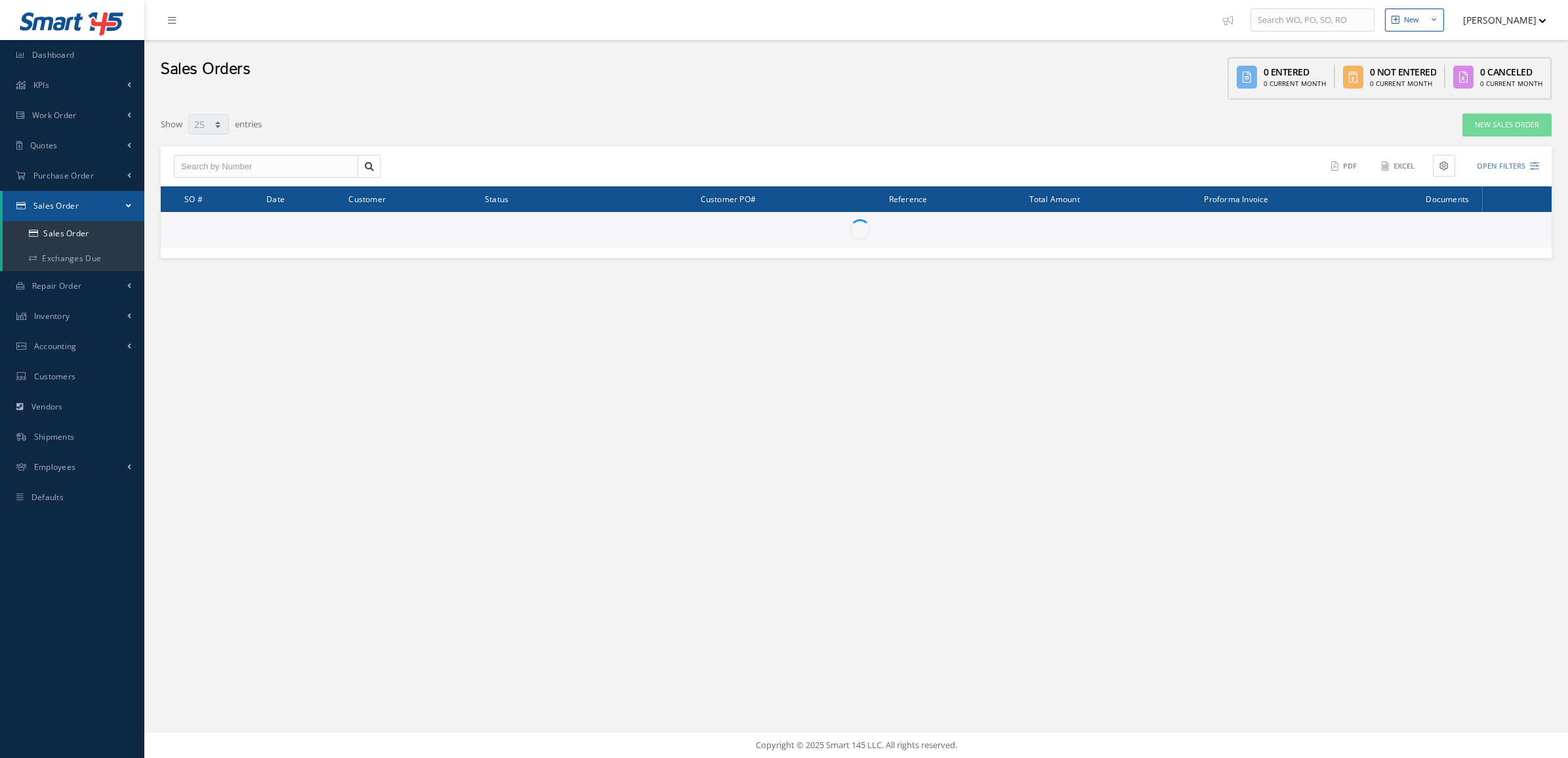
select select "25"
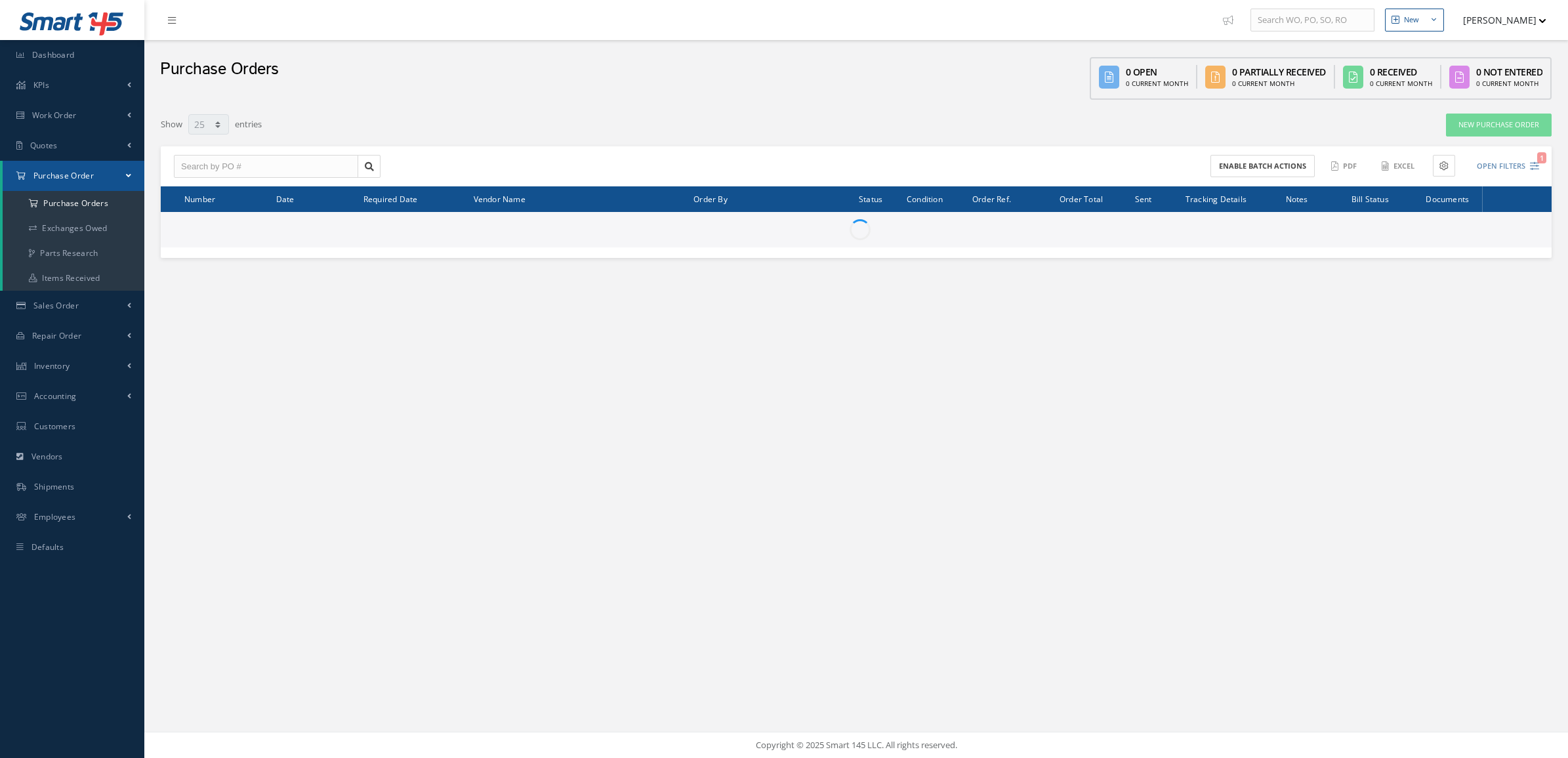
select select "25"
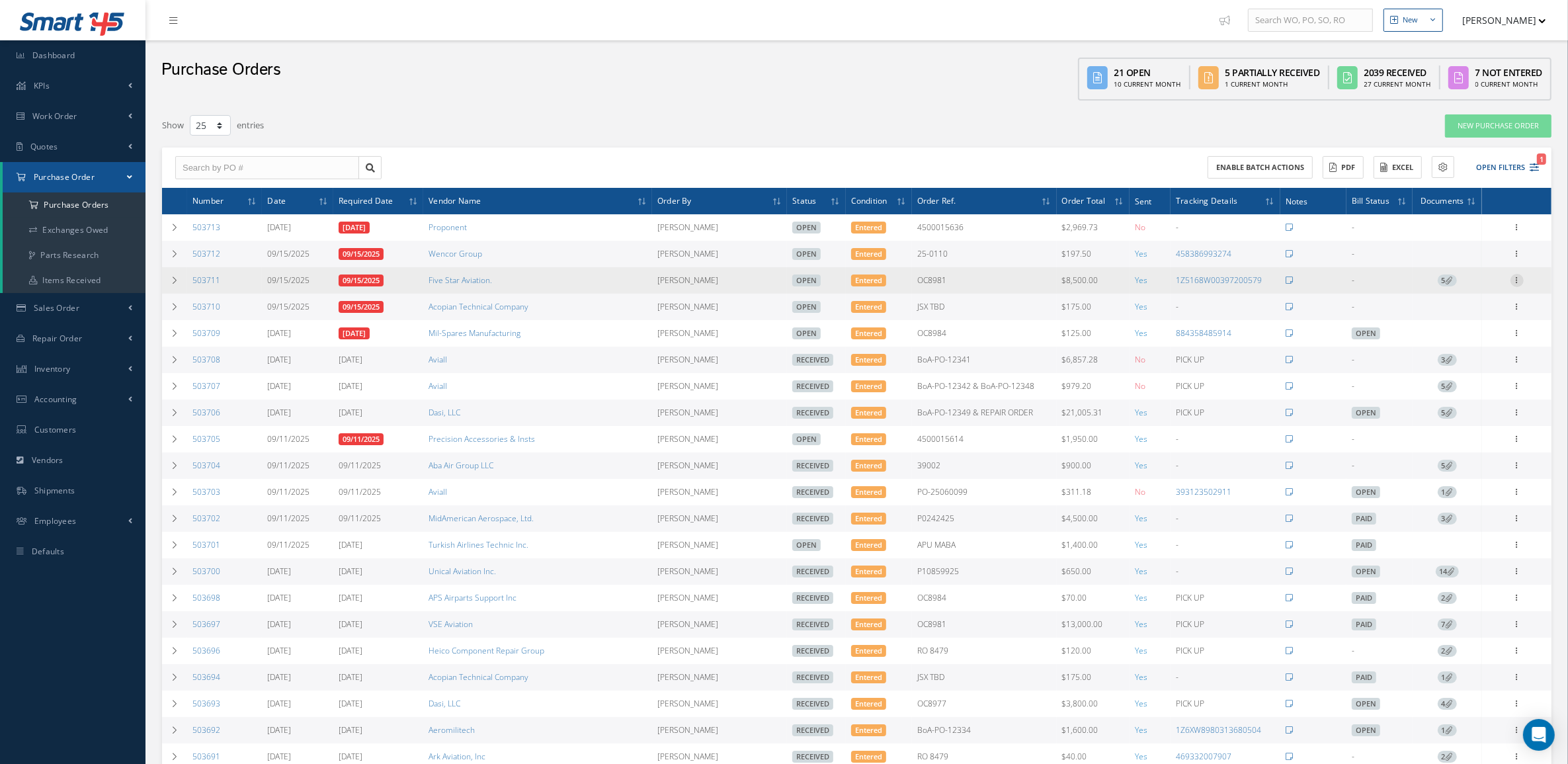
click at [1514, 280] on icon at bounding box center [1516, 279] width 13 height 11
click at [1486, 281] on link "Receive" at bounding box center [1456, 289] width 104 height 17
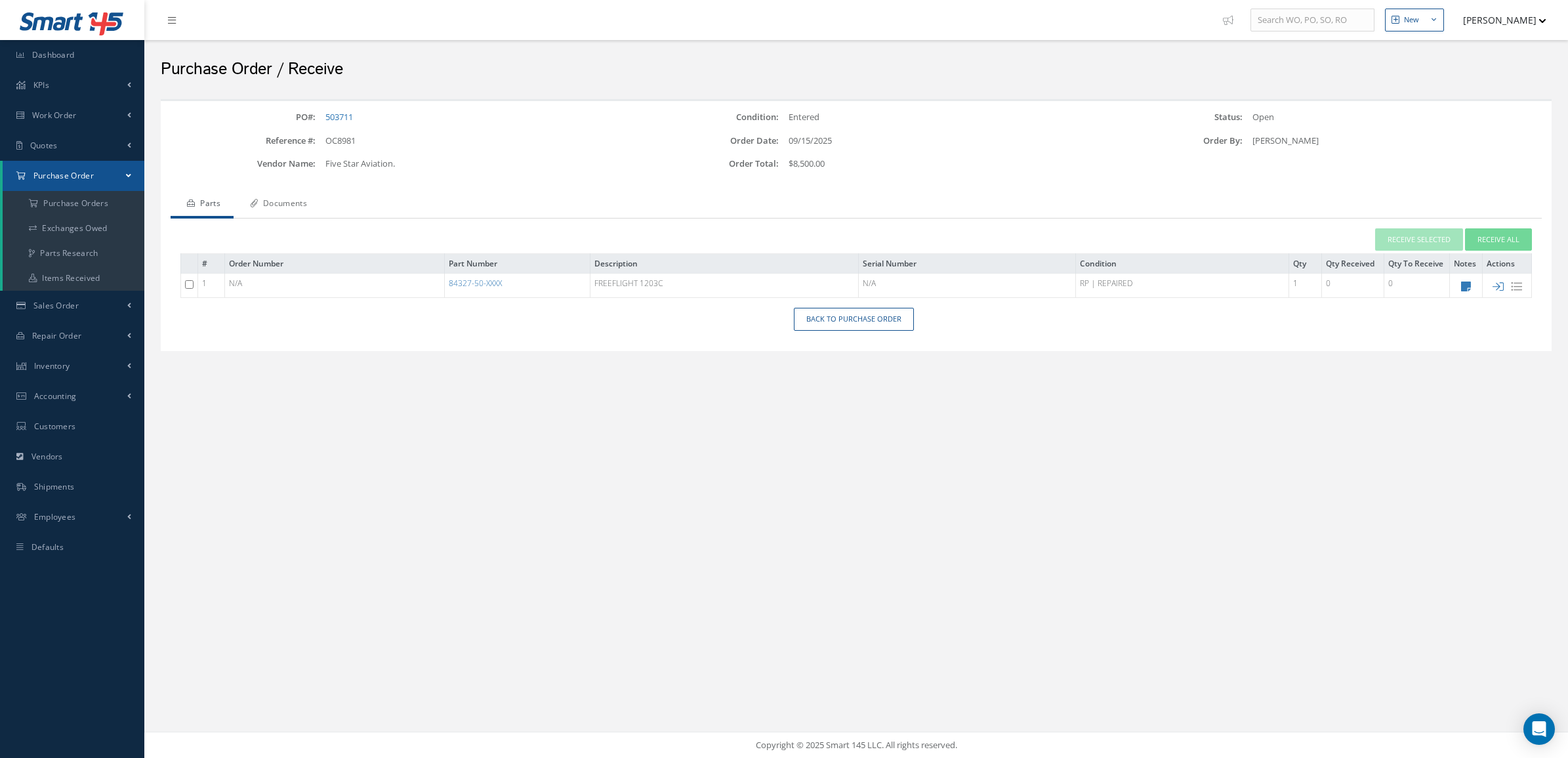
click at [271, 208] on link "Documents" at bounding box center [277, 204] width 87 height 27
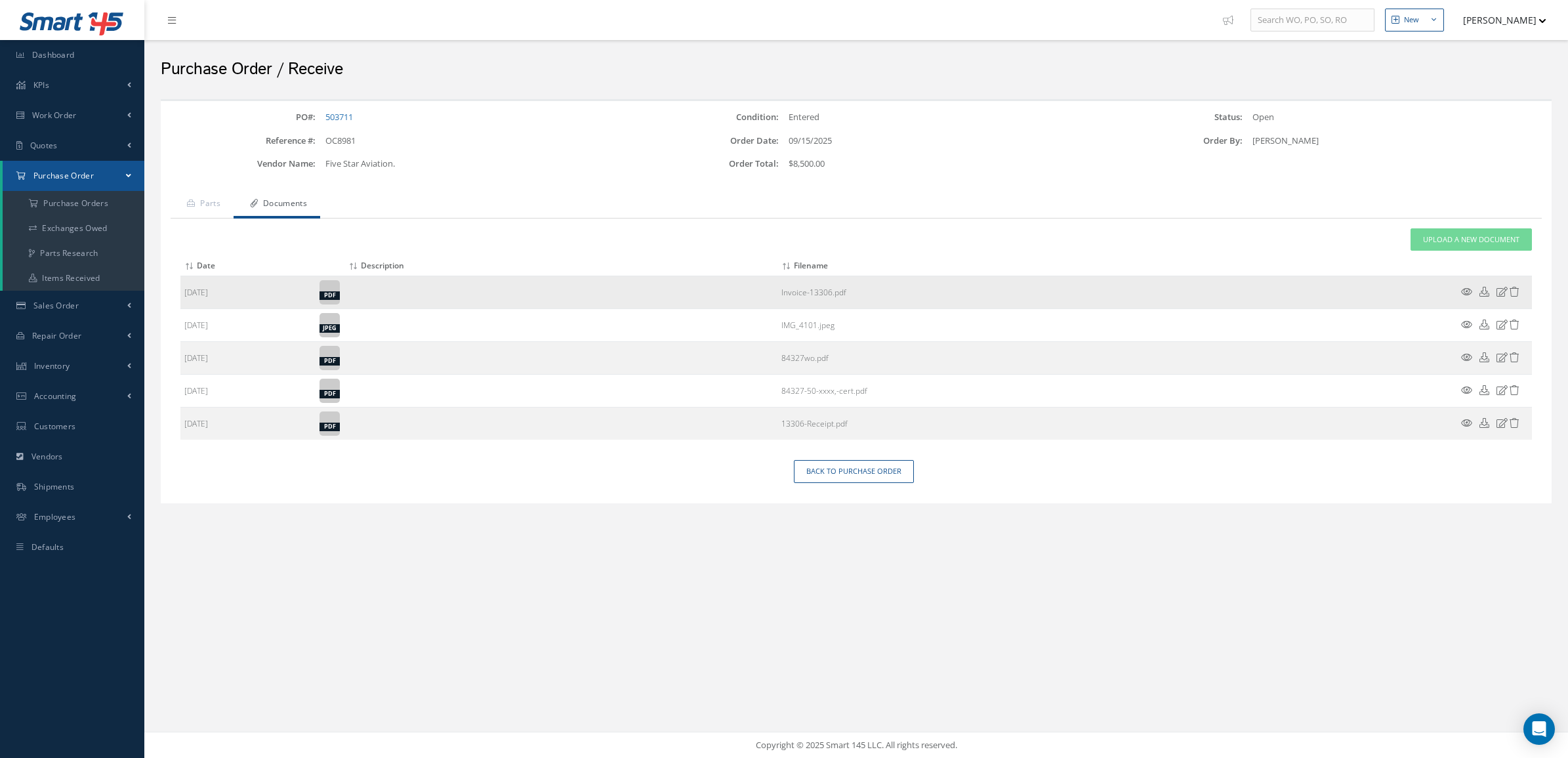
click at [1464, 294] on icon at bounding box center [1466, 291] width 11 height 10
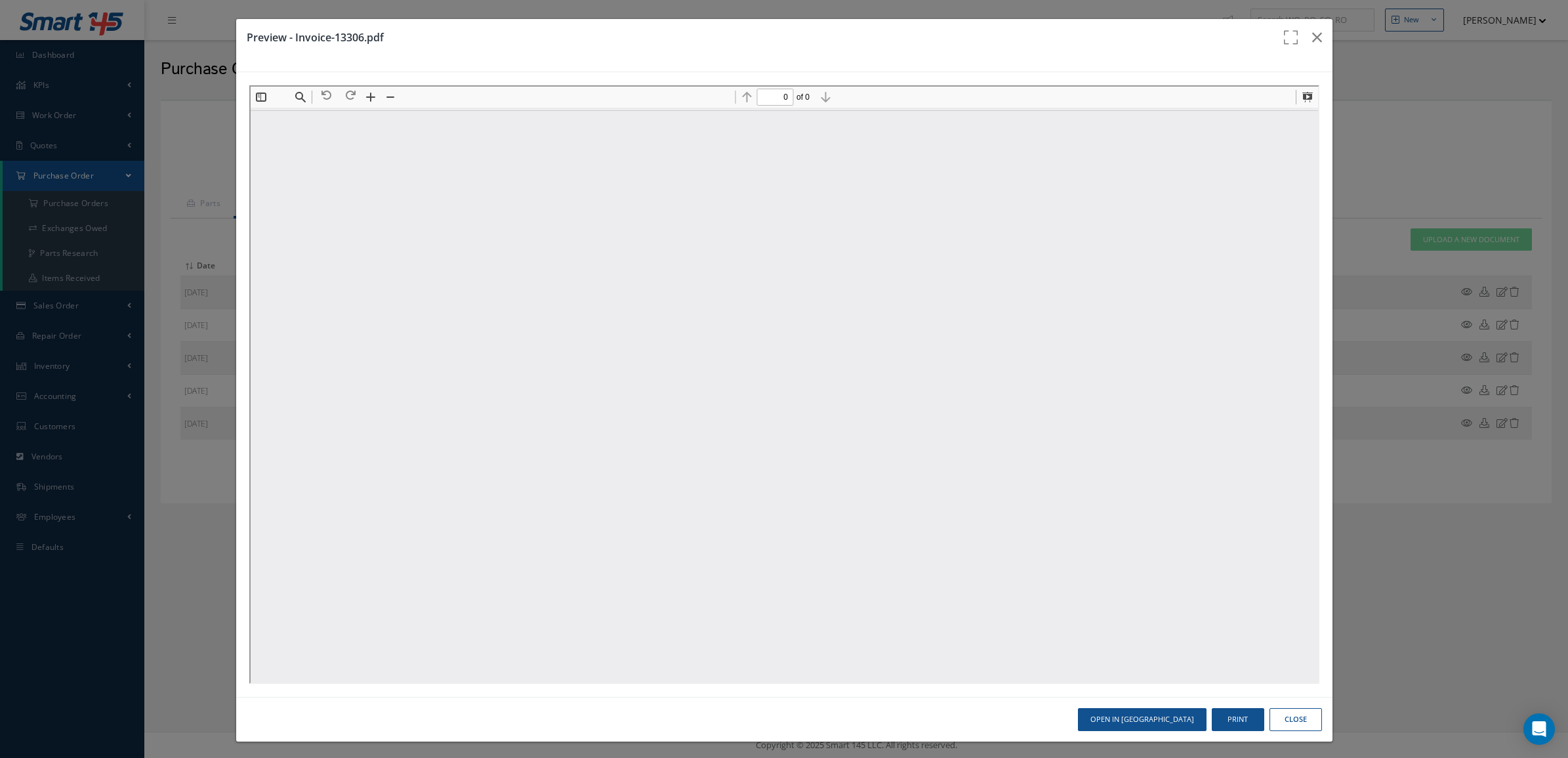
type input "1"
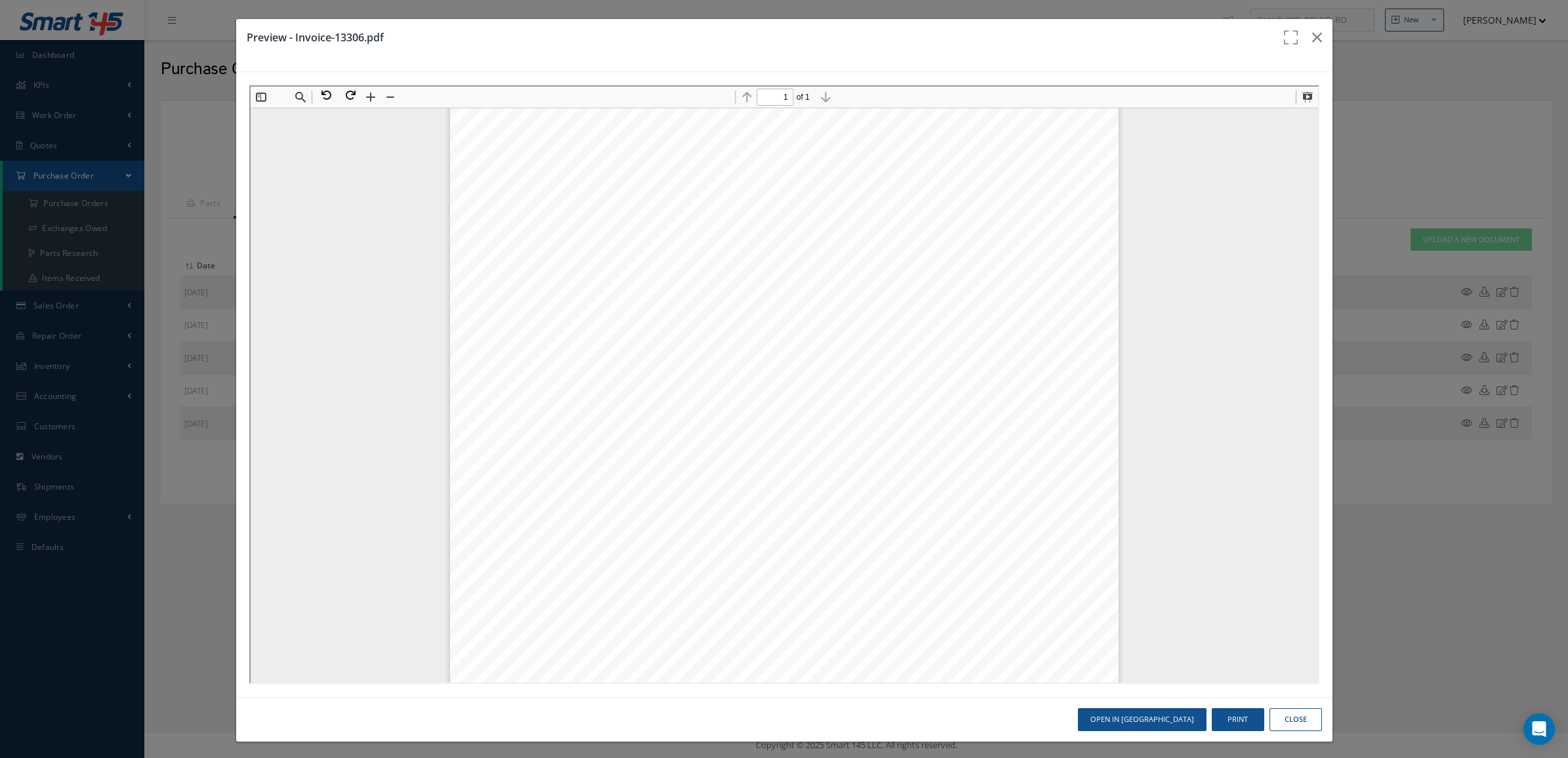
scroll to position [301, 0]
click at [1312, 38] on icon "button" at bounding box center [1317, 38] width 10 height 16
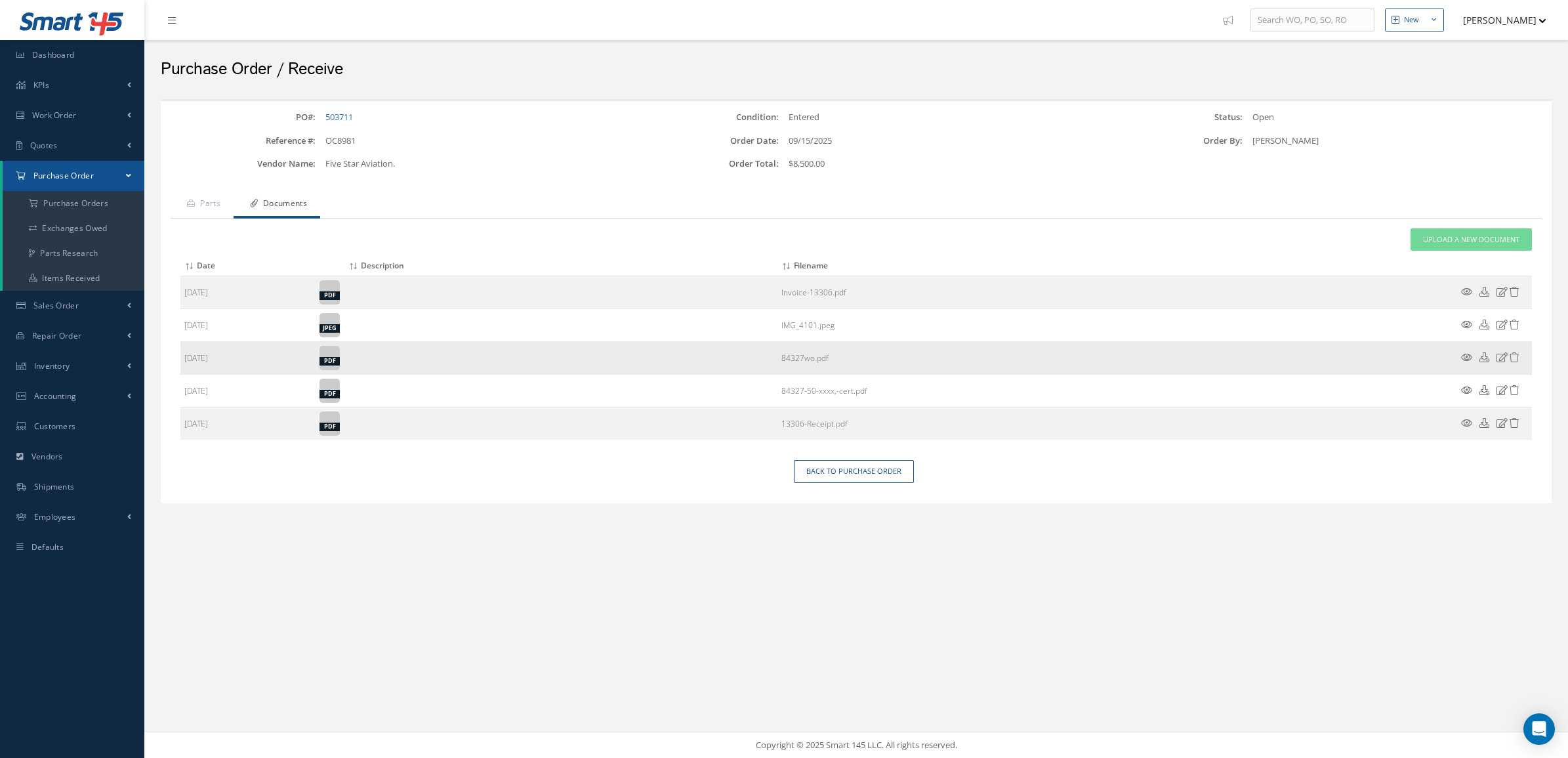
click at [1468, 357] on icon at bounding box center [1466, 357] width 11 height 10
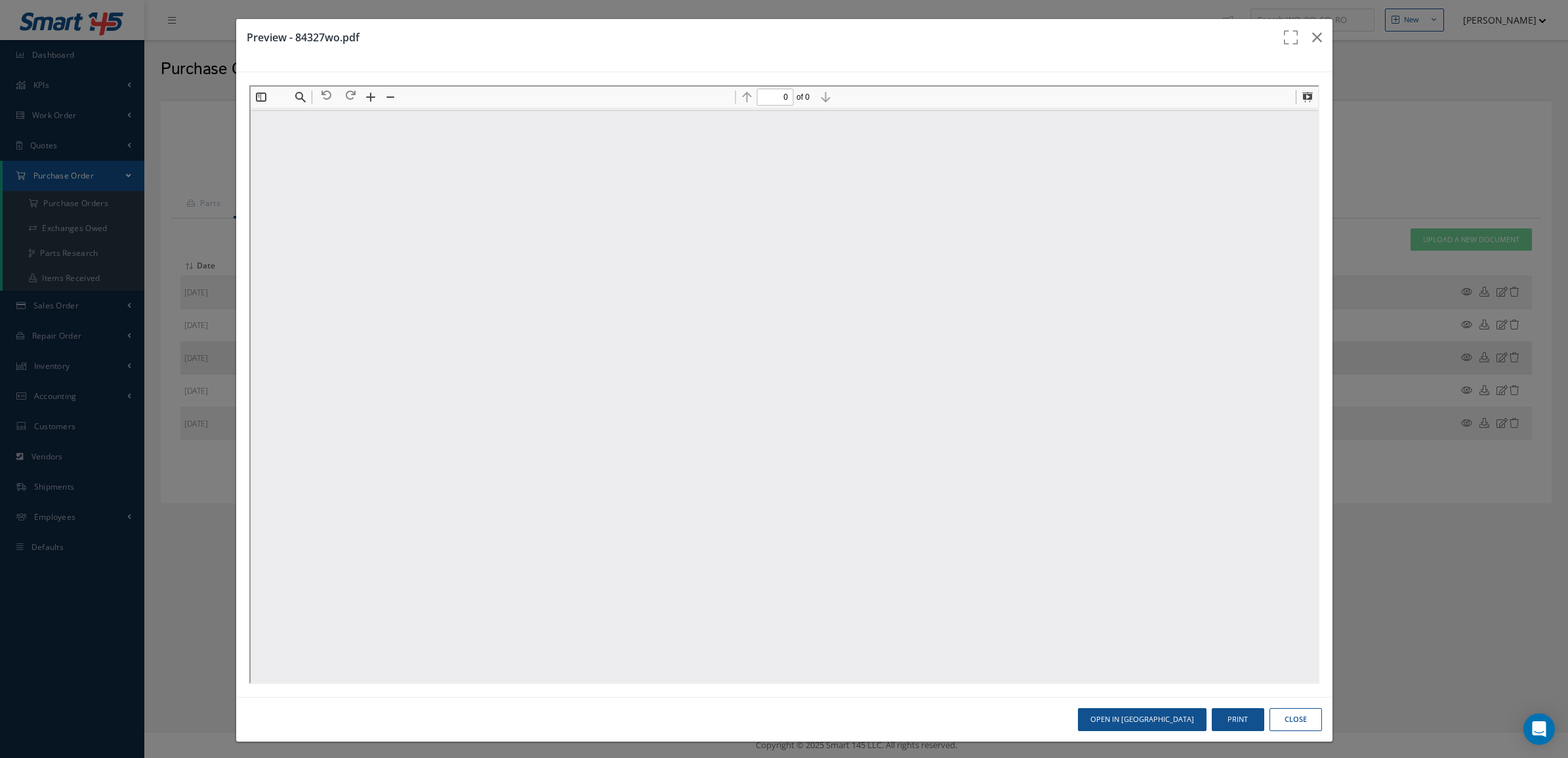
scroll to position [0, 0]
type input "1"
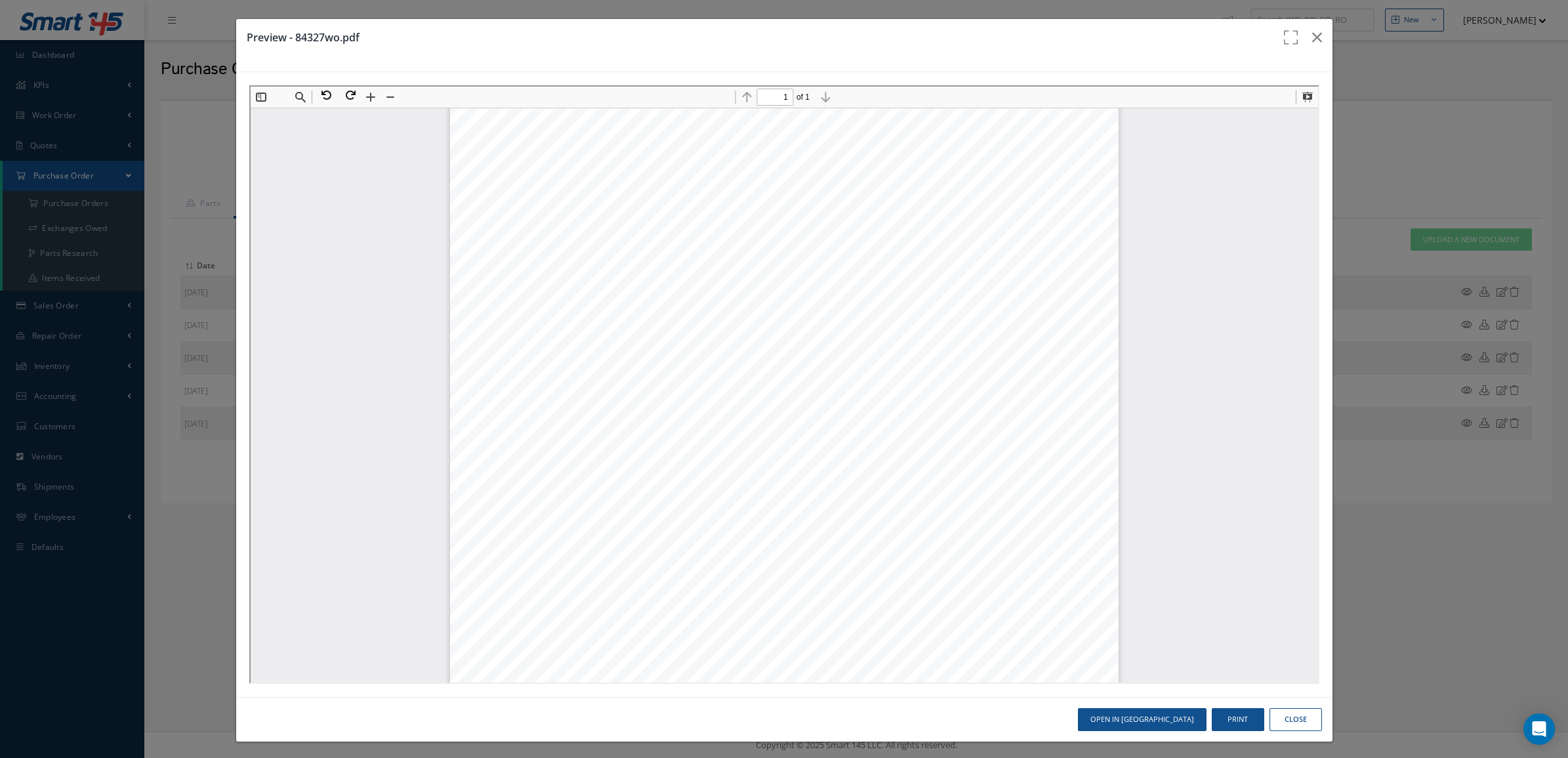
scroll to position [301, 0]
click at [1312, 40] on button "button" at bounding box center [1317, 38] width 31 height 37
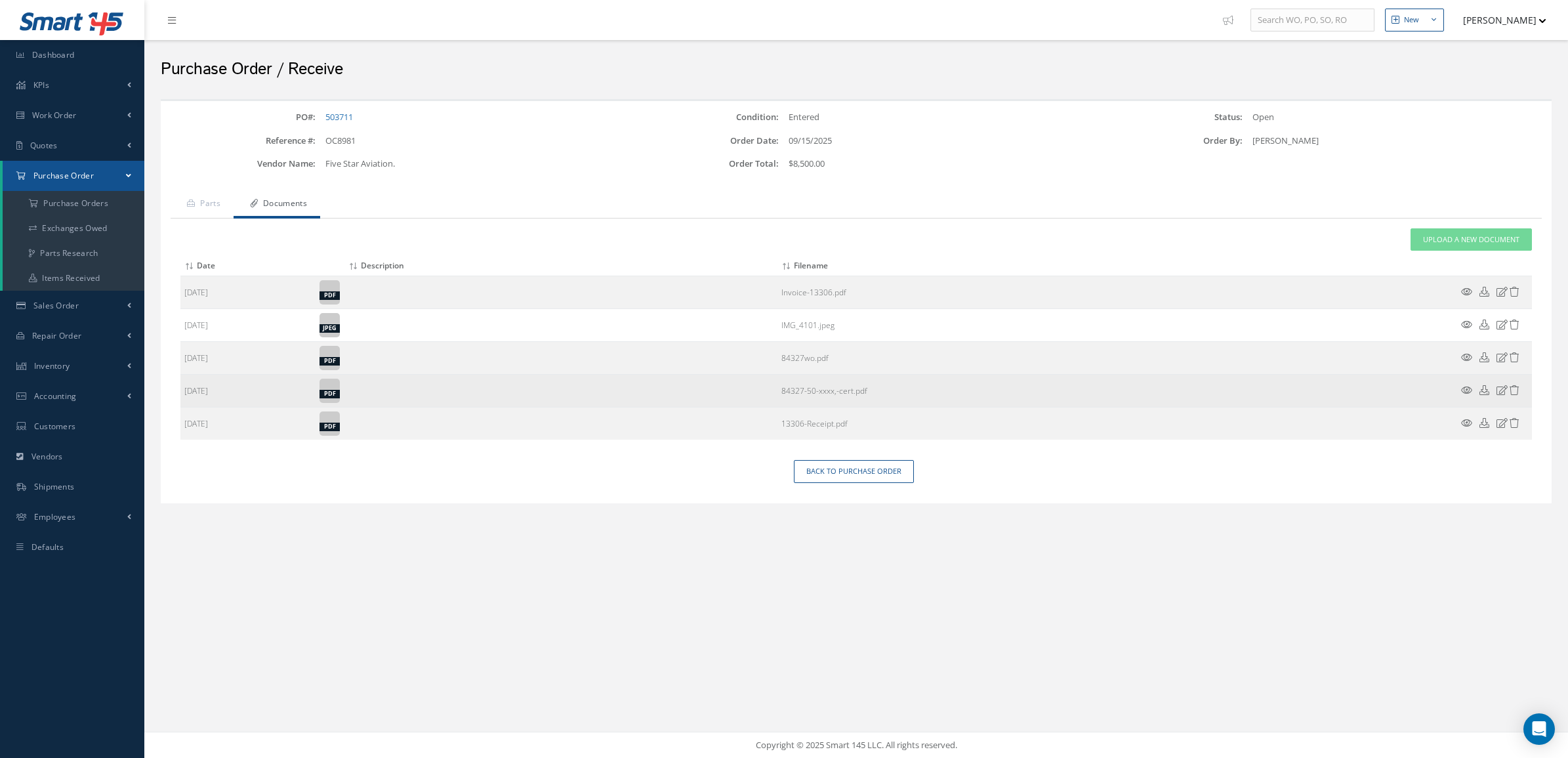
click at [1464, 391] on icon at bounding box center [1466, 390] width 11 height 10
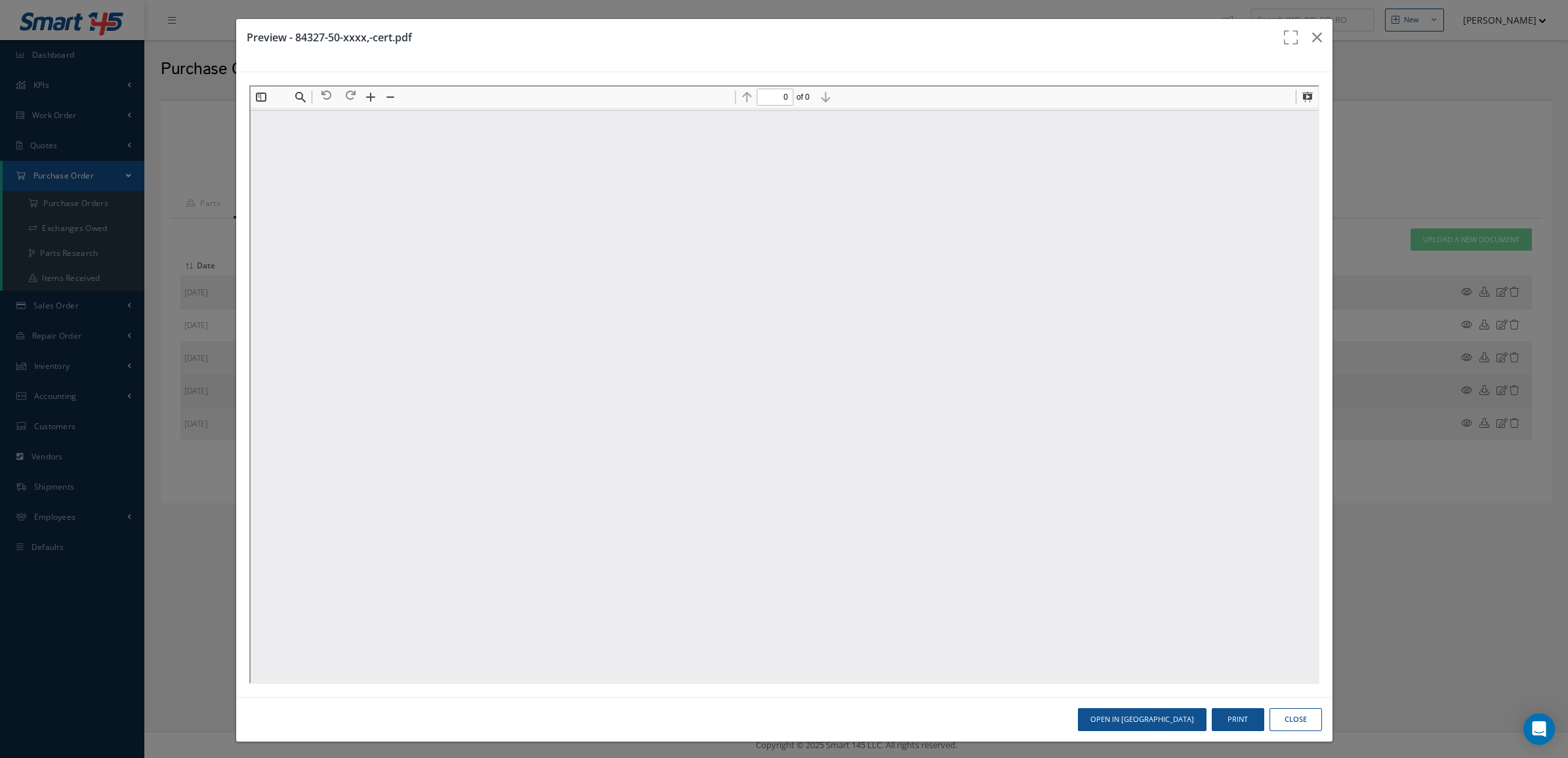
scroll to position [0, 0]
type input "1"
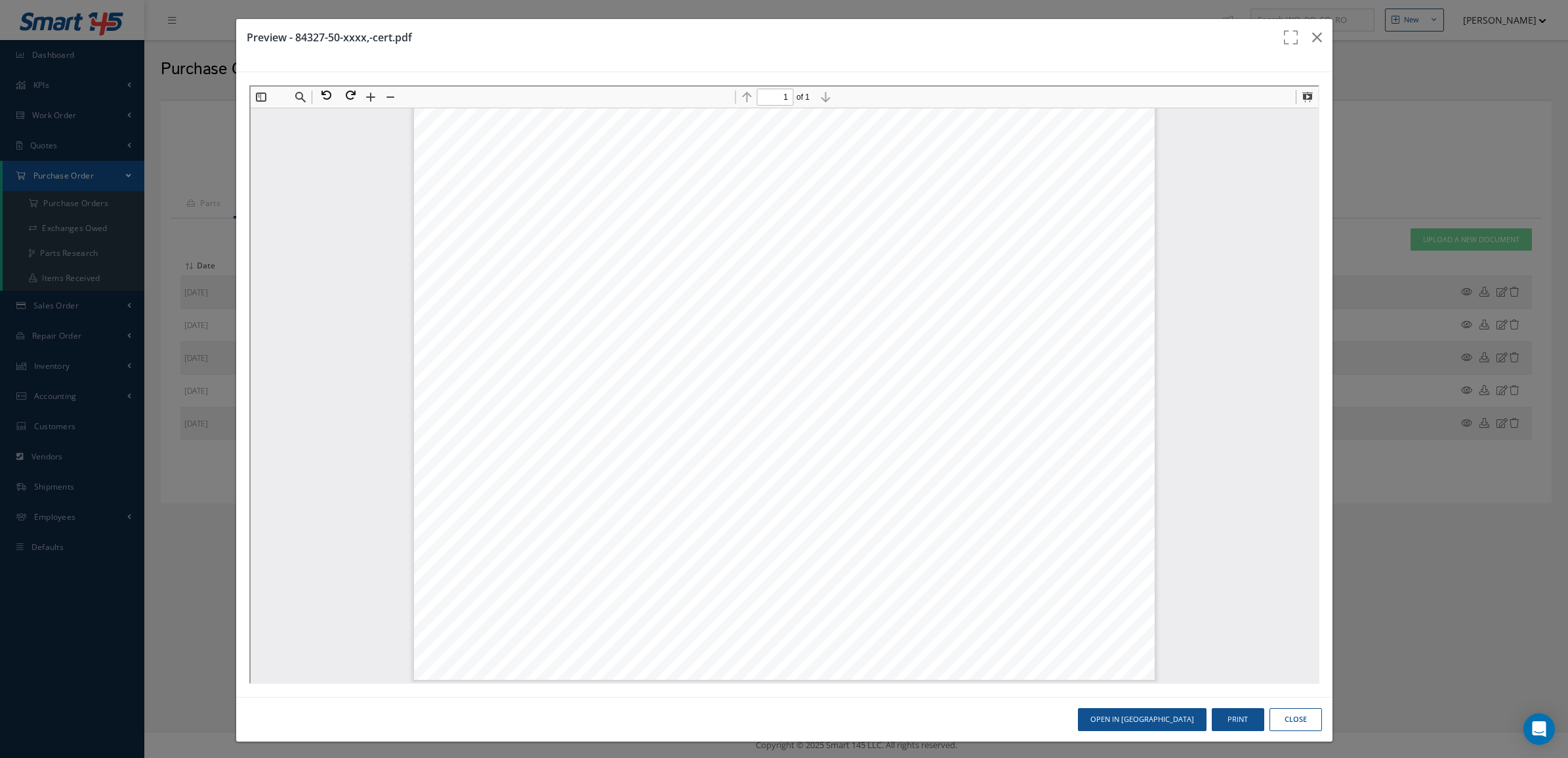
scroll to position [8, 0]
click at [1302, 38] on button "button" at bounding box center [1317, 38] width 31 height 37
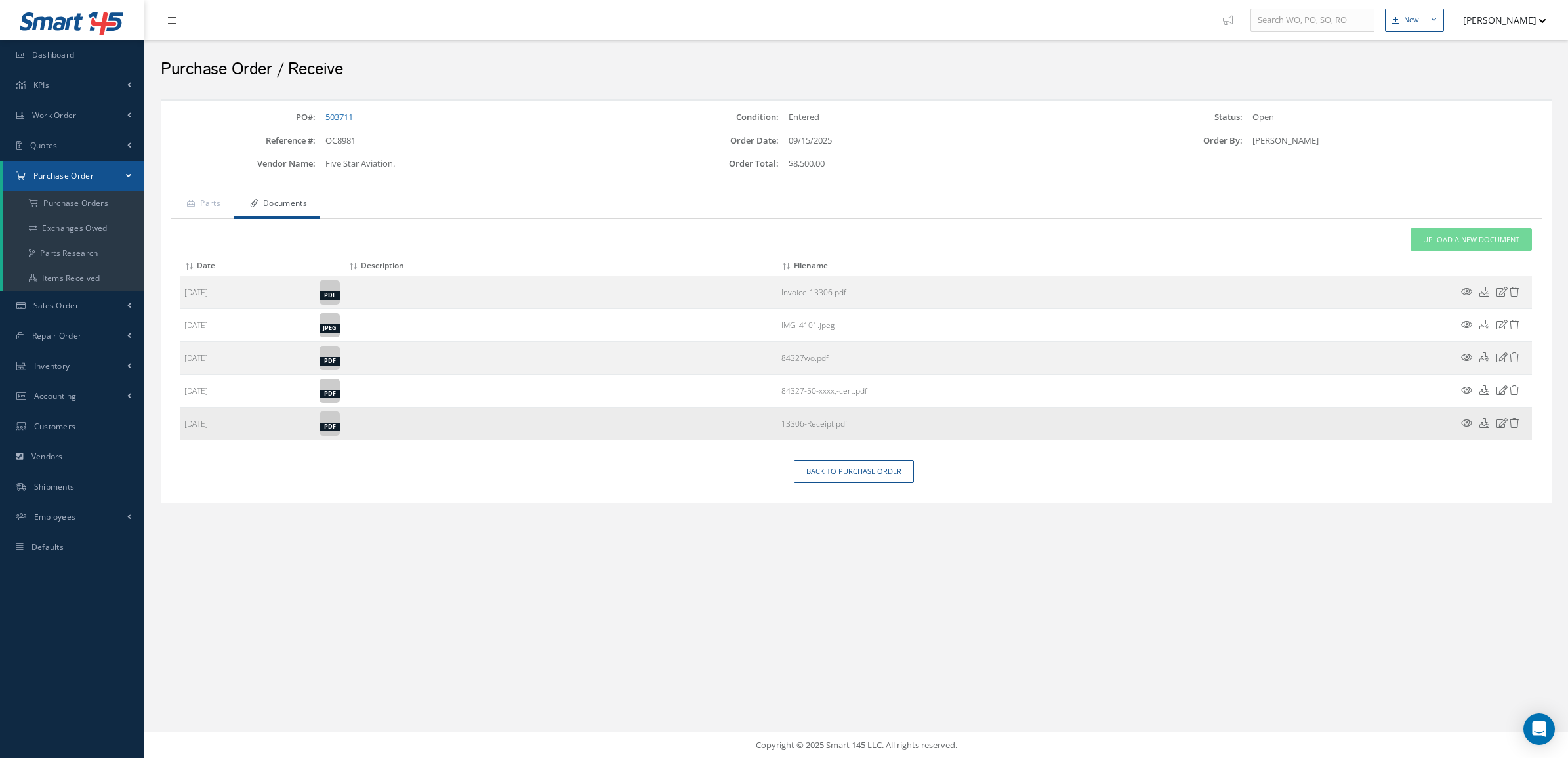
click at [1468, 428] on icon at bounding box center [1466, 422] width 11 height 10
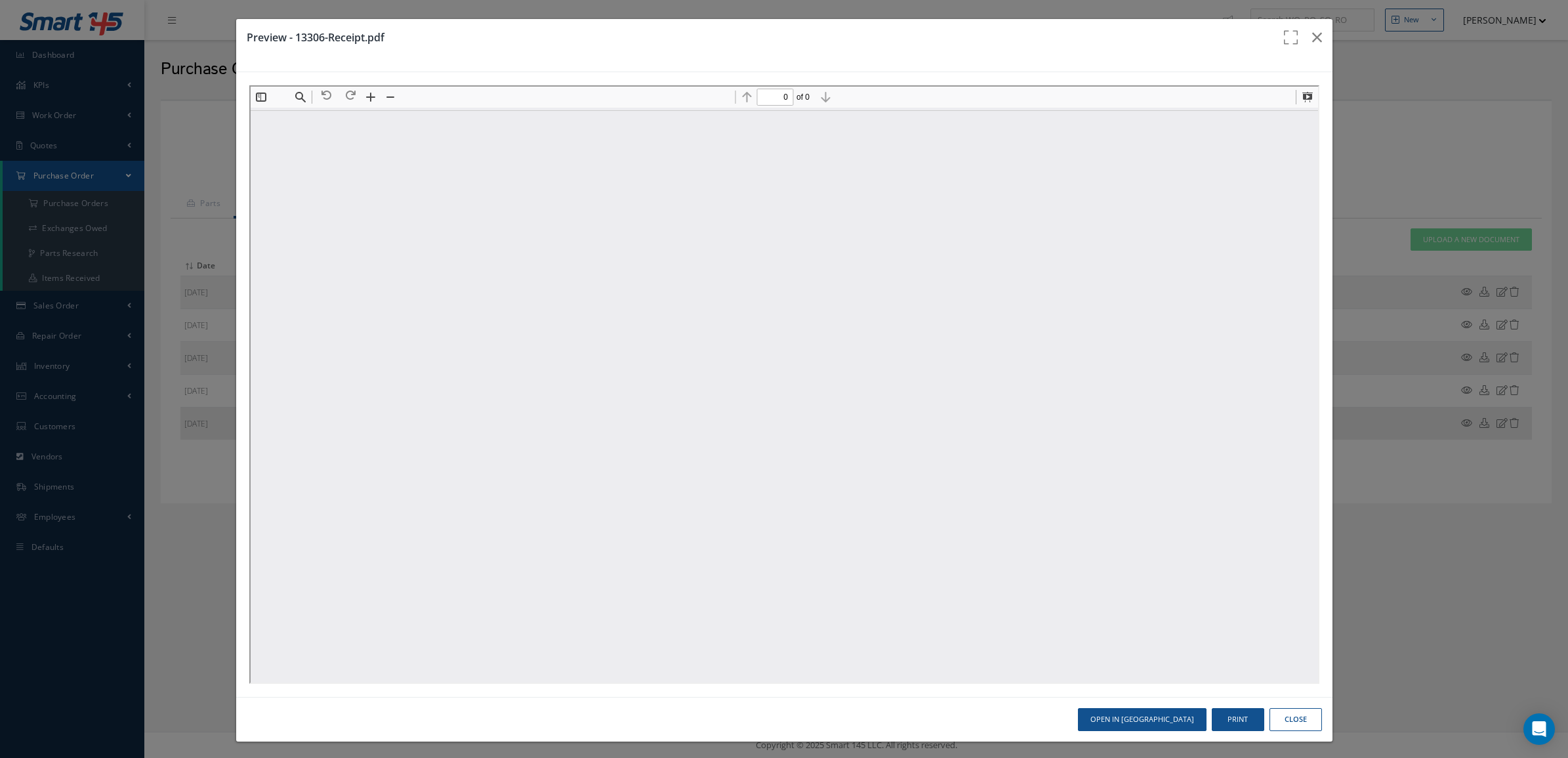
scroll to position [0, 0]
type input "1"
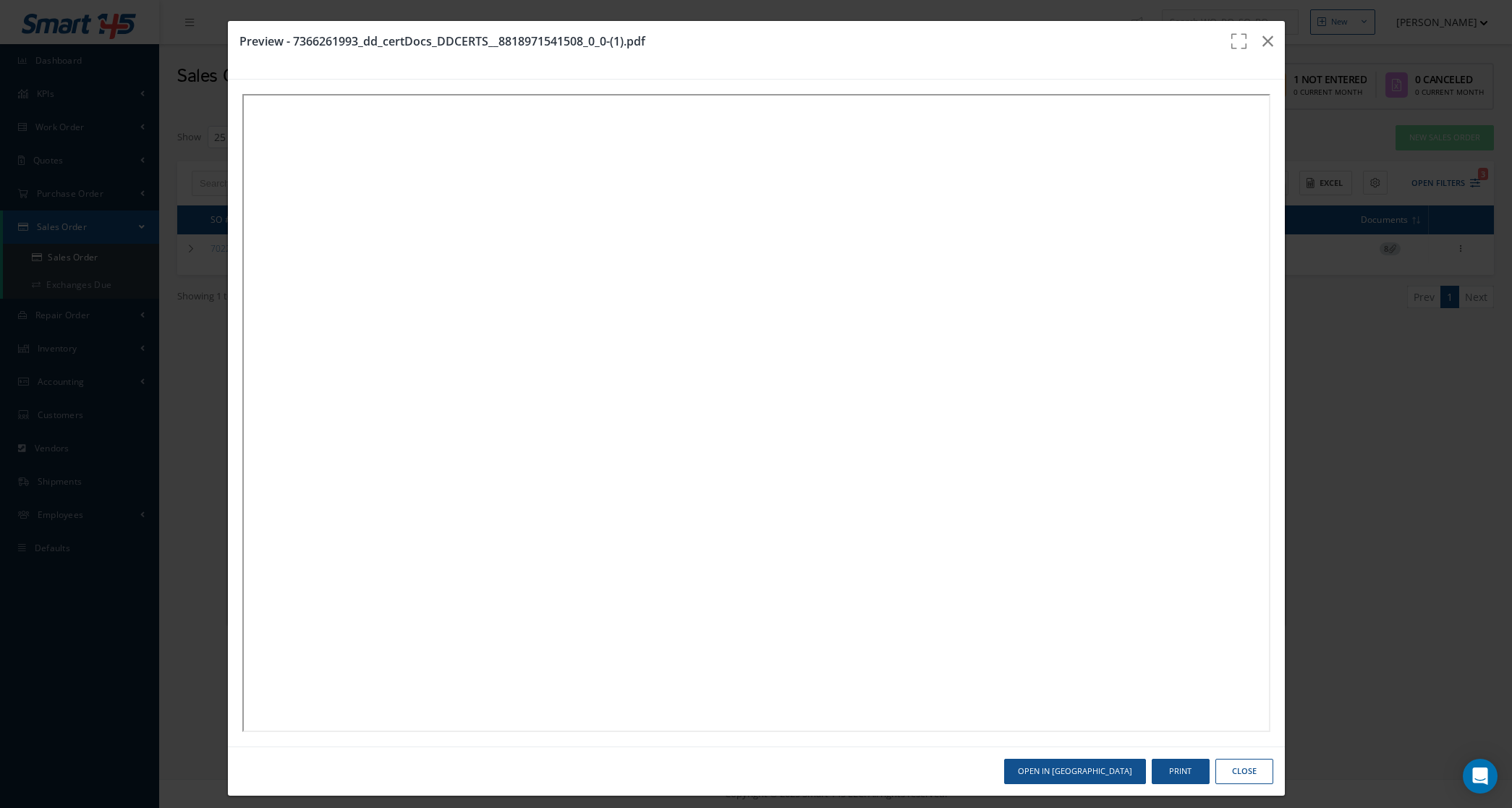
select select "25"
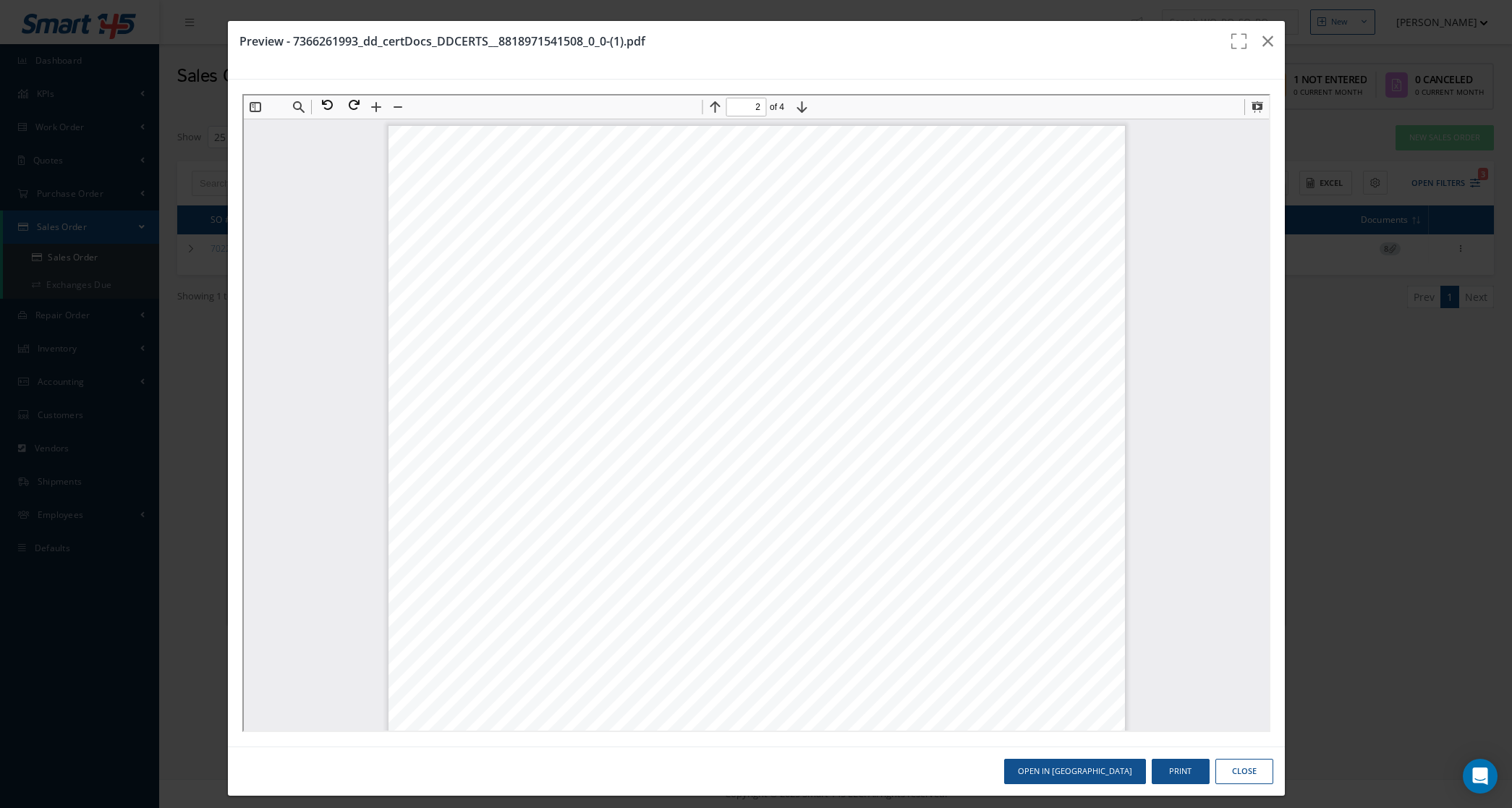
scroll to position [1031, 0]
click at [136, 134] on div "Preview - 7366261993_dd_certDocs_DDCERTS__8818971541508_0_0-(1).pdf Open in [GE…" at bounding box center [756, 404] width 1512 height 808
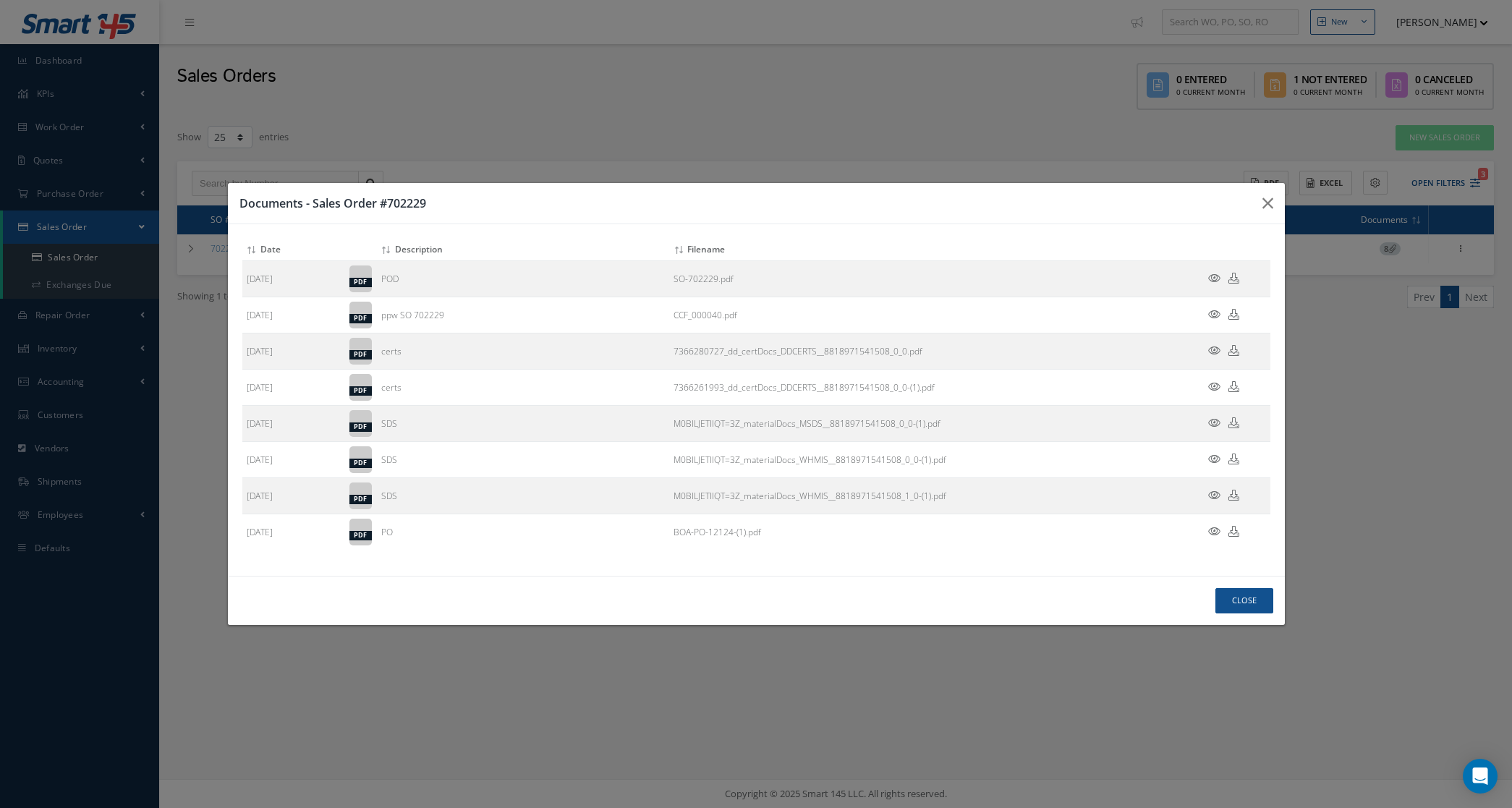
click at [664, 72] on div "Documents - Sales Order #702229 Attach File(s) Click inside this area or drag a…" at bounding box center [756, 404] width 1512 height 808
click at [1263, 197] on icon "button" at bounding box center [1268, 203] width 11 height 17
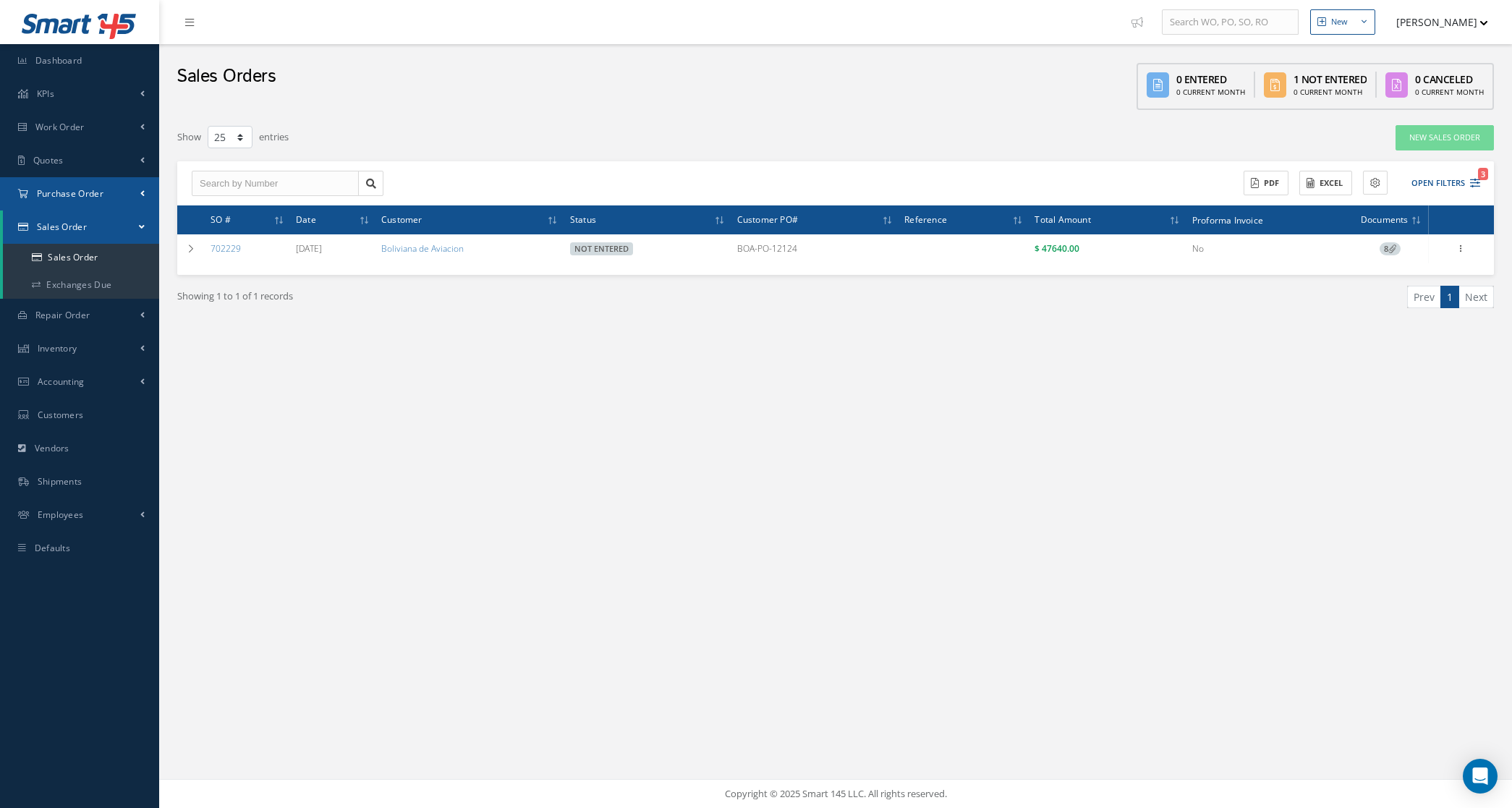
click at [79, 193] on span "Purchase Order" at bounding box center [70, 193] width 67 height 13
click at [88, 219] on a=1&status_id=2&status_id=3&status_id=5&collapsedFilters"] "Purchase Orders" at bounding box center [81, 224] width 157 height 27
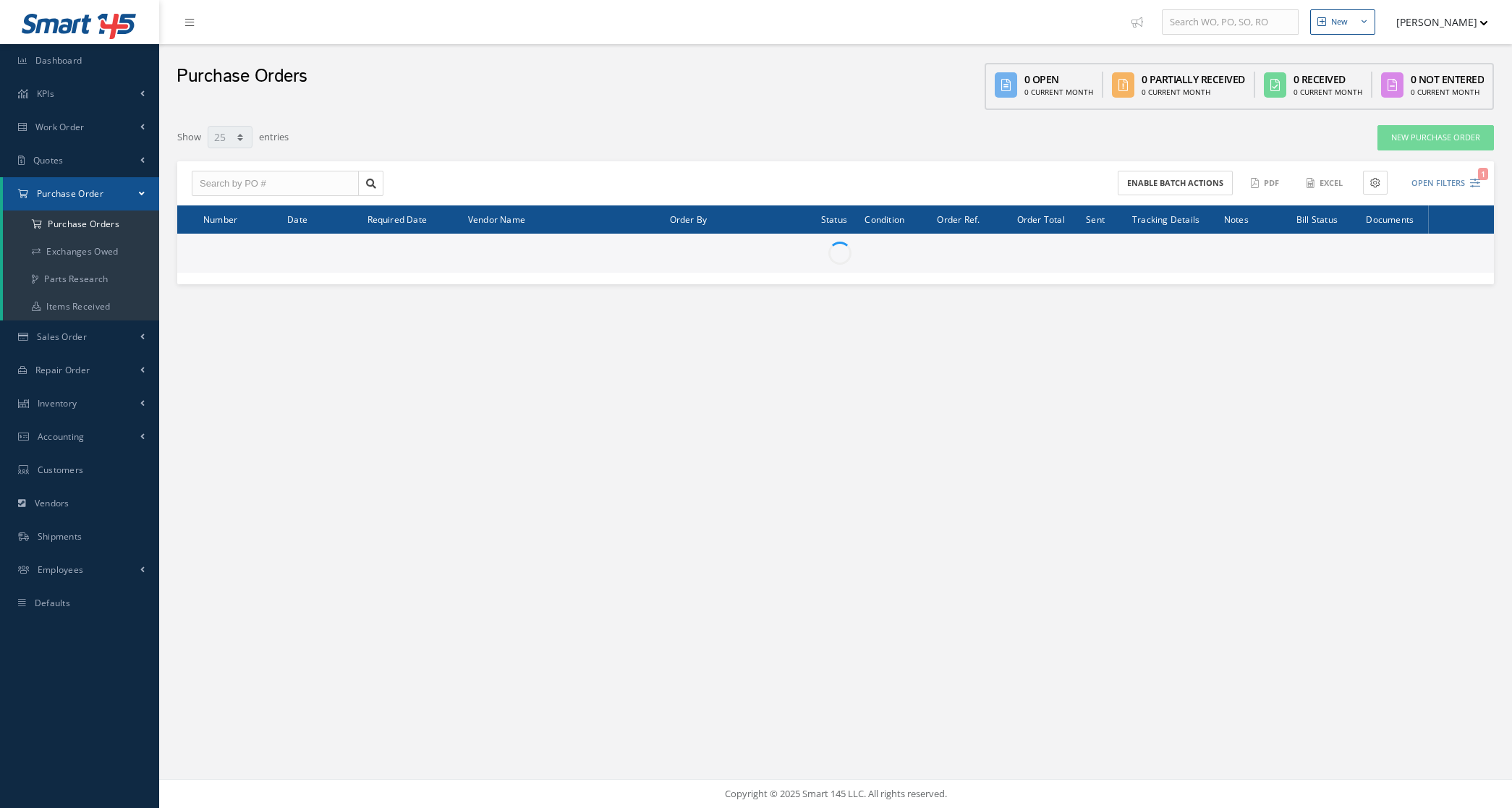
select select "25"
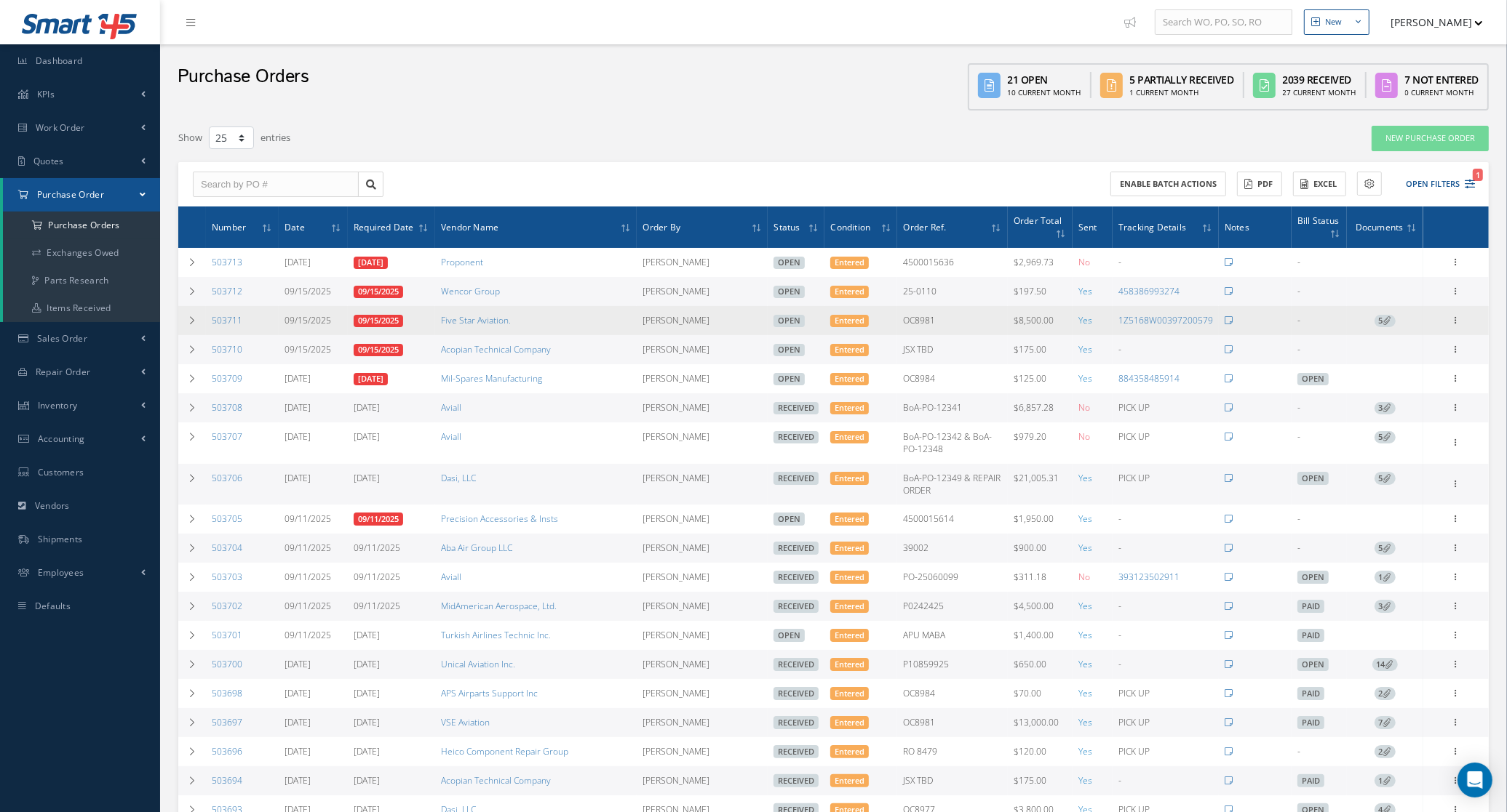
click at [1380, 319] on span "5" at bounding box center [1386, 321] width 21 height 13
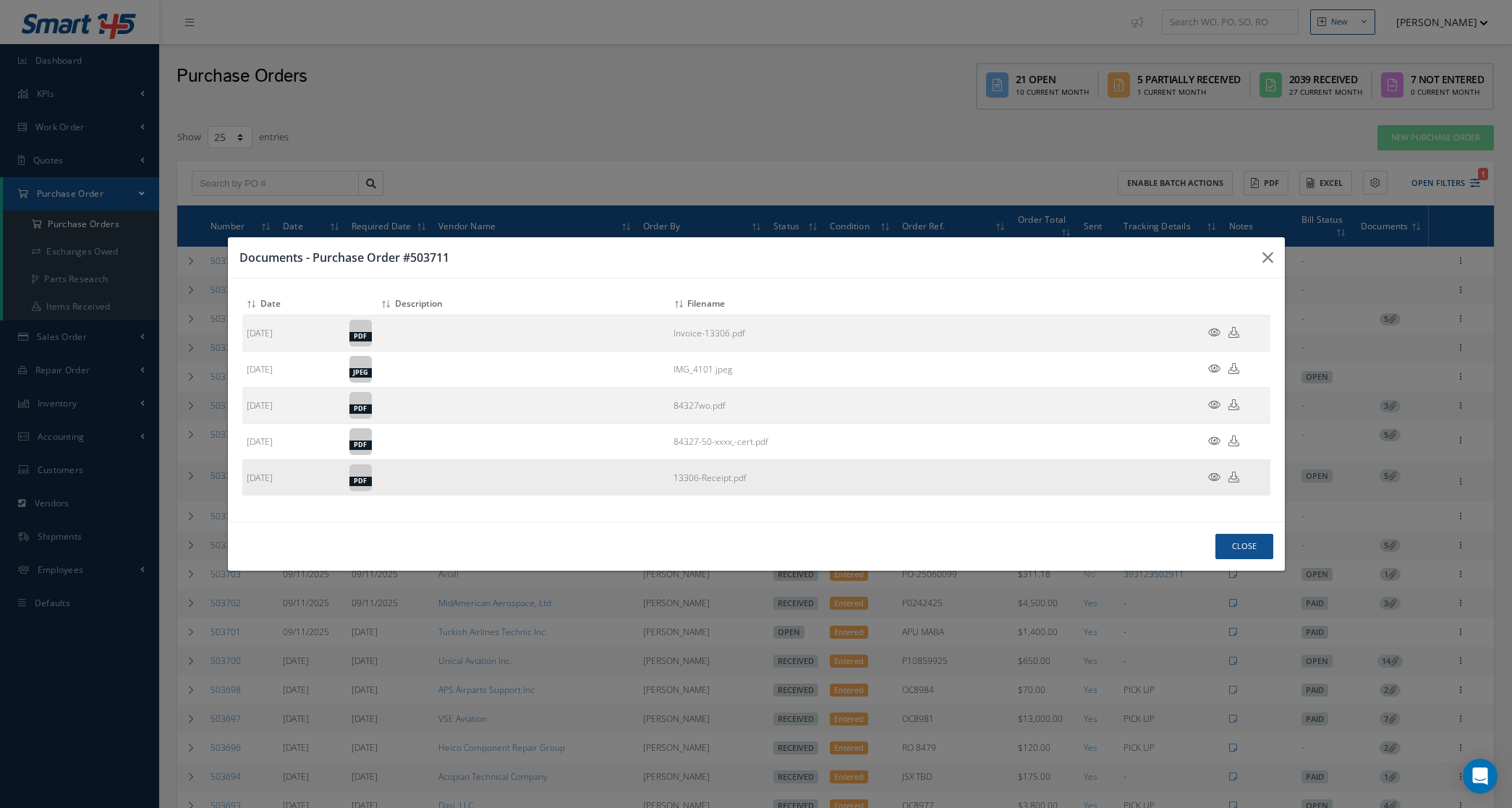
click at [1215, 478] on icon at bounding box center [1214, 476] width 13 height 11
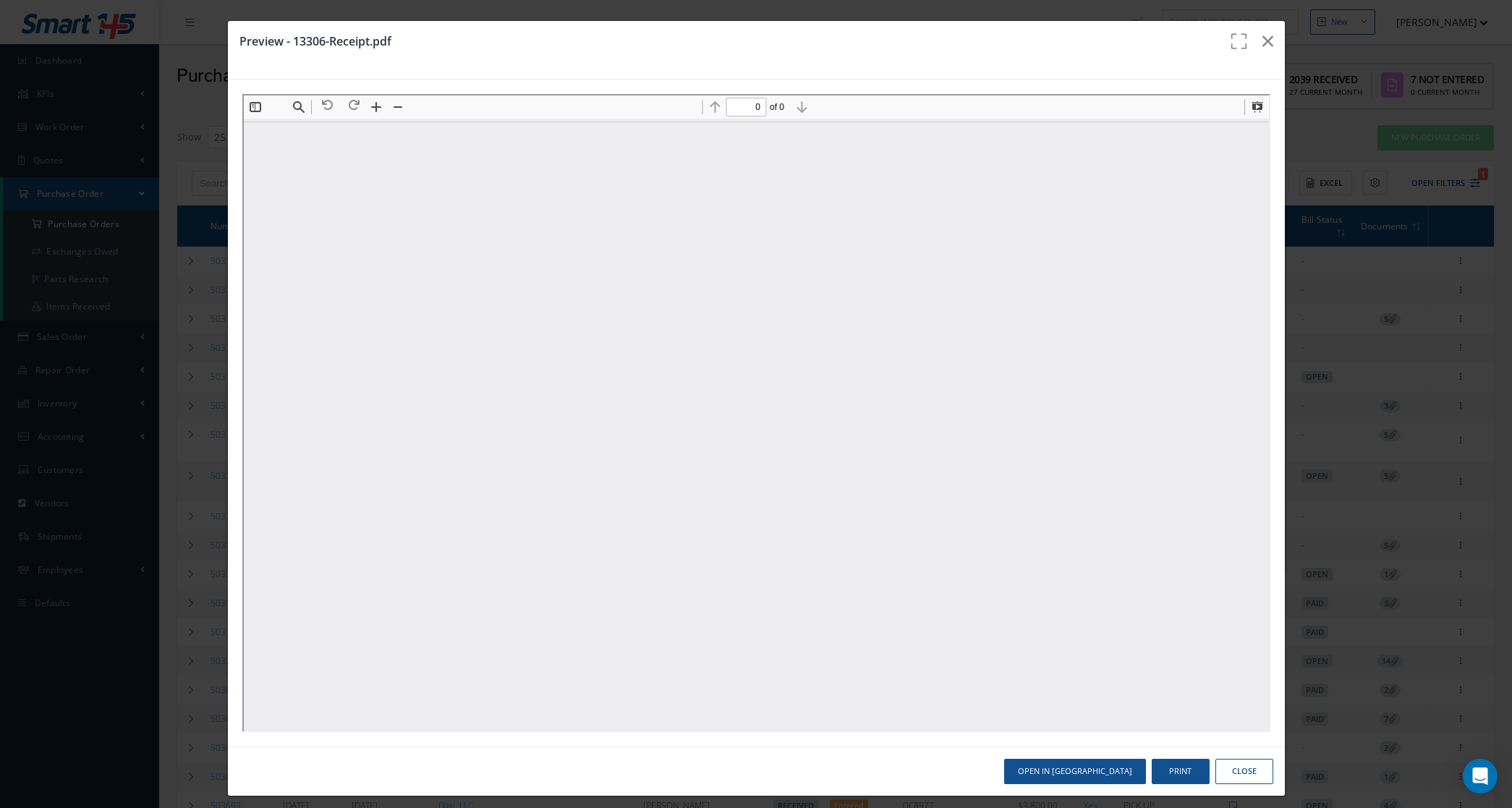
type input "1"
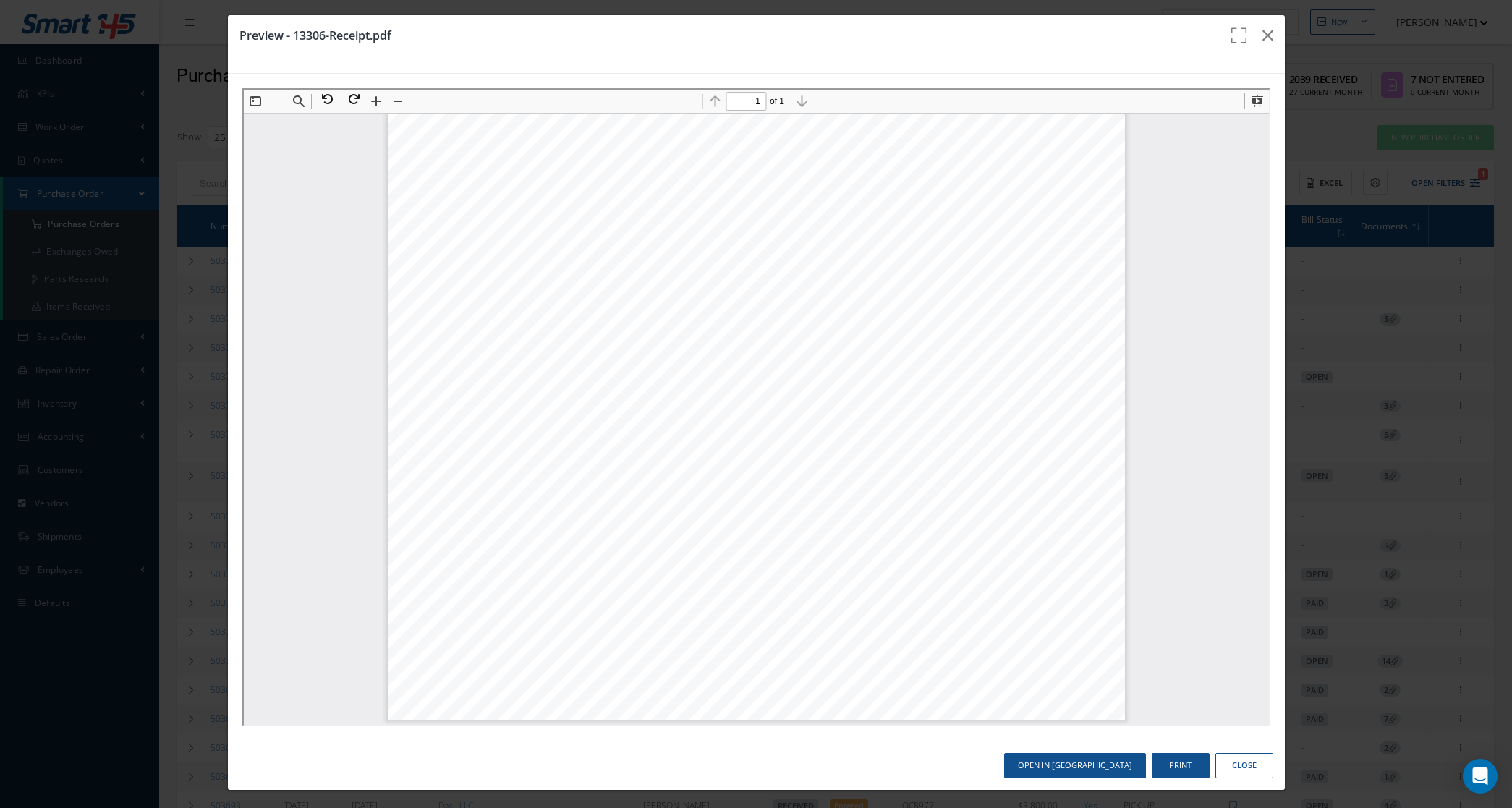
scroll to position [10, 0]
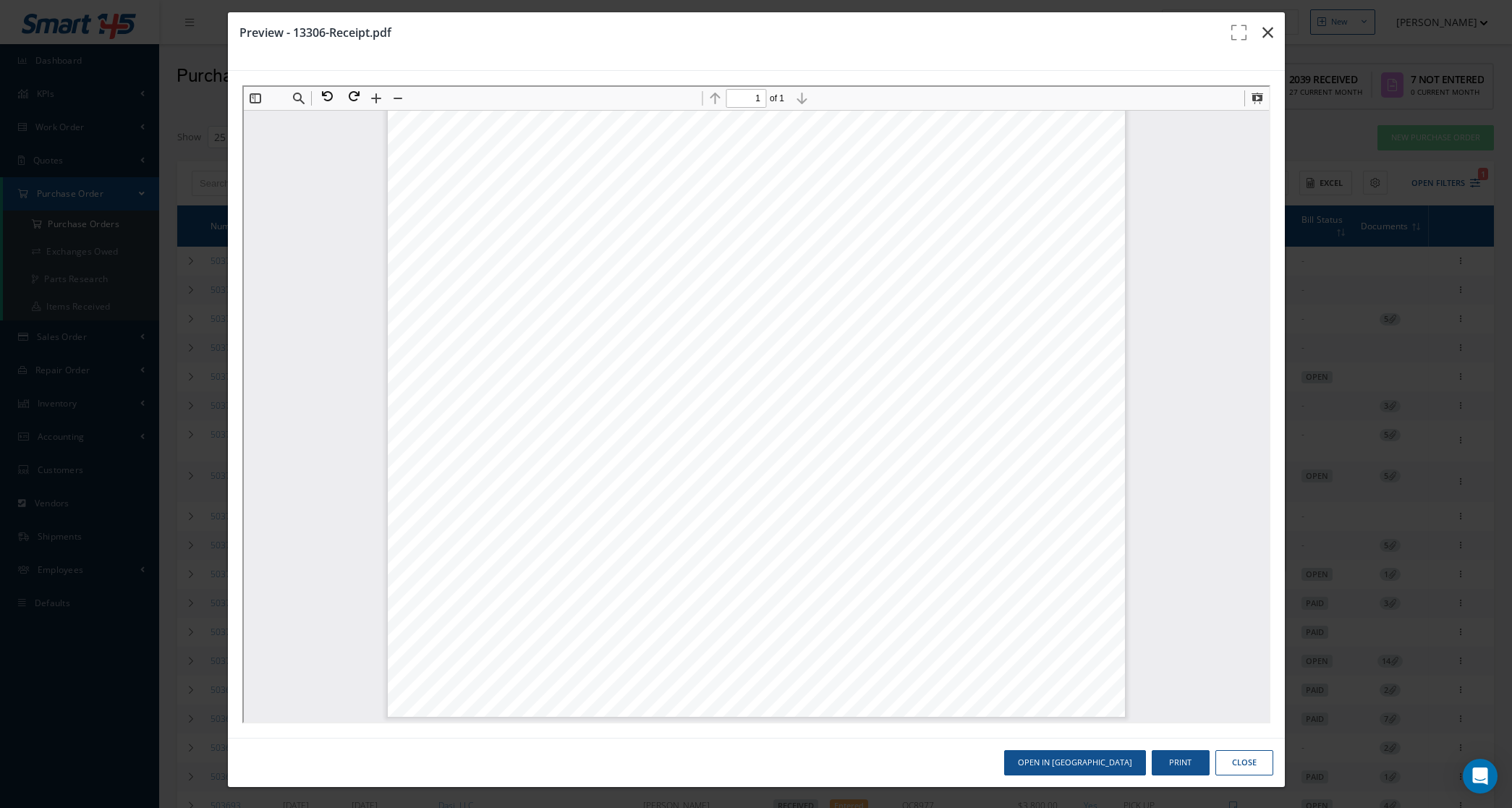
click at [1263, 24] on icon "button" at bounding box center [1268, 33] width 11 height 17
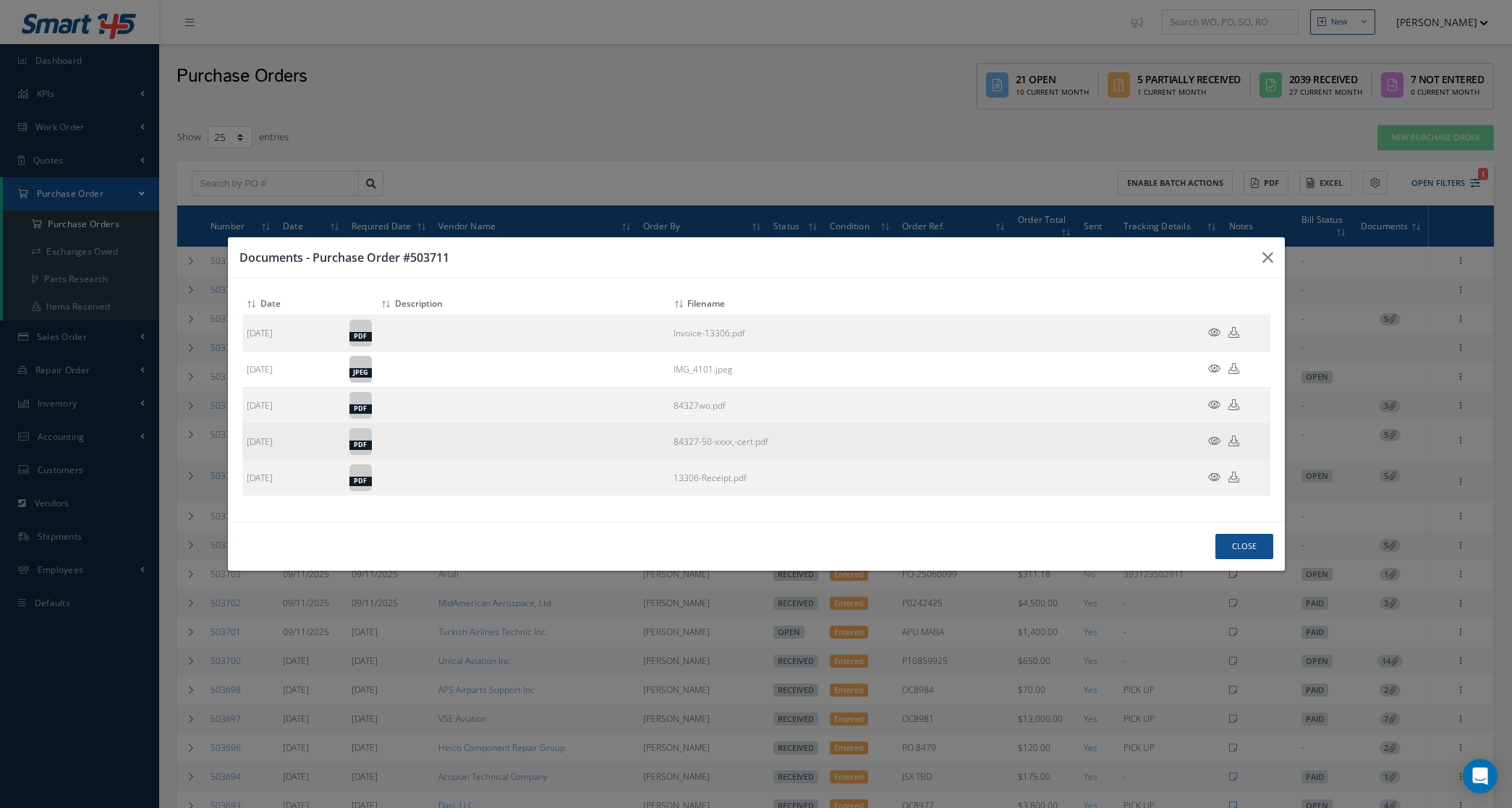
click at [1220, 439] on icon at bounding box center [1214, 441] width 13 height 11
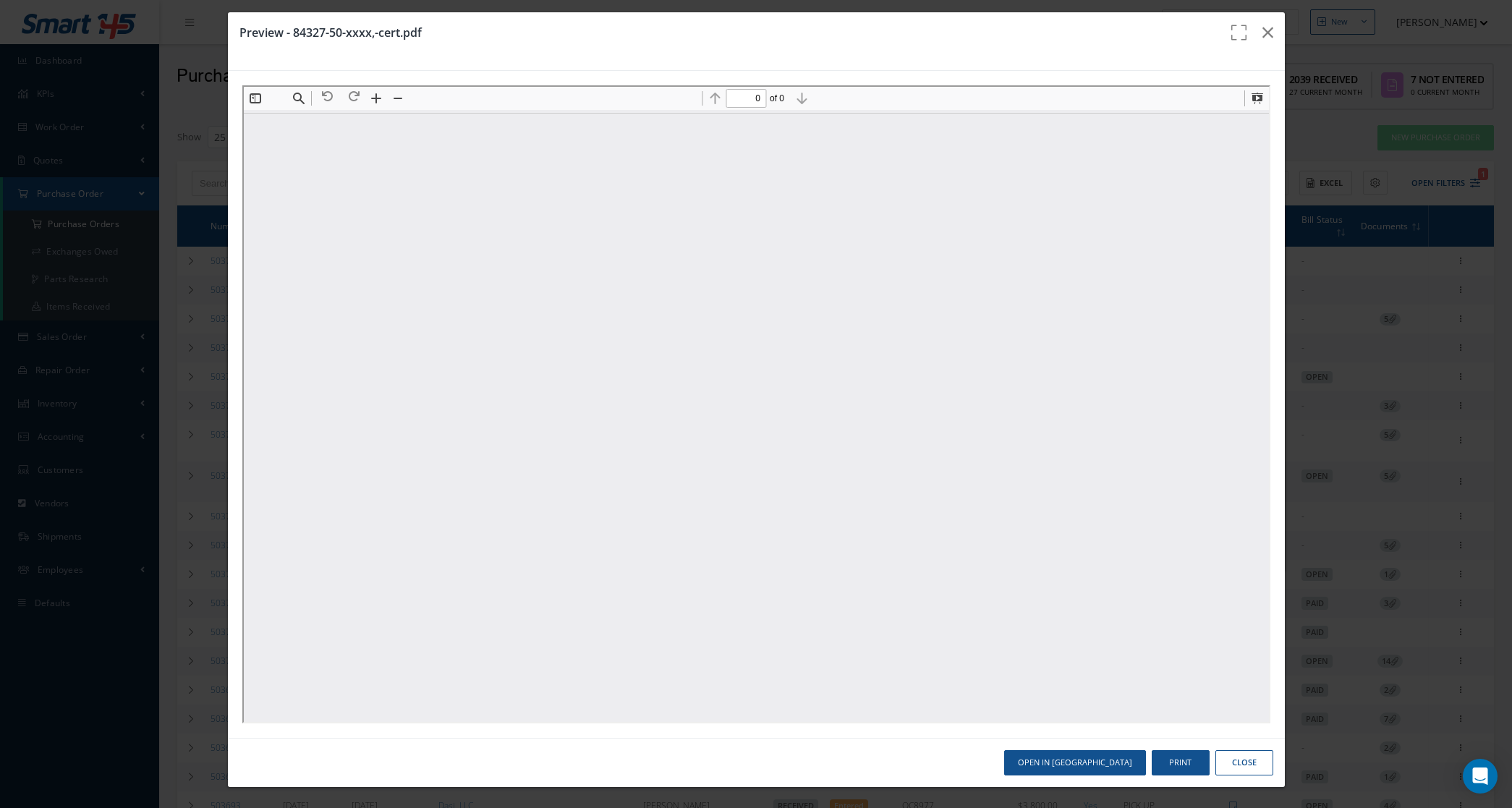
scroll to position [0, 0]
type input "1"
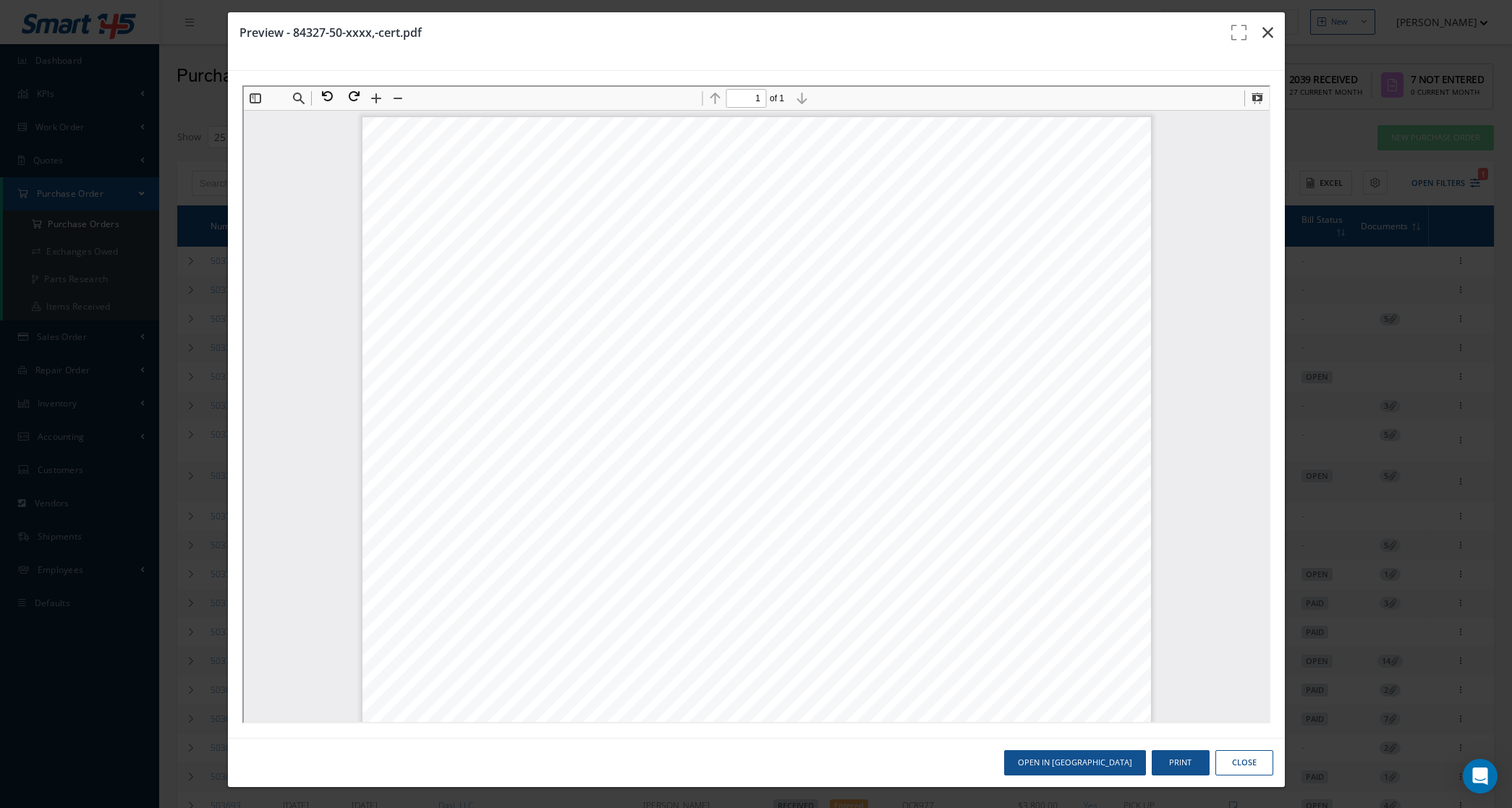
scroll to position [1, 0]
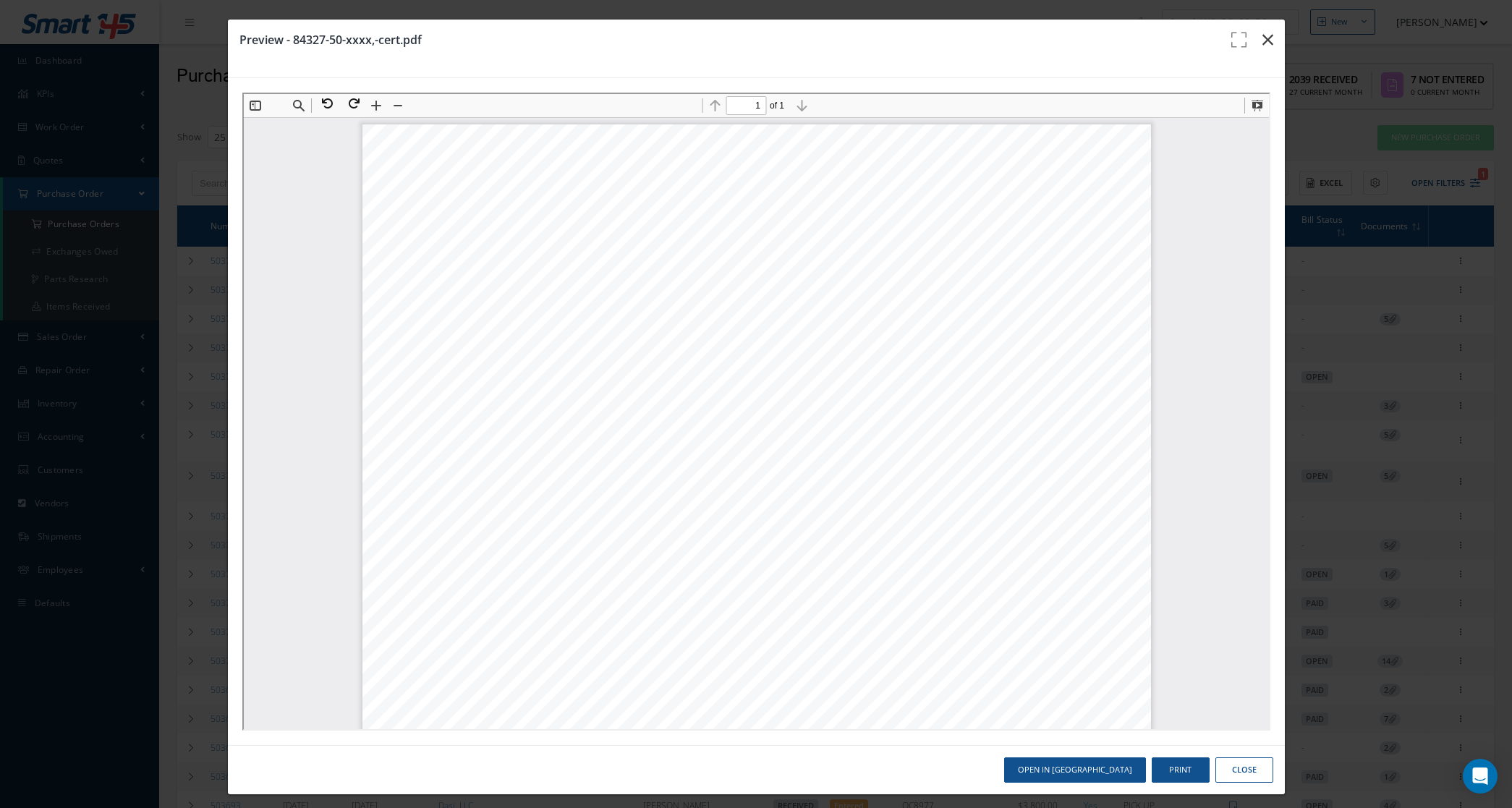
click at [1263, 37] on icon "button" at bounding box center [1268, 40] width 11 height 17
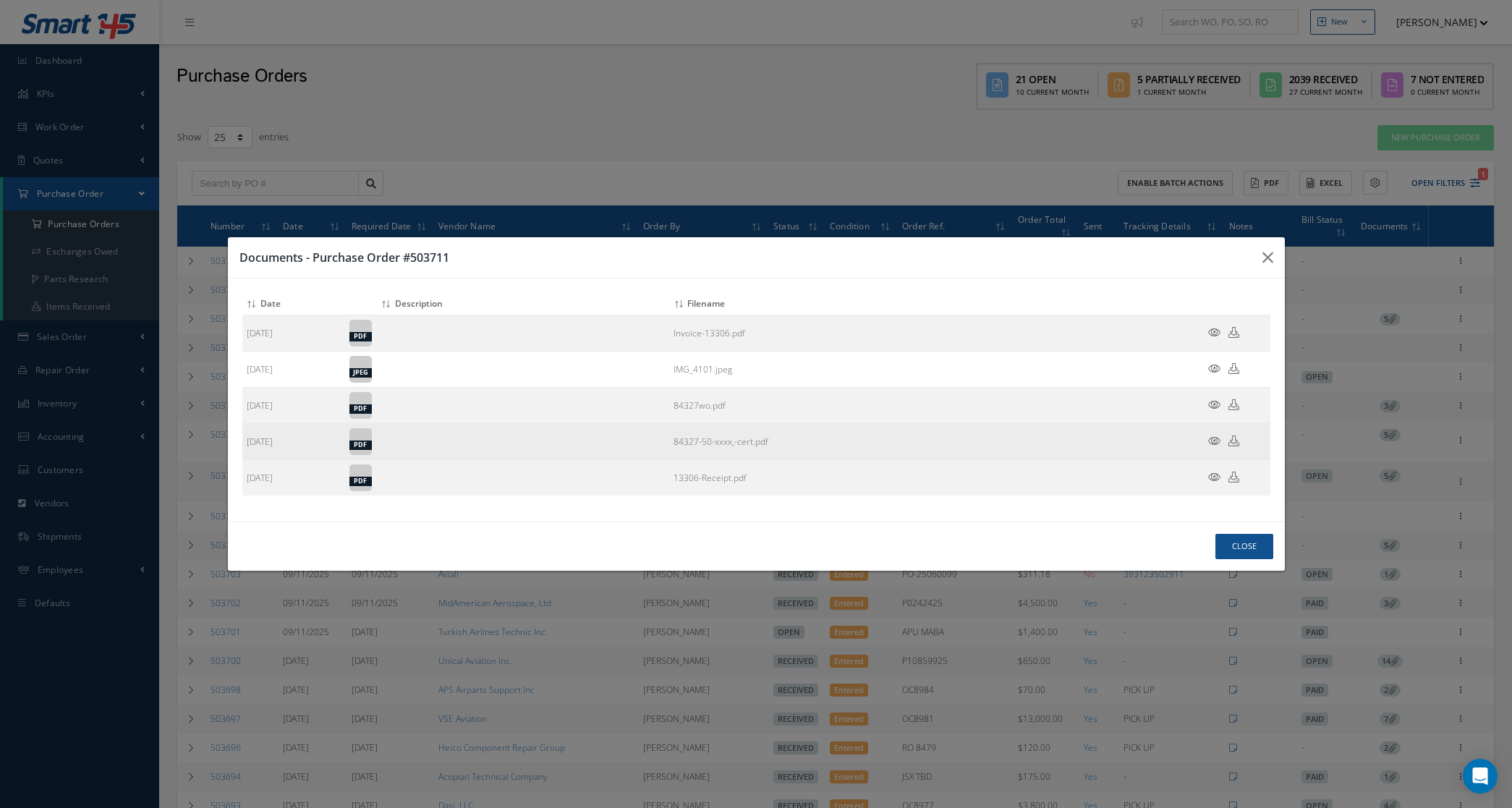
click at [1216, 440] on icon at bounding box center [1214, 441] width 13 height 11
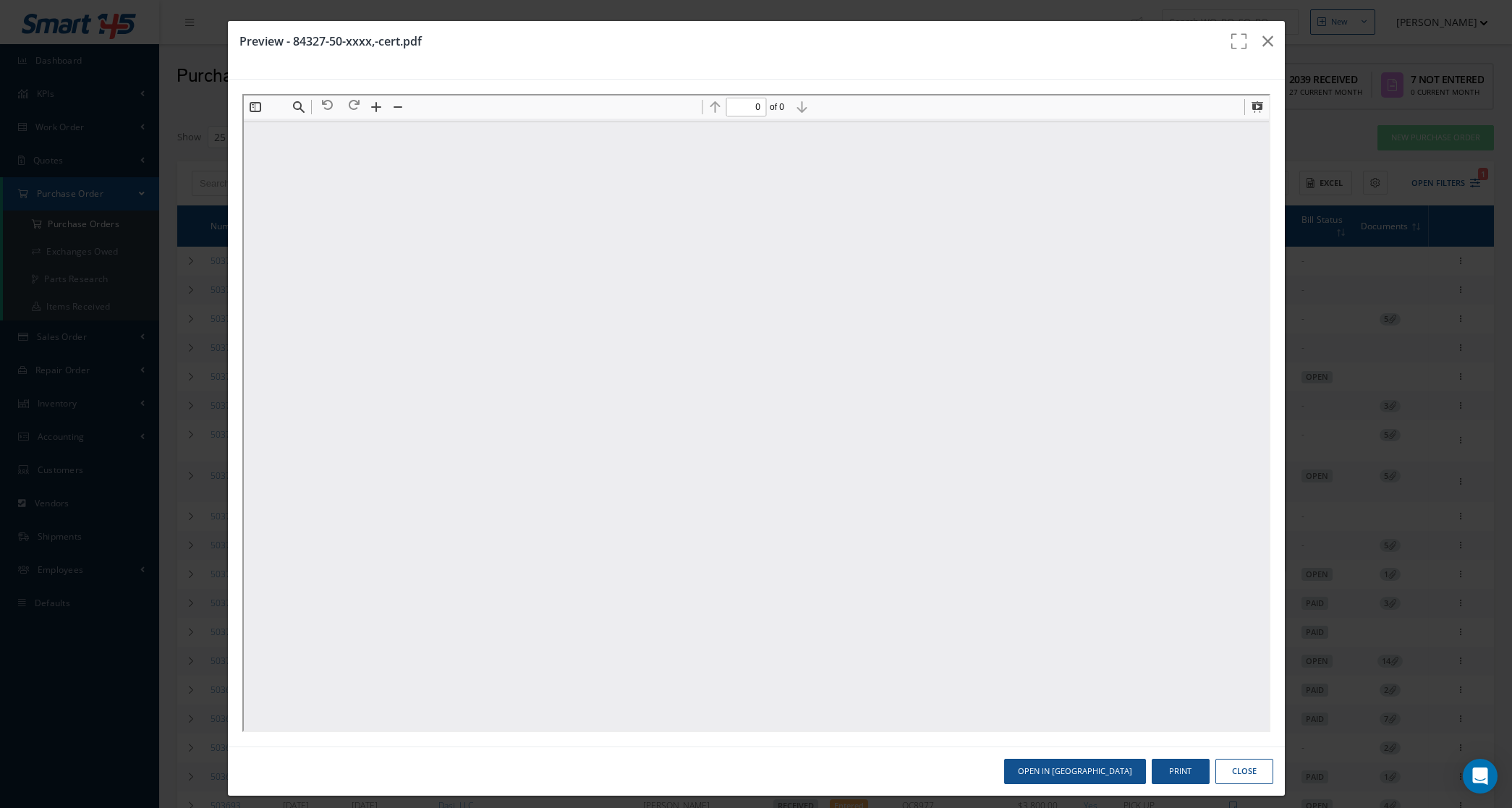
type input "1"
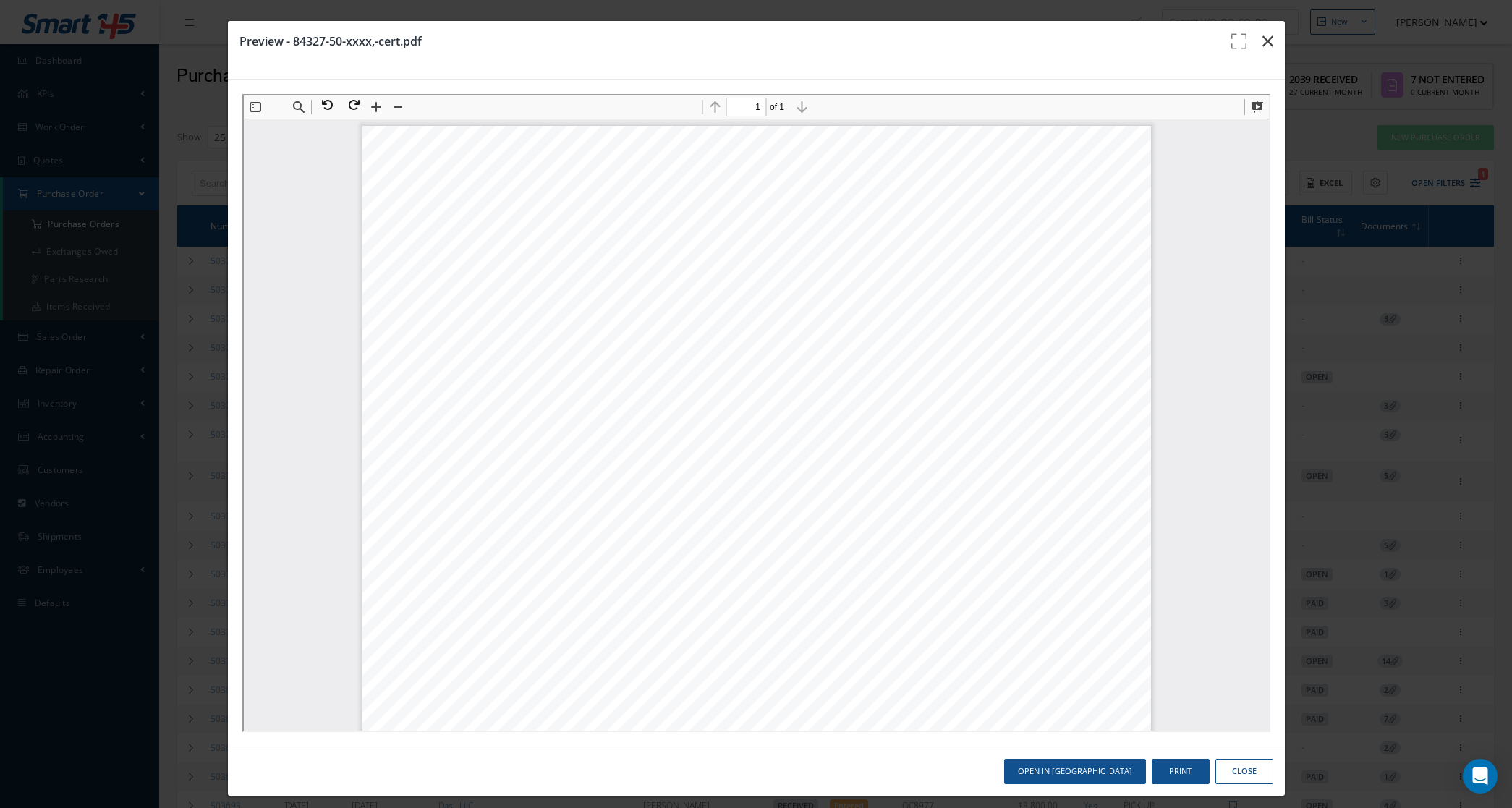
click at [1263, 36] on button "button" at bounding box center [1268, 42] width 34 height 41
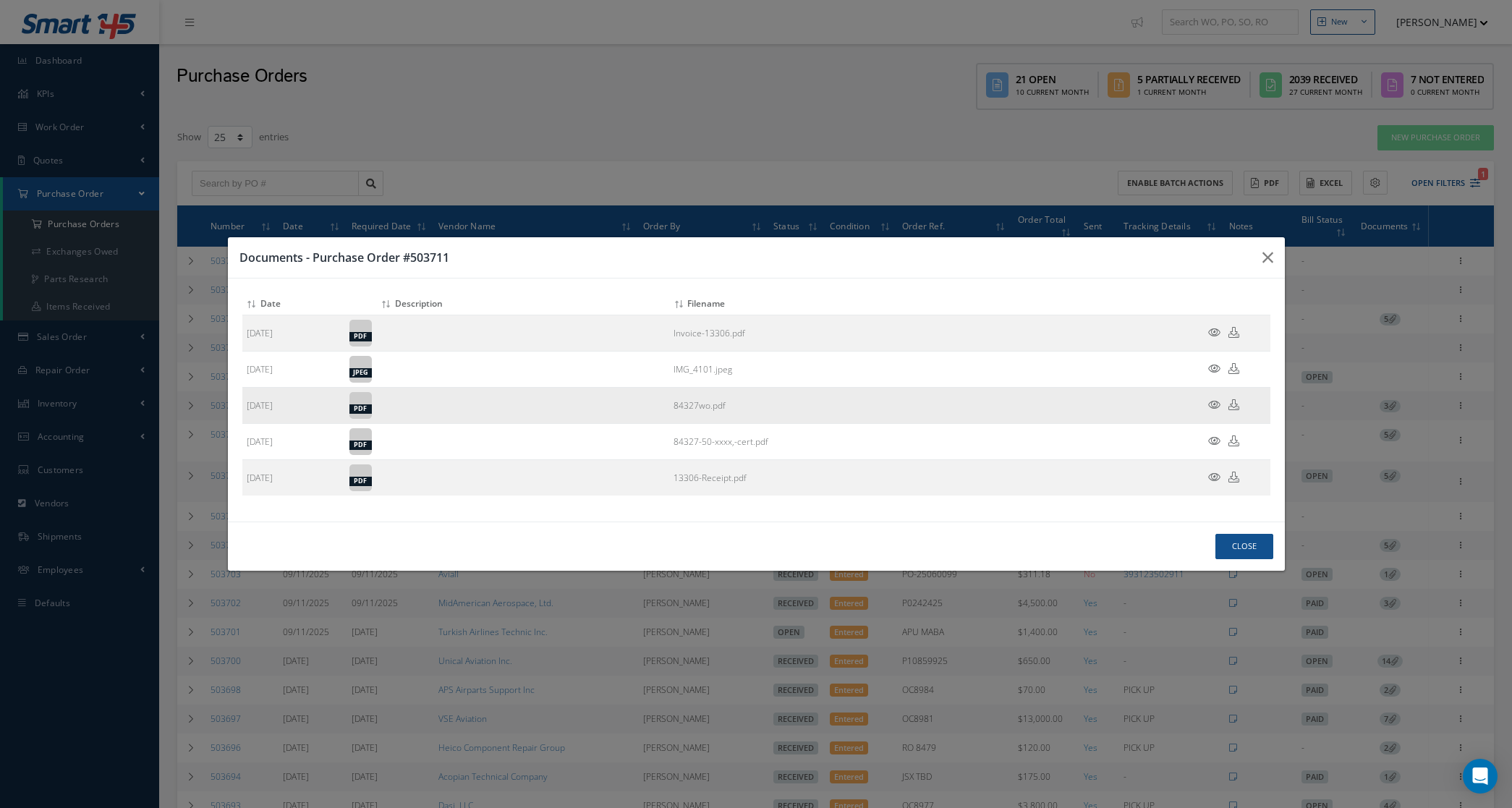
click at [1213, 399] on icon at bounding box center [1214, 404] width 13 height 11
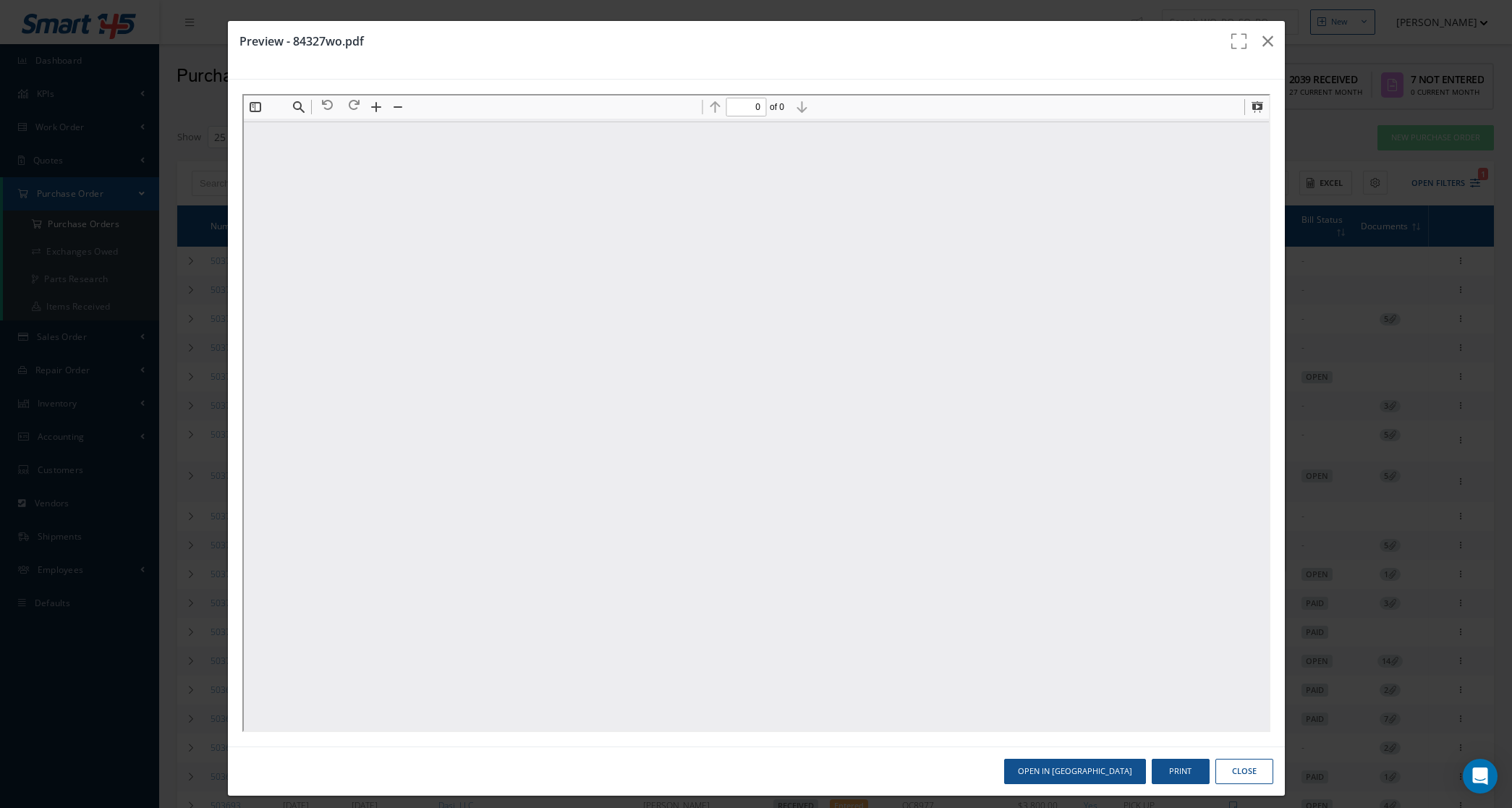
type input "1"
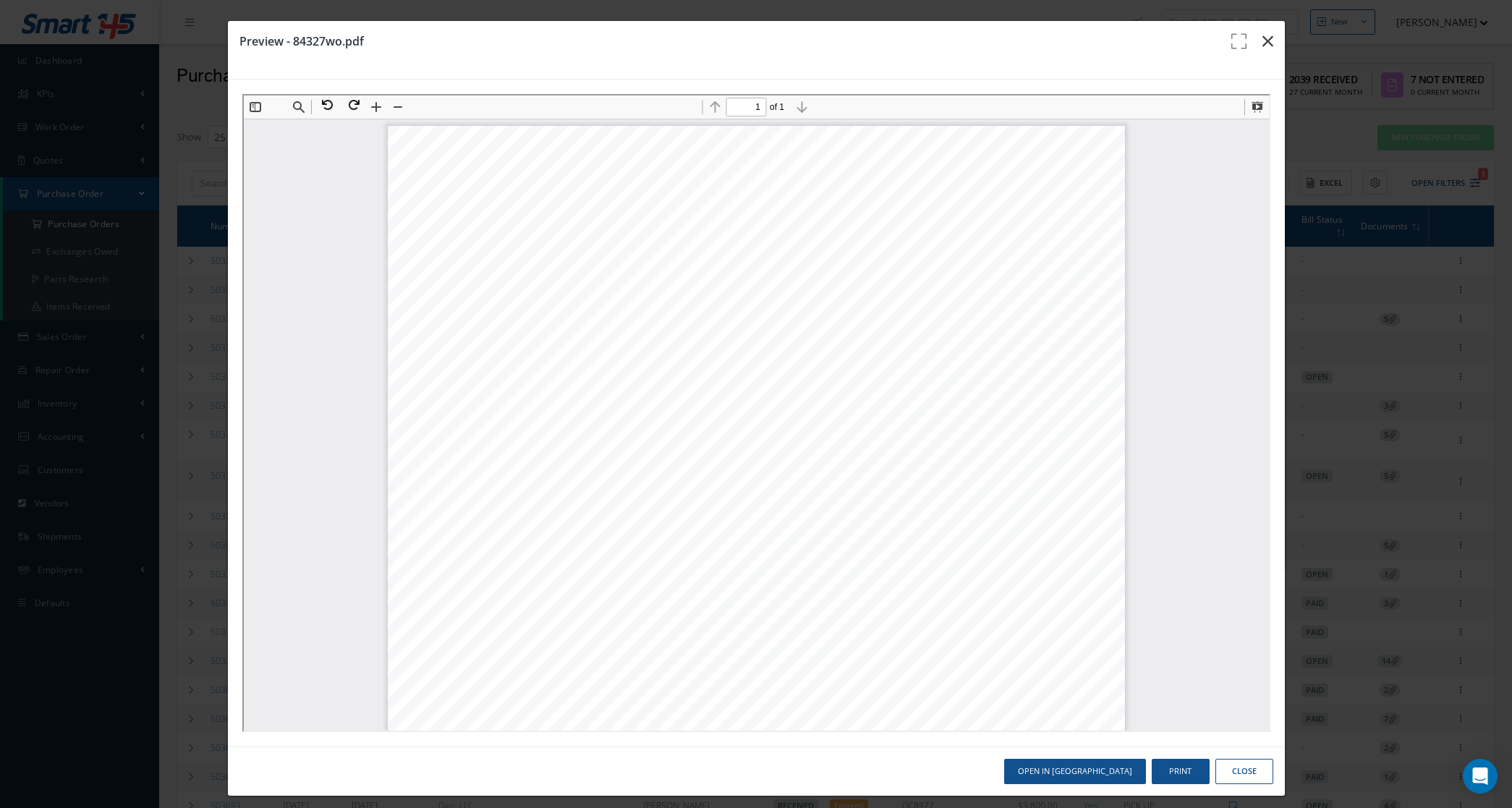
click at [1263, 41] on icon "button" at bounding box center [1268, 42] width 11 height 17
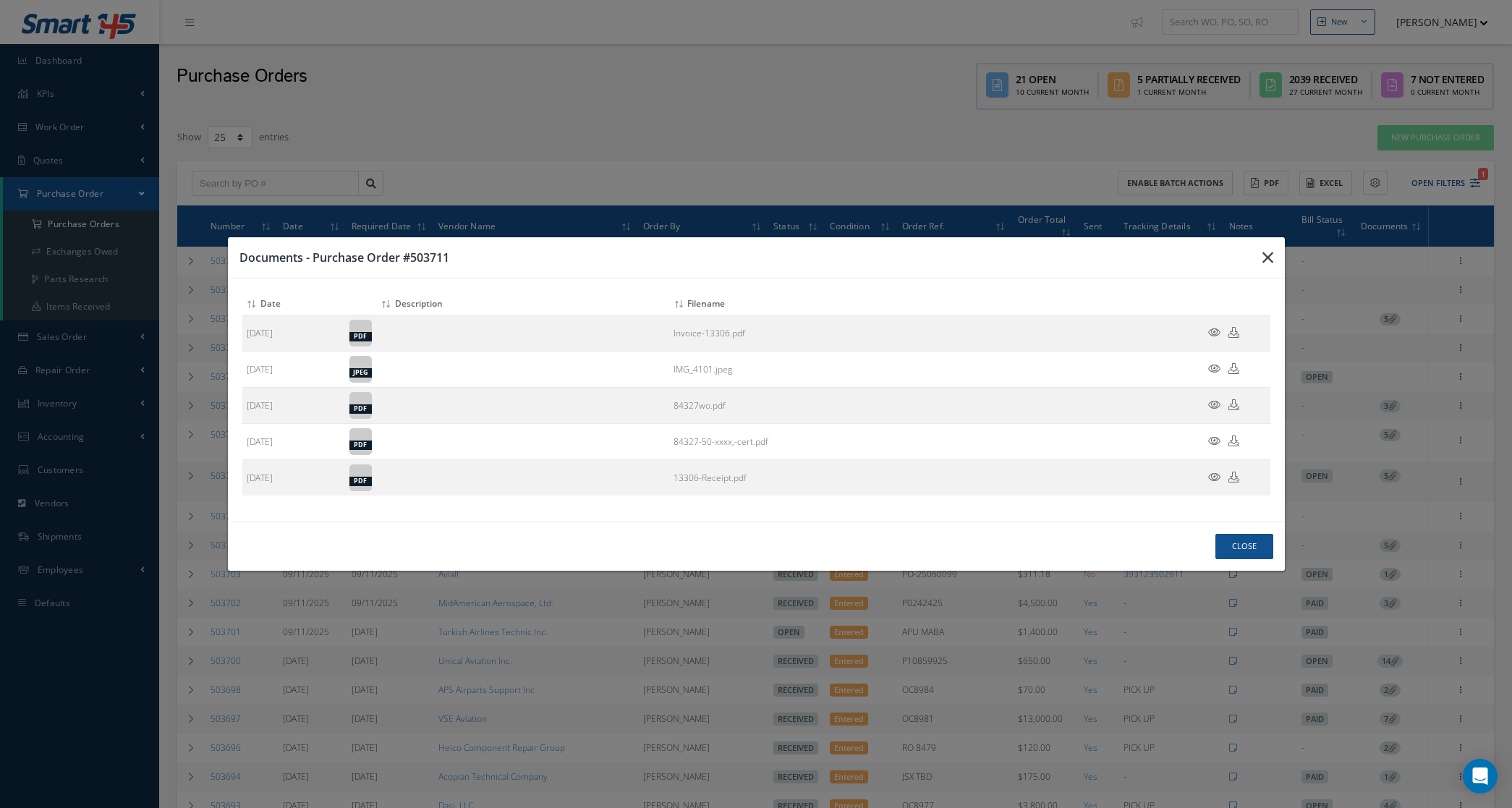
click at [1265, 254] on icon "button" at bounding box center [1268, 258] width 11 height 17
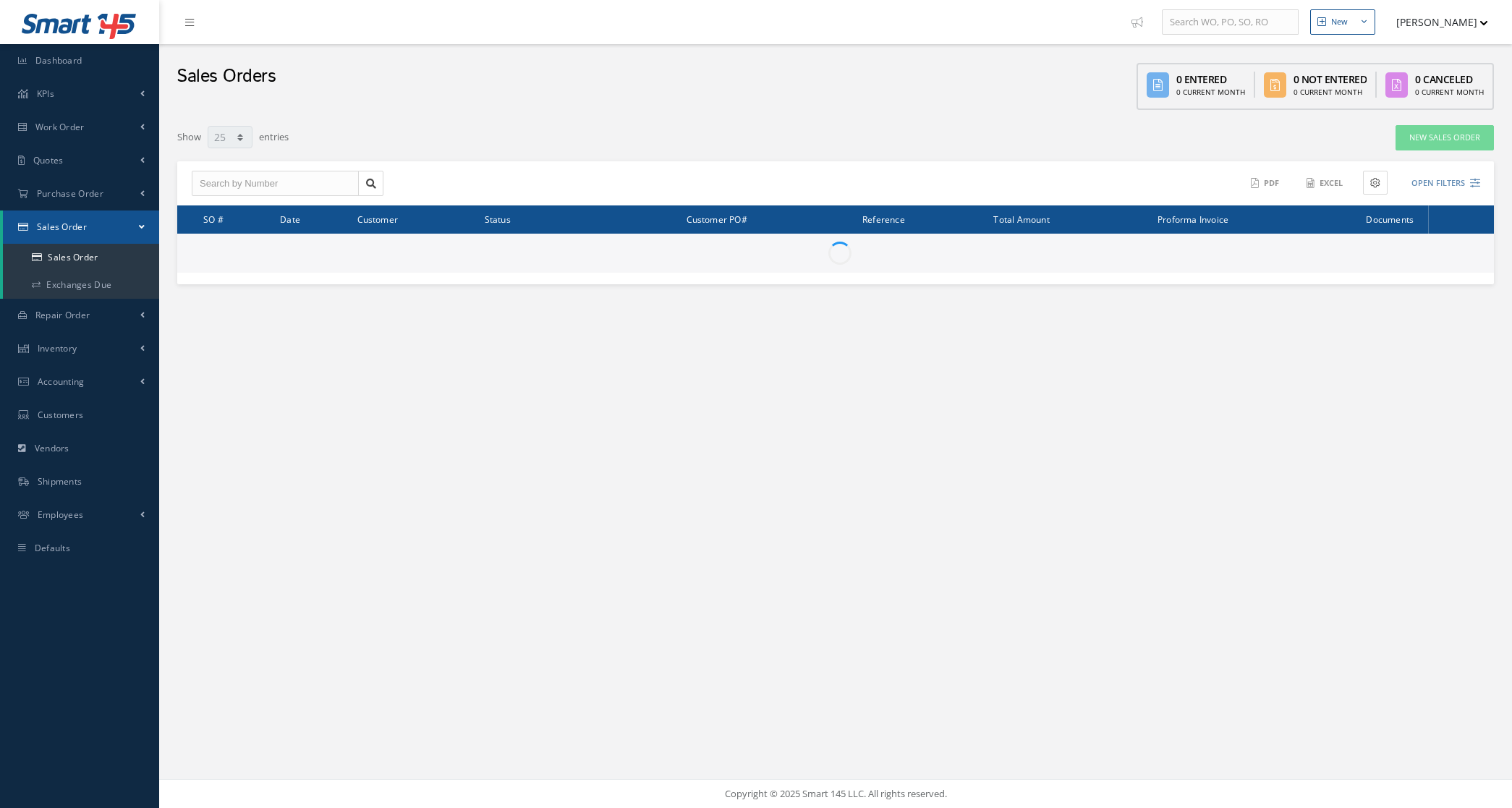
select select "25"
